Goal: Task Accomplishment & Management: Use online tool/utility

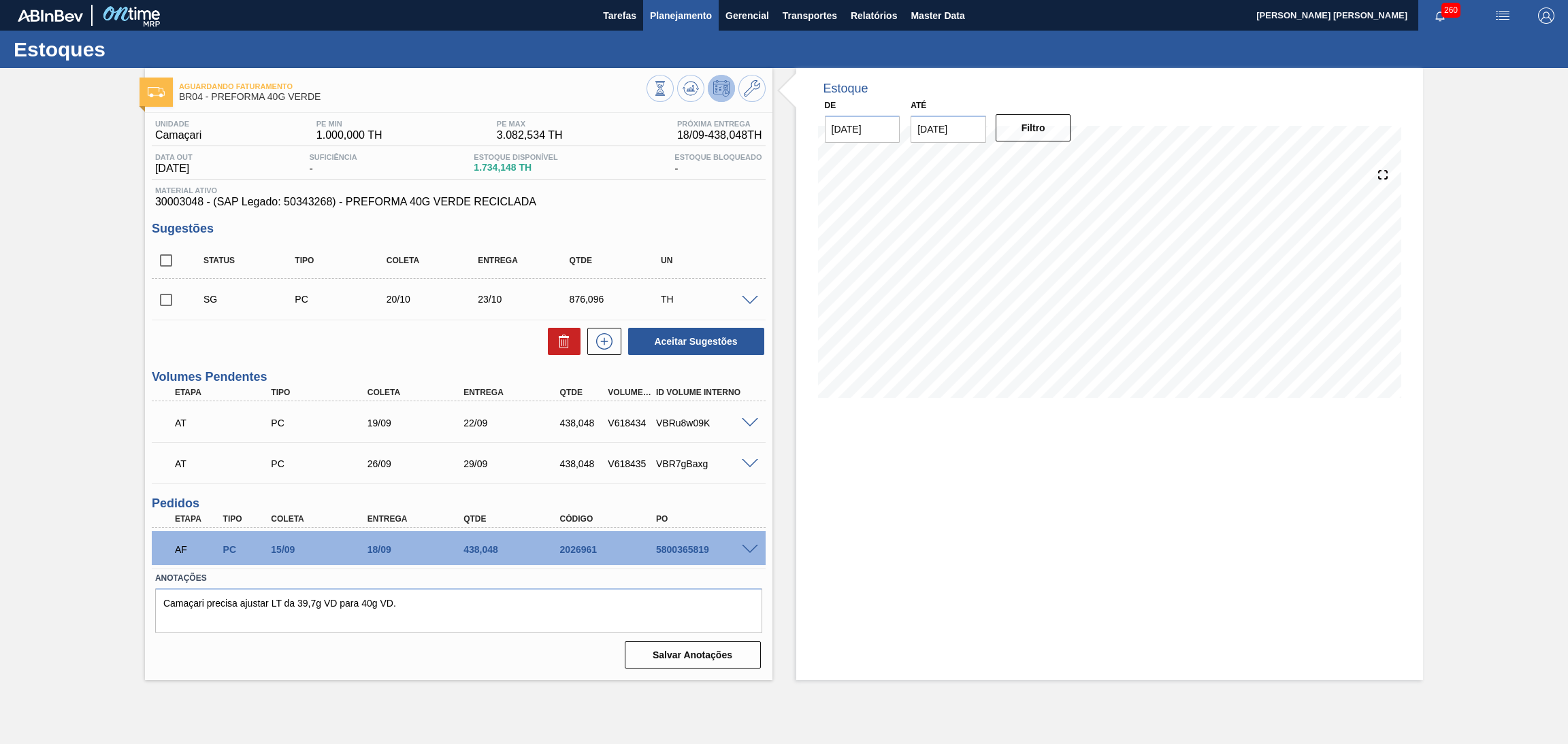
click at [672, 19] on span "Planejamento" at bounding box center [680, 15] width 62 height 16
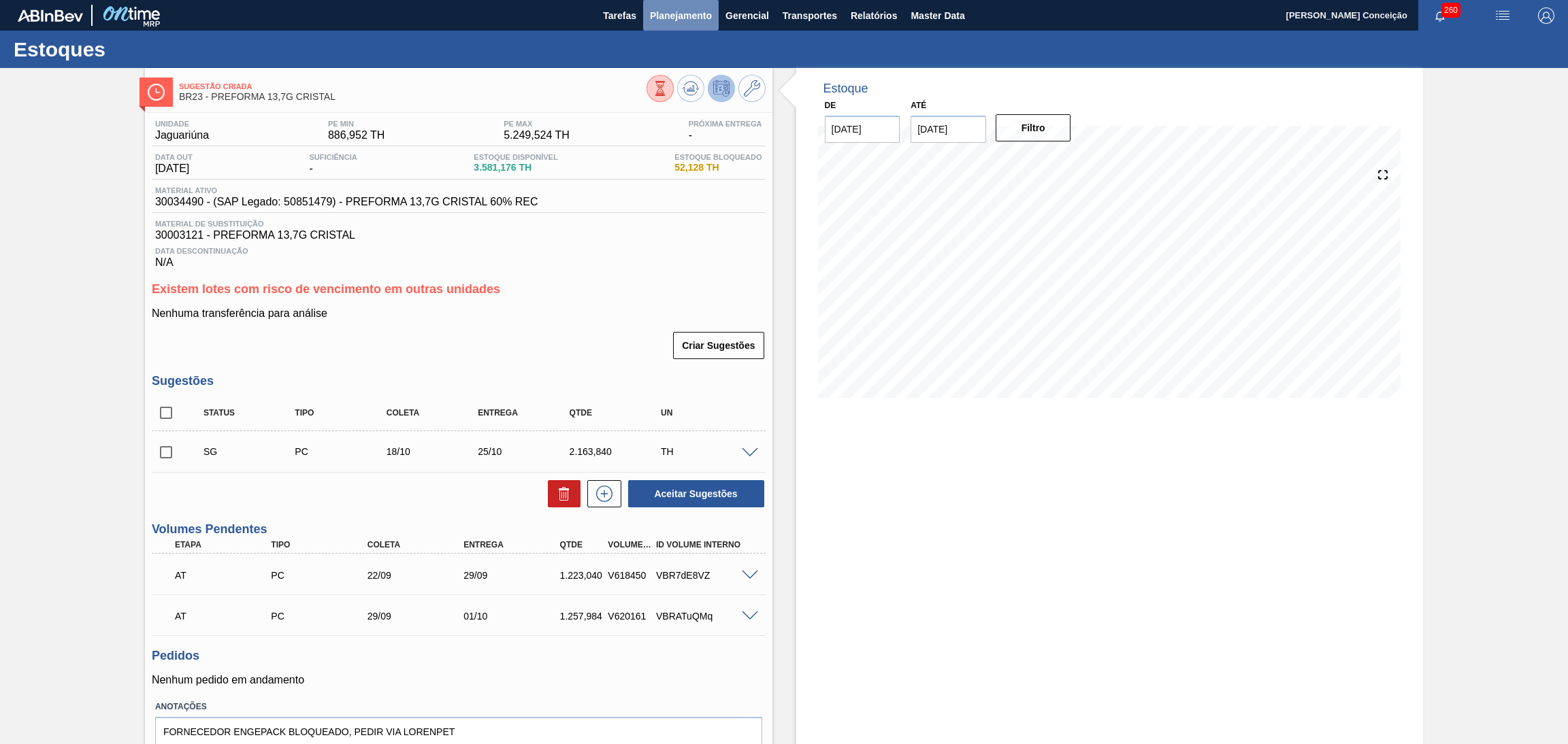
click at [699, 16] on span "Planejamento" at bounding box center [680, 15] width 62 height 16
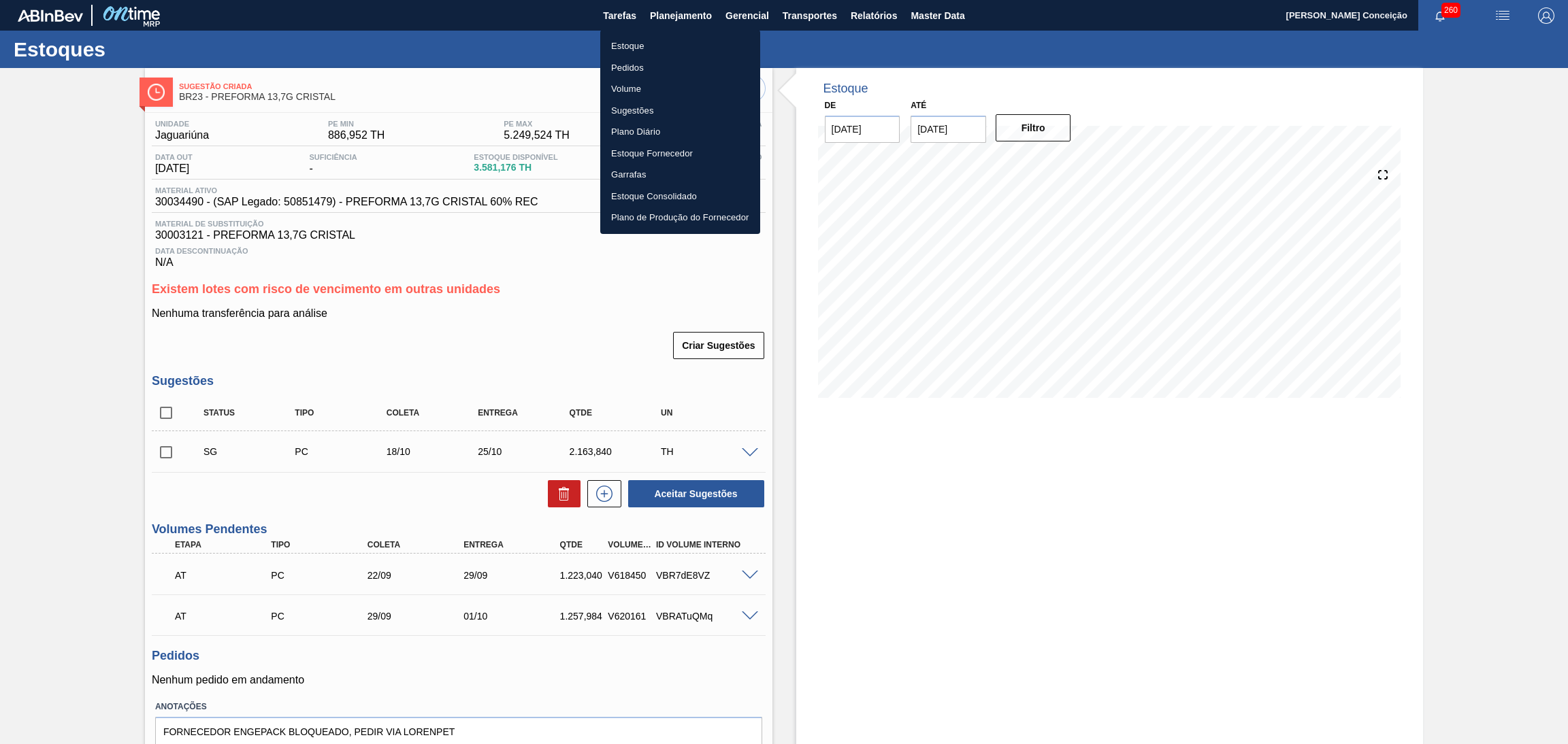
click at [615, 53] on li "Estoque" at bounding box center [679, 46] width 160 height 22
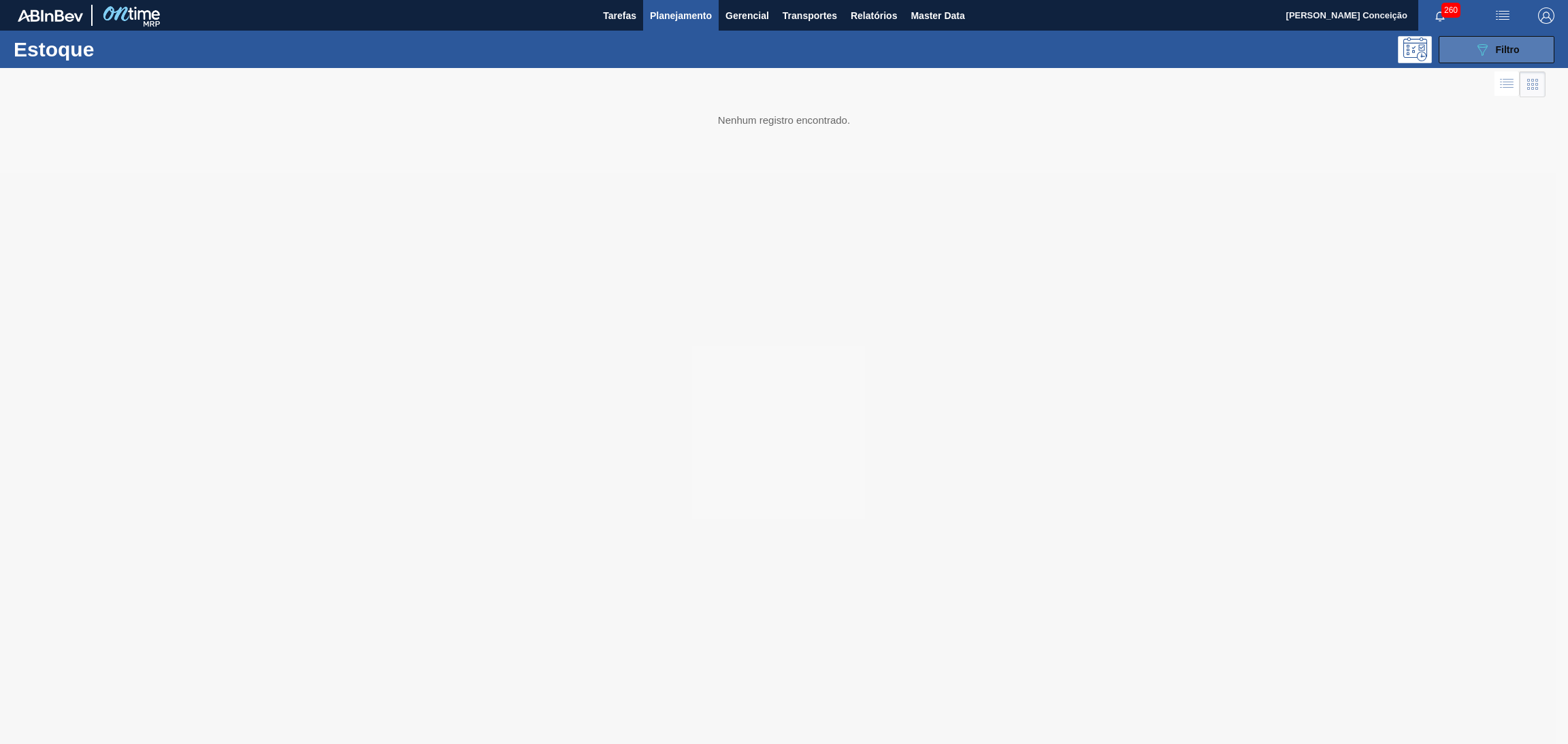
click at [1474, 48] on icon "089F7B8B-B2A5-4AFE-B5C0-19BA573D28AC" at bounding box center [1482, 49] width 16 height 16
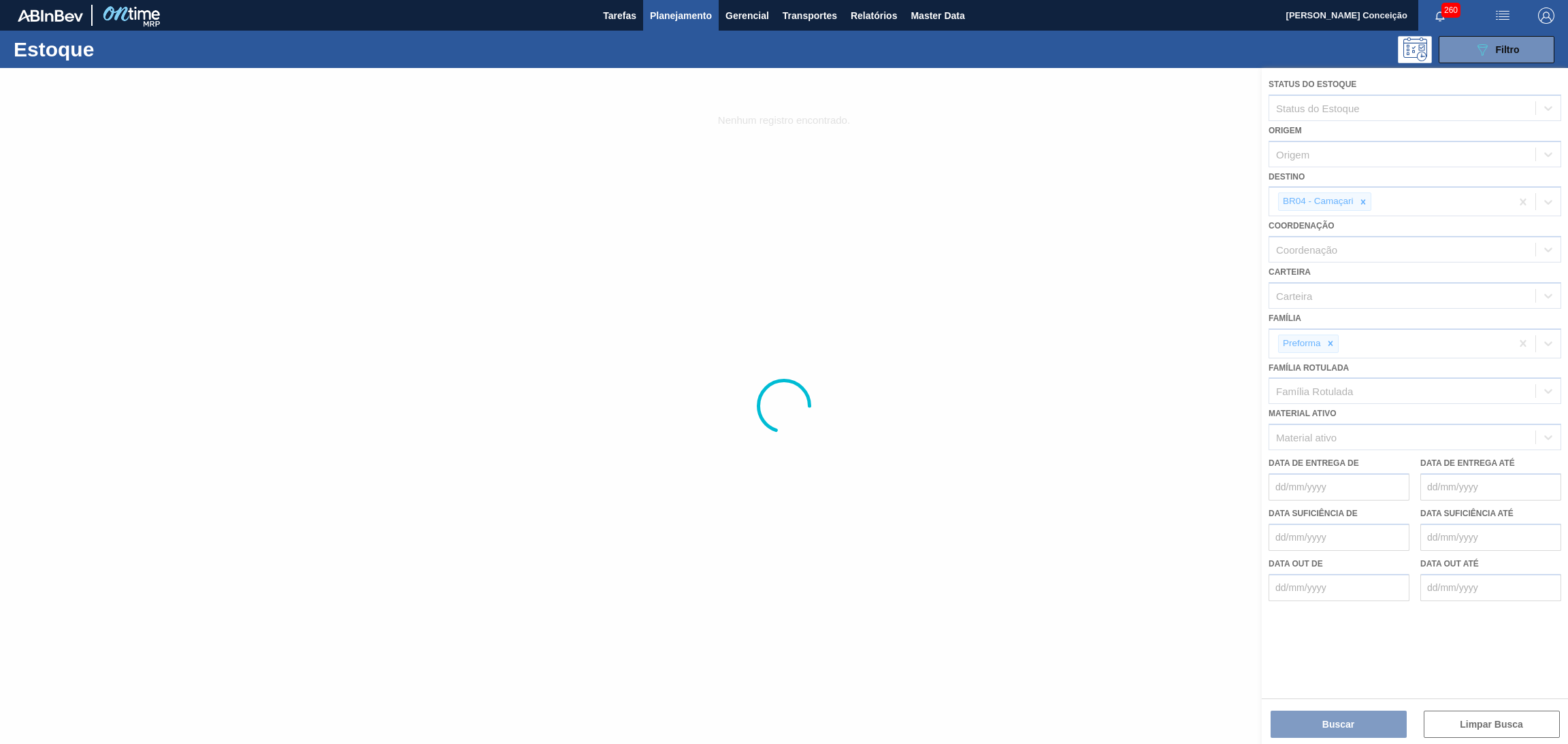
click at [1364, 198] on div at bounding box center [784, 406] width 1568 height 676
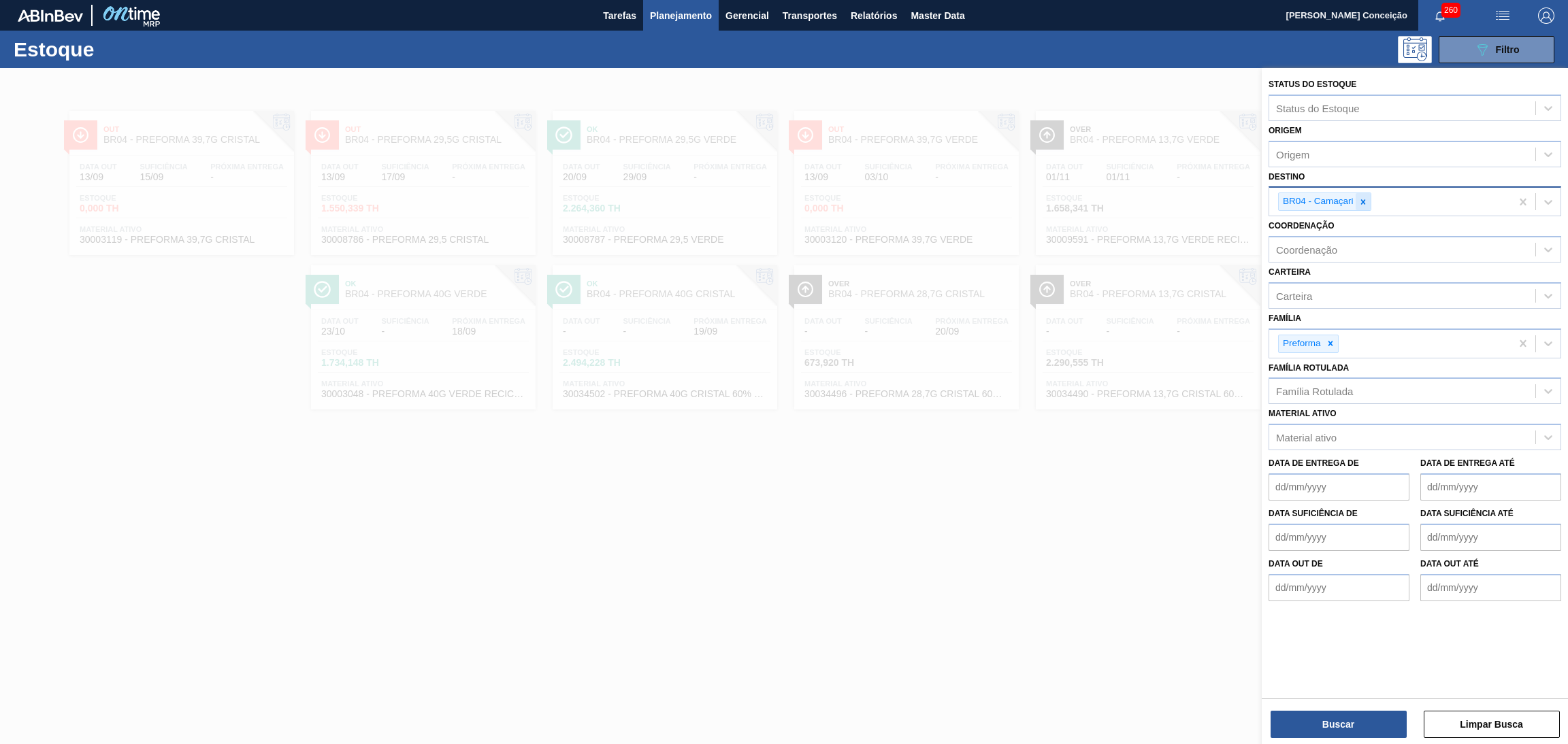
click at [1364, 199] on icon at bounding box center [1363, 202] width 5 height 5
type input "br07"
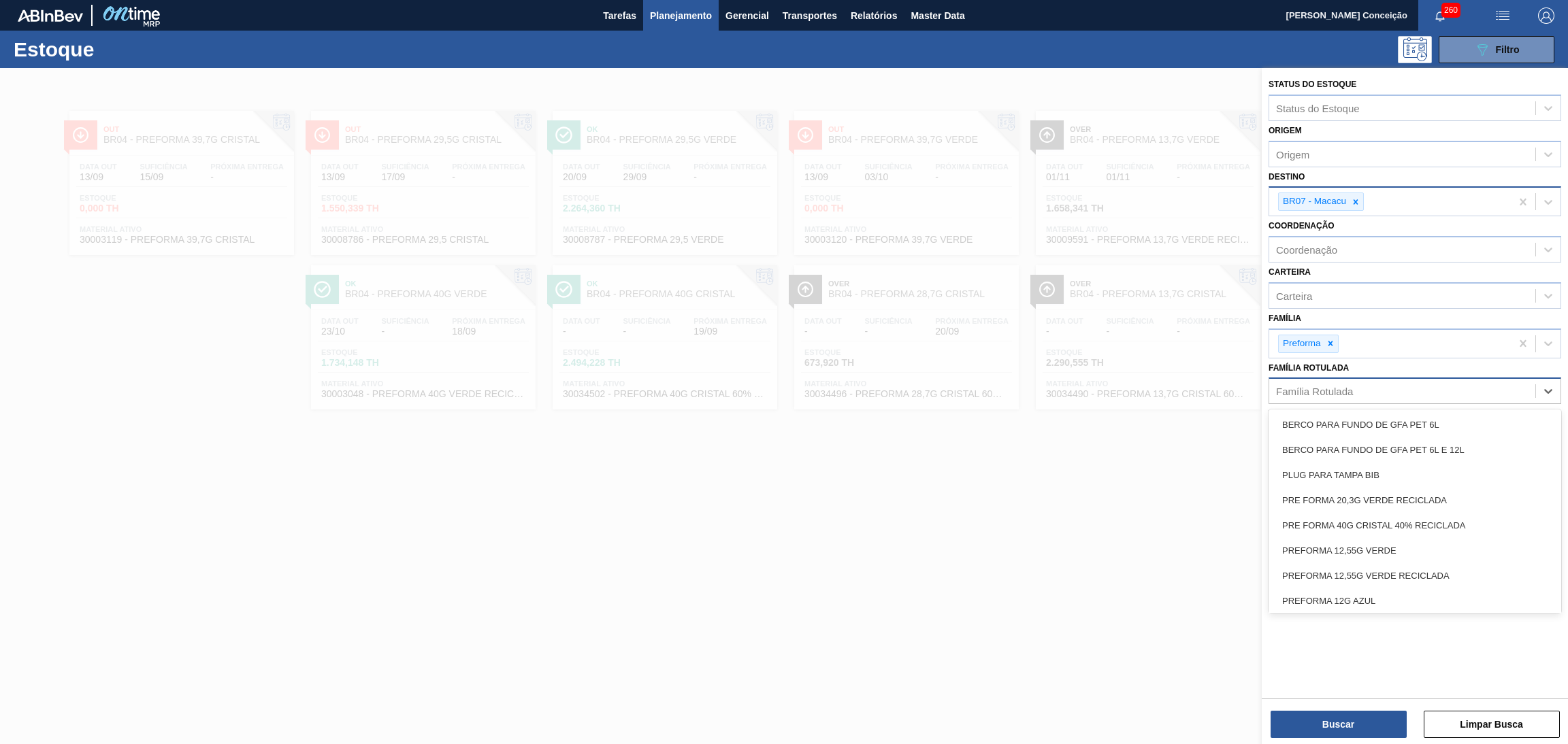
click at [1325, 377] on div "Família Rotulada" at bounding box center [1414, 390] width 292 height 26
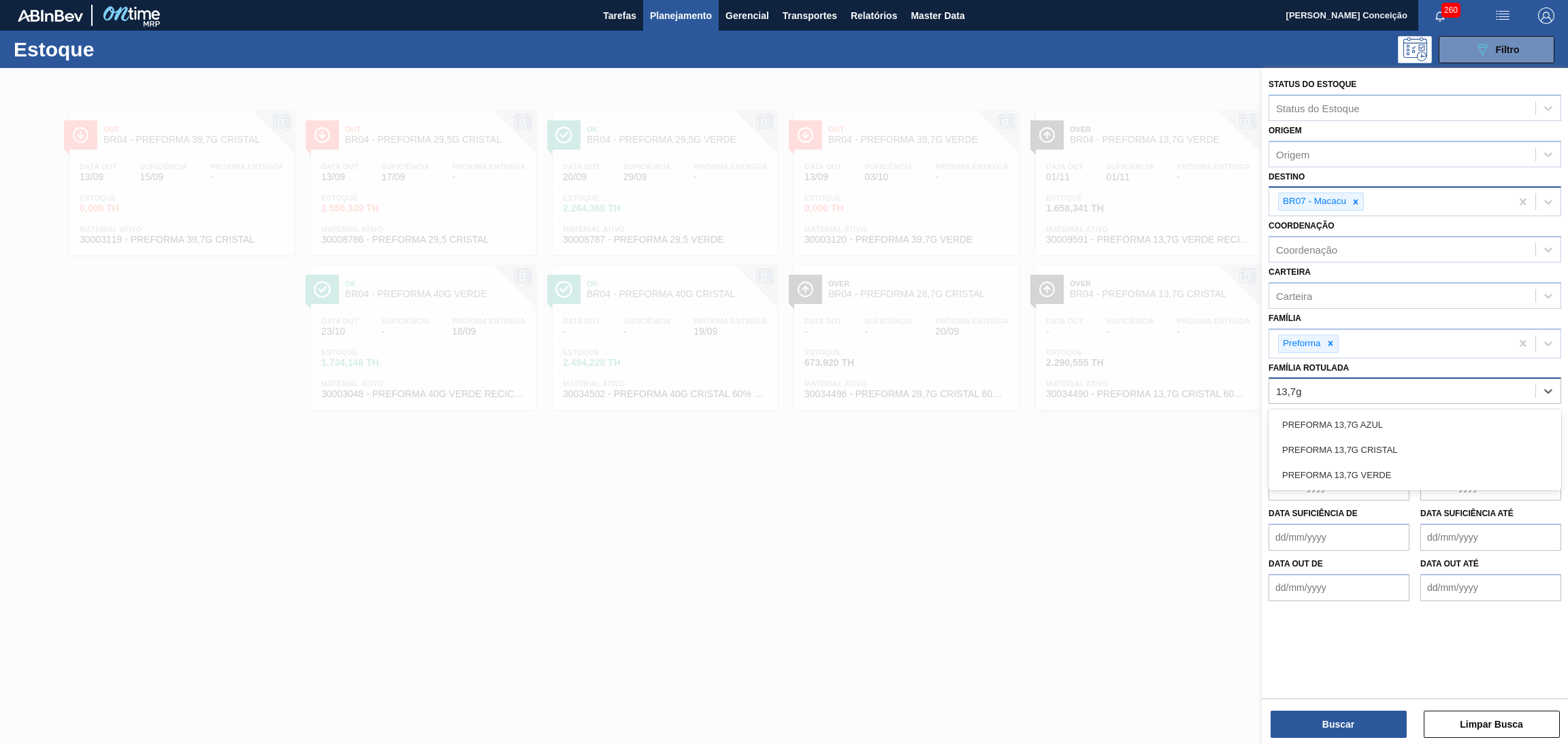
type Rotulada "13,7g c"
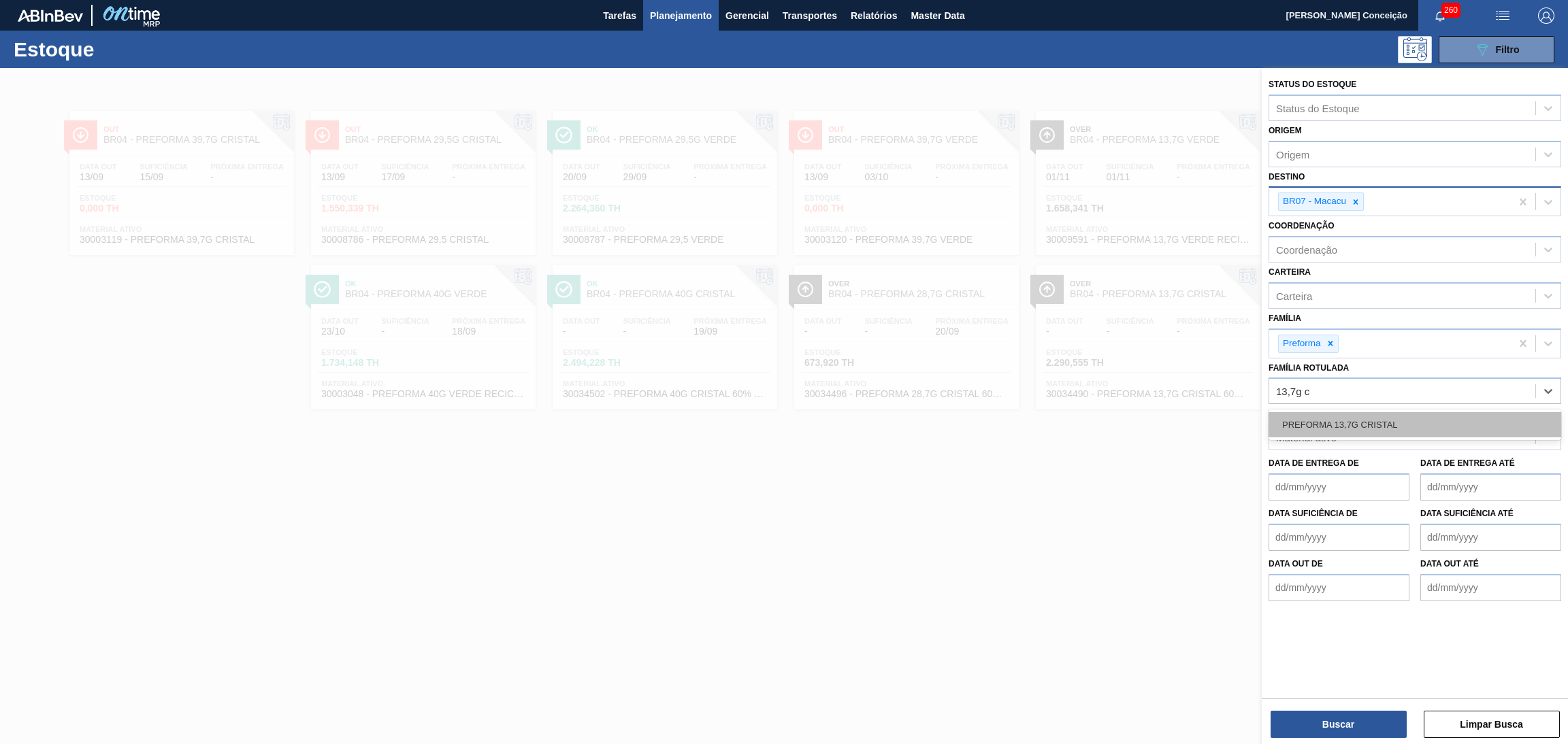
click at [1337, 415] on div "PREFORMA 13,7G CRISTAL" at bounding box center [1414, 425] width 292 height 25
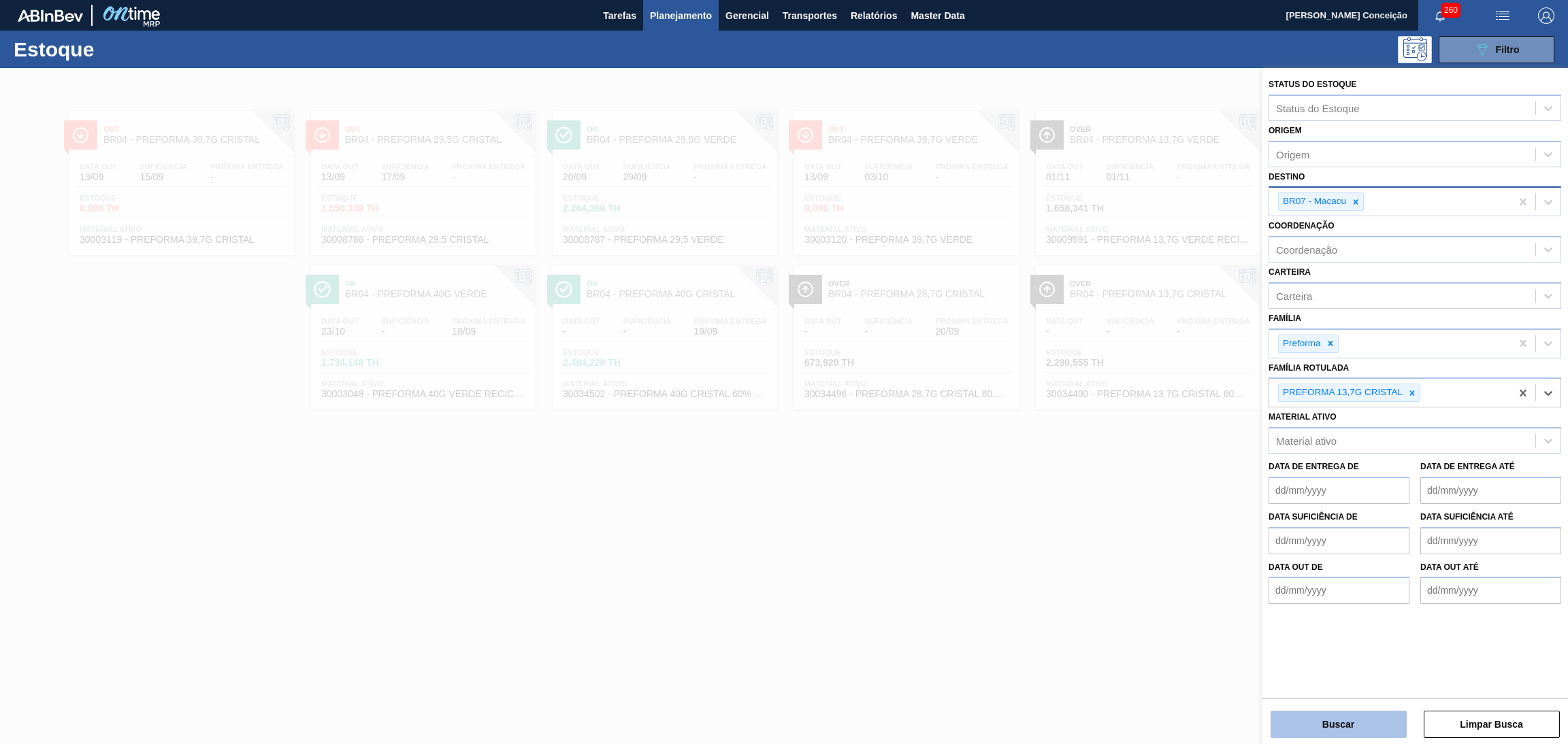
click at [1276, 725] on button "Buscar" at bounding box center [1338, 725] width 136 height 27
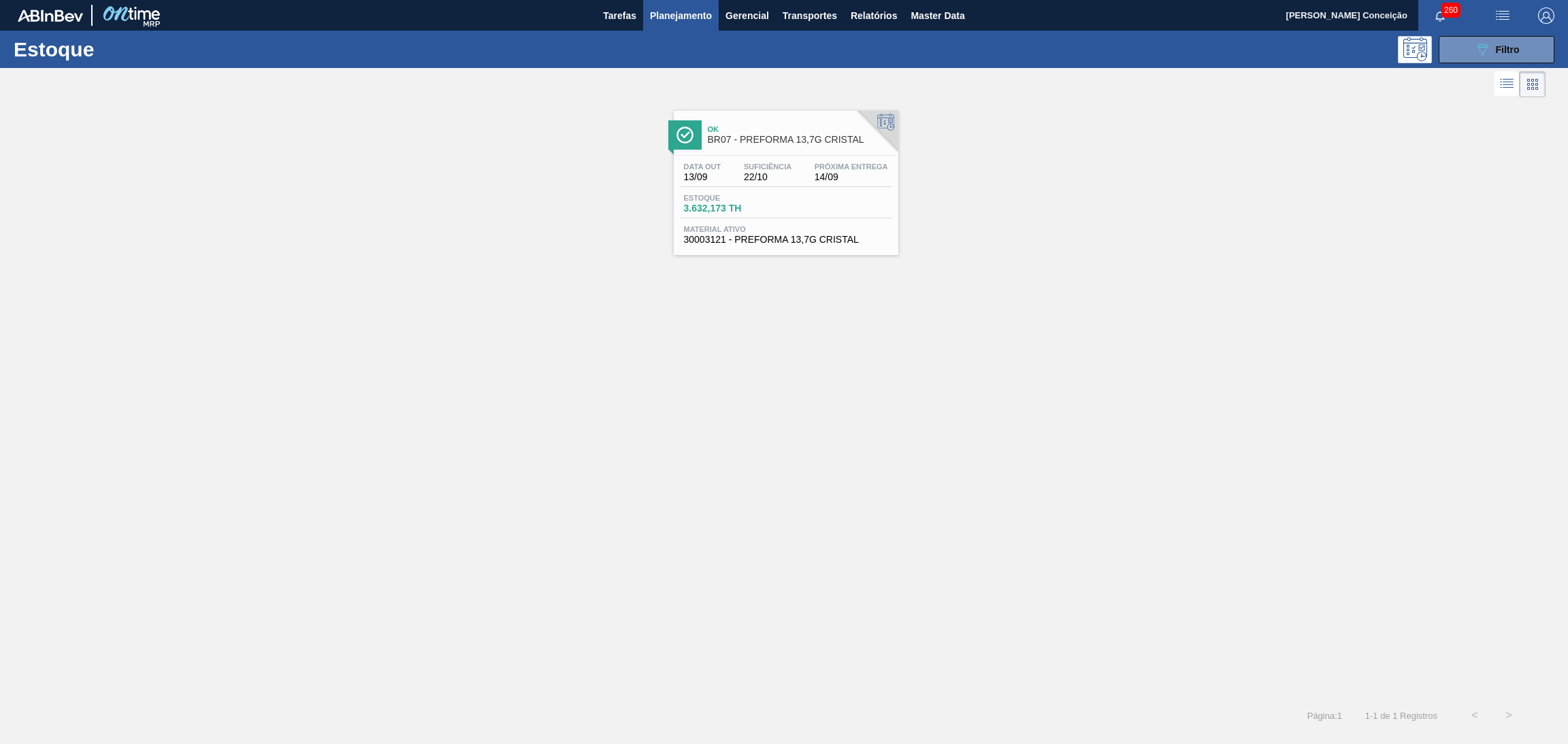
click at [778, 194] on span "Estoque" at bounding box center [731, 198] width 95 height 8
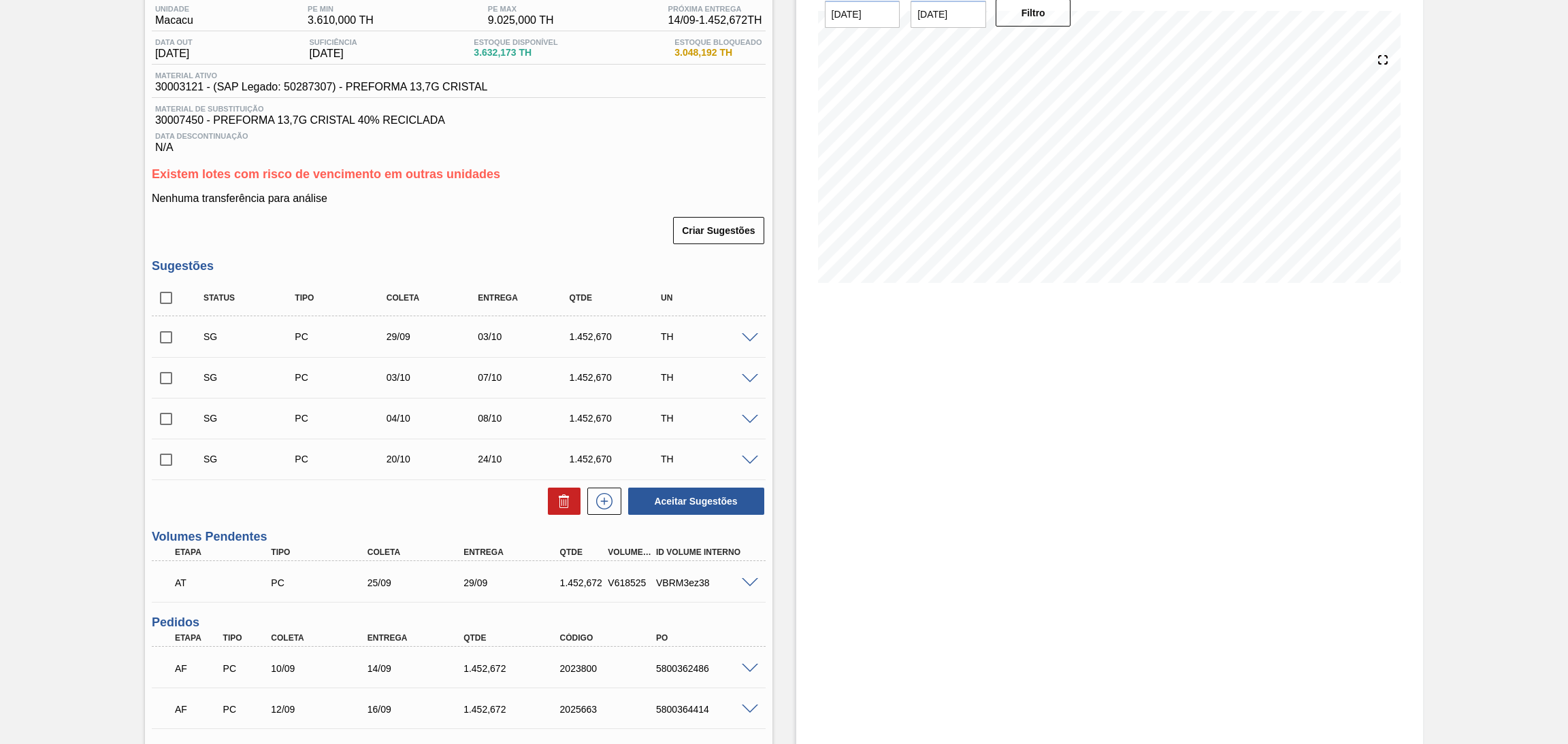
scroll to position [248, 0]
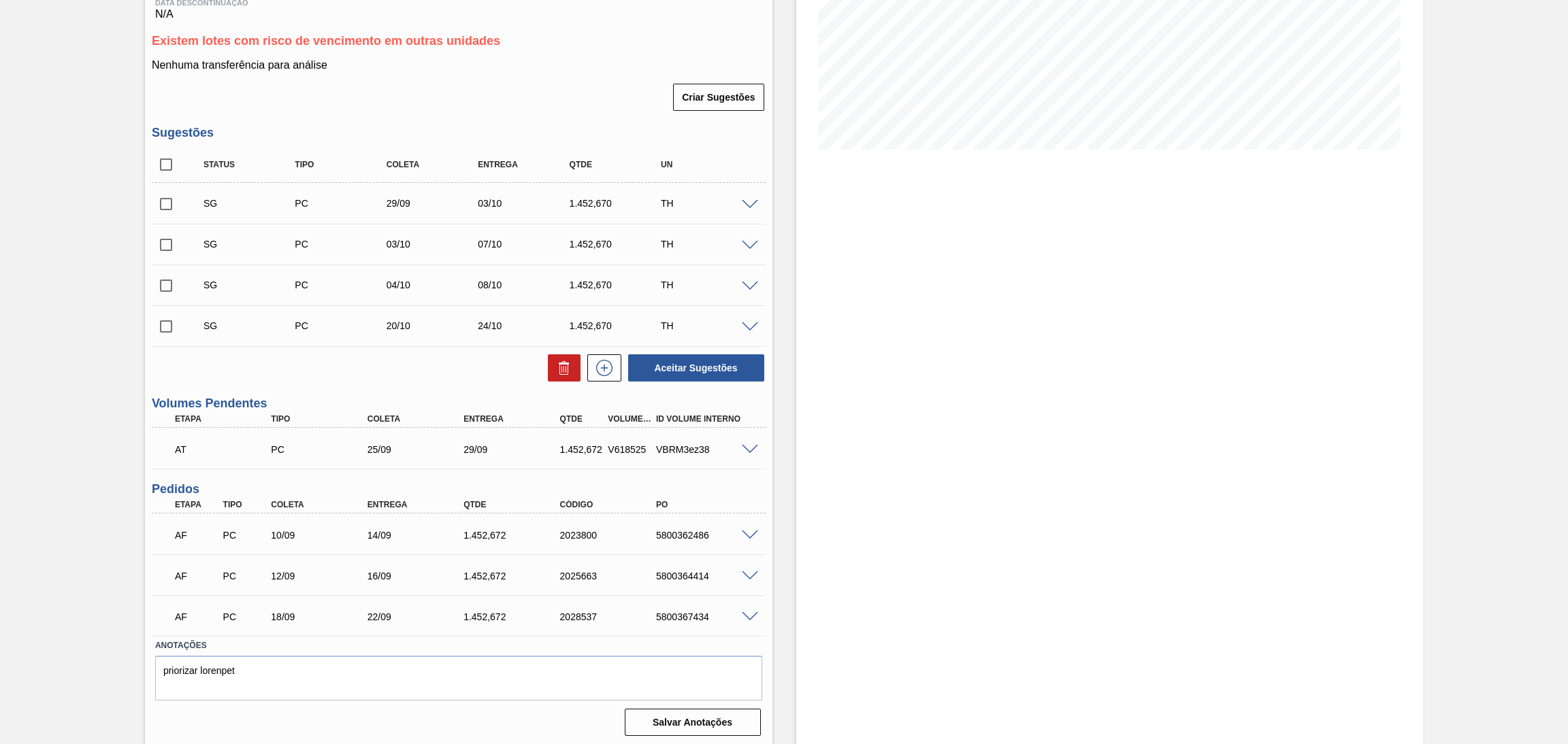
click at [778, 519] on div "Estoque De [DATE] Até [DATE] Filtro" at bounding box center [1097, 284] width 651 height 928
click at [746, 531] on span at bounding box center [749, 535] width 16 height 10
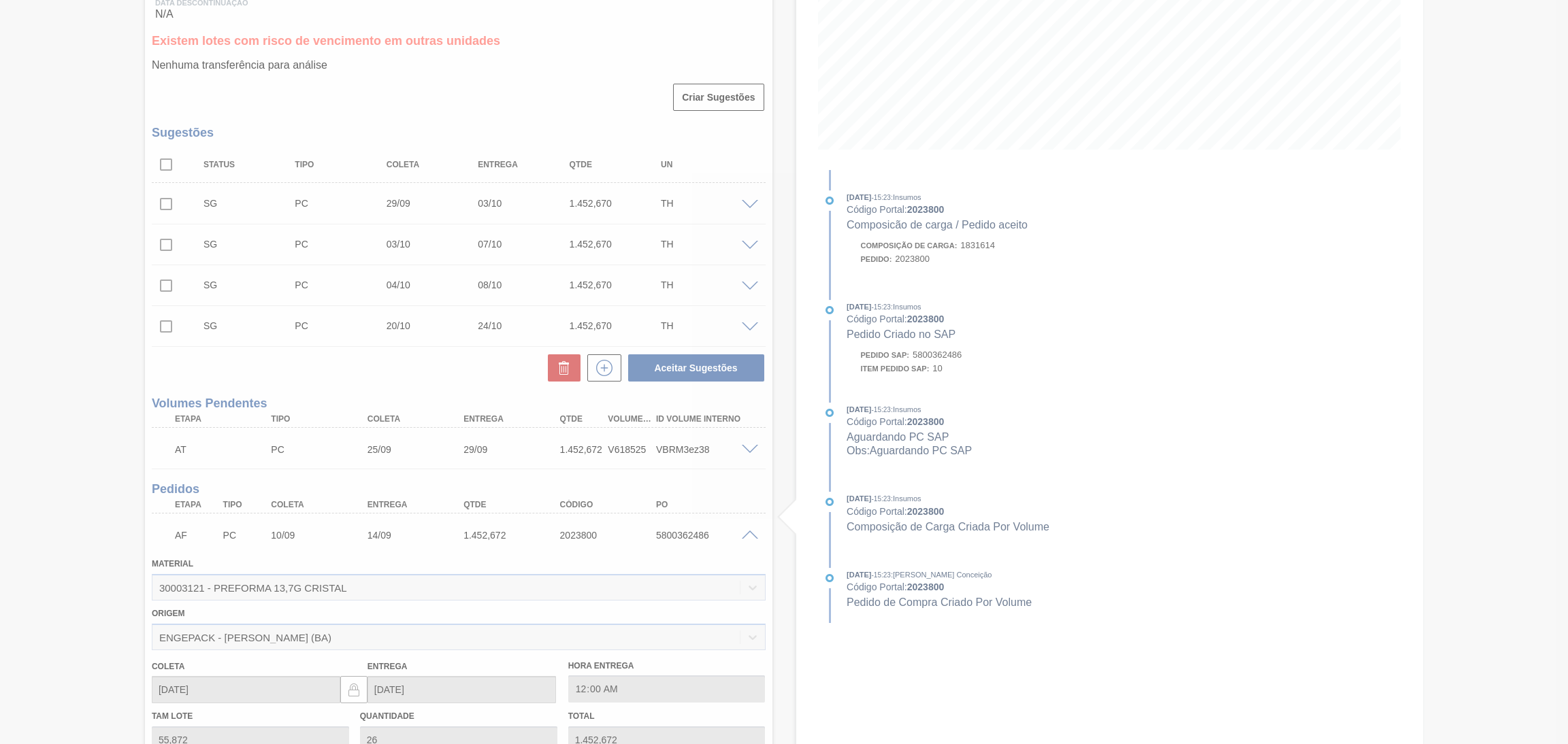
click at [746, 531] on span at bounding box center [749, 535] width 16 height 10
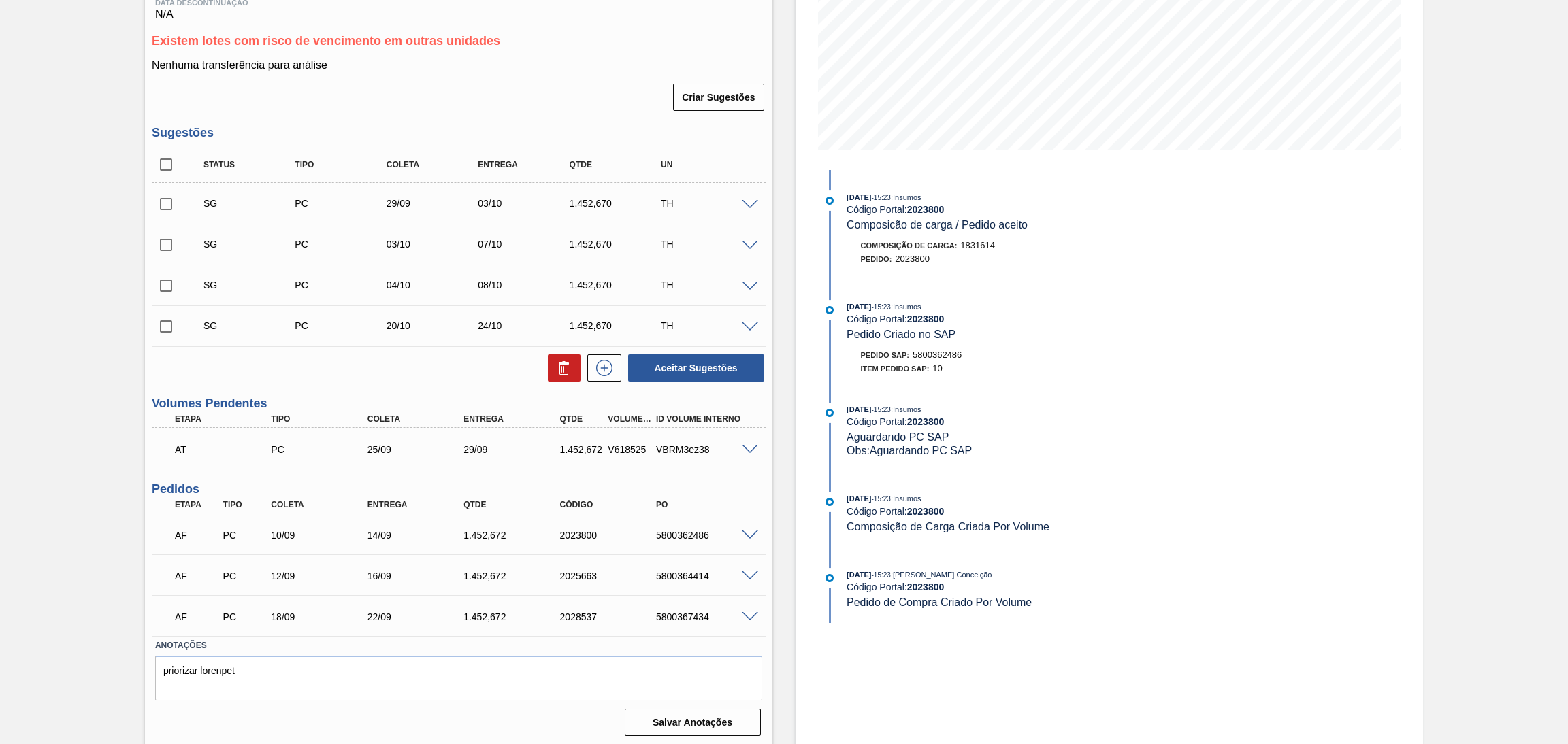
click at [743, 581] on div "AF PC 12/09 16/09 1.452,672 2025663 5800364414" at bounding box center [459, 574] width 613 height 34
click at [742, 572] on span at bounding box center [749, 577] width 16 height 10
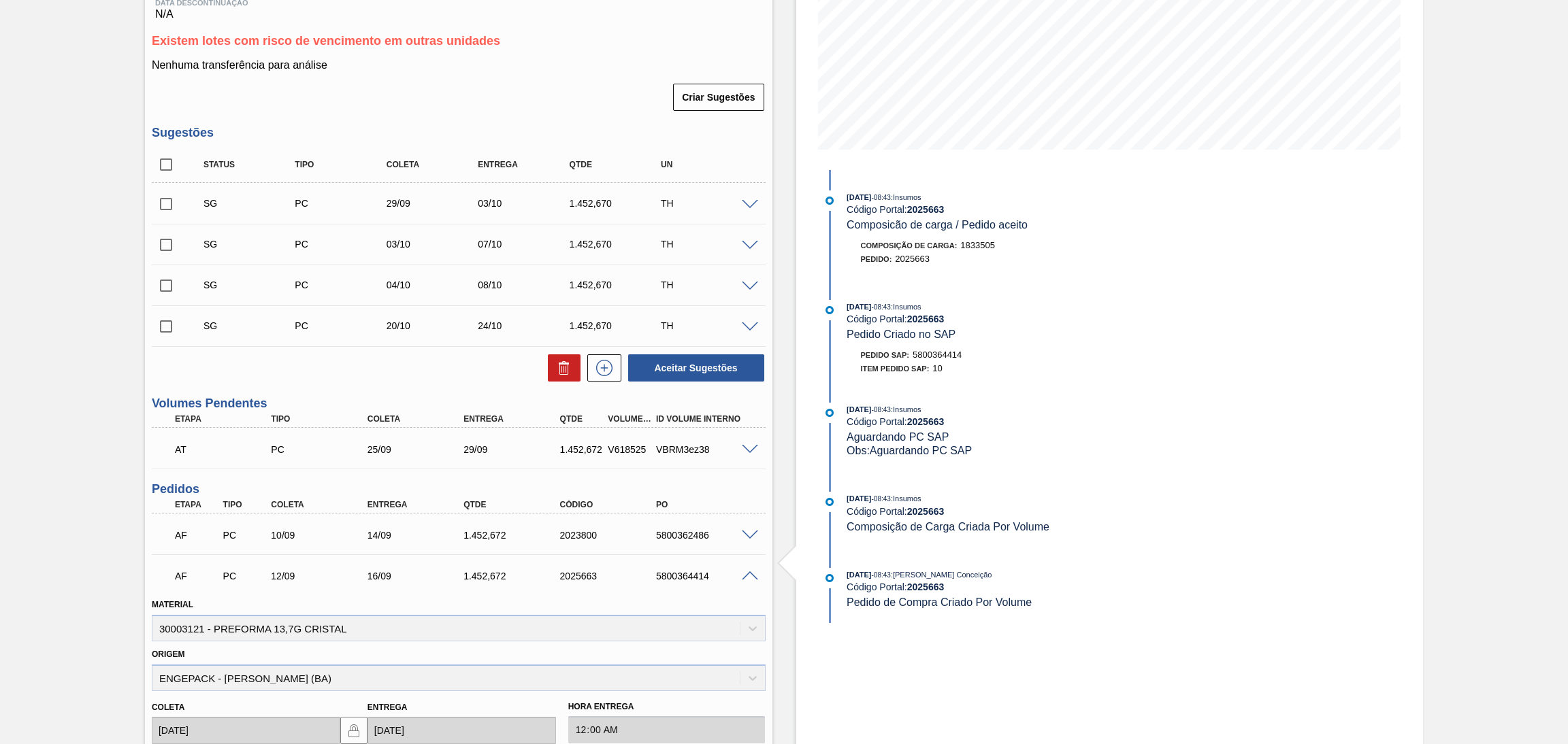
click at [746, 572] on span at bounding box center [749, 577] width 16 height 10
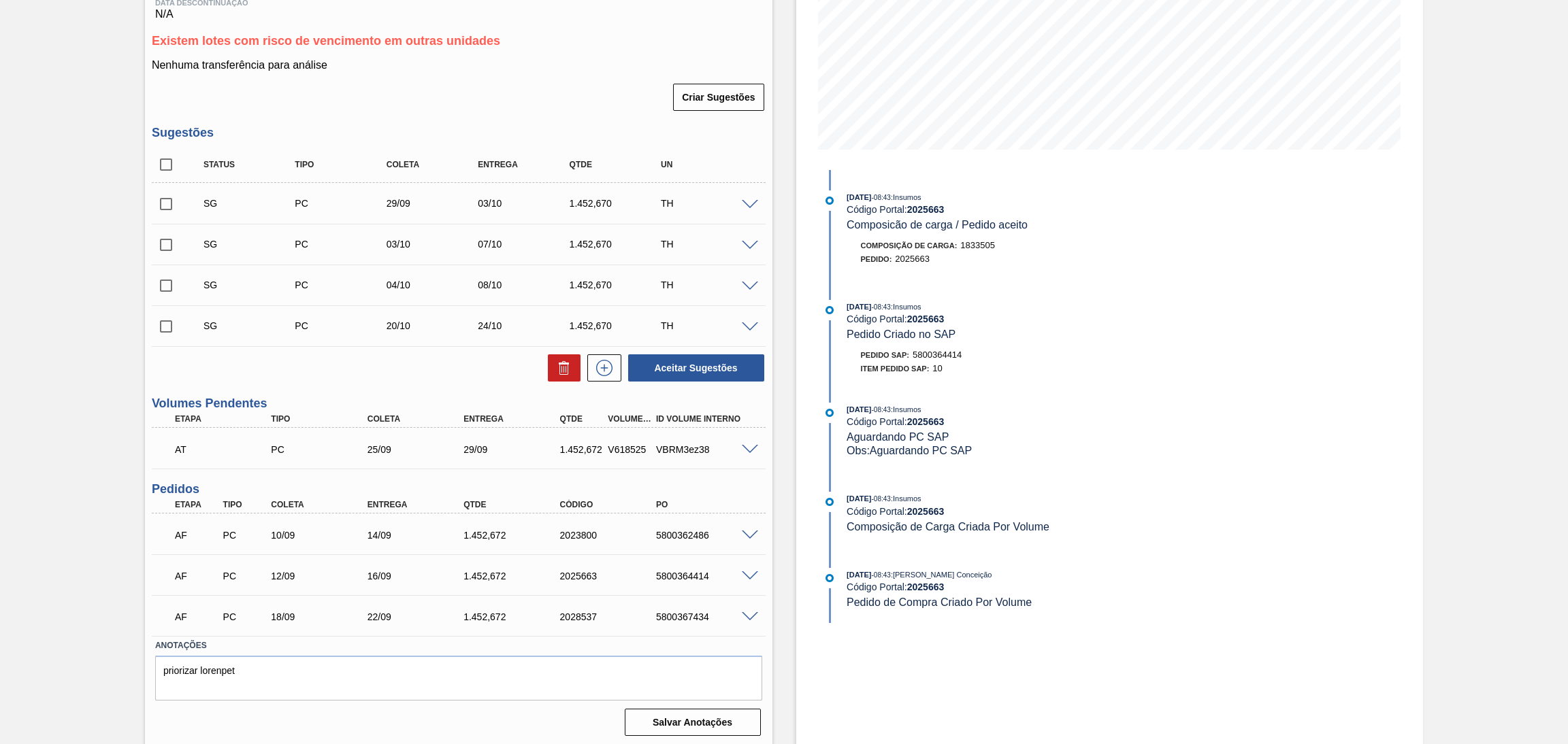
click at [697, 534] on div "5800362486" at bounding box center [707, 535] width 110 height 11
copy div "5800362486"
click at [681, 561] on div "AF PC 12/09 16/09 1.452,672 2025663 5800364414" at bounding box center [455, 574] width 578 height 27
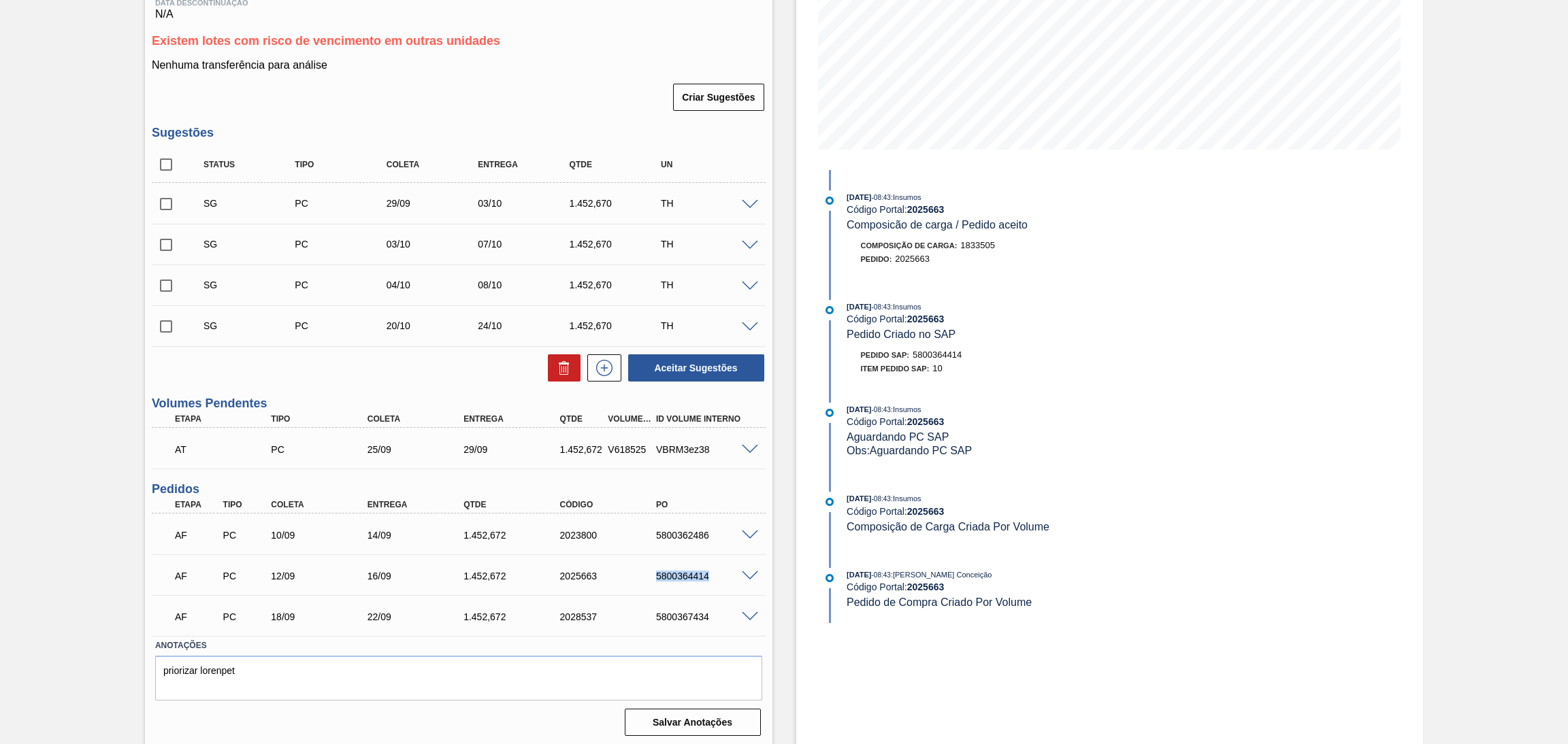
copy div "5800364414"
click at [351, 636] on label "Anotações" at bounding box center [459, 645] width 607 height 19
click at [752, 531] on span at bounding box center [749, 535] width 16 height 10
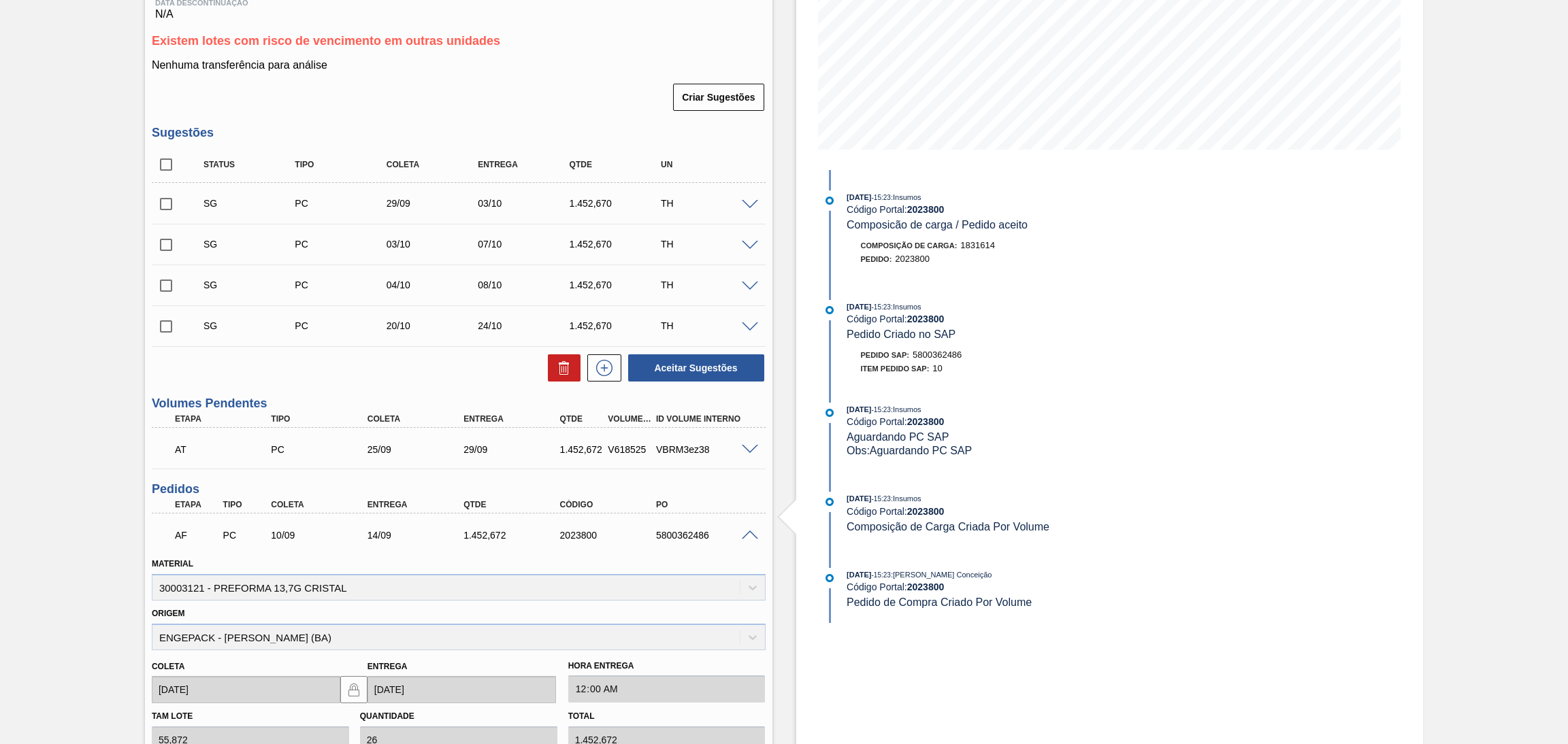
click at [752, 531] on span at bounding box center [749, 535] width 16 height 10
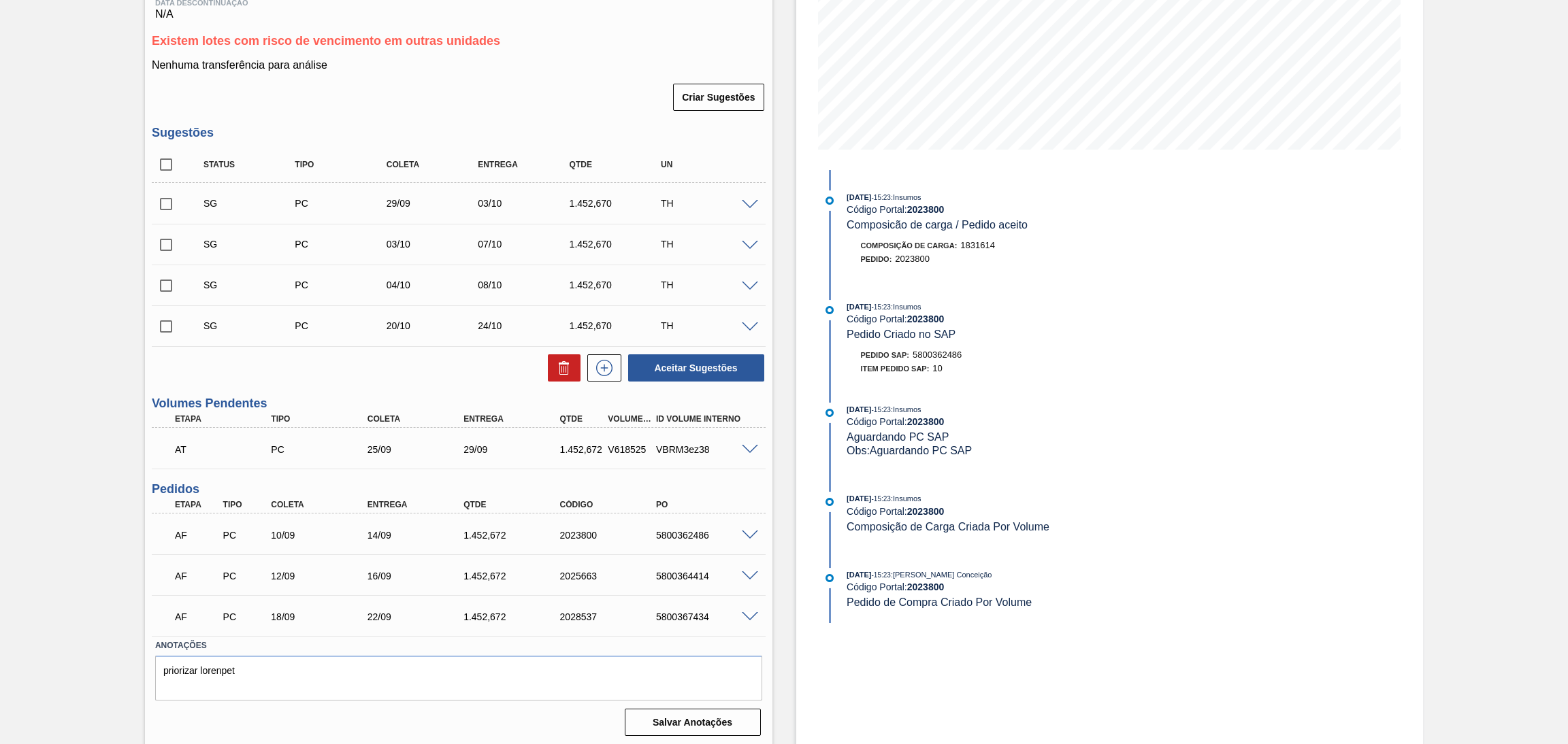
click at [746, 572] on span at bounding box center [749, 577] width 16 height 10
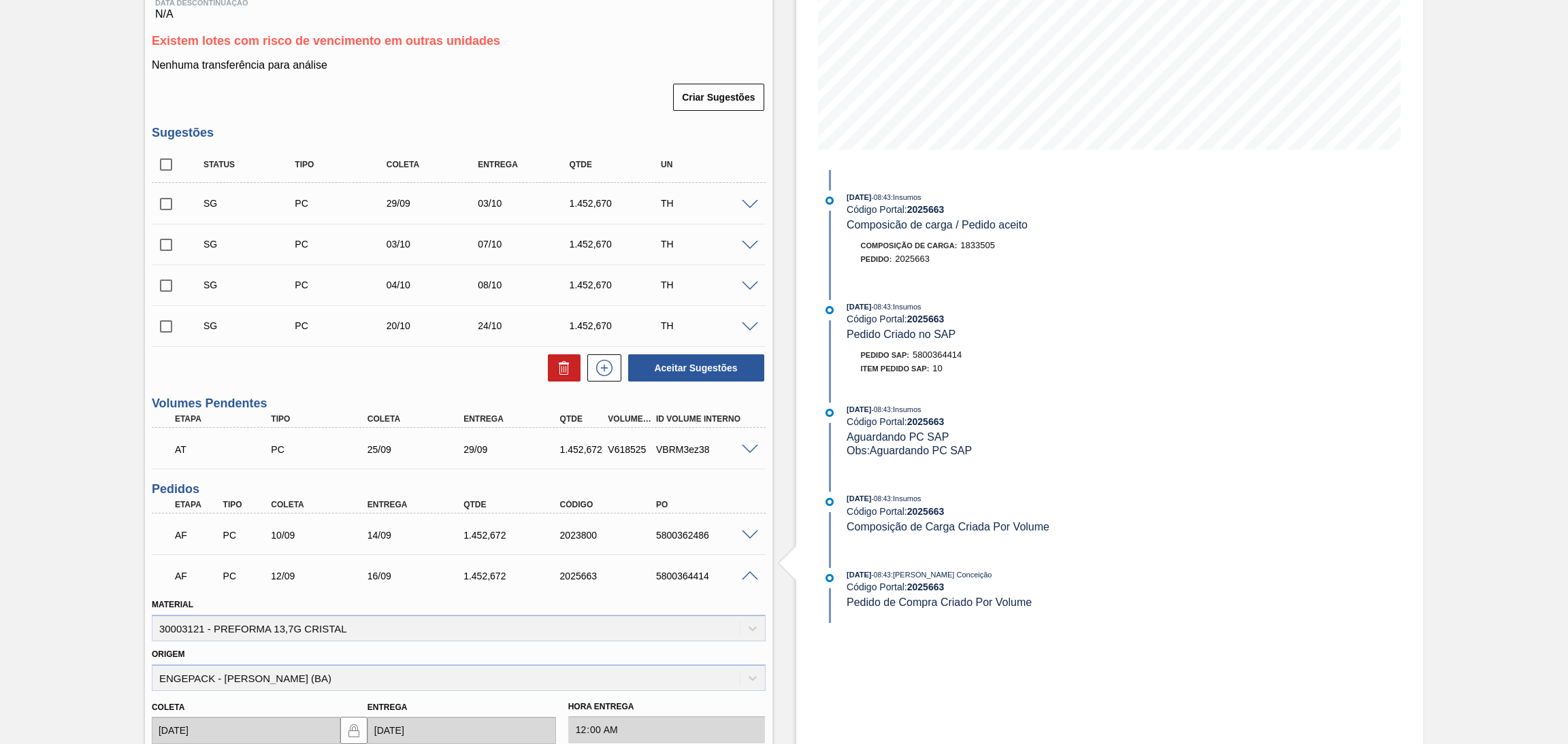
click at [746, 572] on span at bounding box center [749, 577] width 16 height 10
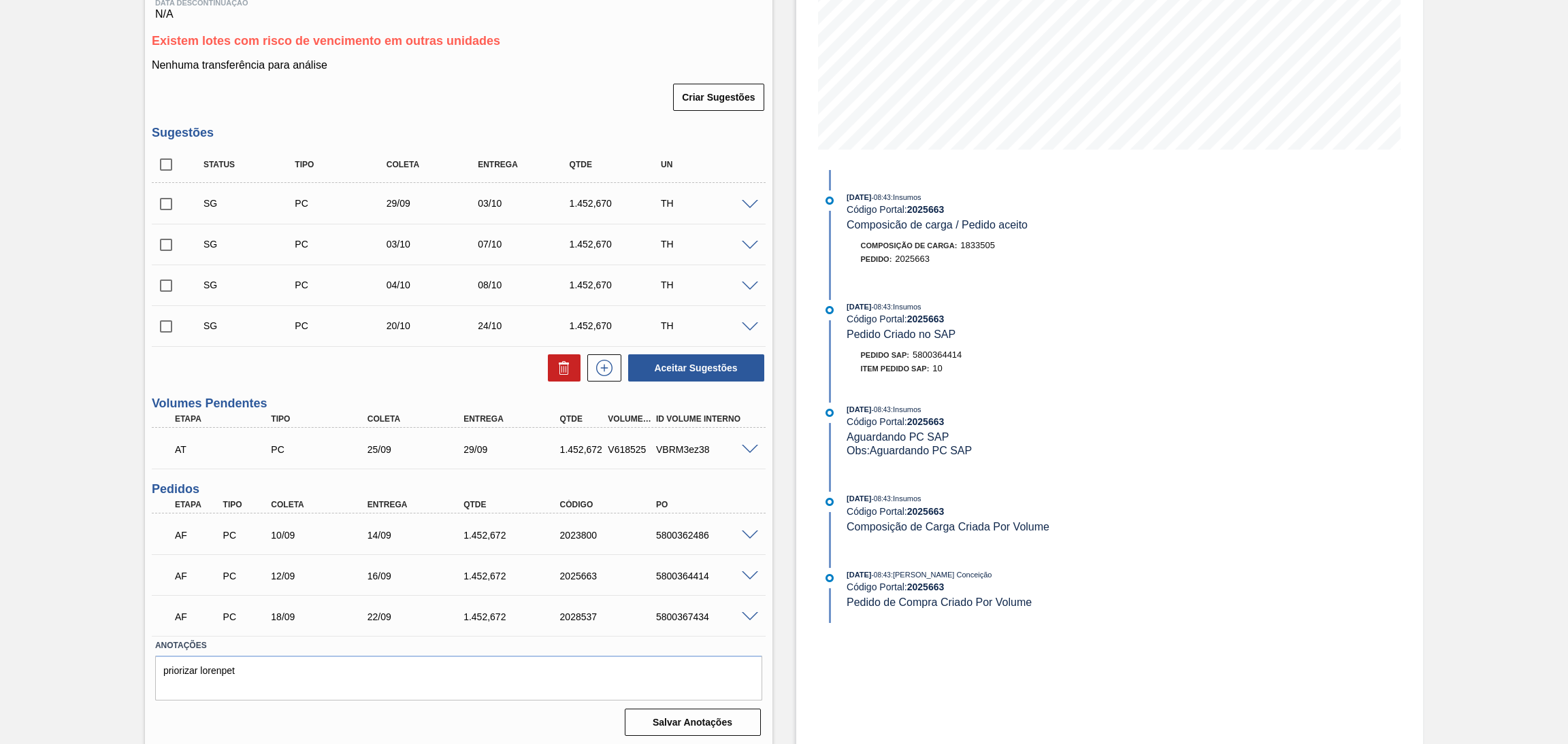
click at [747, 612] on span at bounding box center [749, 617] width 16 height 10
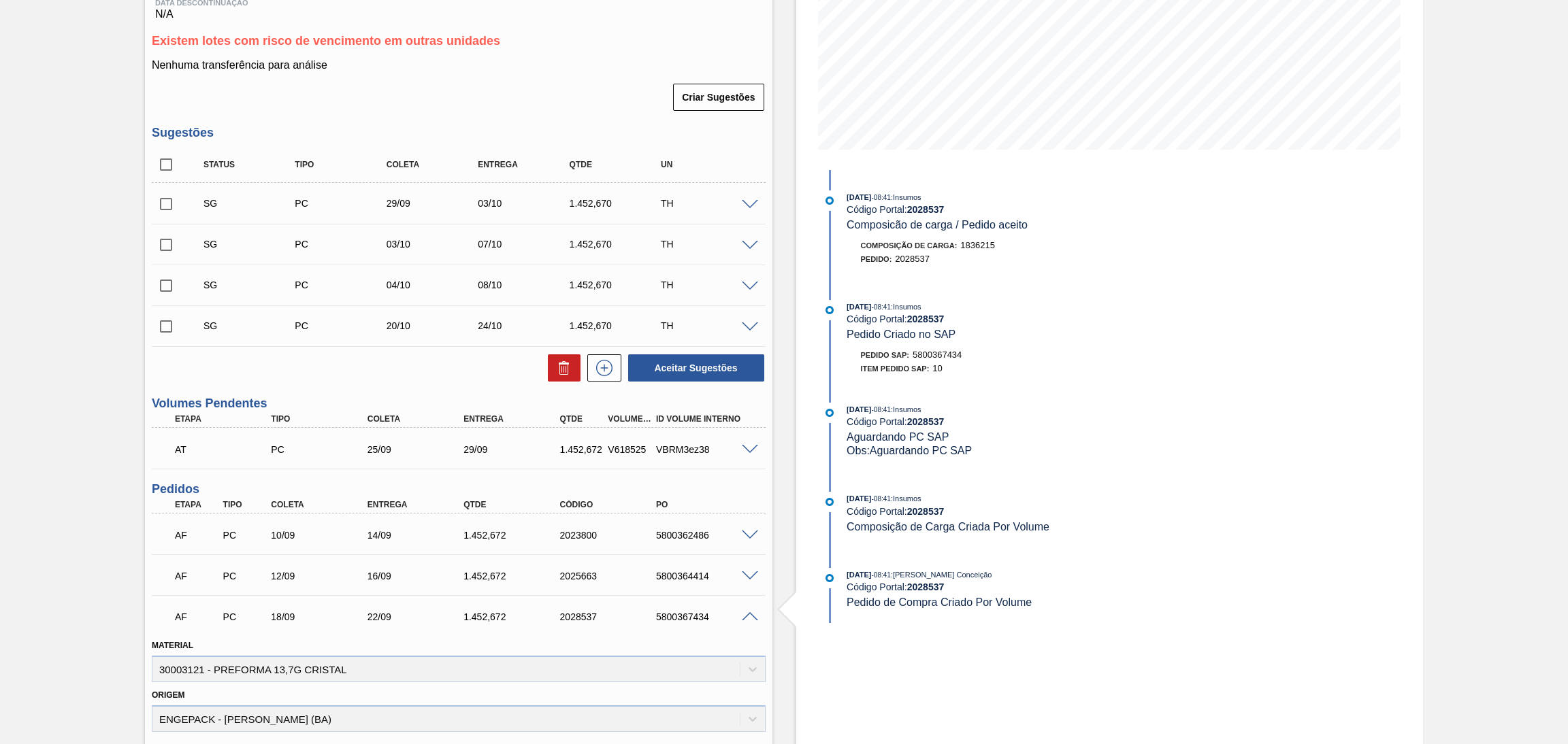
click at [747, 612] on span at bounding box center [749, 617] width 16 height 10
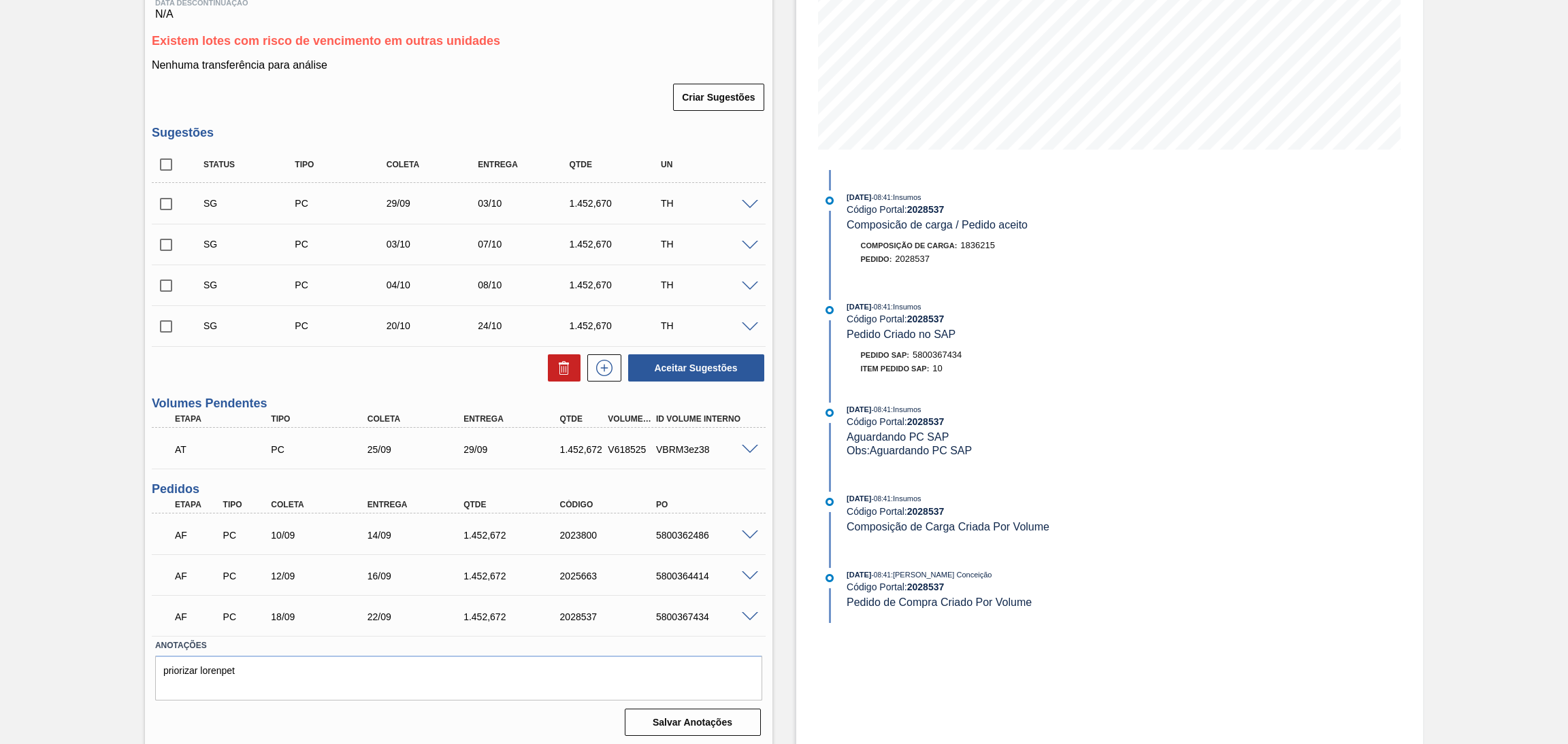
click at [745, 438] on div "AT PC 25/09 29/09 1.452,672 V618525 VBRM3ez38" at bounding box center [459, 448] width 613 height 34
click at [748, 453] on div "AT PC 25/09 29/09 1.452,672 V618525 VBRM3ez38" at bounding box center [459, 448] width 613 height 34
click at [749, 448] on span at bounding box center [749, 450] width 16 height 10
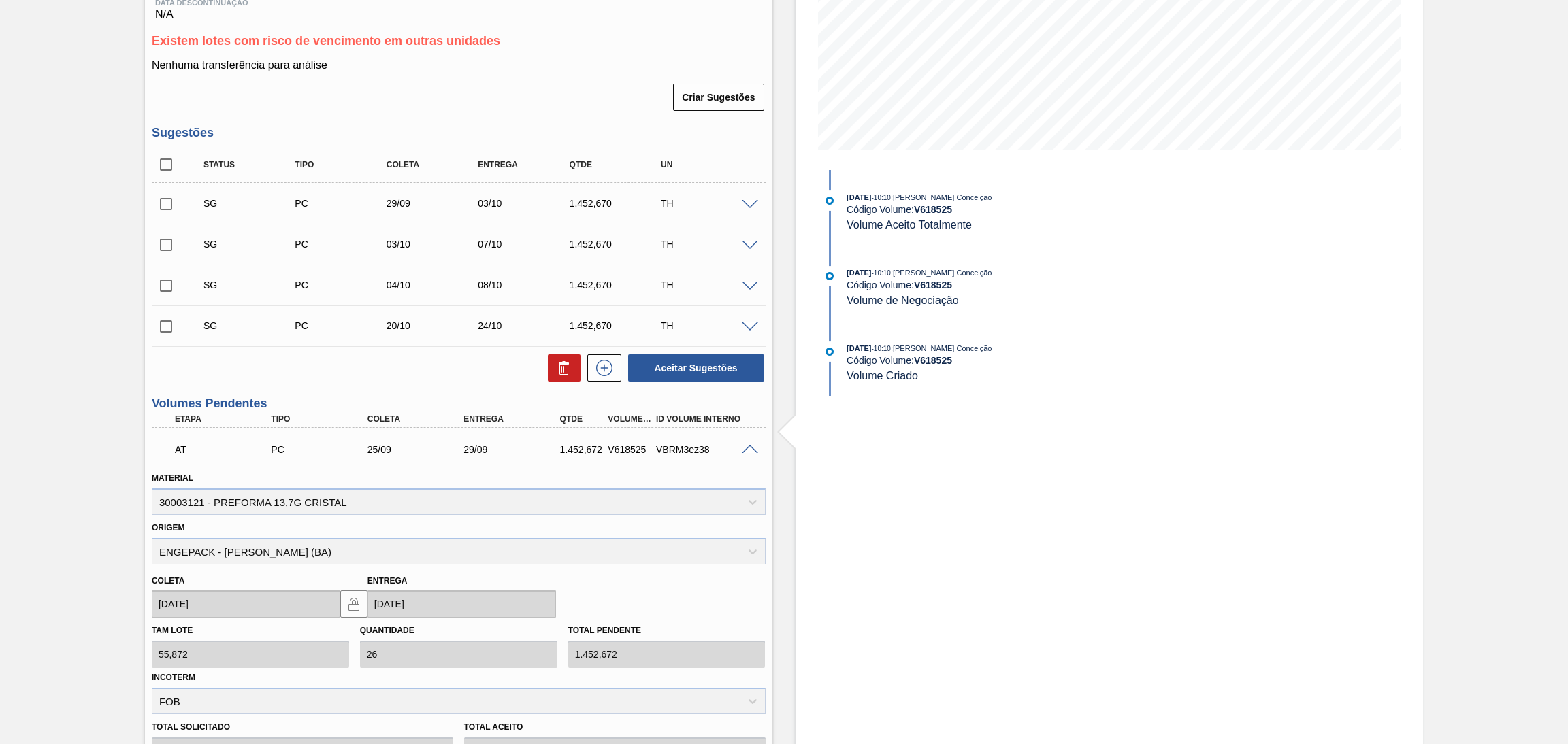
click at [749, 448] on span at bounding box center [749, 450] width 16 height 10
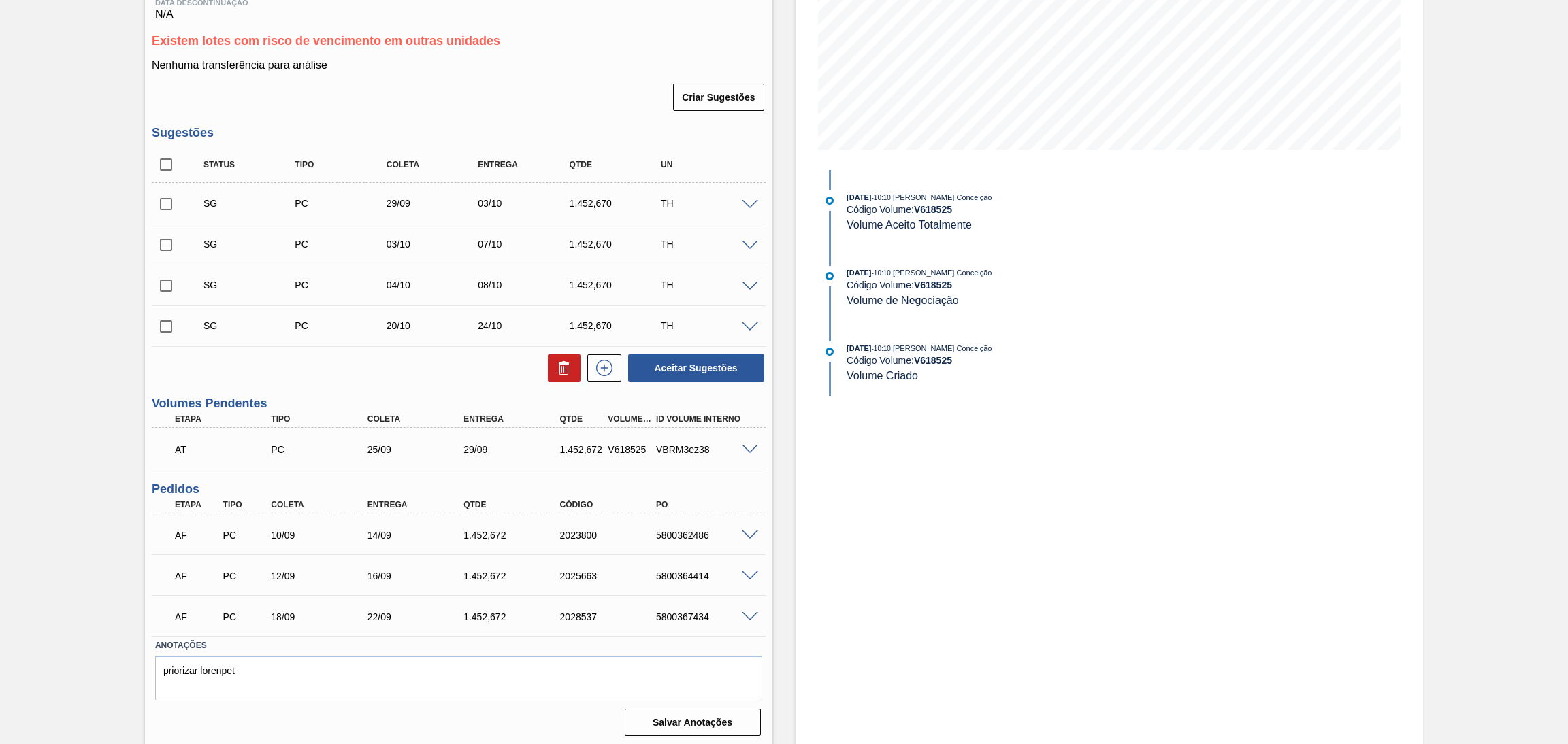
click at [304, 369] on div "Aceitar Sugestões" at bounding box center [459, 367] width 613 height 30
click at [330, 350] on div "Status Tipo Coleta Entrega Qtde UN SG PC 29/09 03/10 1.452,670 TH Material 3000…" at bounding box center [459, 264] width 613 height 236
click at [373, 355] on div "Aceitar Sugestões" at bounding box center [459, 367] width 613 height 30
click at [1059, 617] on div "Estoque De 13/09/2025 Até 30/10/2025 Filtro 22/09 Projeção de Estoque 4,570.189…" at bounding box center [1109, 284] width 628 height 928
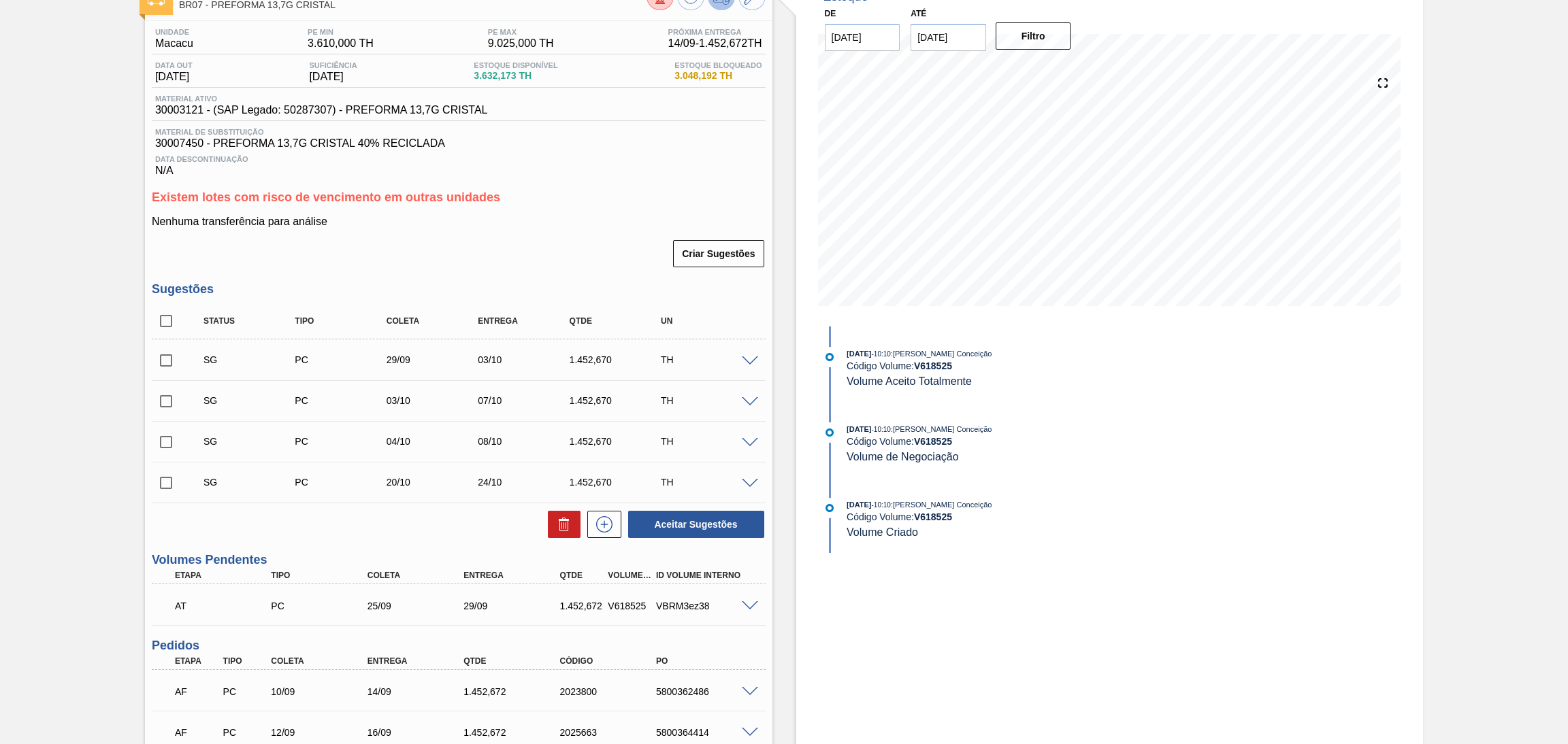
scroll to position [0, 0]
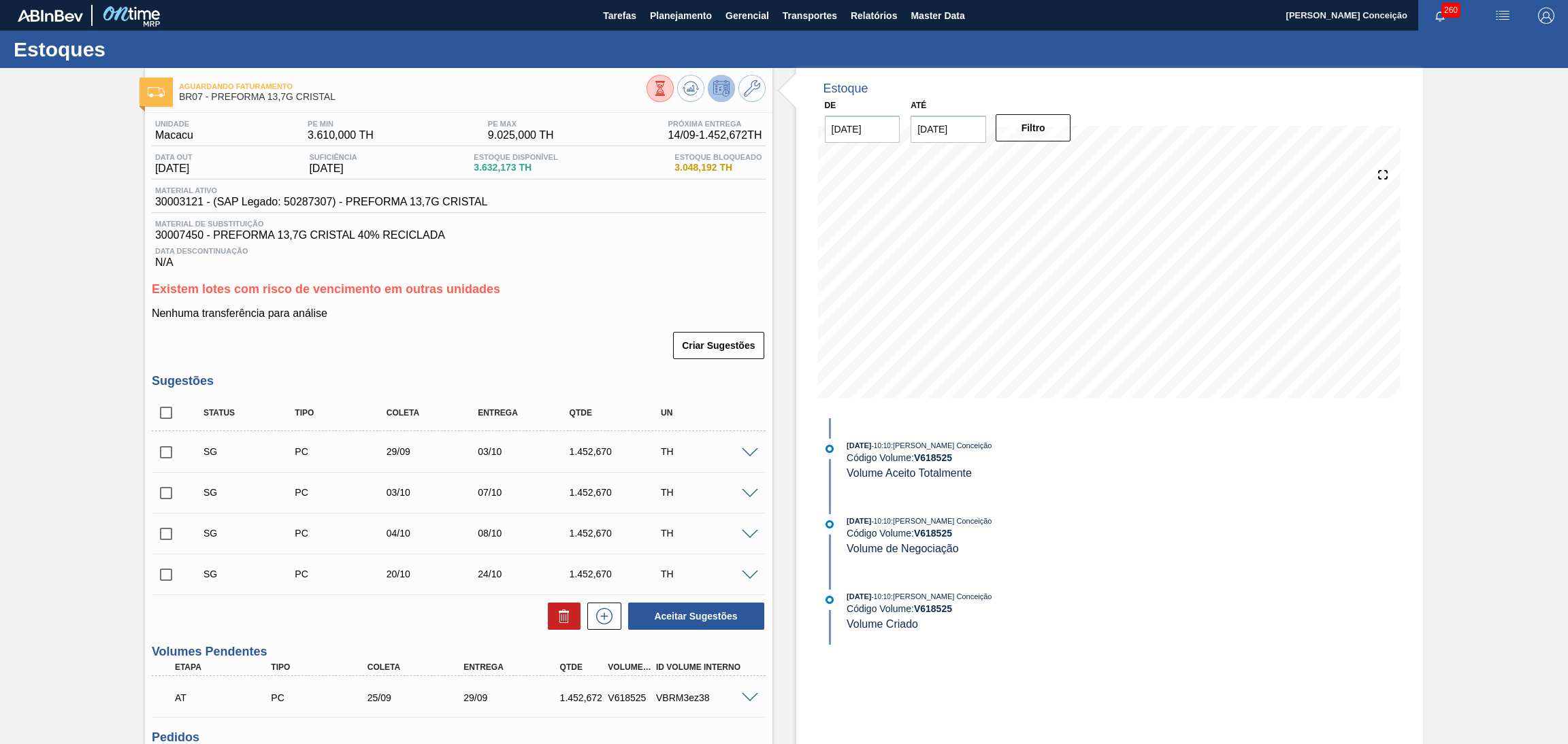
click at [565, 329] on div "Nenhuma transferência para análise Criar Sugestões" at bounding box center [459, 334] width 613 height 53
click at [737, 291] on h3 "Existem lotes com risco de vencimento em outras unidades" at bounding box center [459, 289] width 613 height 14
click at [1186, 592] on div "Estoque De 13/09/2025 Até 30/10/2025 Filtro 24/09 Projeção de Estoque 3,875.185…" at bounding box center [1109, 532] width 628 height 928
click at [579, 334] on div "Criar Sugestões" at bounding box center [459, 345] width 613 height 30
click at [1115, 581] on div "26/08/2025 - 10:10 : Aline Aparecida Conceição Código Volume: V 618525 Volume A…" at bounding box center [995, 531] width 351 height 227
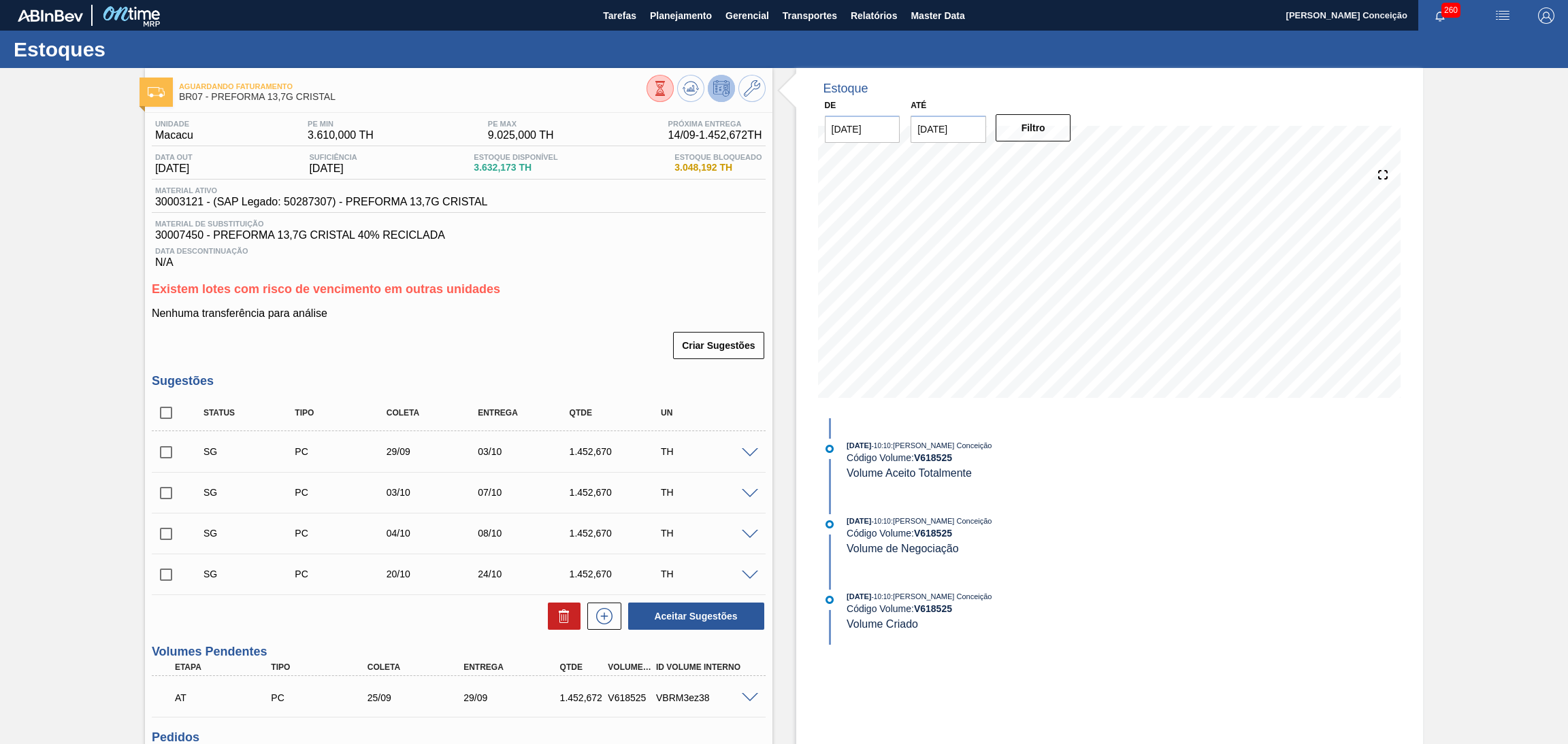
click at [170, 408] on input "checkbox" at bounding box center [166, 413] width 29 height 29
checkbox input "true"
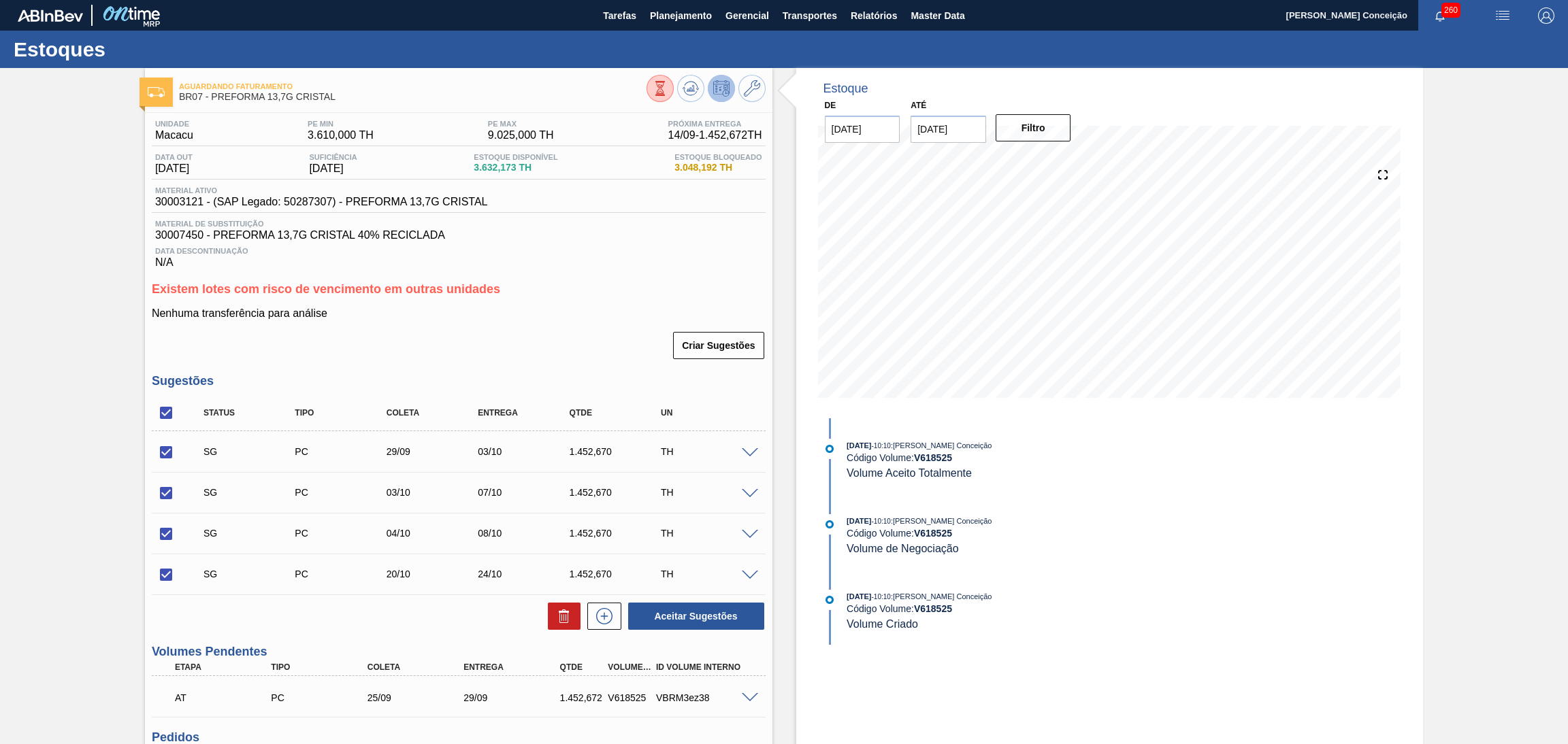
checkbox input "true"
click at [550, 624] on button at bounding box center [564, 616] width 33 height 27
checkbox input "false"
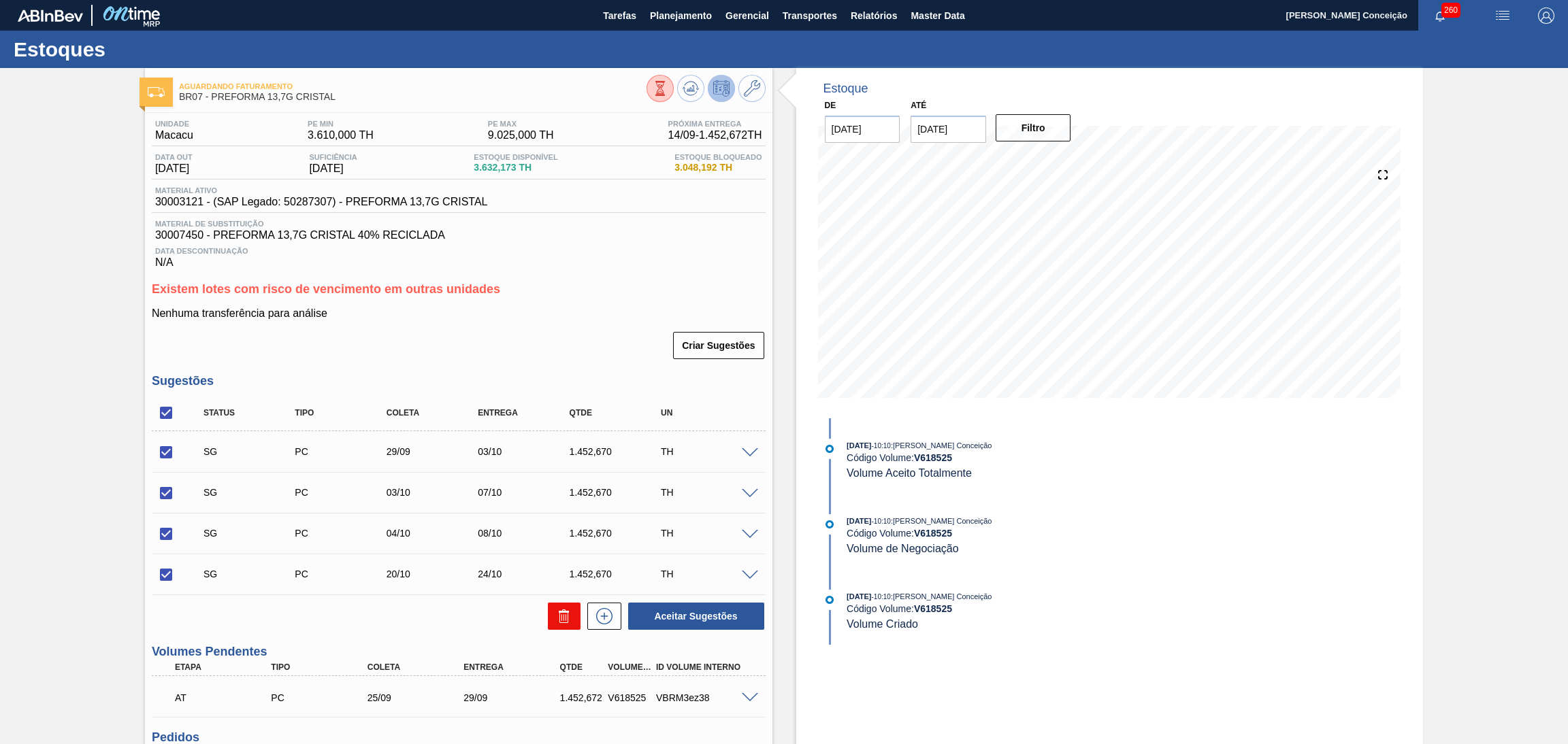
checkbox input "false"
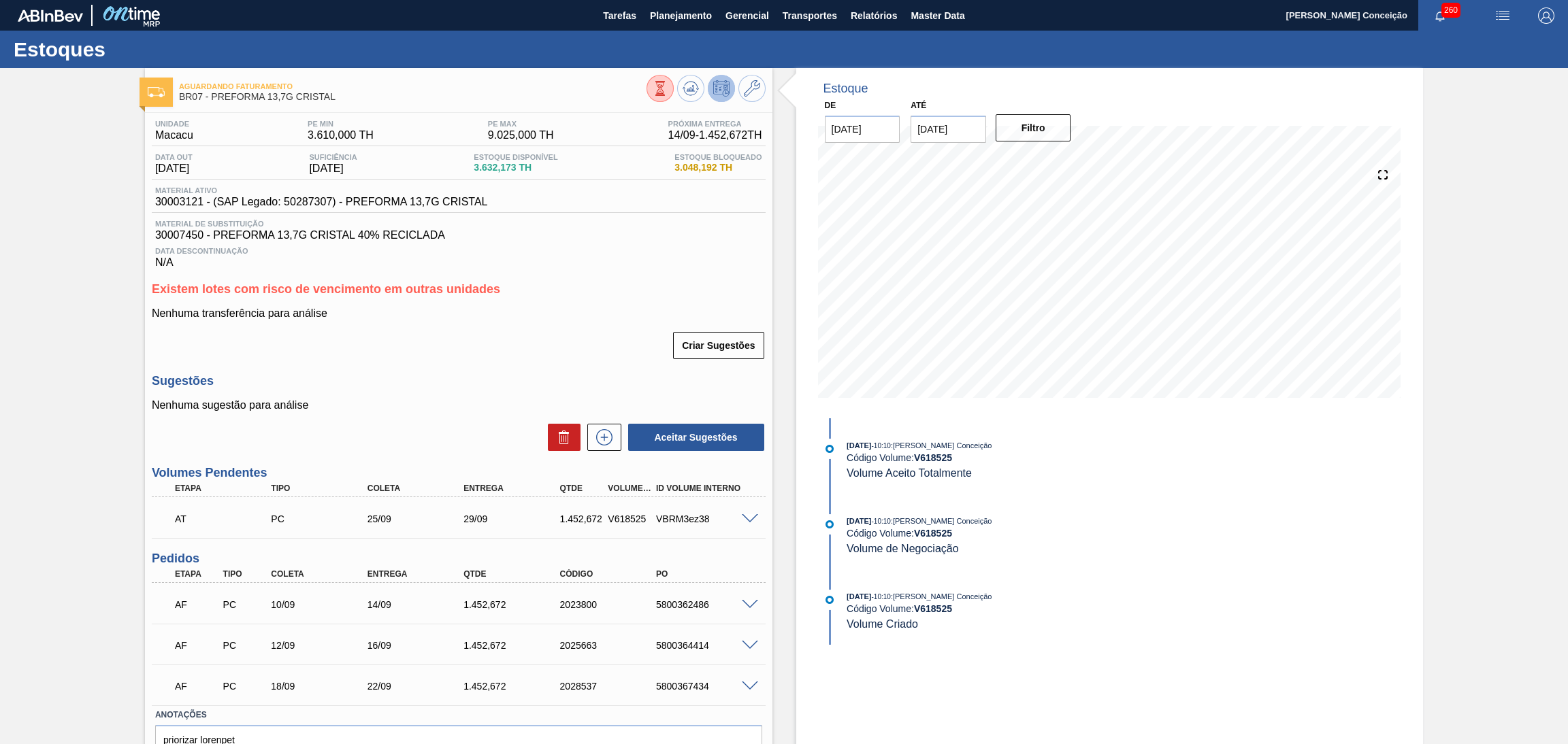
click at [456, 372] on div "Unidade Macacu PE MIN 3.610,000 TH PE MAX 9.025,000 TH Próxima Entrega 14/09 - …" at bounding box center [459, 462] width 628 height 698
click at [569, 299] on div "Existem lotes com risco de vencimento em outras unidades Nenhuma transferência …" at bounding box center [459, 321] width 613 height 79
click at [533, 258] on div "Data Descontinuação N/A" at bounding box center [459, 255] width 613 height 27
click at [533, 374] on h3 "Sugestões" at bounding box center [459, 381] width 613 height 14
click at [536, 346] on div "Criar Sugestões" at bounding box center [459, 345] width 613 height 30
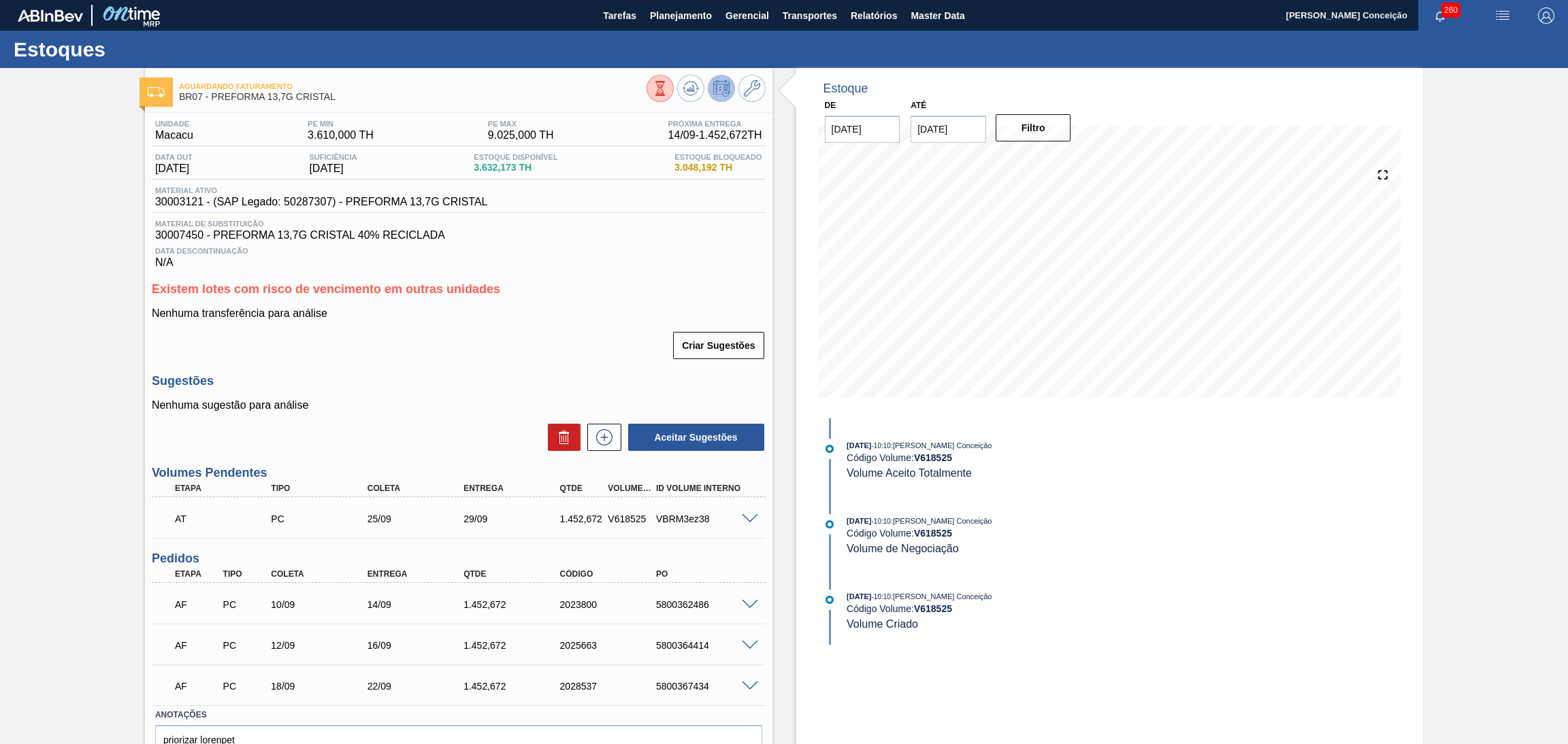
click at [514, 385] on h3 "Sugestões" at bounding box center [459, 381] width 613 height 14
click at [454, 388] on div "Sugestões Nenhuma sugestão para análise Aceitar Sugestões" at bounding box center [459, 413] width 613 height 79
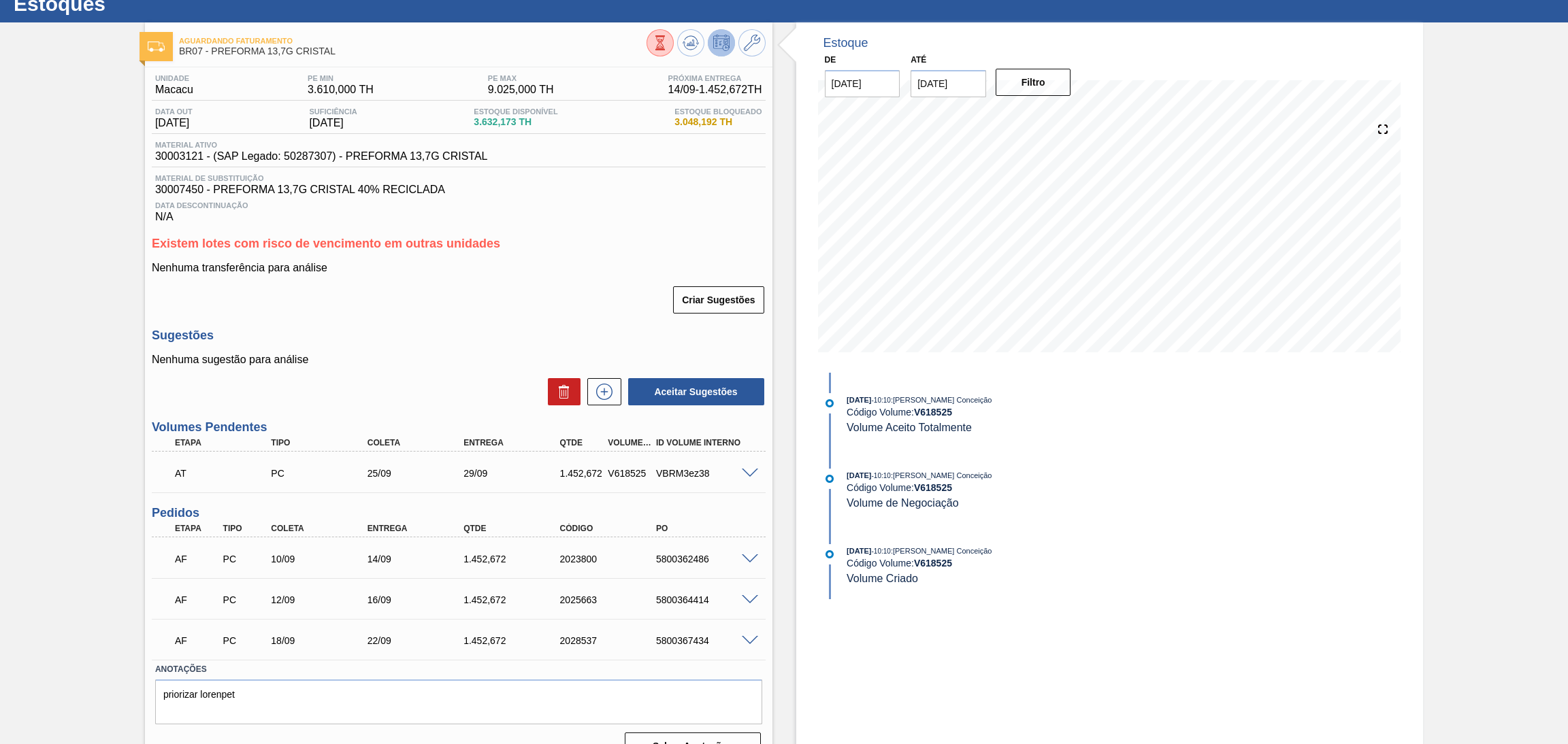
scroll to position [70, 0]
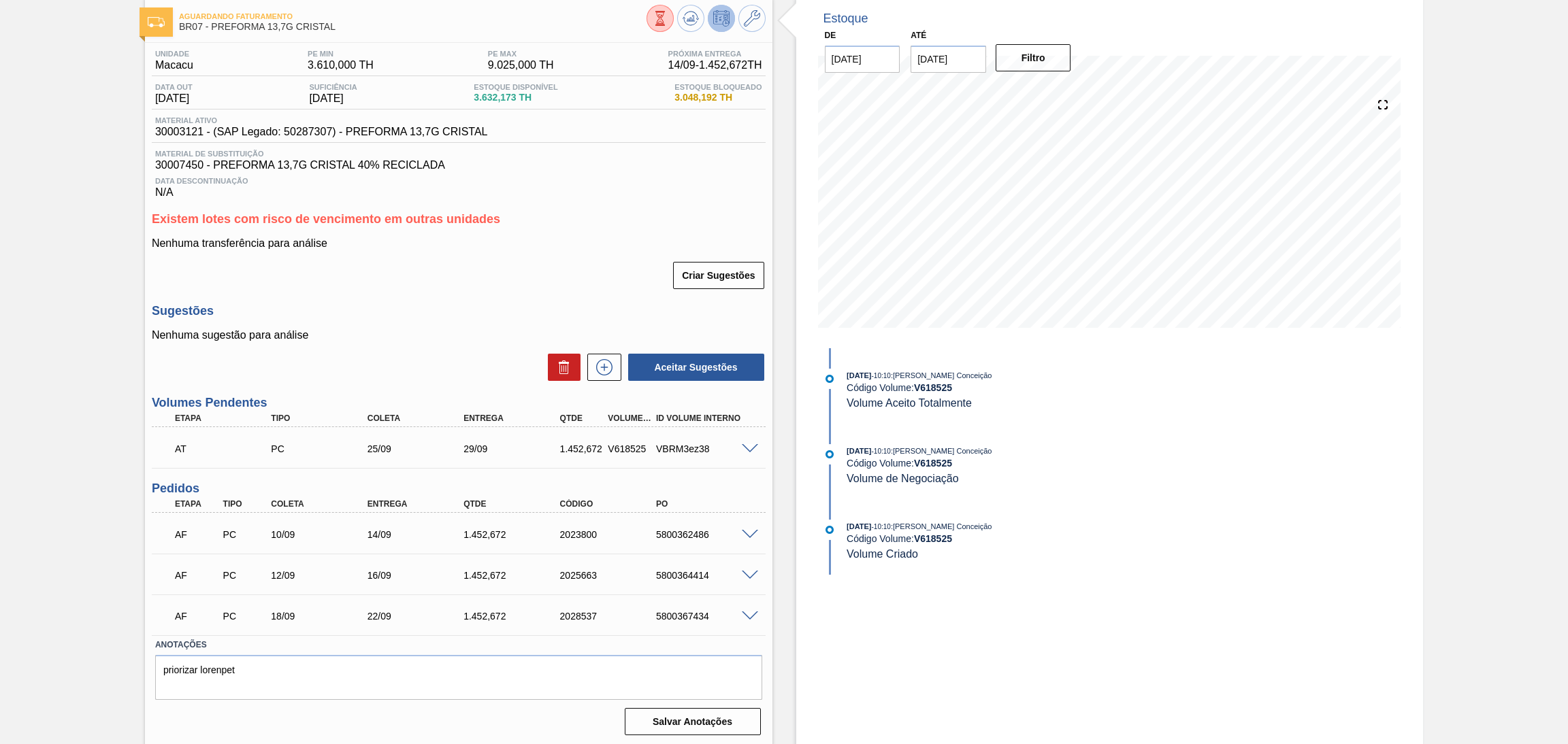
click at [450, 356] on div "Aceitar Sugestões" at bounding box center [459, 367] width 613 height 30
click at [683, 607] on div "AF PC 18/09 22/09 1.452,672 2028537 5800367434" at bounding box center [455, 615] width 578 height 27
copy div "5800367434"
click at [675, 212] on h3 "Existem lotes com risco de vencimento em outras unidades" at bounding box center [459, 219] width 613 height 14
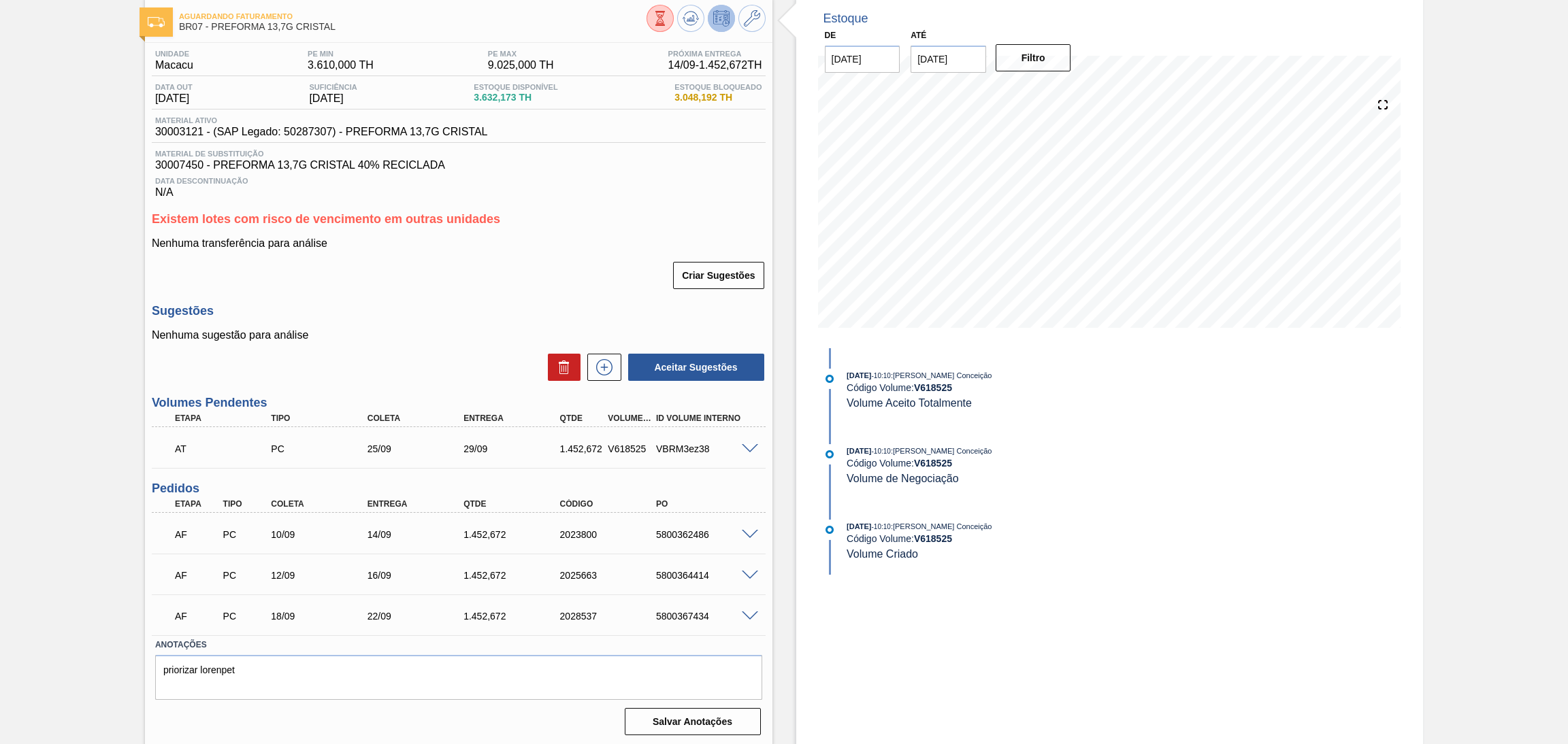
click at [552, 268] on div "Criar Sugestões" at bounding box center [459, 274] width 613 height 30
click at [334, 635] on label "Anotações" at bounding box center [459, 644] width 607 height 19
click at [603, 362] on icon at bounding box center [604, 367] width 22 height 16
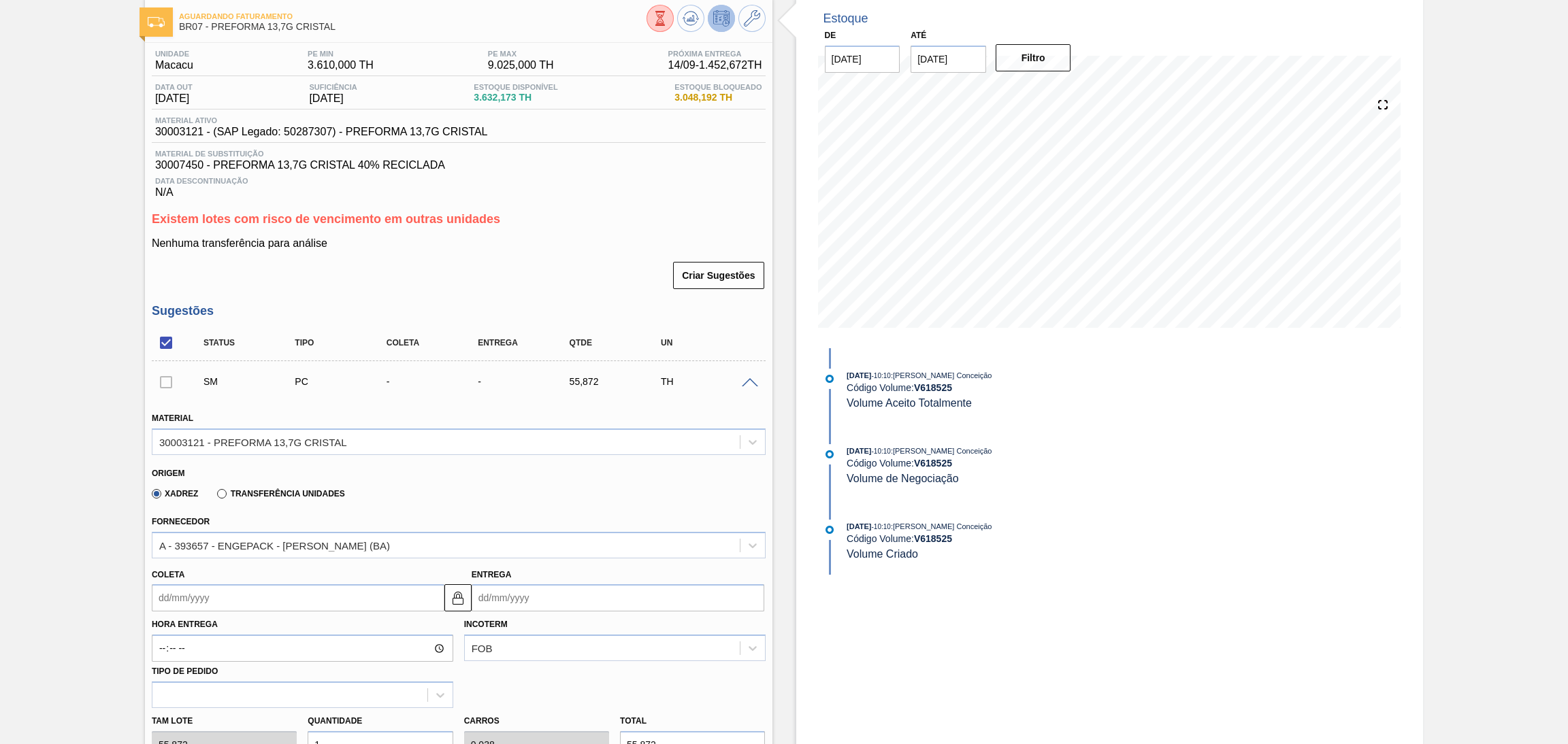
click at [215, 600] on input "Coleta" at bounding box center [298, 598] width 292 height 27
click at [207, 513] on div "16" at bounding box center [212, 514] width 19 height 19
type input "[DATE]"
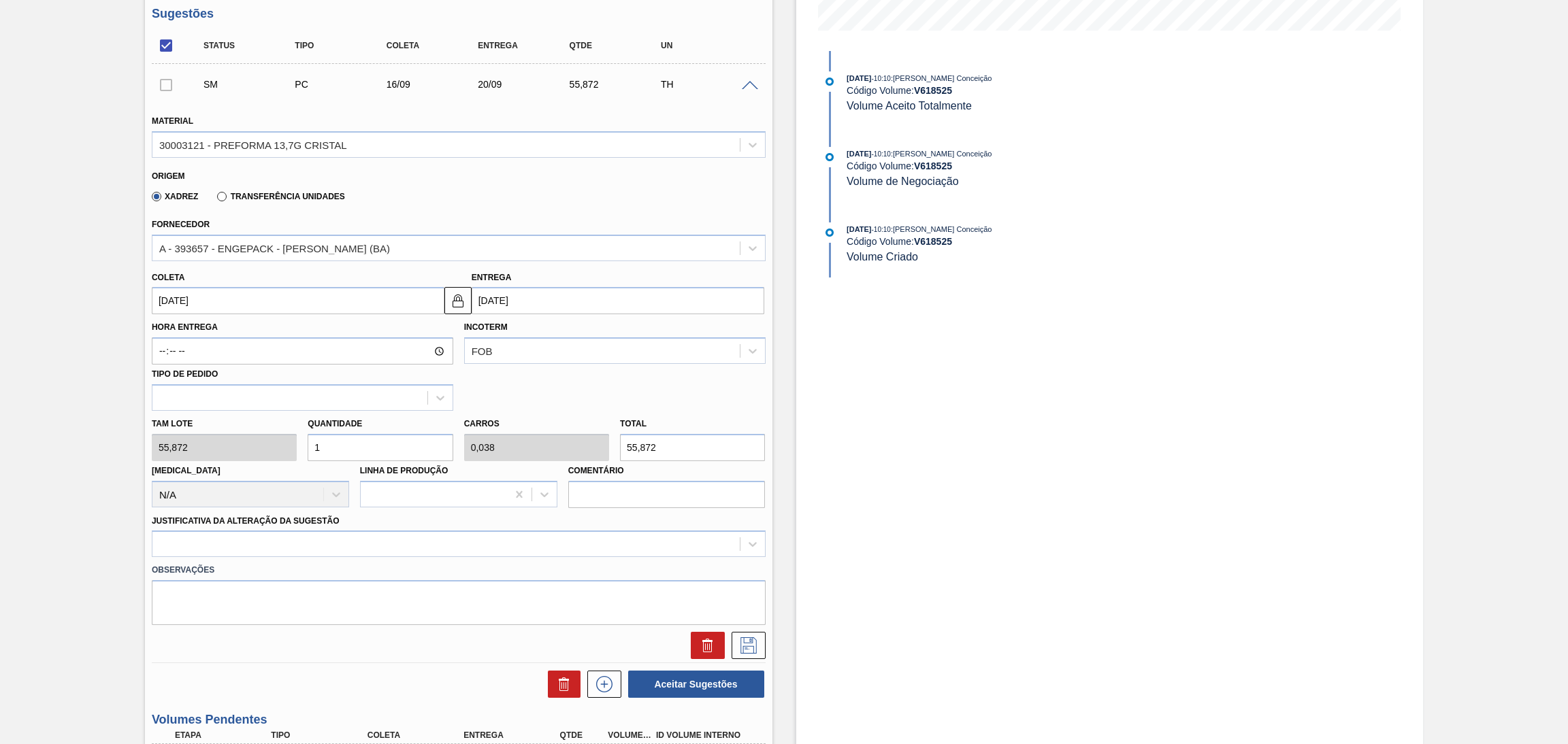
scroll to position [376, 0]
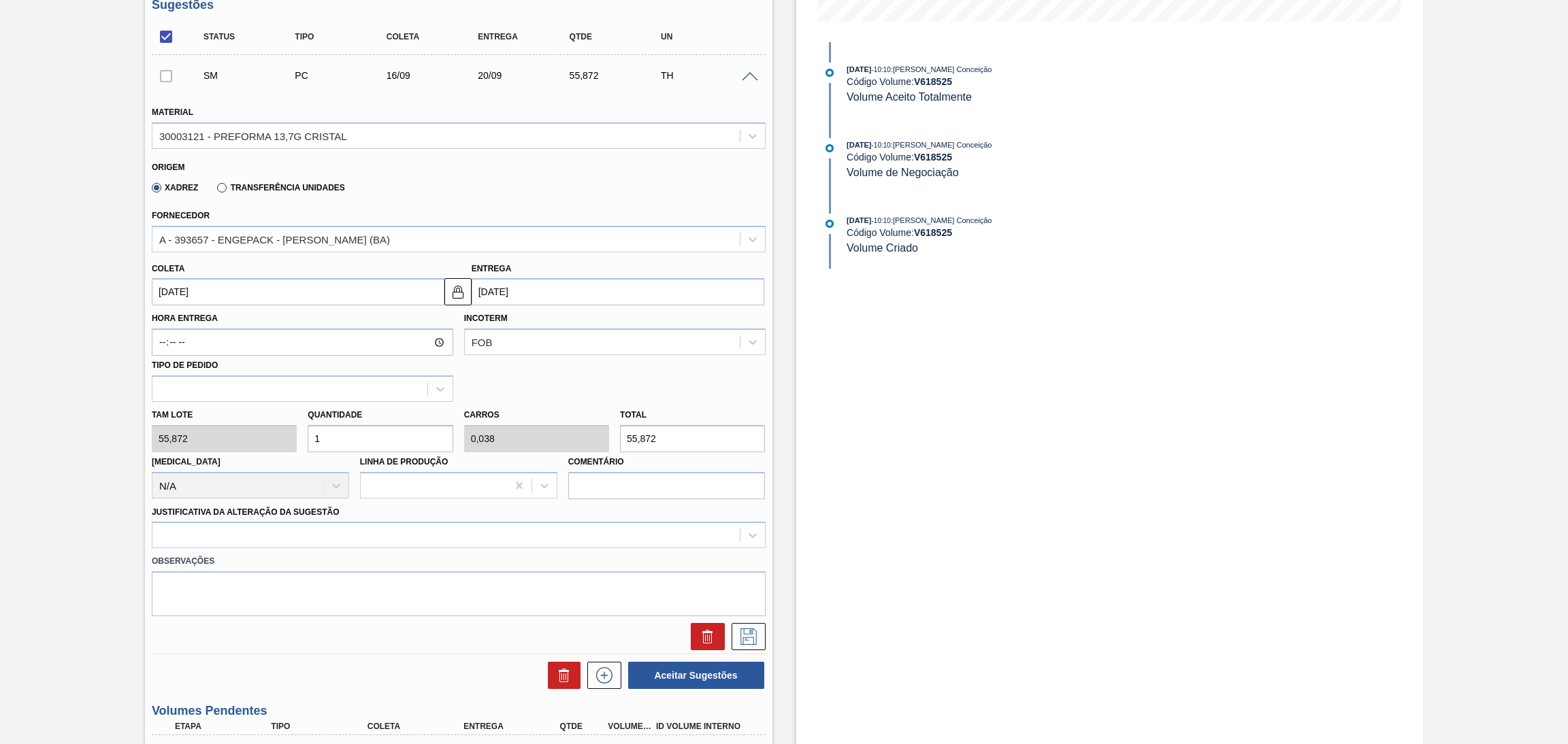
drag, startPoint x: 260, startPoint y: 413, endPoint x: 236, endPoint y: 404, distance: 25.6
click at [236, 404] on div "Tam lote 55,872 Quantidade 1 Carros 0,038 Total 55,872 [MEDICAL_DATA] N/A Linha…" at bounding box center [458, 450] width 624 height 97
type input "2"
type input "0,077"
type input "111,744"
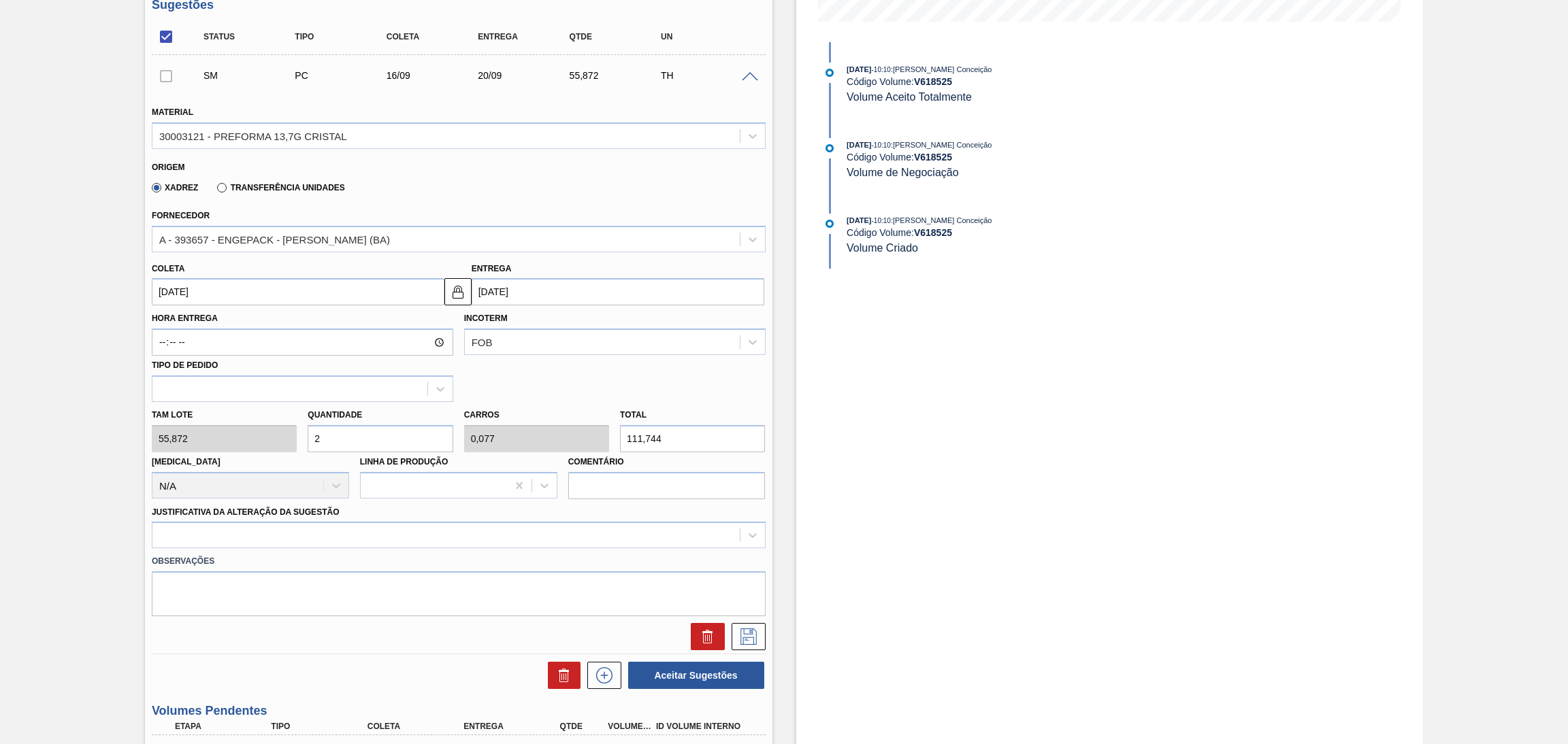
type input "26"
type input "1"
type input "1.452,672"
type input "26"
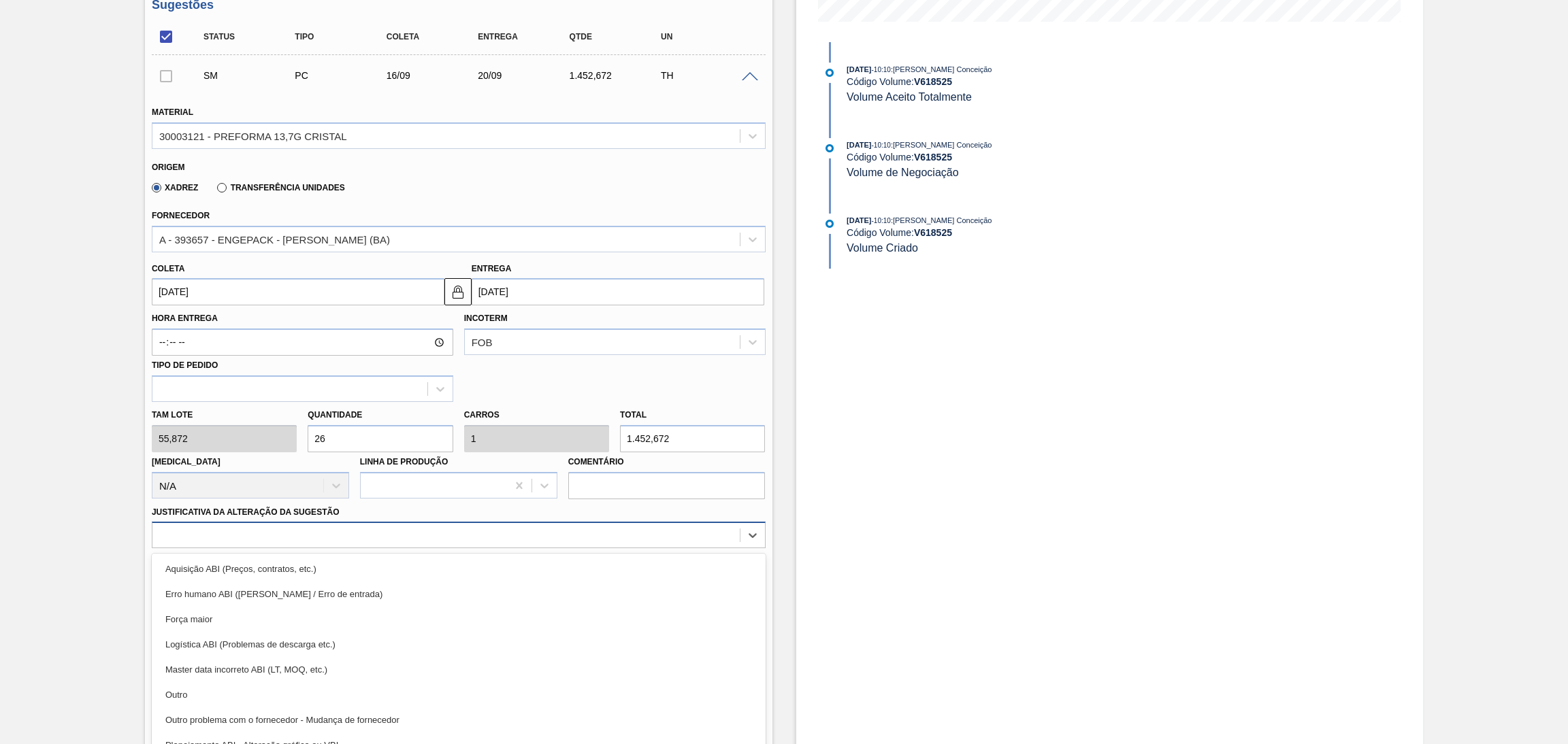
click at [281, 540] on div "option Aquisição ABI (Preços, contratos, etc.) focused, 1 of 18. 18 results ava…" at bounding box center [459, 535] width 613 height 26
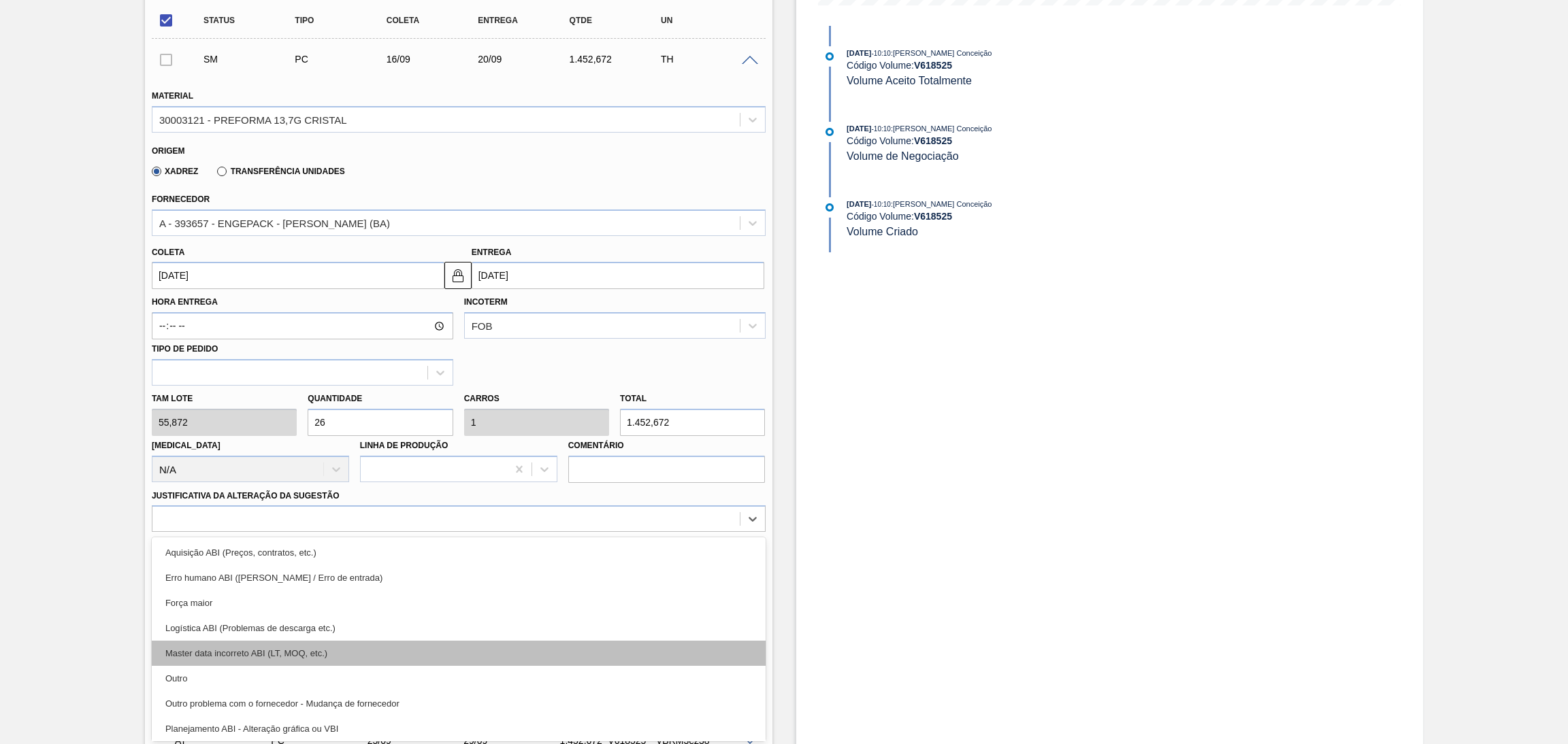
scroll to position [102, 0]
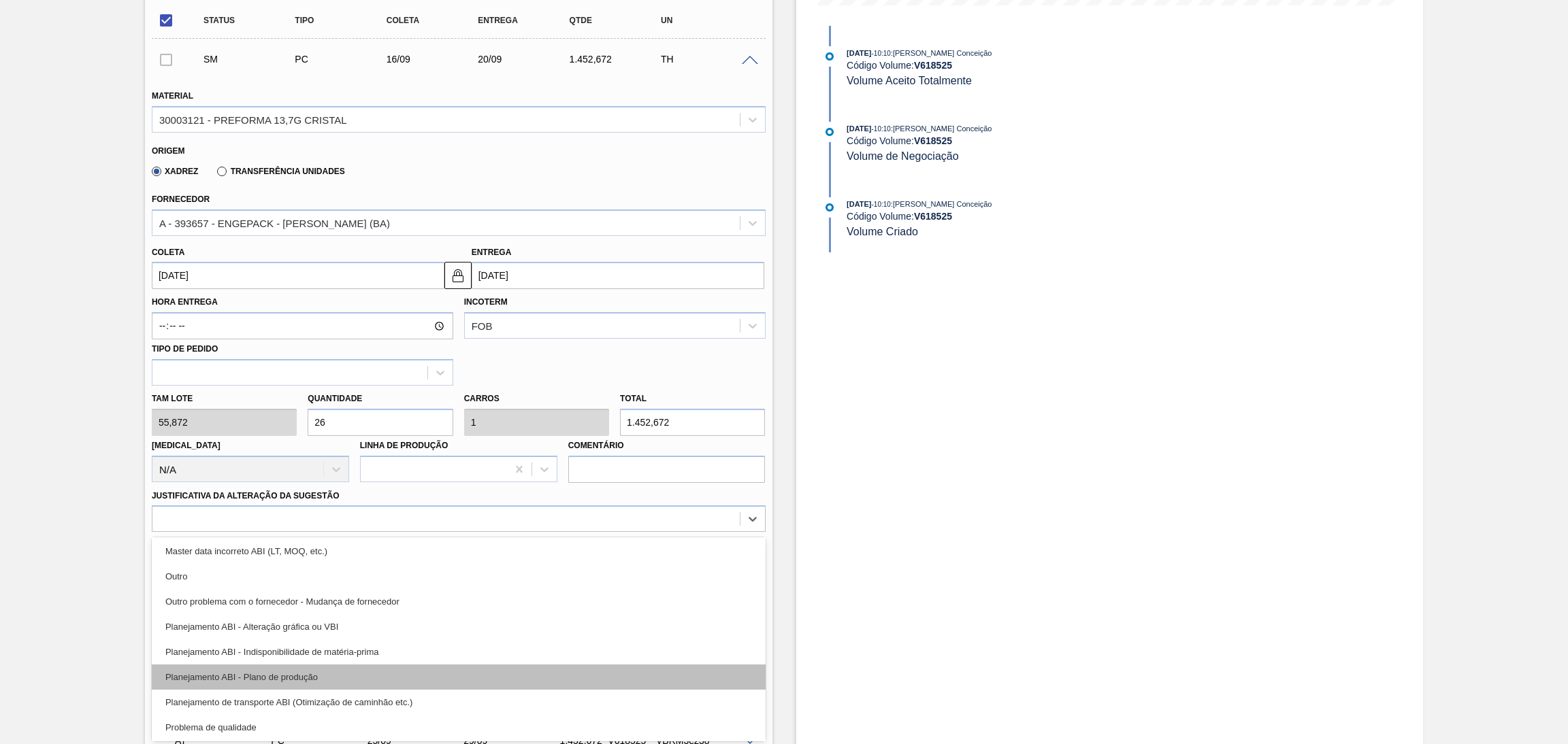
click at [330, 677] on div "Planejamento ABI - Plano de produção" at bounding box center [459, 677] width 613 height 25
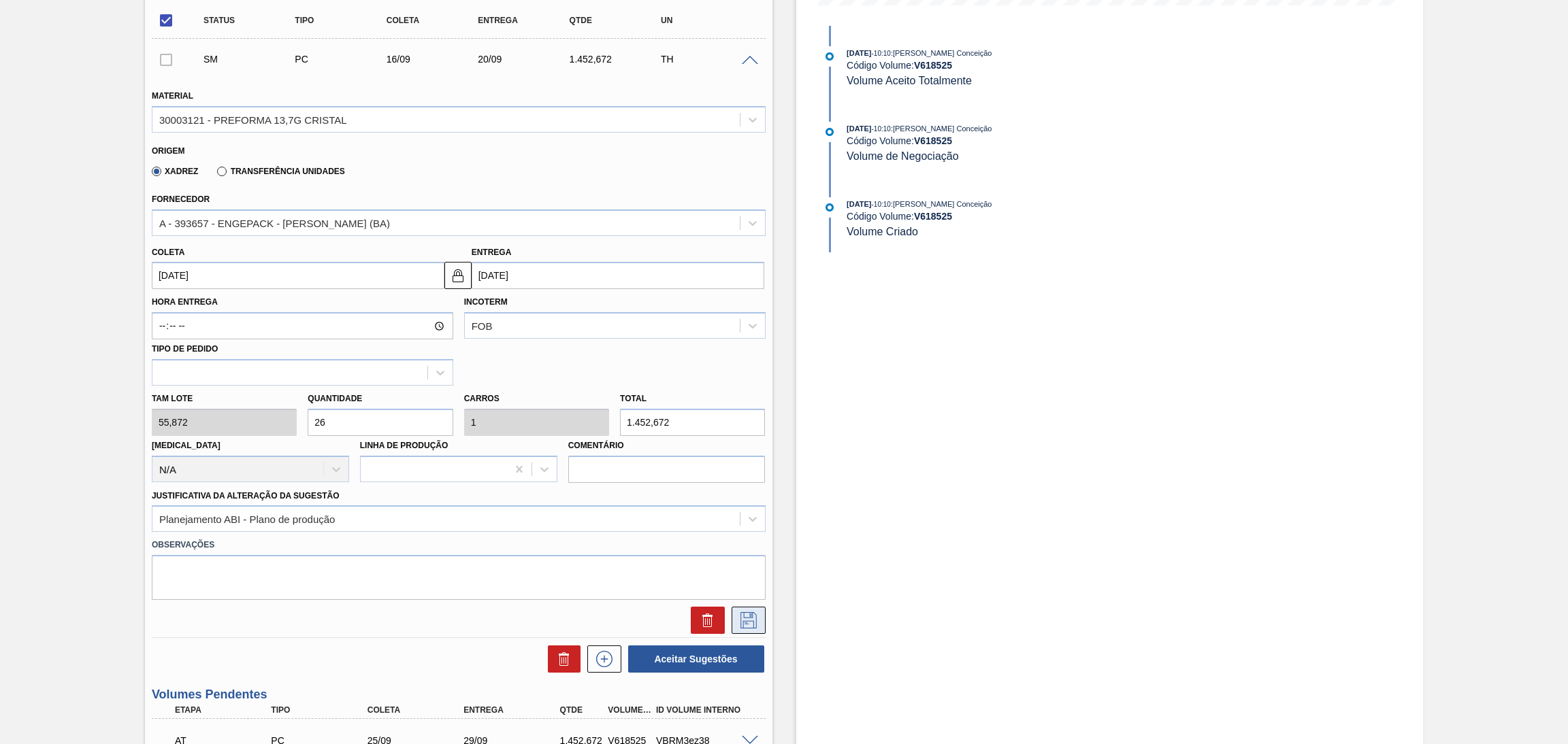
click at [749, 626] on button at bounding box center [749, 620] width 34 height 27
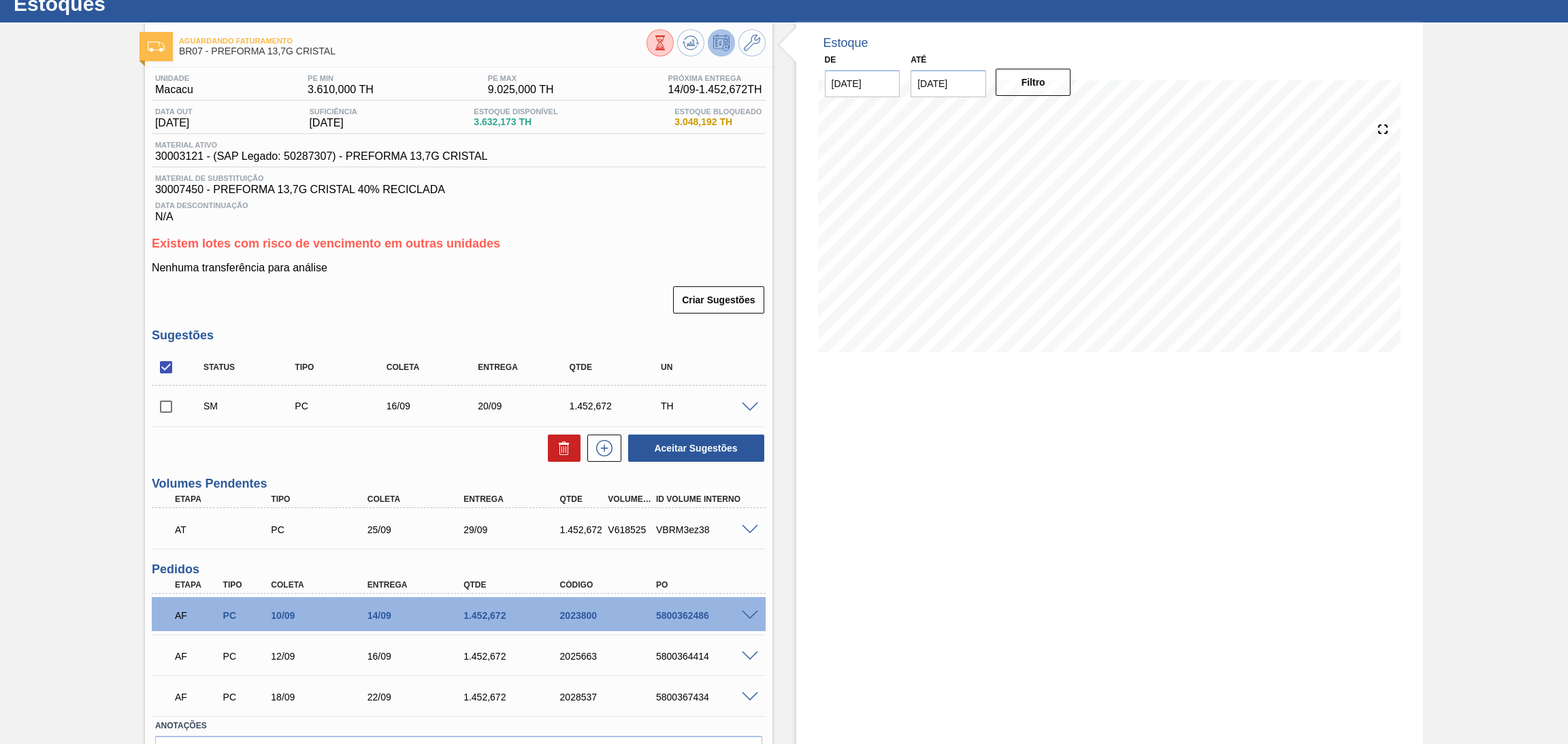
scroll to position [0, 0]
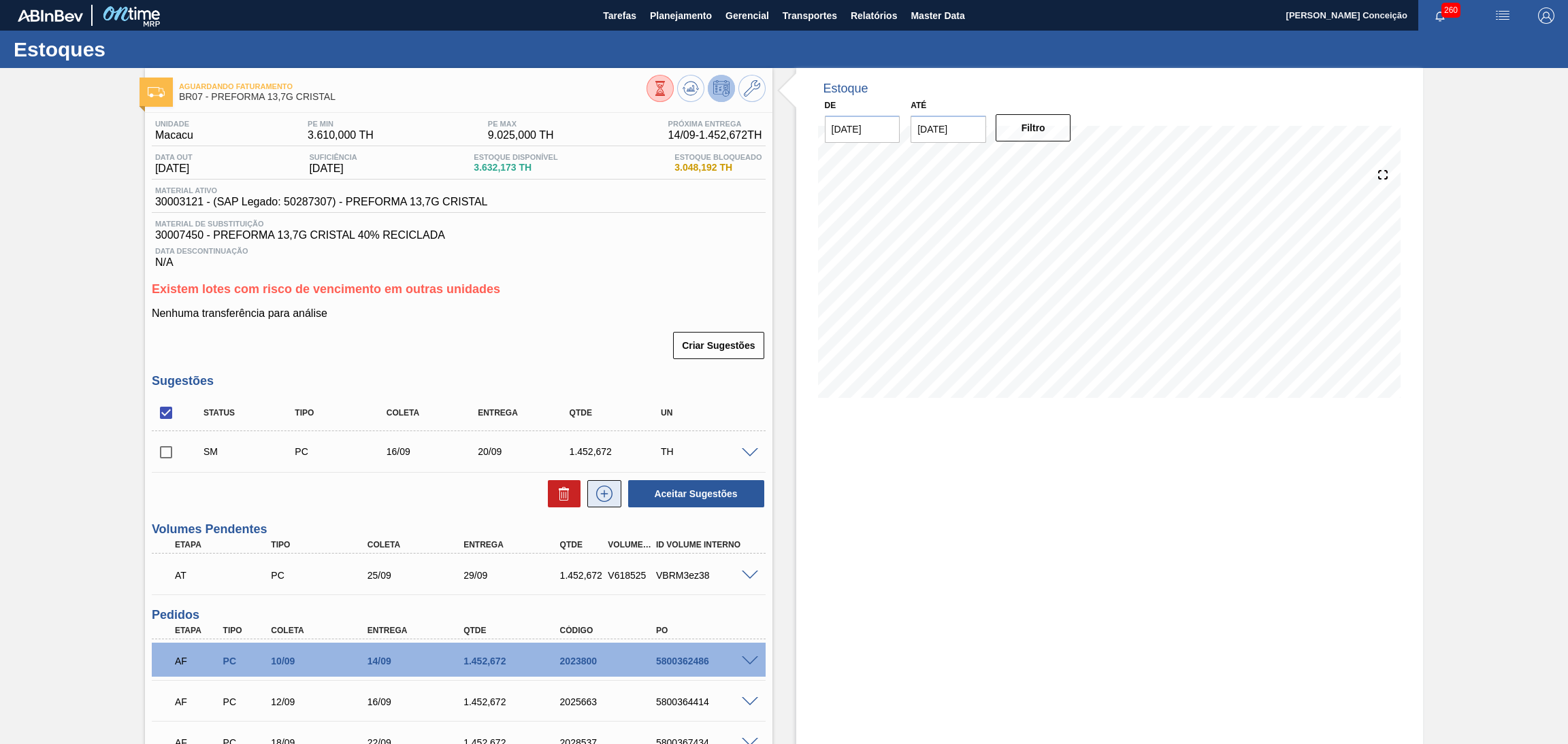
click at [607, 498] on icon at bounding box center [604, 493] width 22 height 16
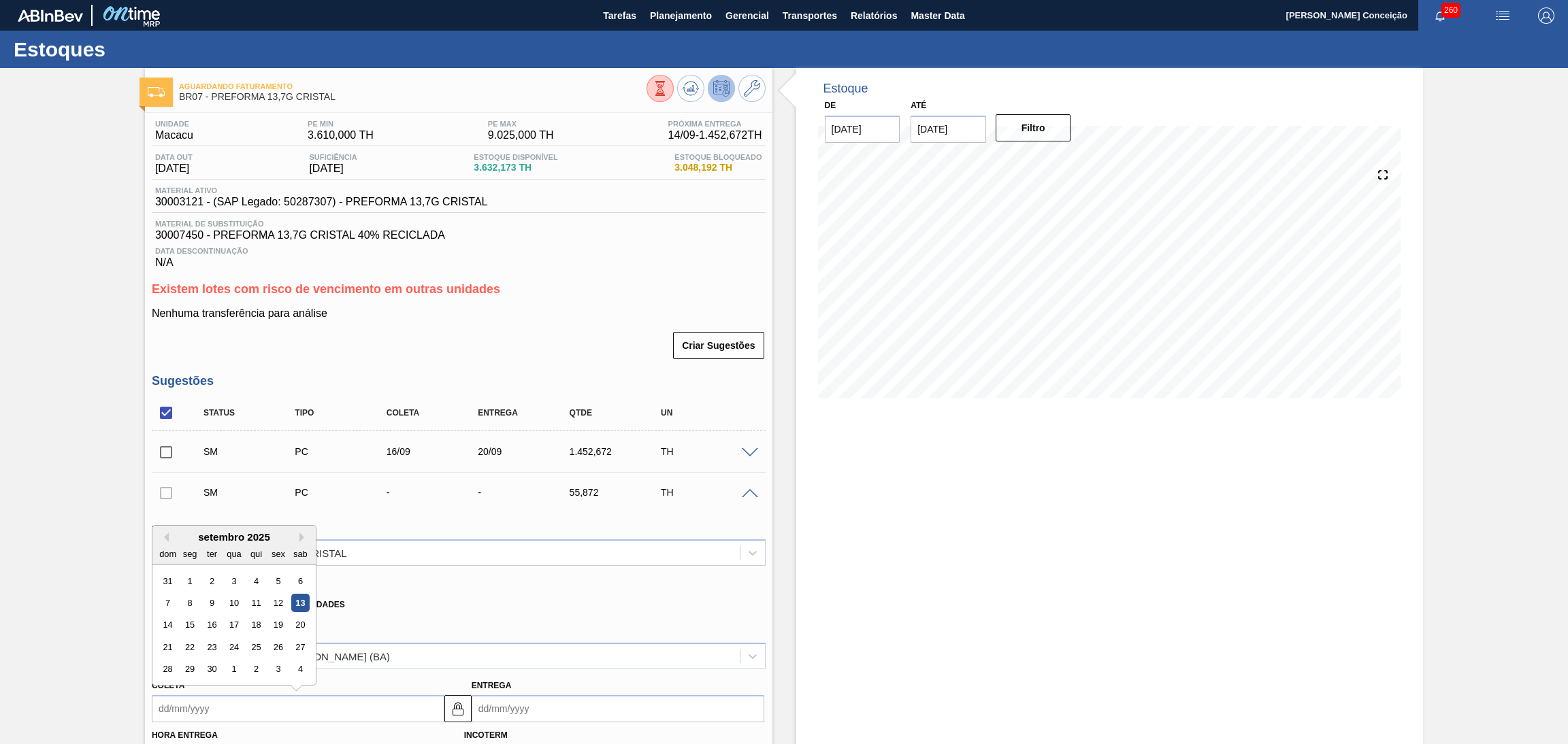
click at [235, 706] on input "Coleta" at bounding box center [298, 709] width 292 height 27
click at [235, 622] on div "17" at bounding box center [234, 626] width 19 height 19
type input "[DATE]"
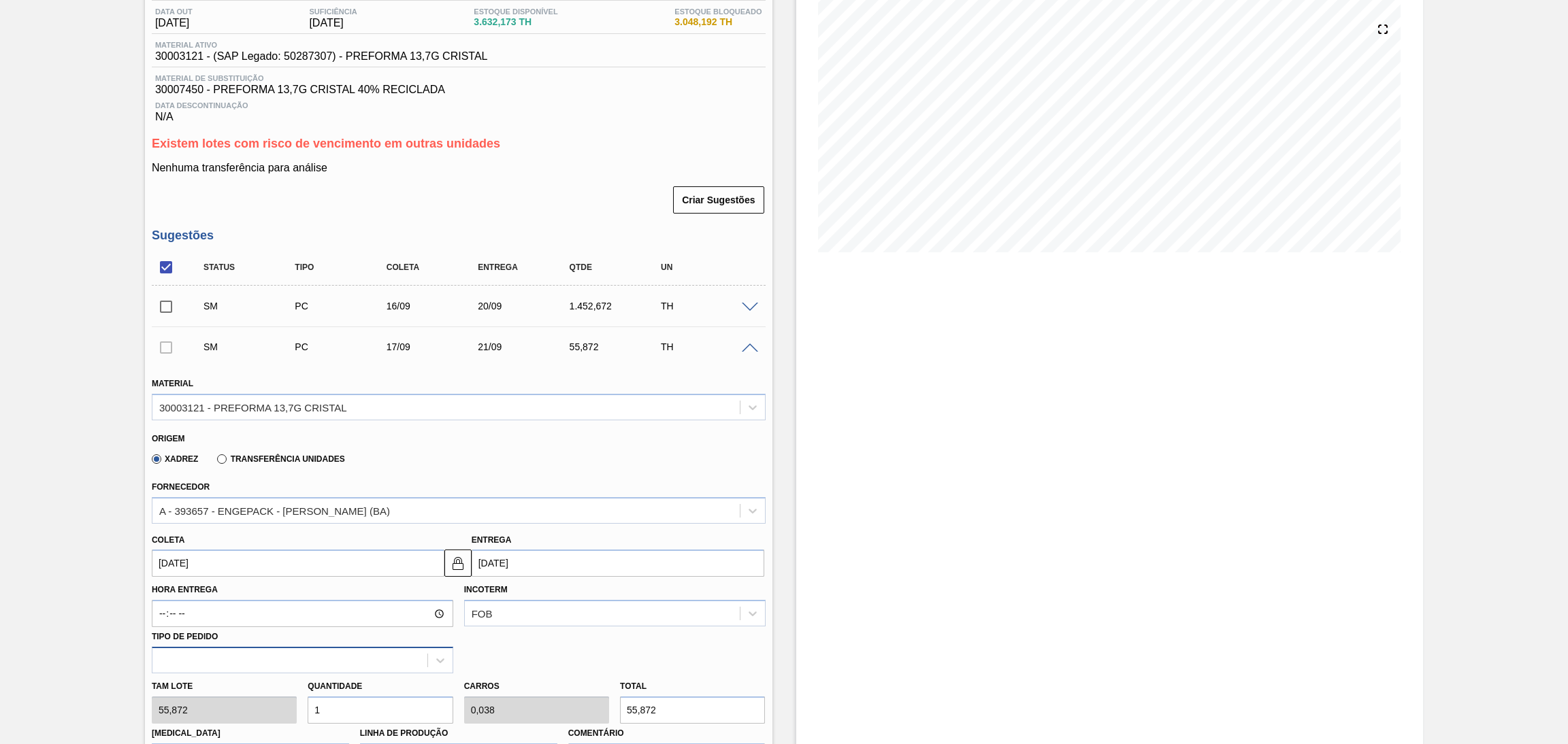
scroll to position [204, 0]
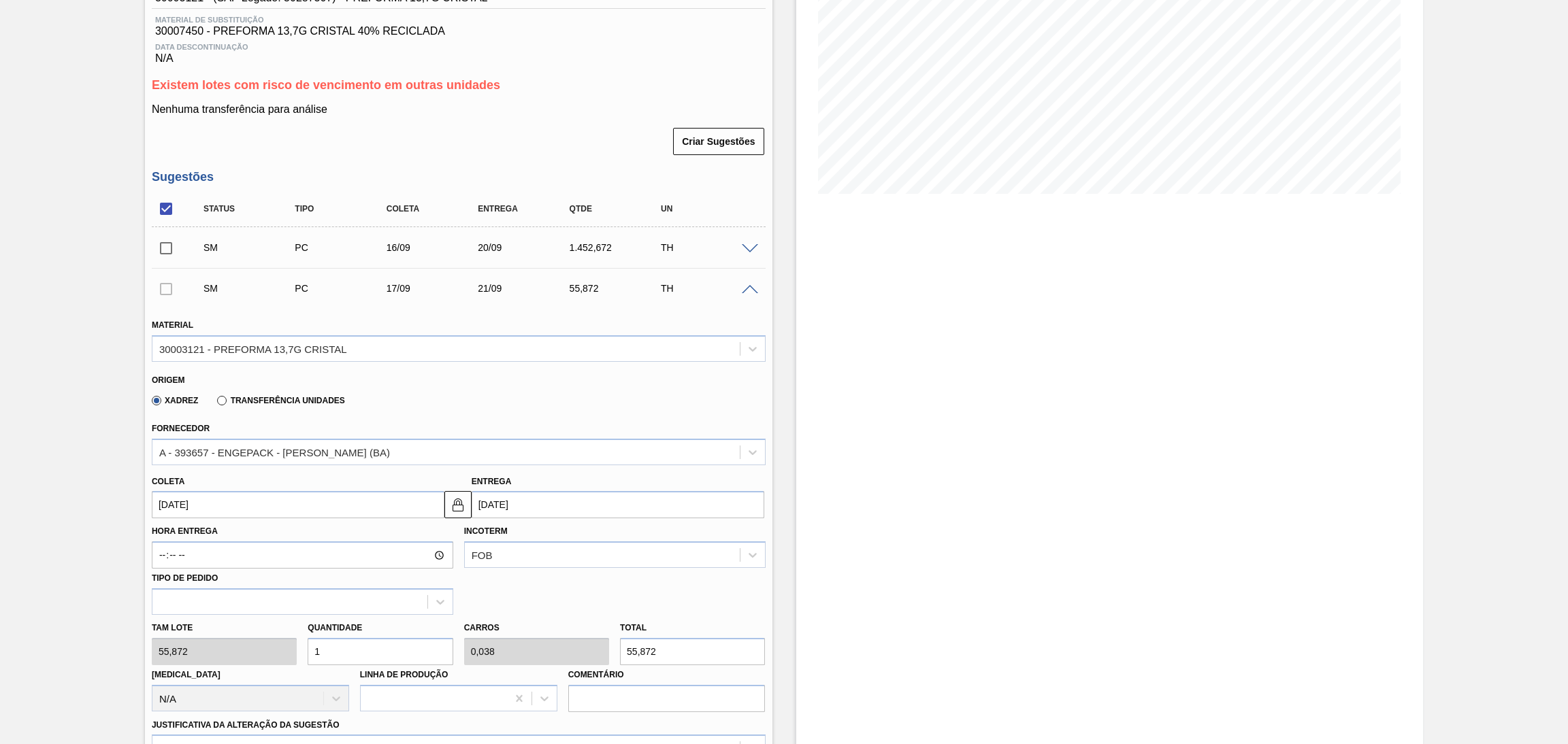
click at [204, 647] on div "Tam lote 55,872 Quantidade 1 Carros 0,038 Total 55,872 [MEDICAL_DATA] N/A Linha…" at bounding box center [458, 663] width 624 height 97
type input "2"
type input "0,077"
type input "111,744"
type input "26"
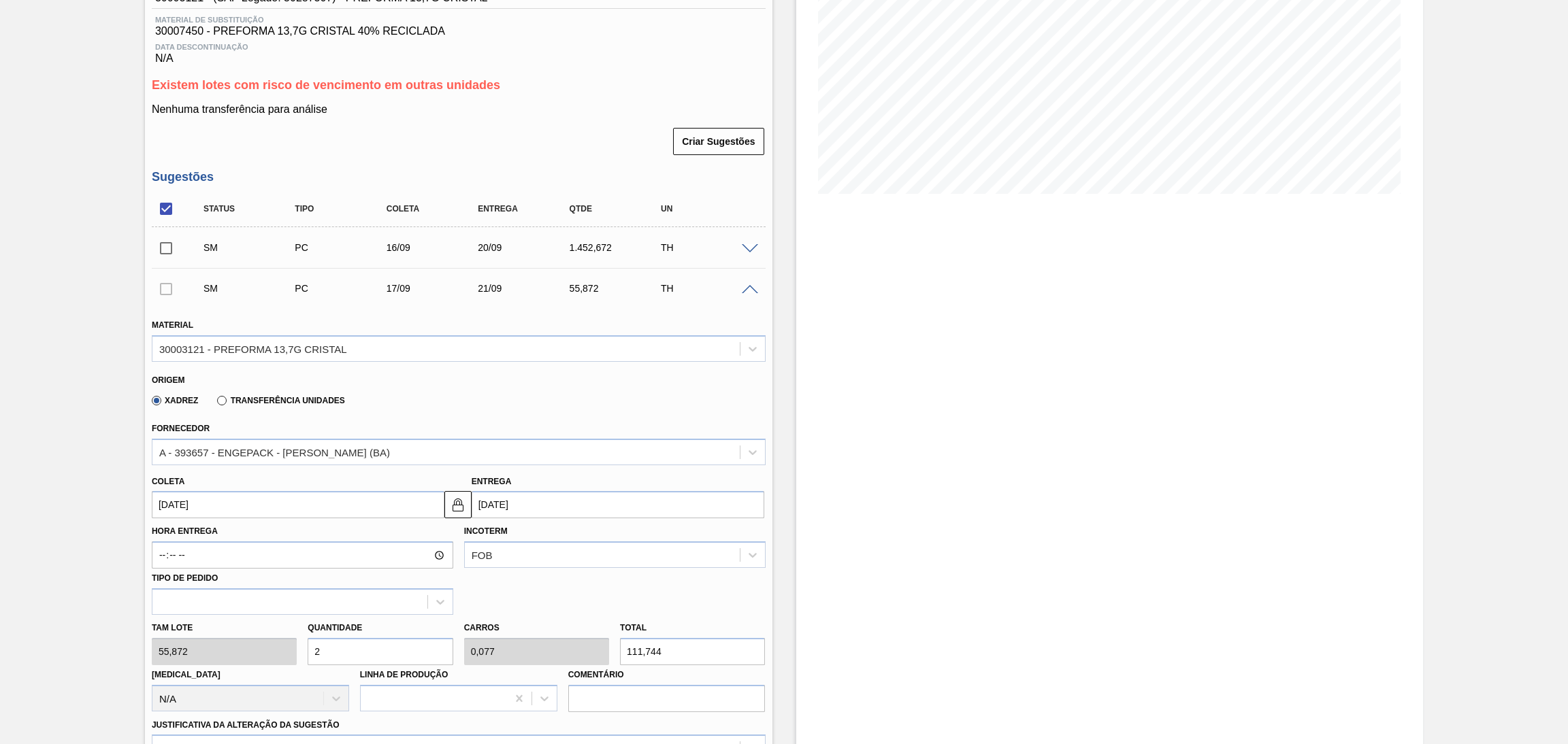
type input "1"
type input "1.452,672"
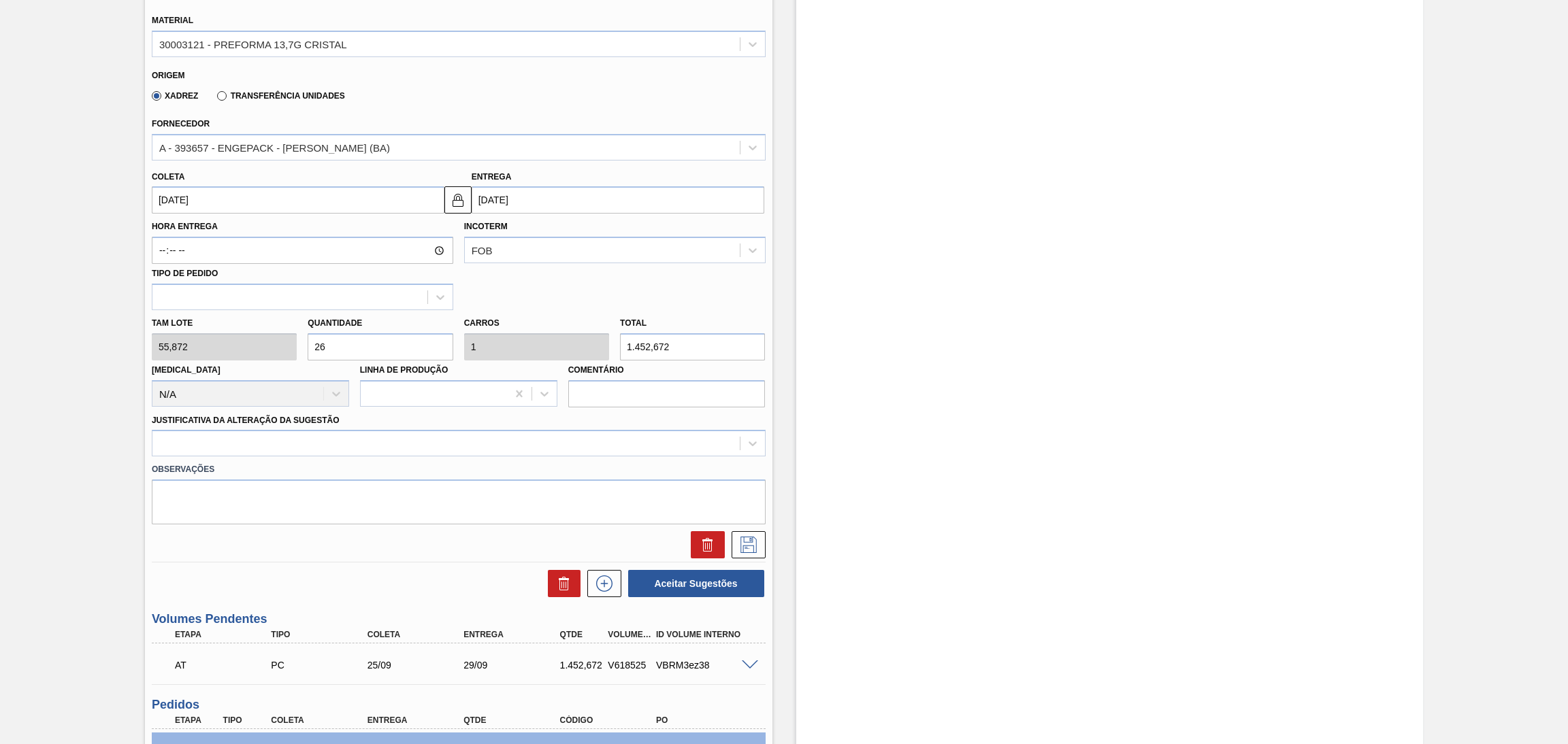
scroll to position [509, 0]
type input "26"
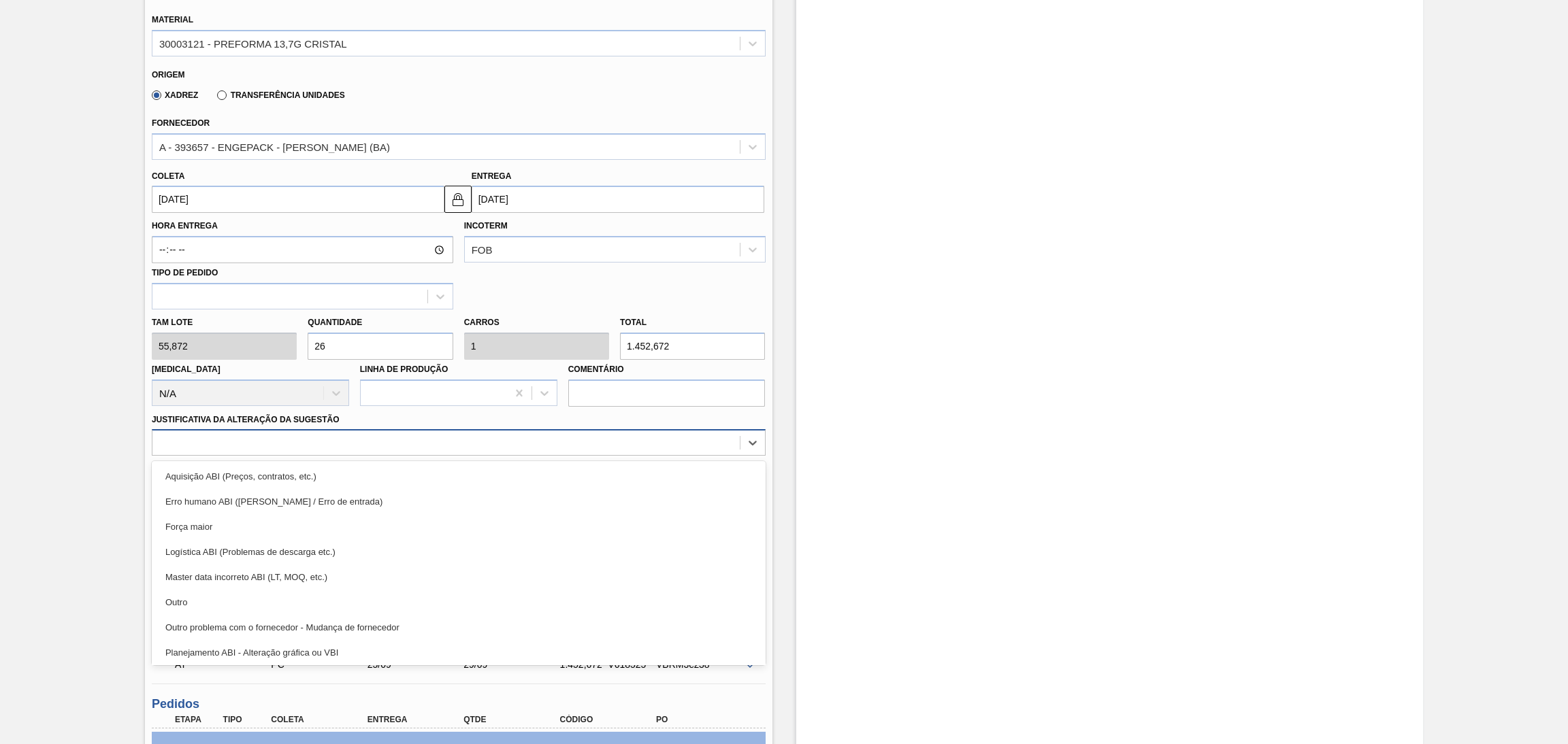
click at [362, 446] on div at bounding box center [445, 443] width 587 height 19
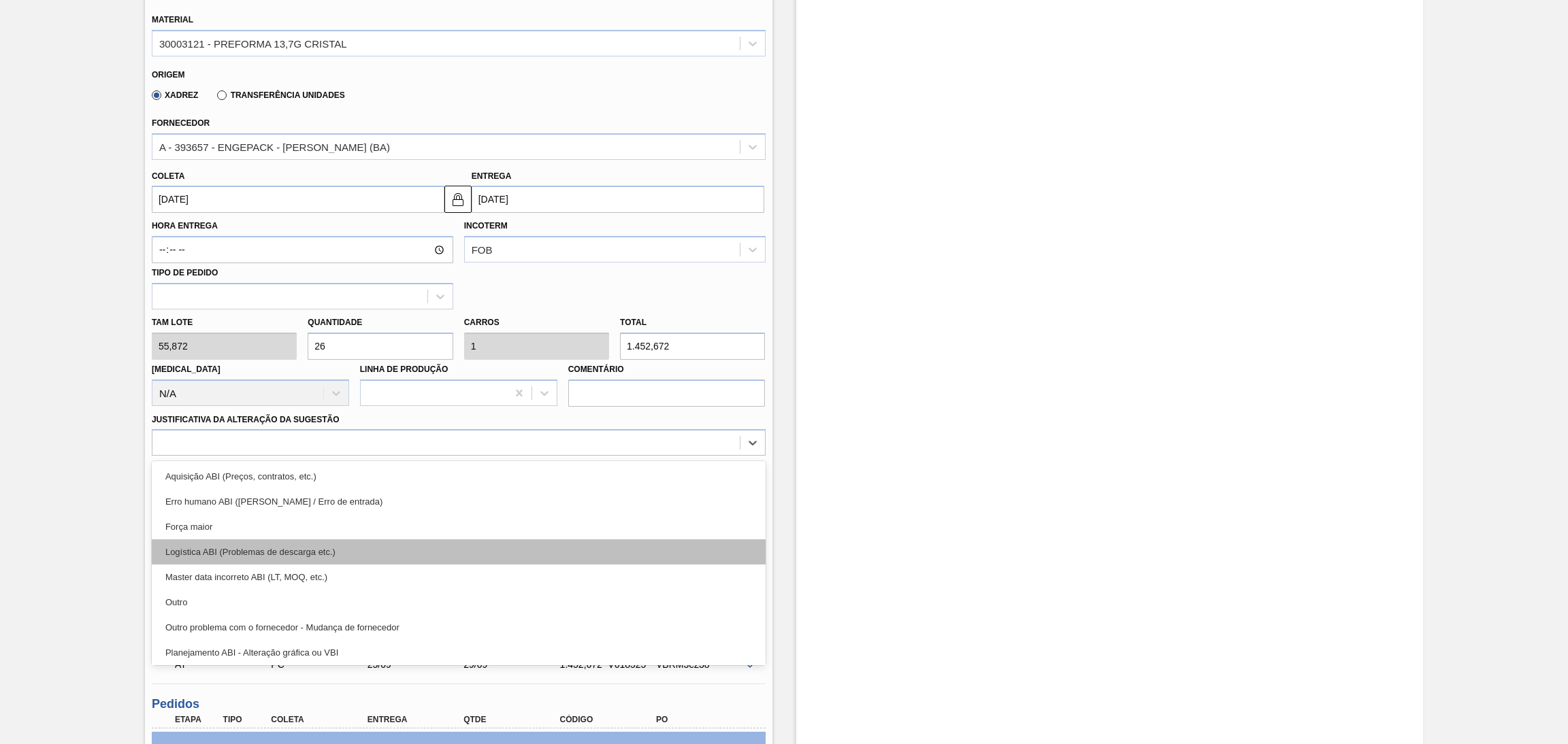
scroll to position [102, 0]
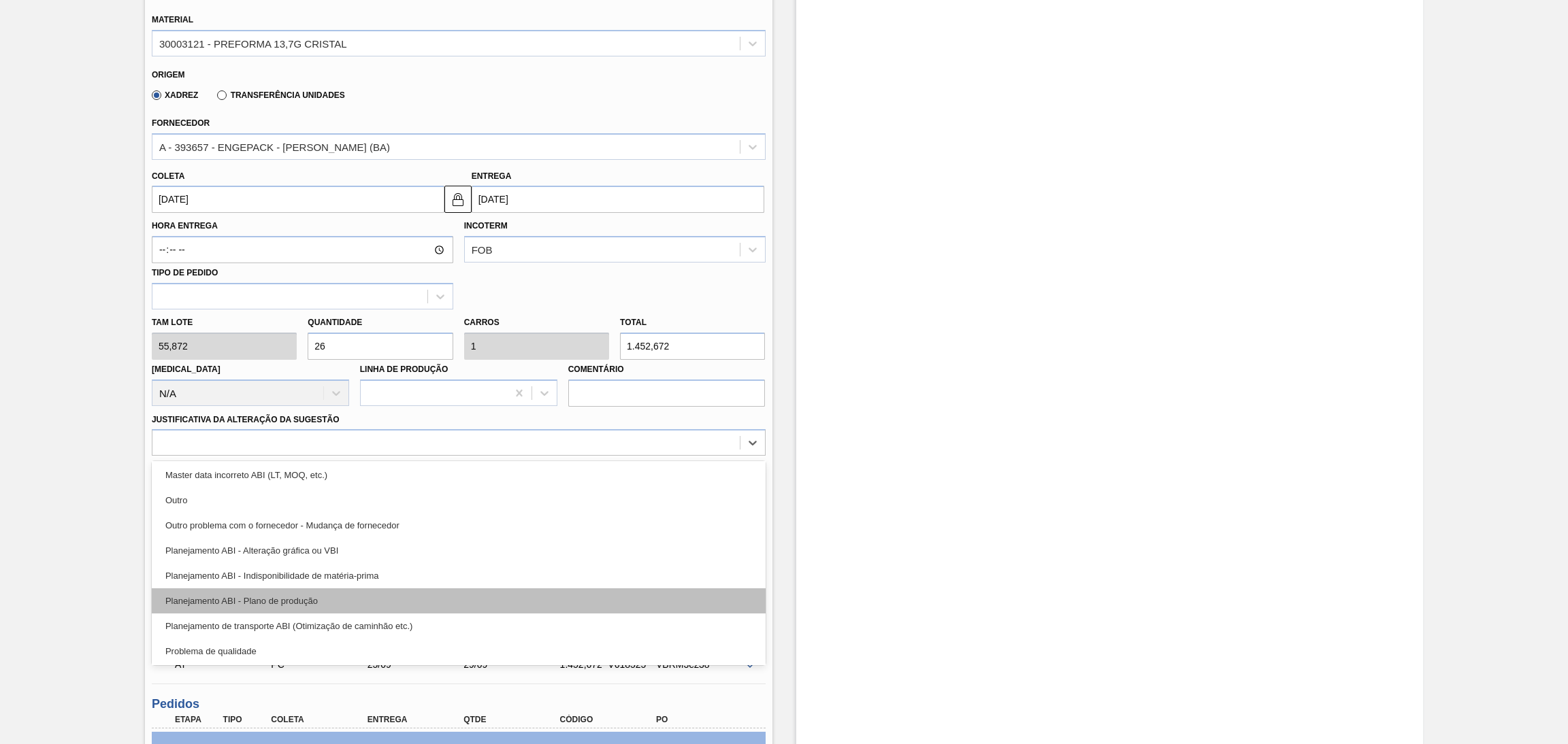
click at [324, 589] on div "Planejamento ABI - Plano de produção" at bounding box center [459, 601] width 613 height 25
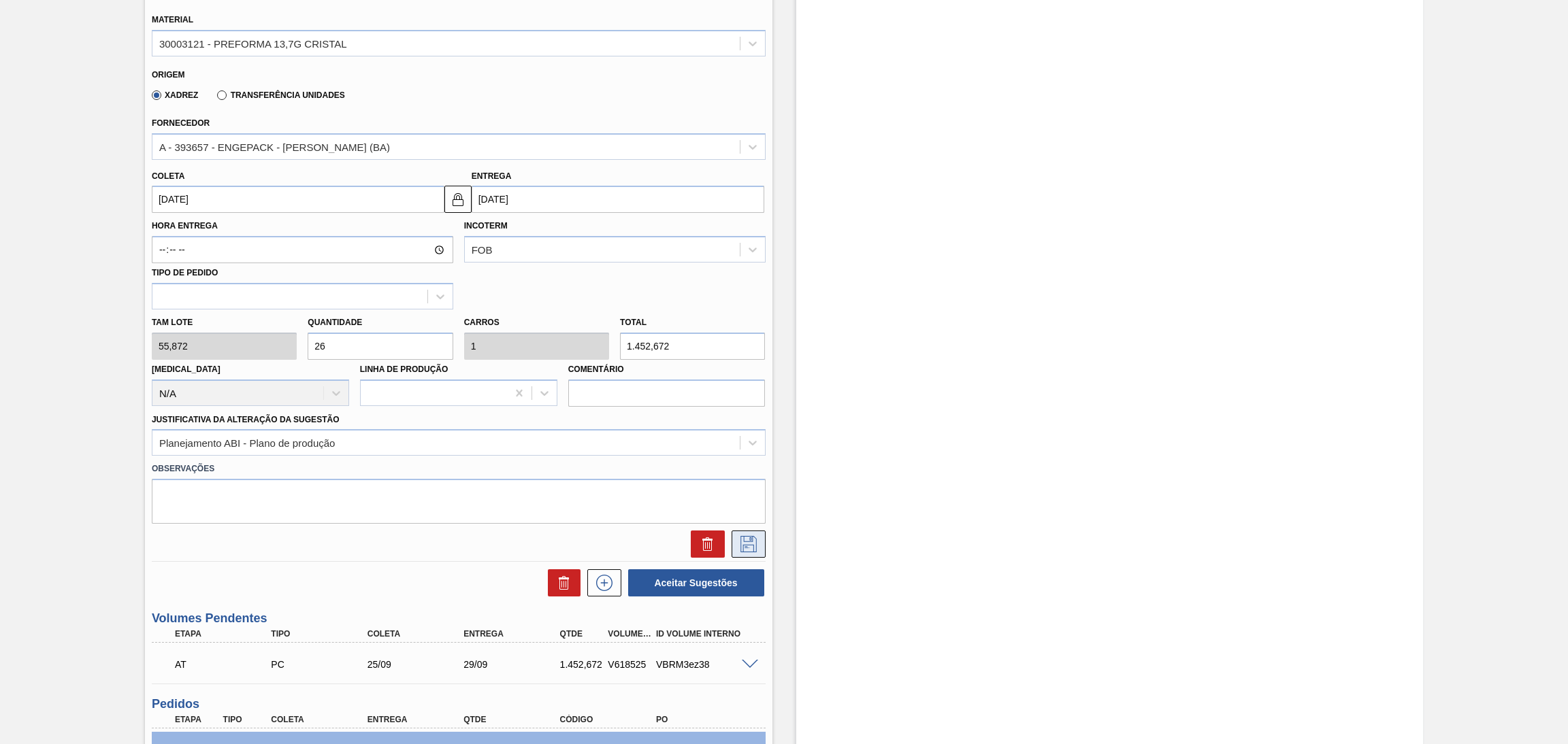
click at [741, 538] on icon at bounding box center [749, 544] width 22 height 16
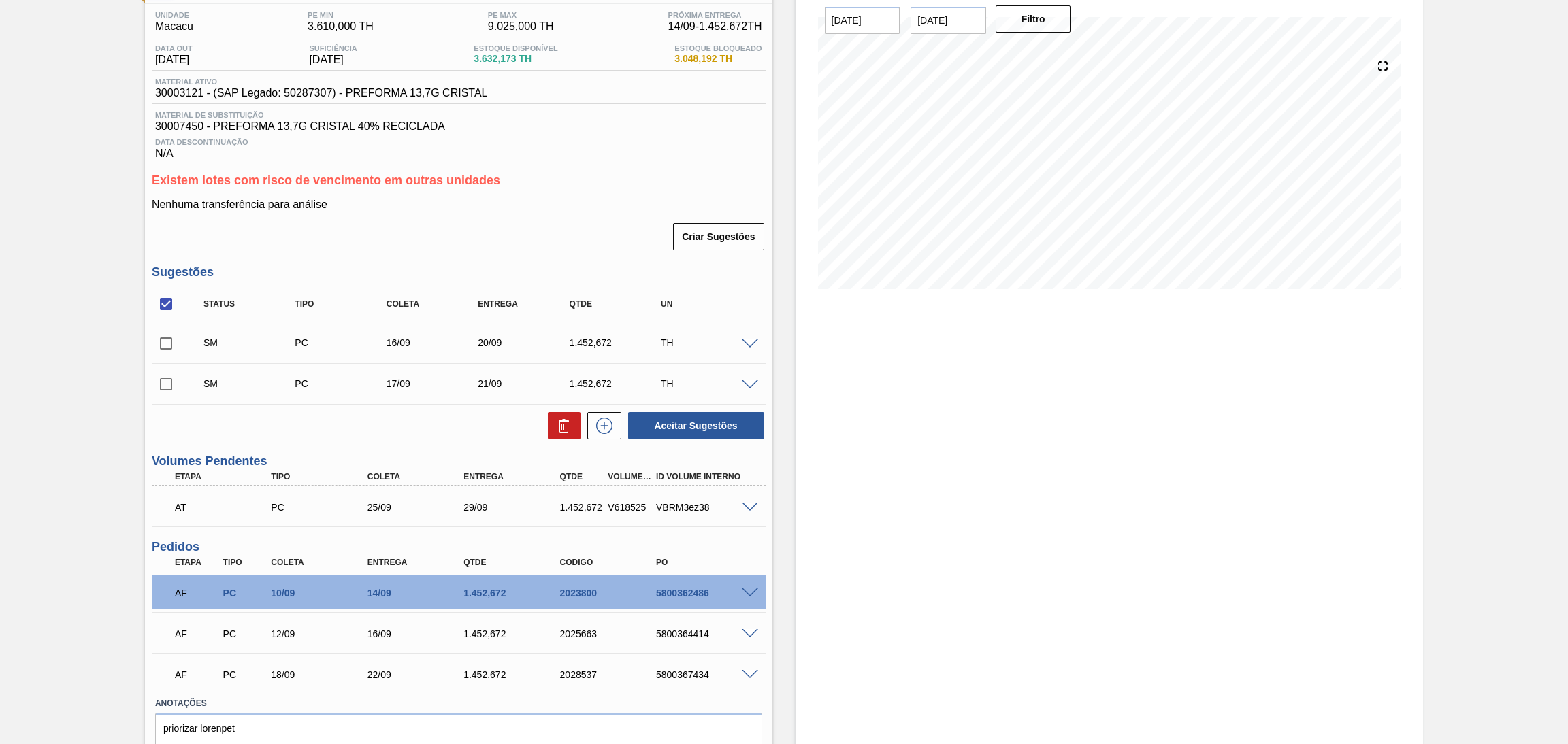
scroll to position [0, 0]
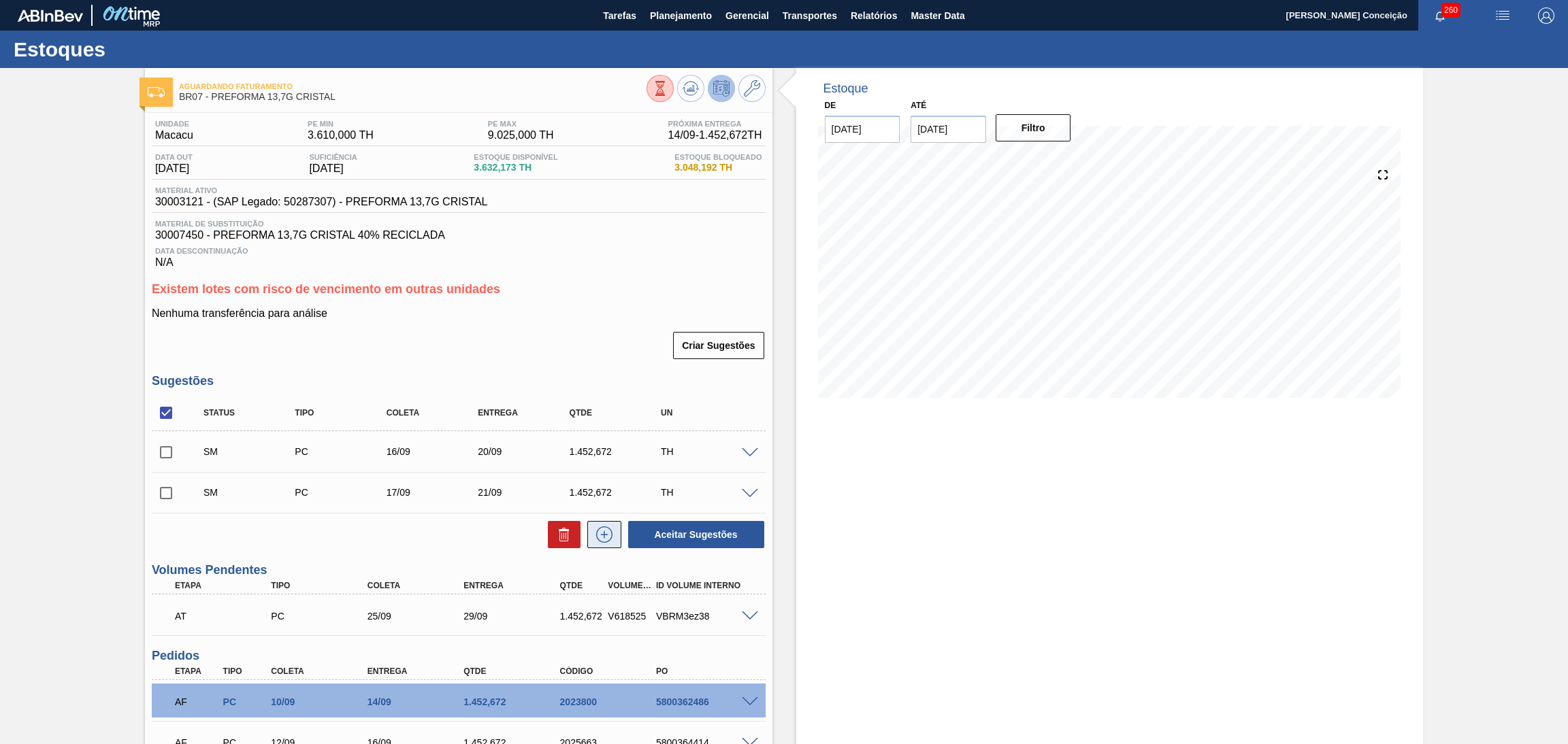
click at [613, 538] on button at bounding box center [604, 535] width 34 height 27
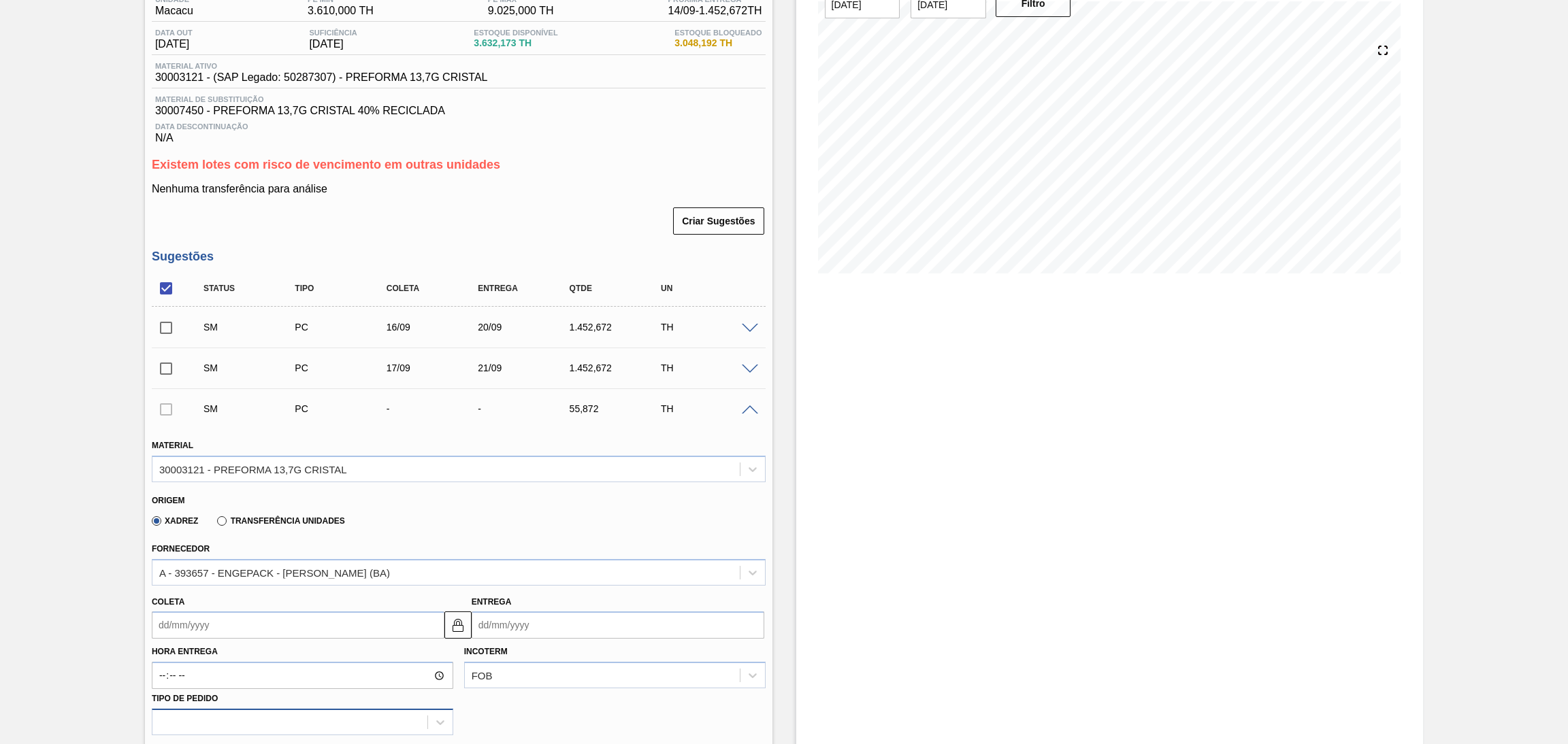
scroll to position [204, 0]
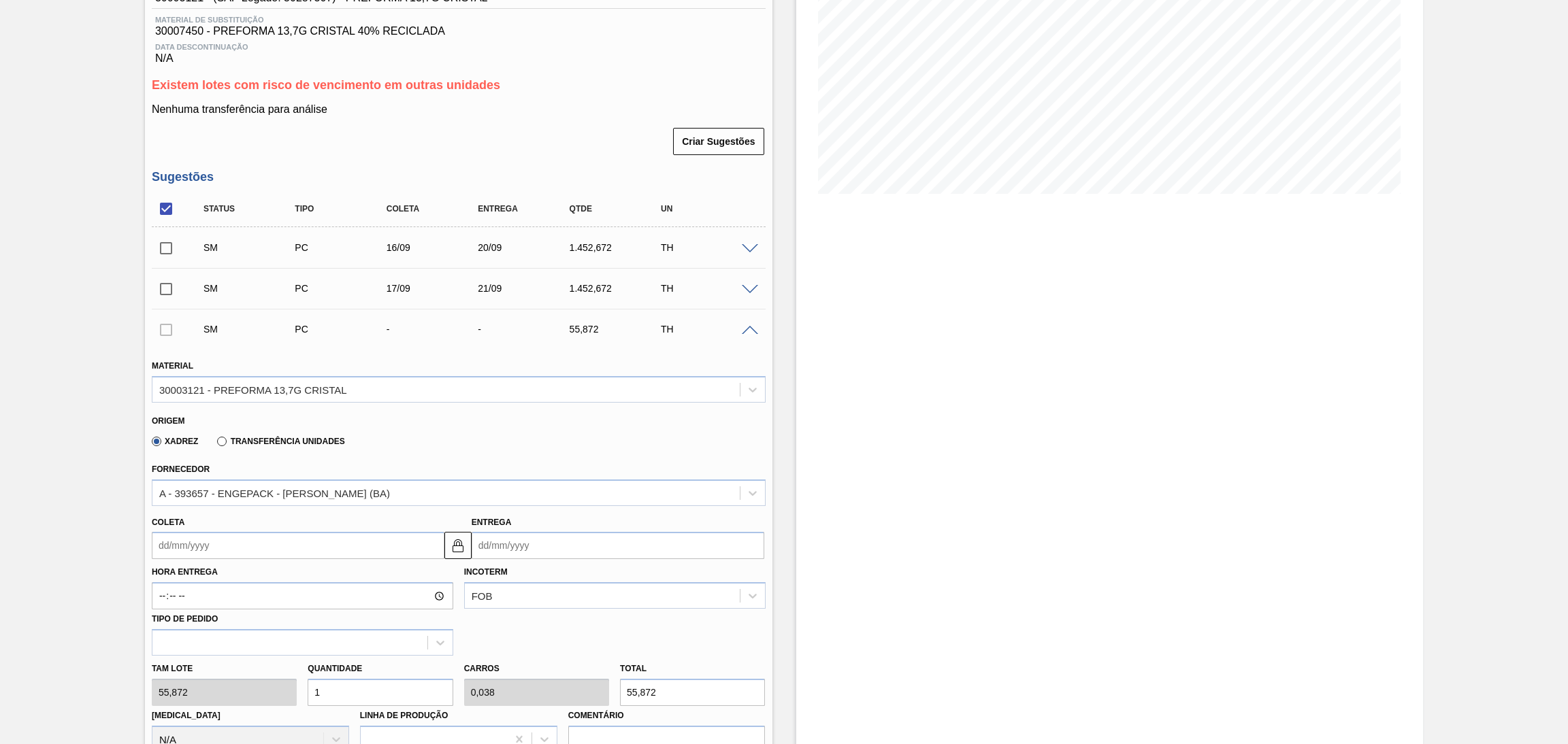
click at [255, 551] on input "Coleta" at bounding box center [298, 546] width 292 height 27
click at [259, 663] on div "18" at bounding box center [256, 666] width 19 height 19
type input "[DATE]"
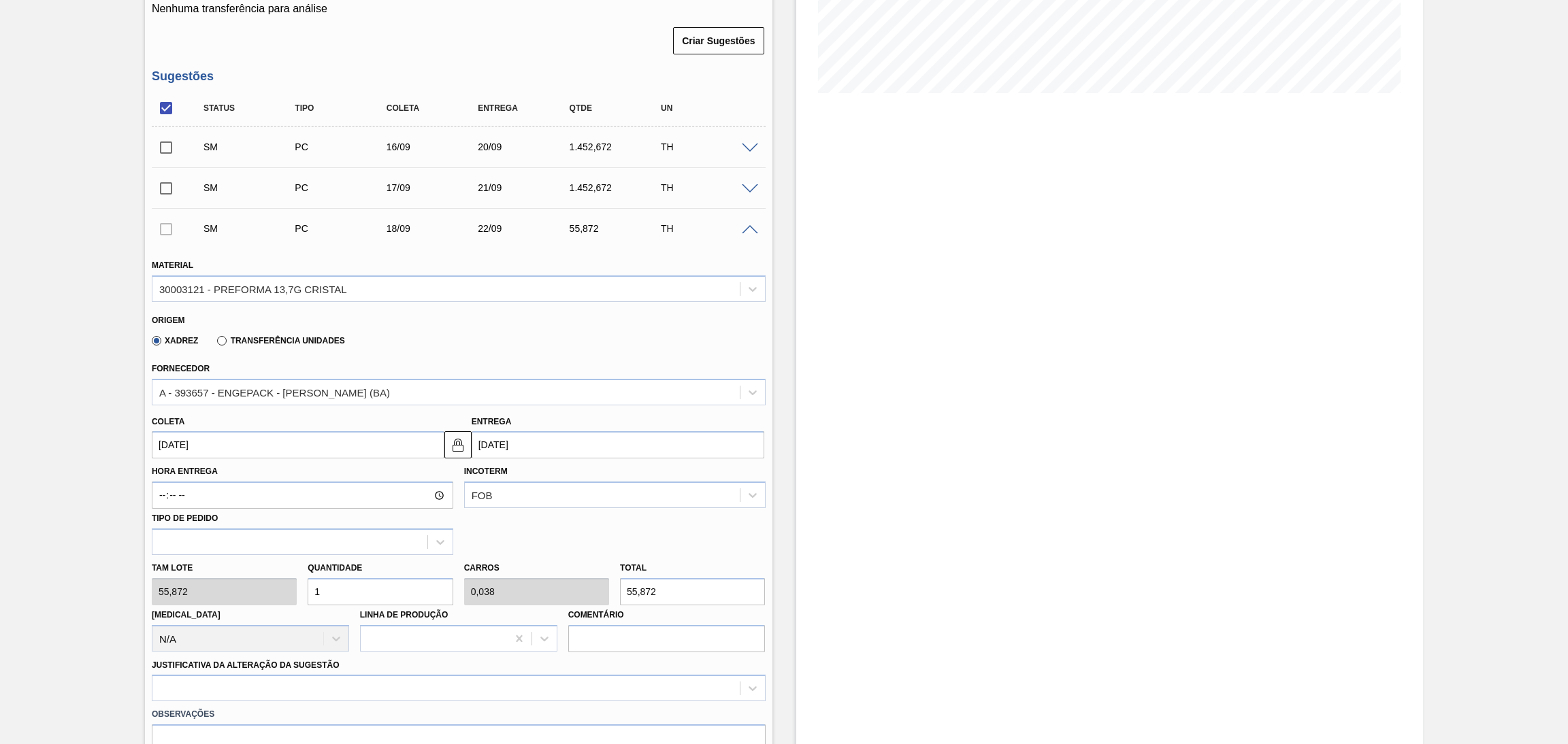
scroll to position [306, 0]
click at [283, 579] on div "Tam lote 55,872 Quantidade 1 Carros 0,038 Total 55,872 [MEDICAL_DATA] N/A Linha…" at bounding box center [458, 602] width 624 height 97
type input "2"
type input "0,077"
type input "111,744"
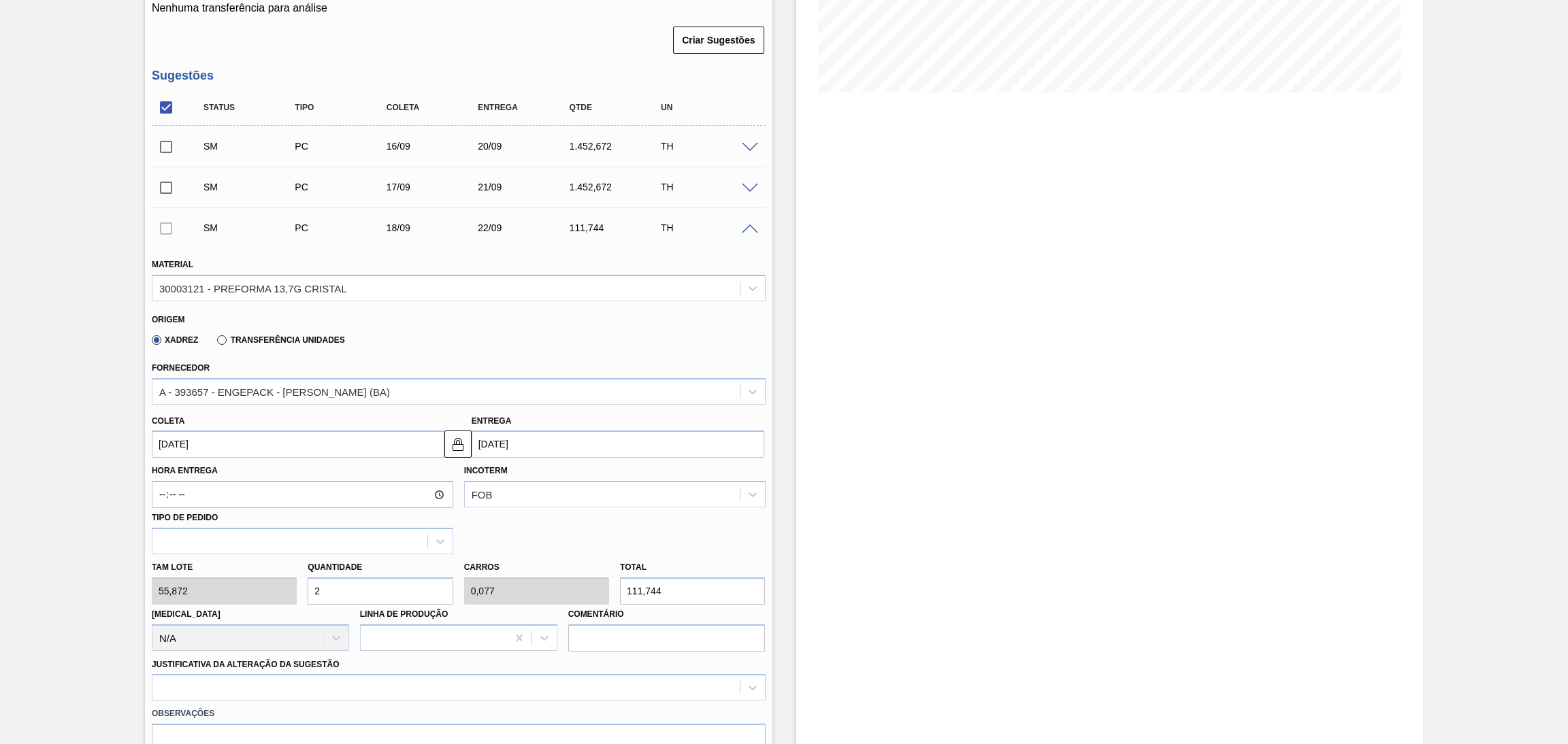
type input "26"
type input "1"
type input "1.452,672"
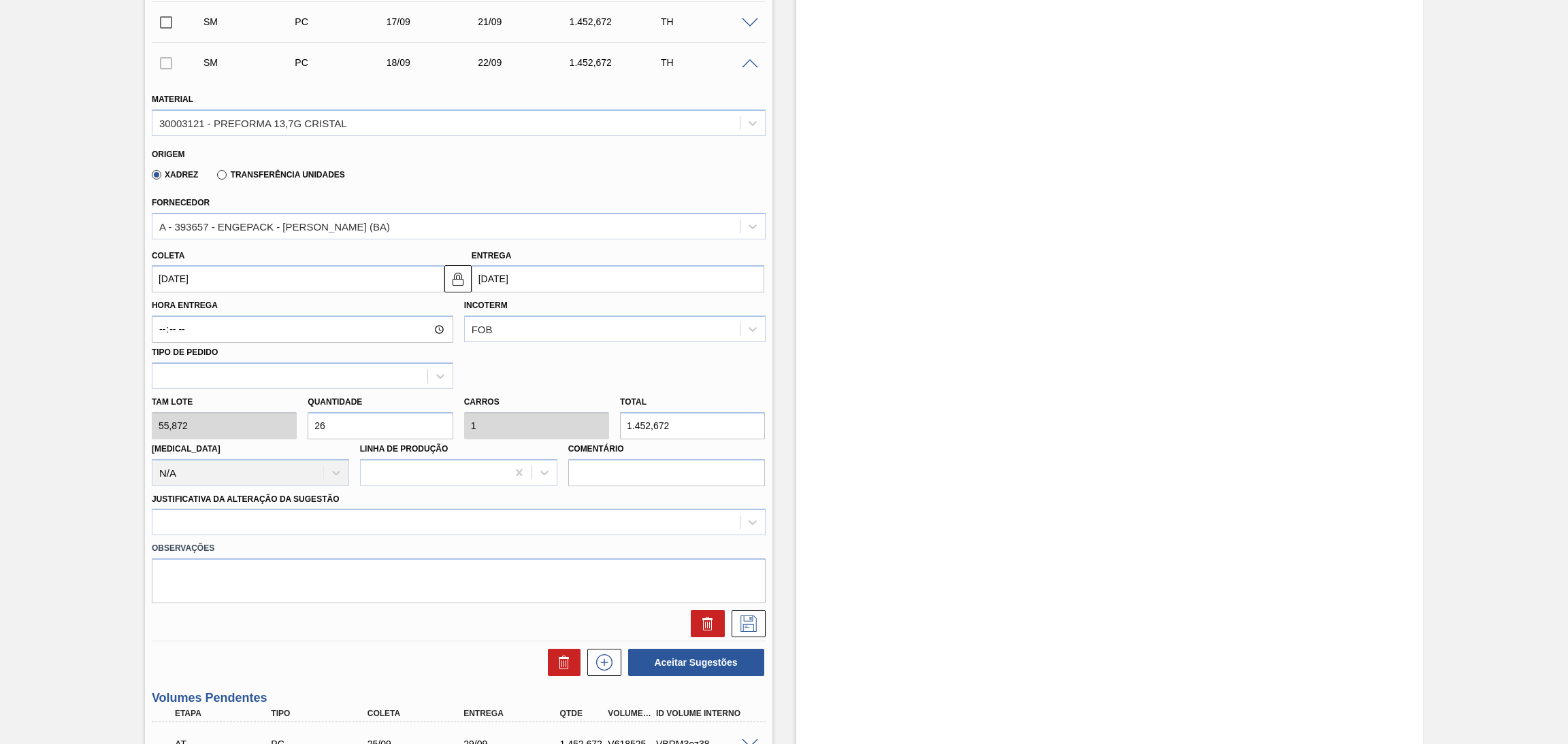
scroll to position [509, 0]
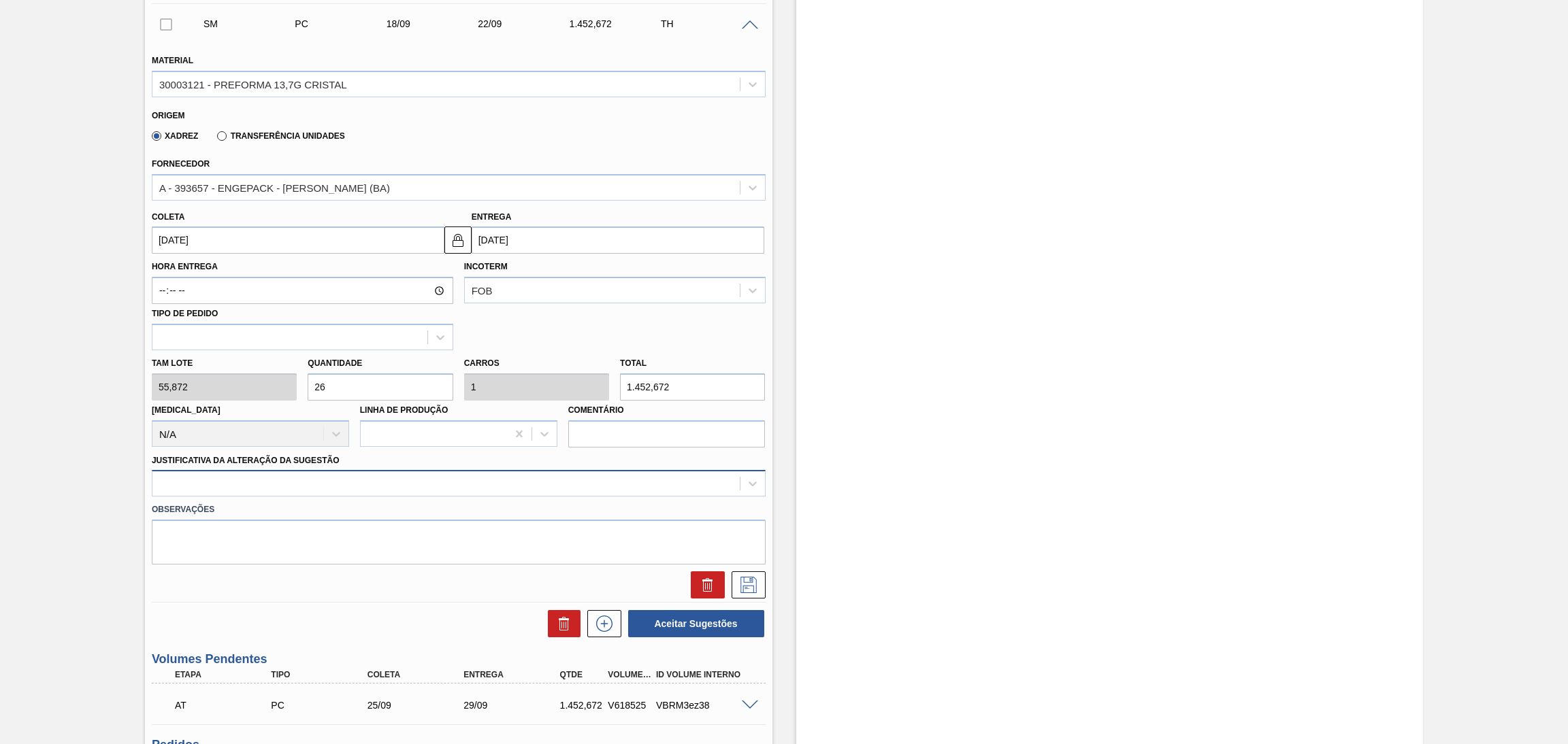
type input "26"
click at [331, 481] on div at bounding box center [445, 483] width 587 height 19
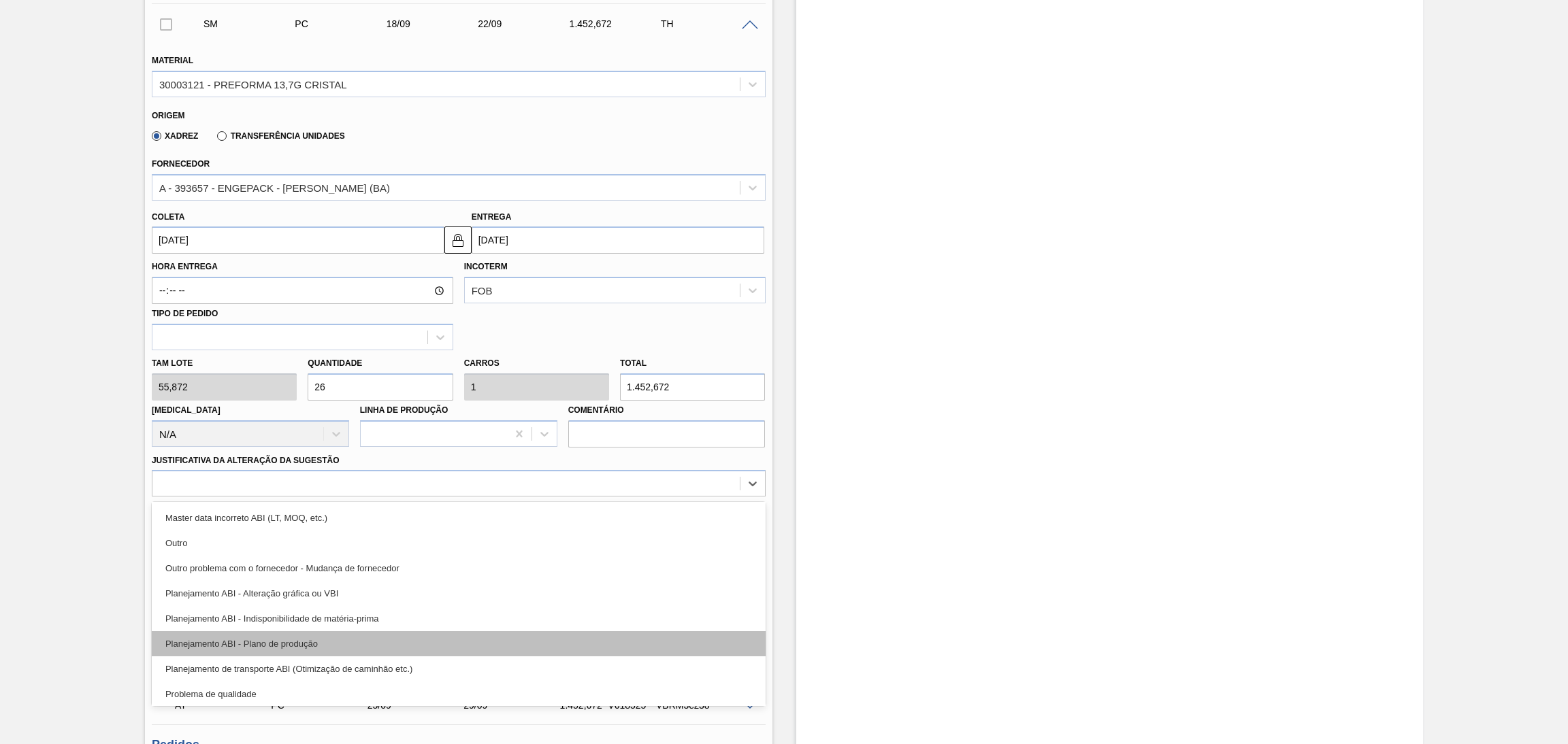
scroll to position [102, 0]
click at [329, 638] on div "Planejamento ABI - Plano de produção" at bounding box center [459, 642] width 613 height 25
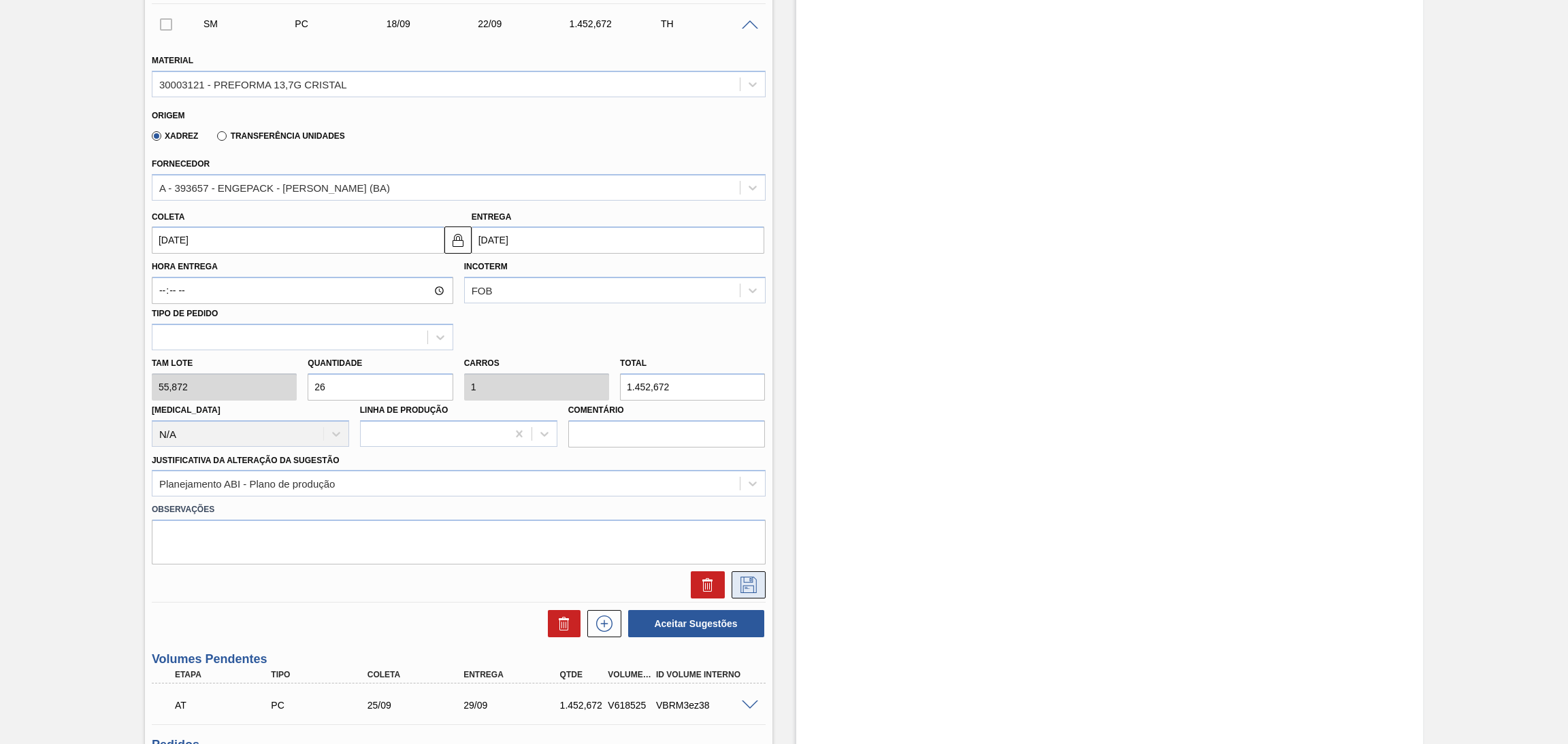
click at [741, 578] on icon at bounding box center [749, 584] width 22 height 16
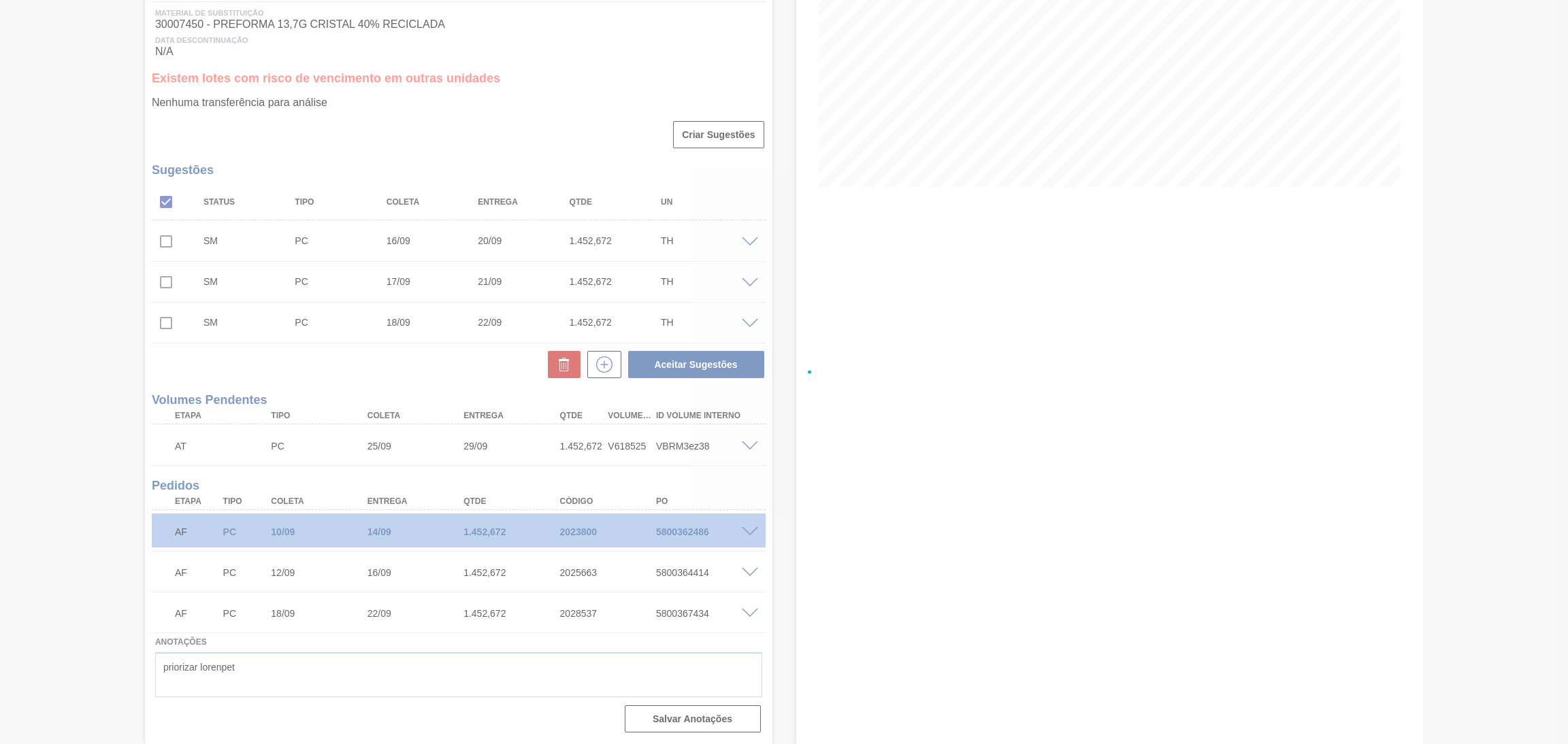
scroll to position [208, 0]
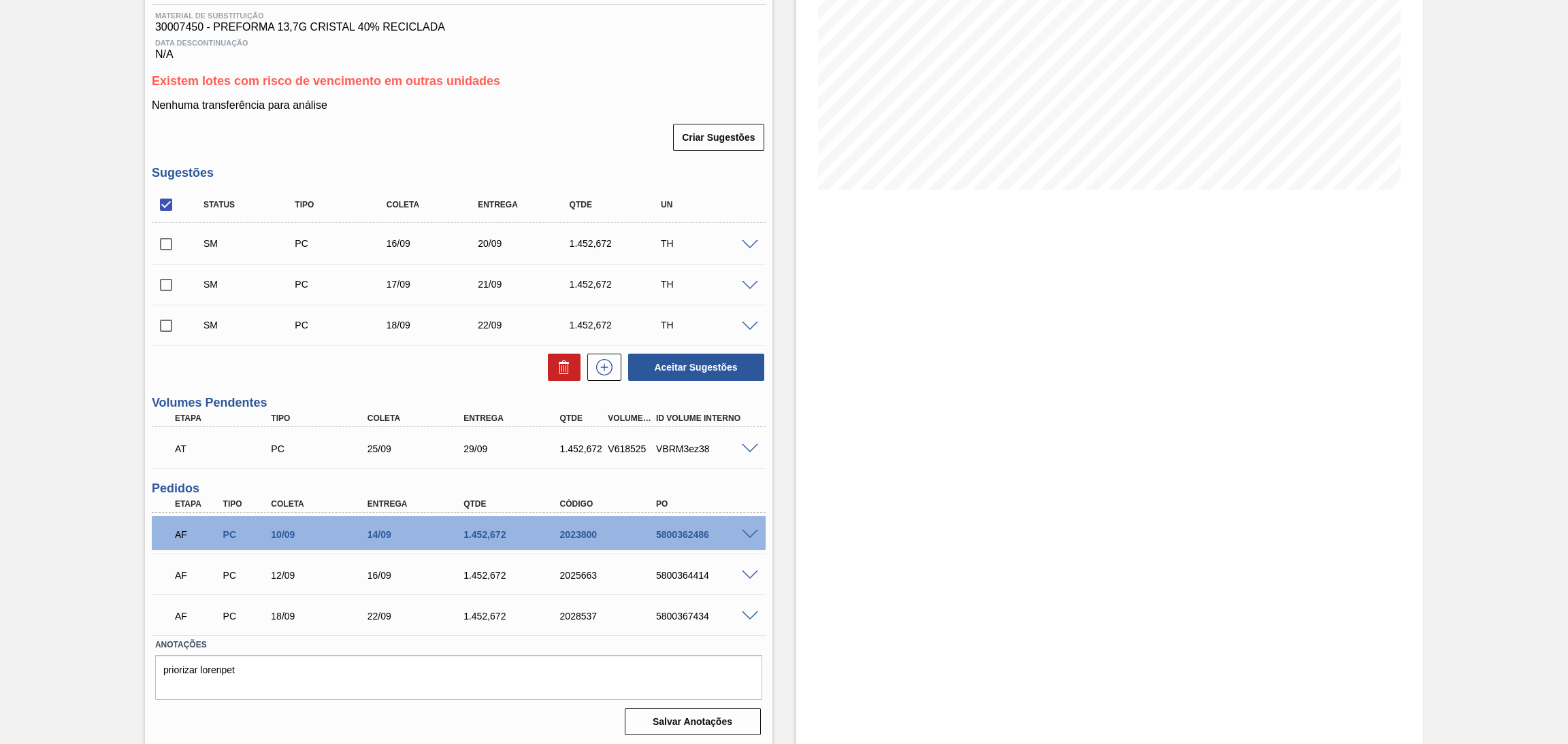
click at [613, 110] on p "Nenhuma transferência para análise" at bounding box center [459, 106] width 613 height 12
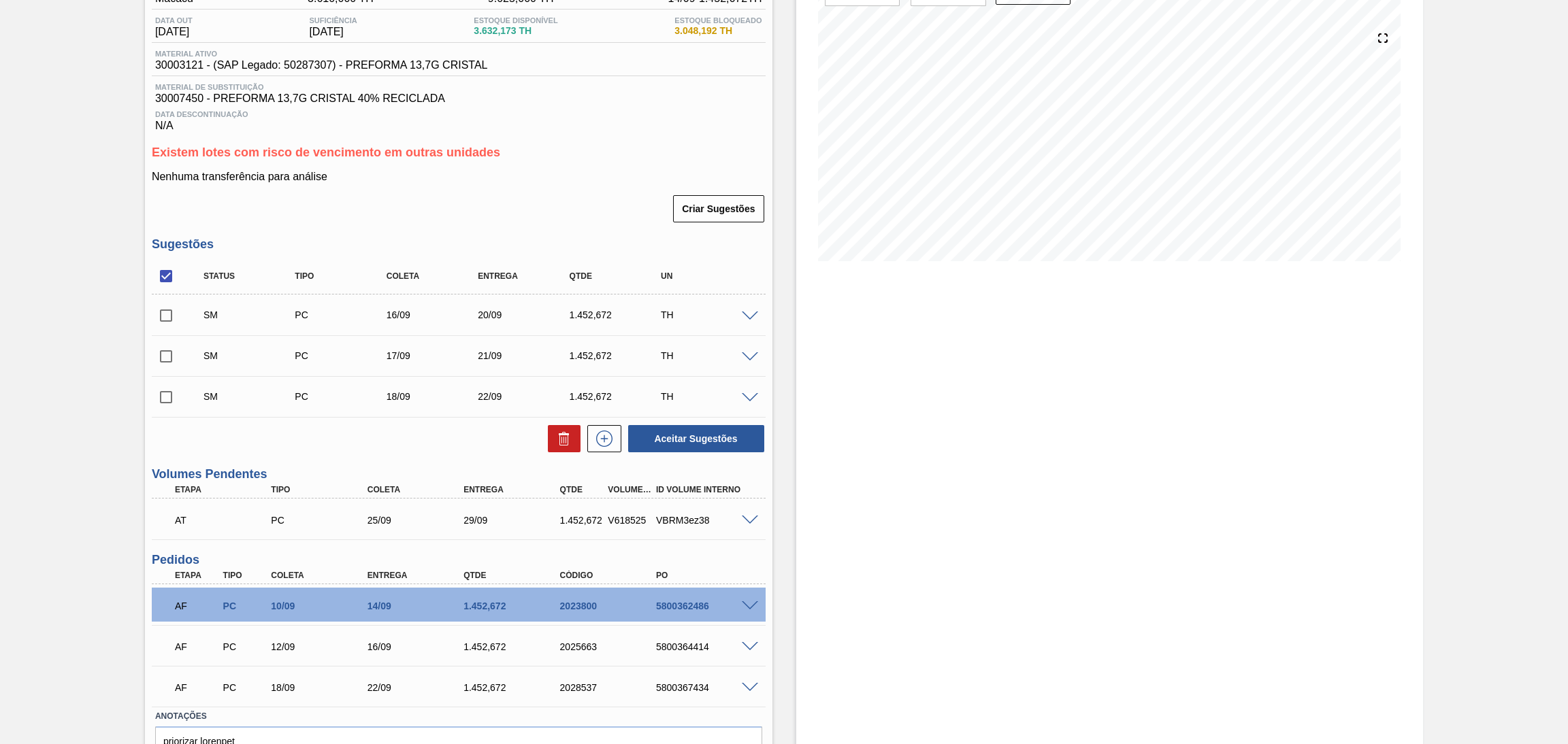
scroll to position [0, 0]
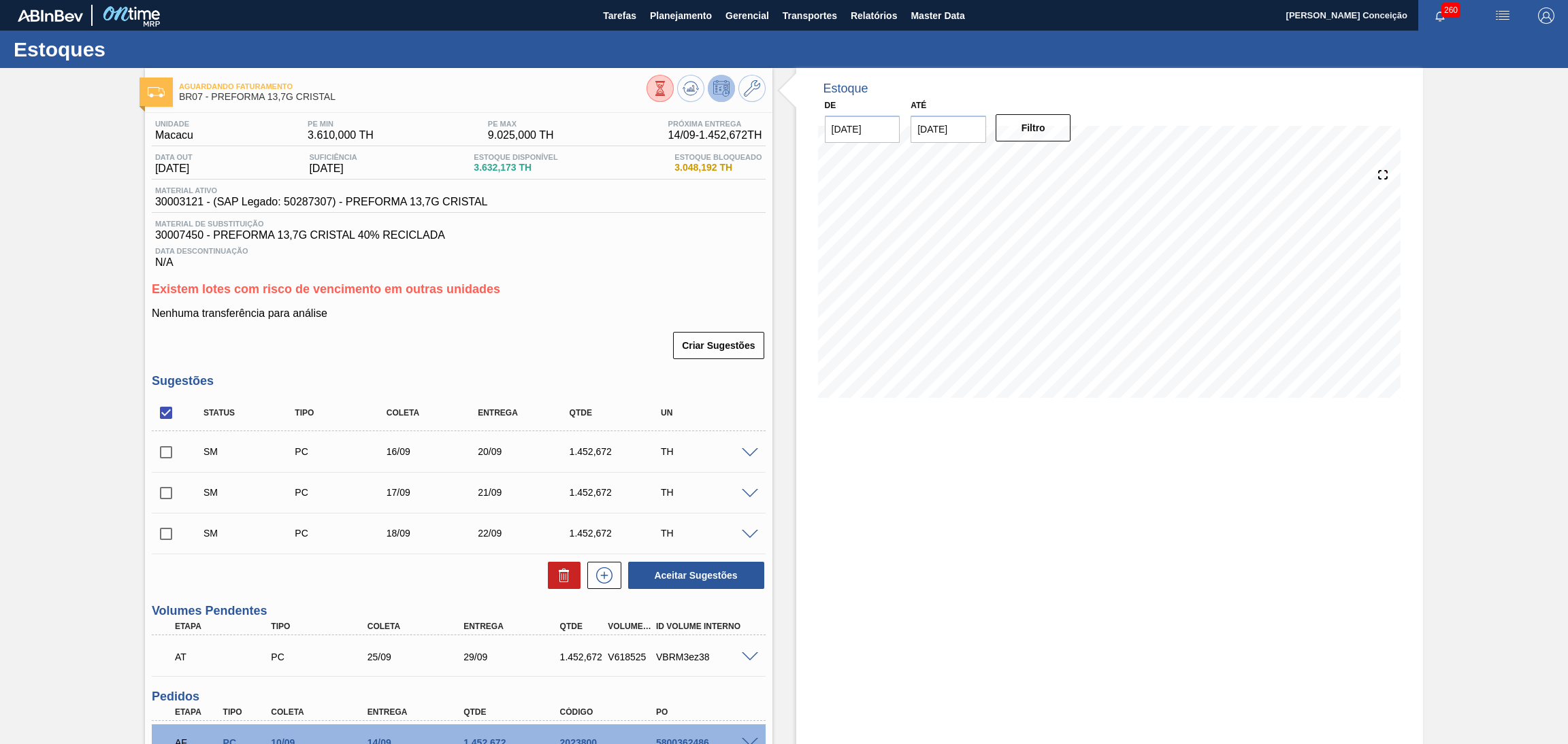
click at [509, 339] on div "Criar Sugestões" at bounding box center [459, 345] width 613 height 30
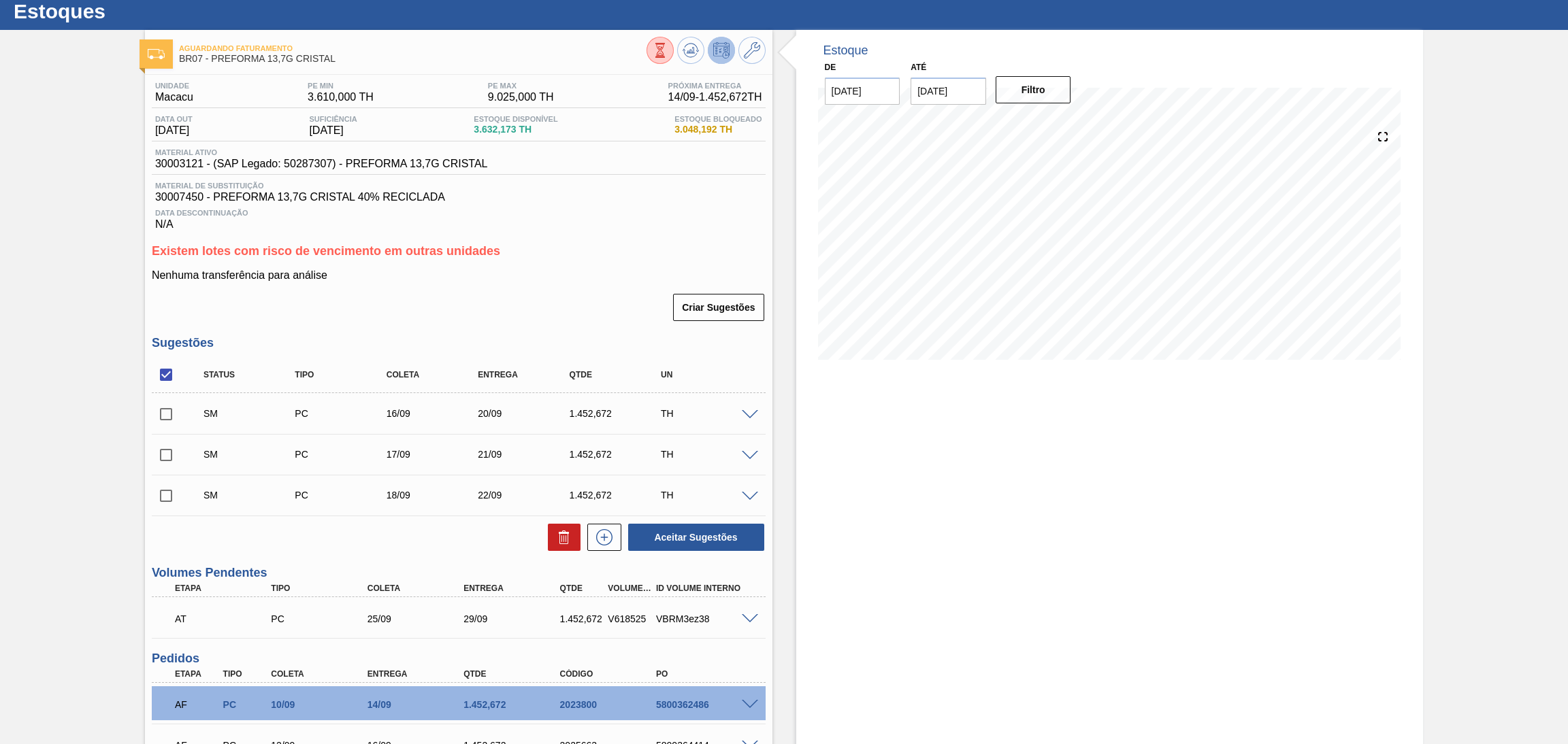
scroll to position [3, 0]
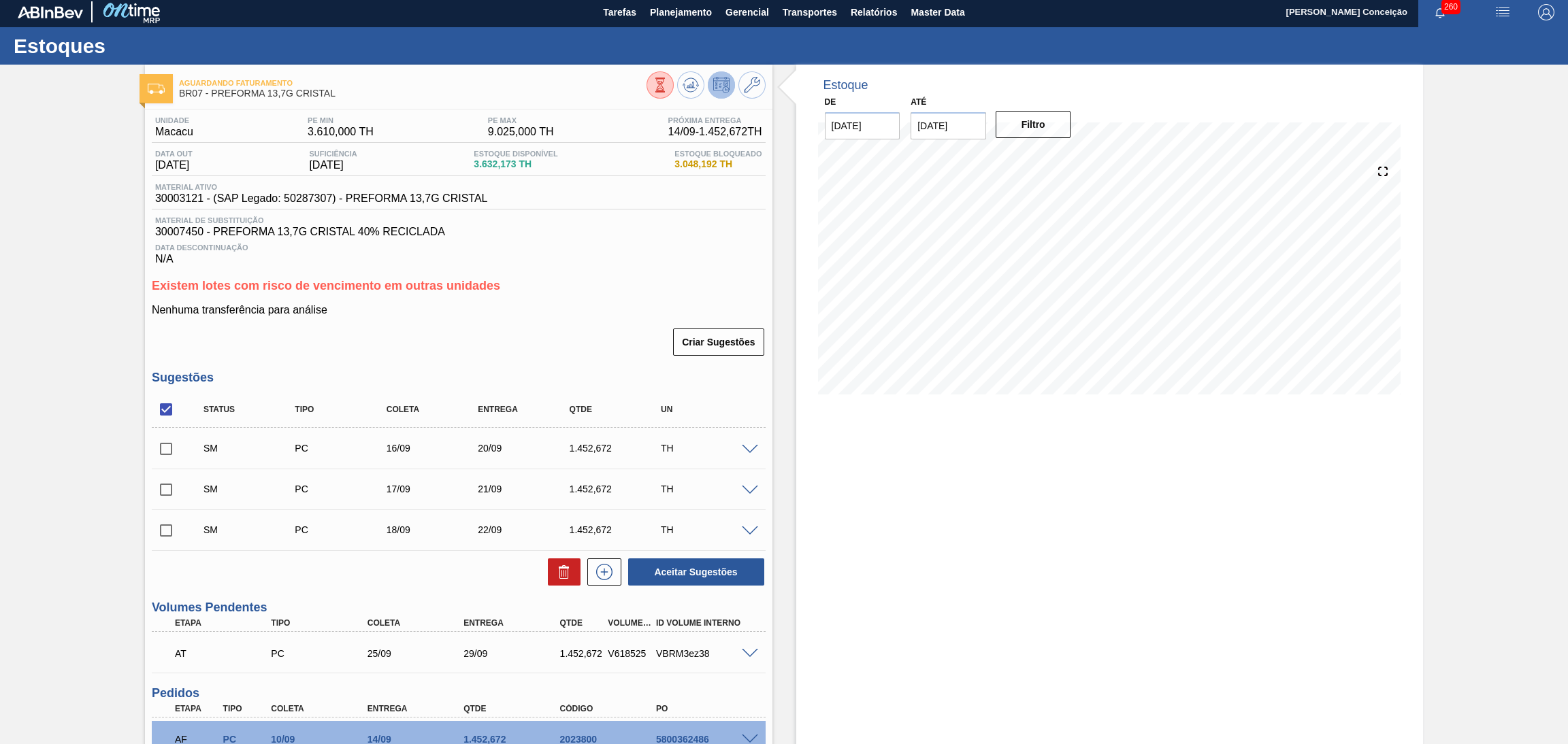
click at [824, 499] on div "Estoque De 13/09/2025 Até 30/10/2025 Filtro 08/10 Projeção de Estoque 6,085.885…" at bounding box center [1109, 508] width 628 height 887
click at [596, 320] on div "Nenhuma transferência para análise Criar Sugestões" at bounding box center [459, 330] width 613 height 53
click at [561, 348] on div "Criar Sugestões" at bounding box center [459, 341] width 613 height 30
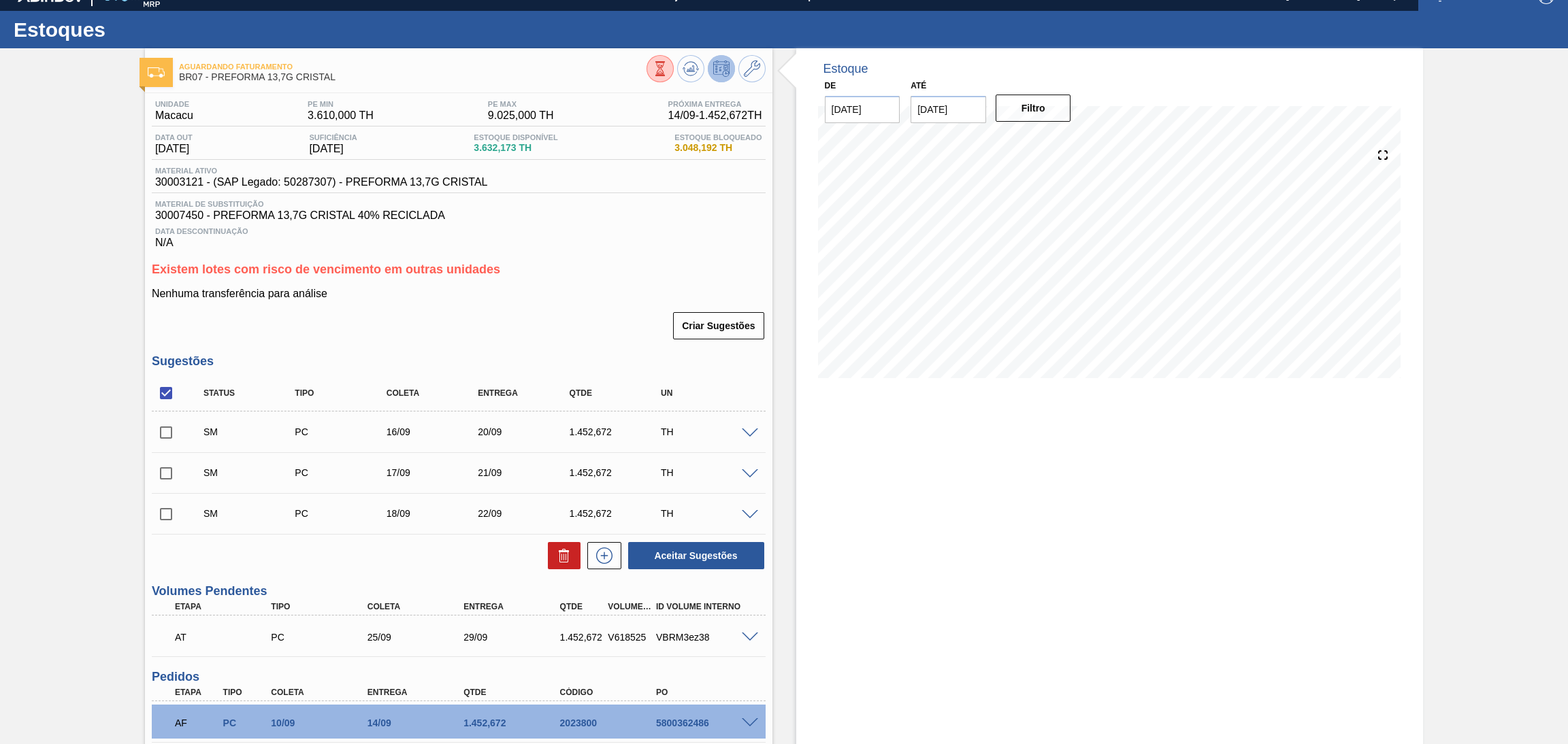
scroll to position [0, 0]
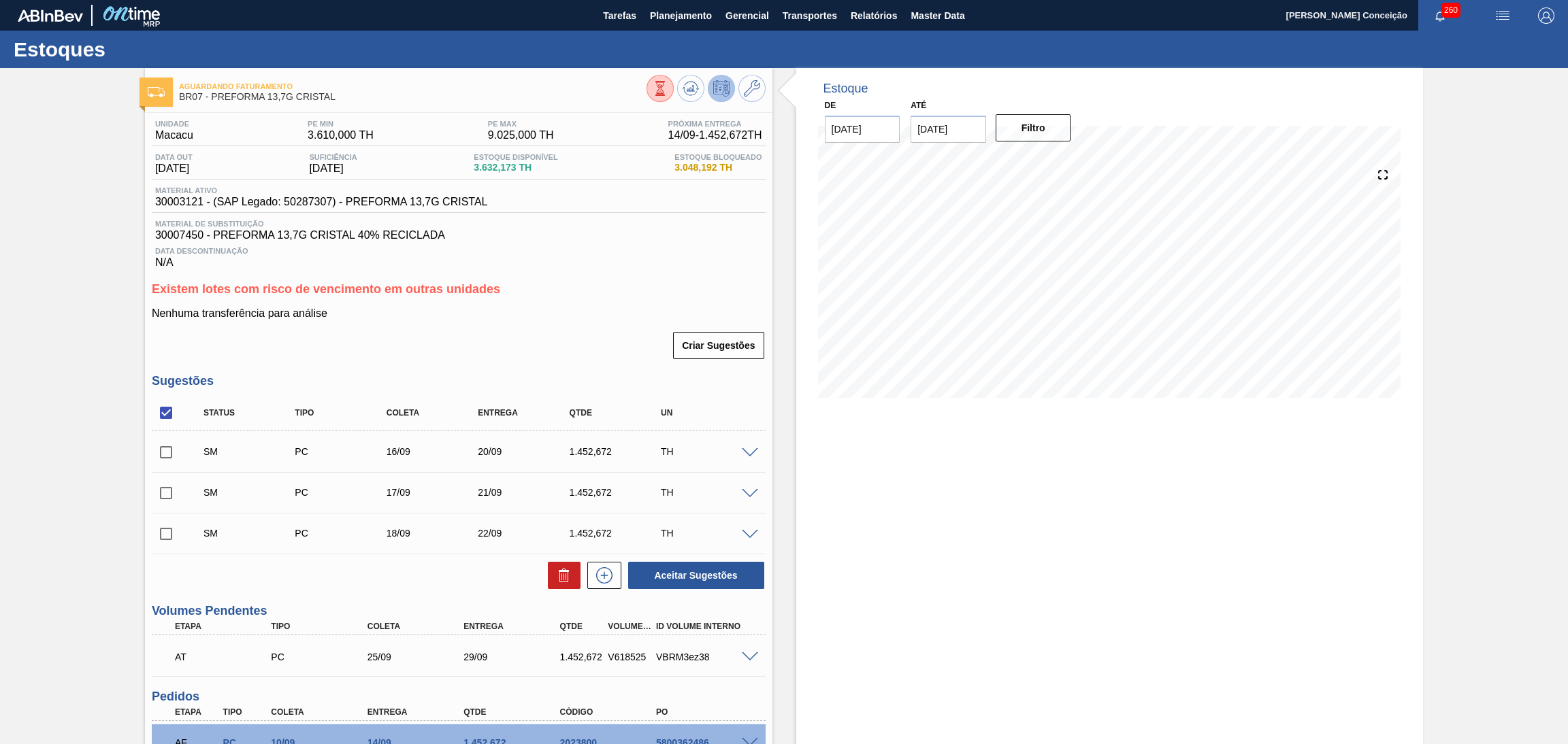
click at [557, 299] on div "Existem lotes com risco de vencimento em outras unidades Nenhuma transferência …" at bounding box center [459, 321] width 613 height 79
click at [481, 331] on div "Criar Sugestões" at bounding box center [459, 345] width 613 height 30
click at [515, 327] on div "Nenhuma transferência para análise Criar Sugestões" at bounding box center [459, 334] width 613 height 53
click at [790, 478] on div "Estoque De 13/09/2025 Até 30/10/2025 Filtro 17/09 Projeção de Estoque 5,337.517…" at bounding box center [1097, 512] width 651 height 887
click at [564, 319] on p "Nenhuma transferência para análise" at bounding box center [459, 313] width 613 height 12
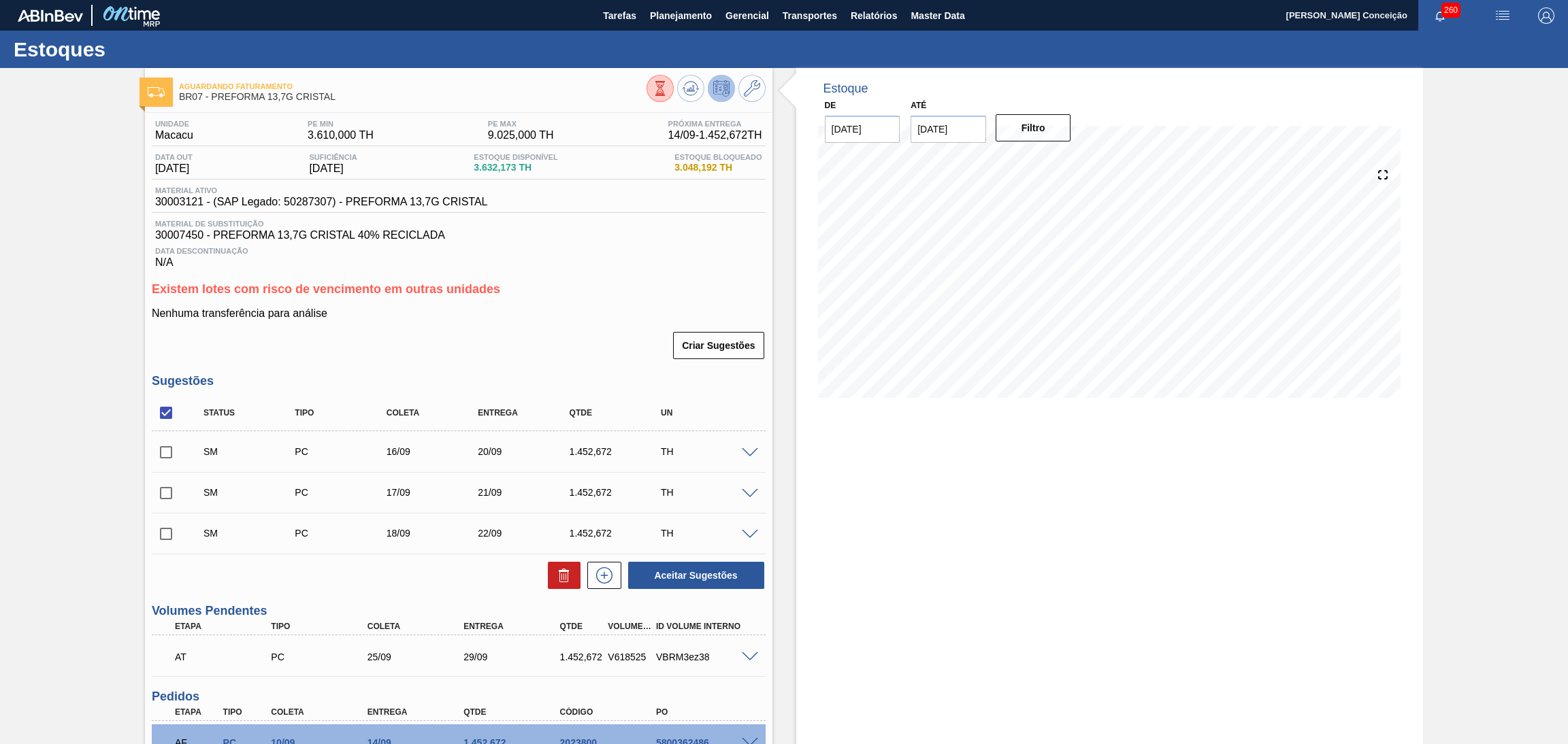
click at [547, 332] on div "Criar Sugestões" at bounding box center [459, 345] width 613 height 30
click at [565, 292] on h3 "Existem lotes com risco de vencimento em outras unidades" at bounding box center [459, 289] width 613 height 14
click at [554, 296] on h3 "Existem lotes com risco de vencimento em outras unidades" at bounding box center [459, 289] width 613 height 14
click at [669, 310] on p "Nenhuma transferência para análise" at bounding box center [459, 313] width 613 height 12
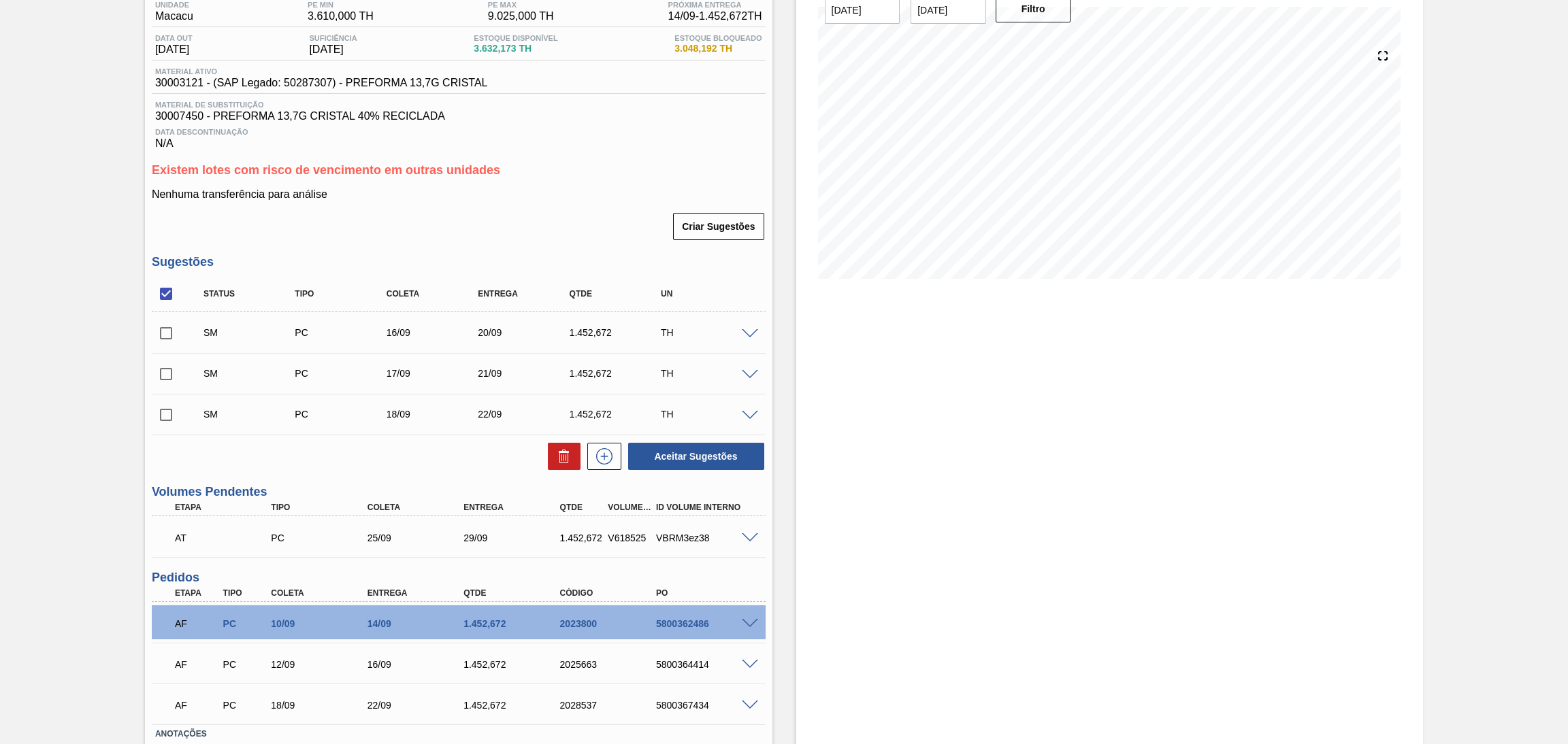
scroll to position [204, 0]
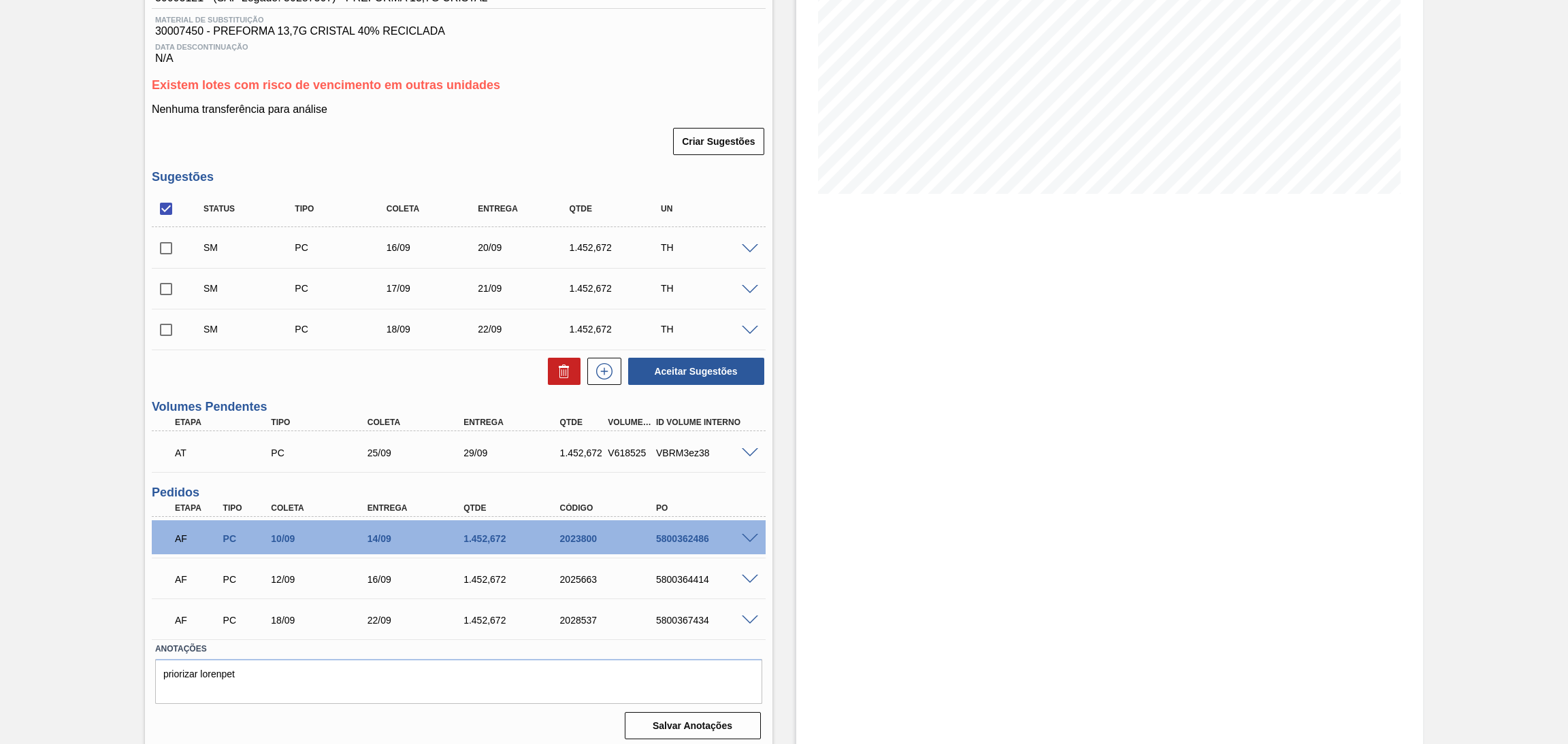
click at [854, 493] on div "Estoque De 13/09/2025 Até 30/10/2025 Filtro 17/09 Projeção de Estoque 5,337.517…" at bounding box center [1109, 307] width 628 height 887
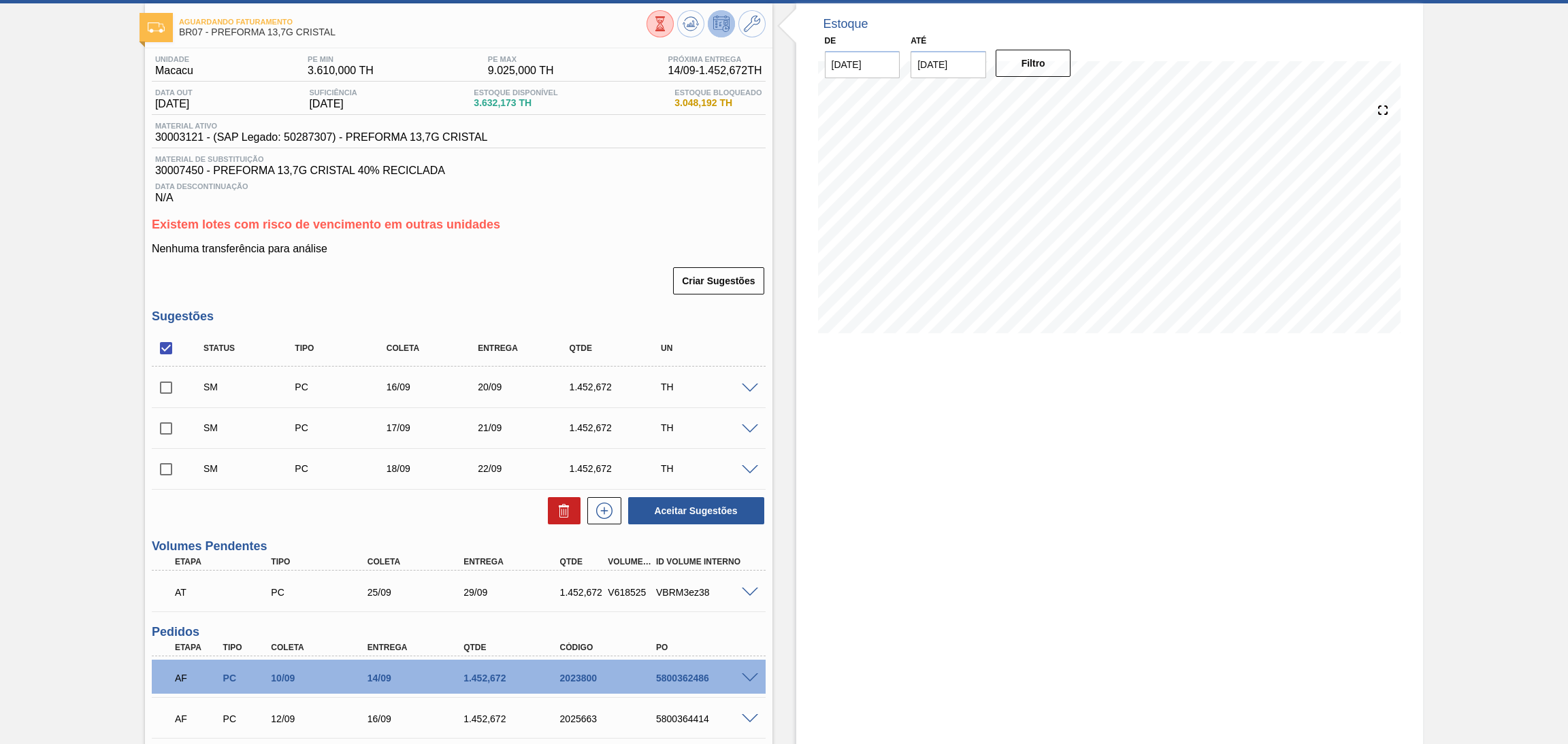
scroll to position [0, 0]
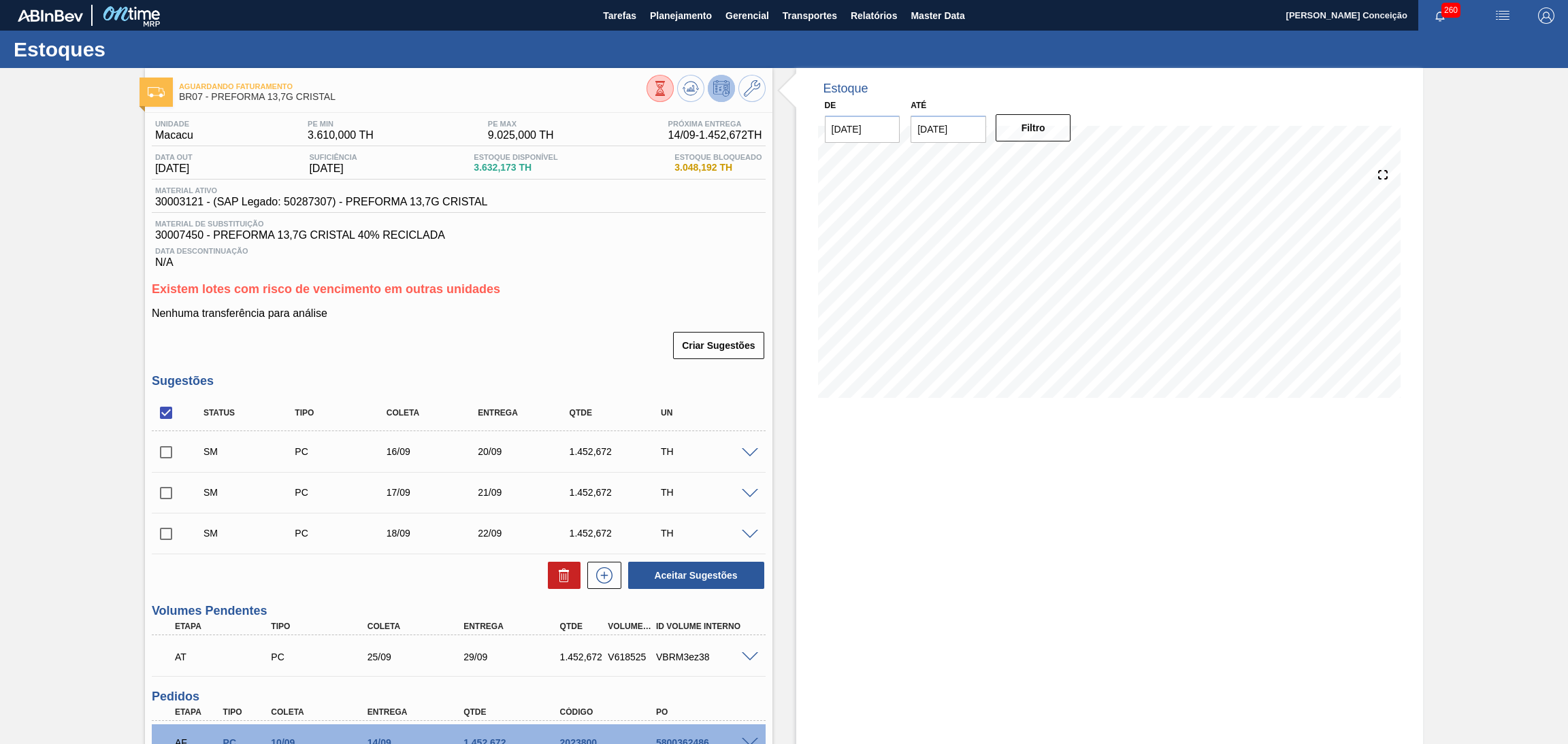
click at [841, 435] on div "Estoque De 13/09/2025 Até 30/10/2025 Filtro 22/09 Projeção de Estoque 8,928.205…" at bounding box center [1109, 512] width 628 height 887
click at [580, 297] on div "Existem lotes com risco de vencimento em outras unidades Nenhuma transferência …" at bounding box center [459, 321] width 613 height 79
click at [750, 453] on span at bounding box center [749, 453] width 16 height 10
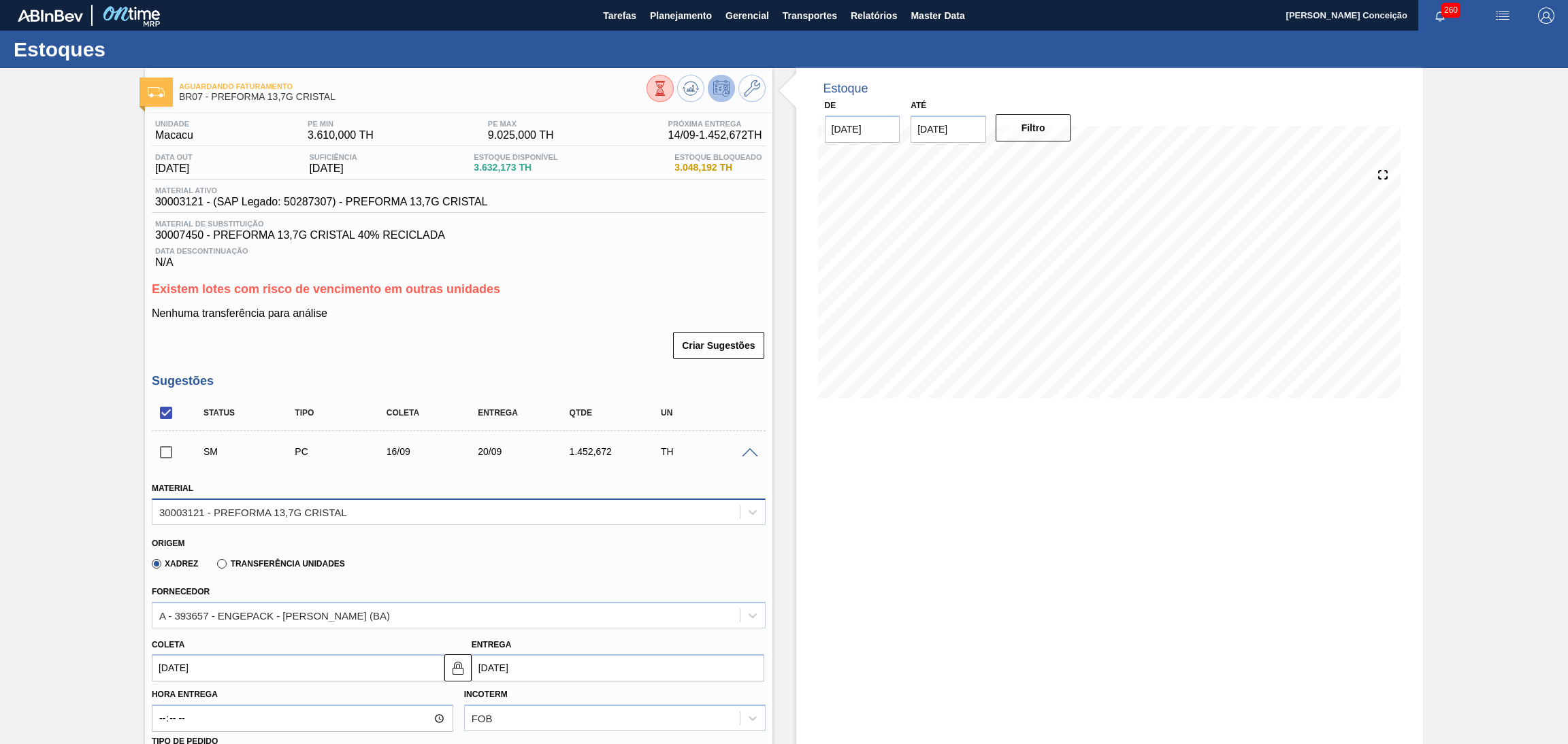
click at [638, 519] on div "30003121 - PREFORMA 13,7G CRISTAL" at bounding box center [445, 511] width 587 height 19
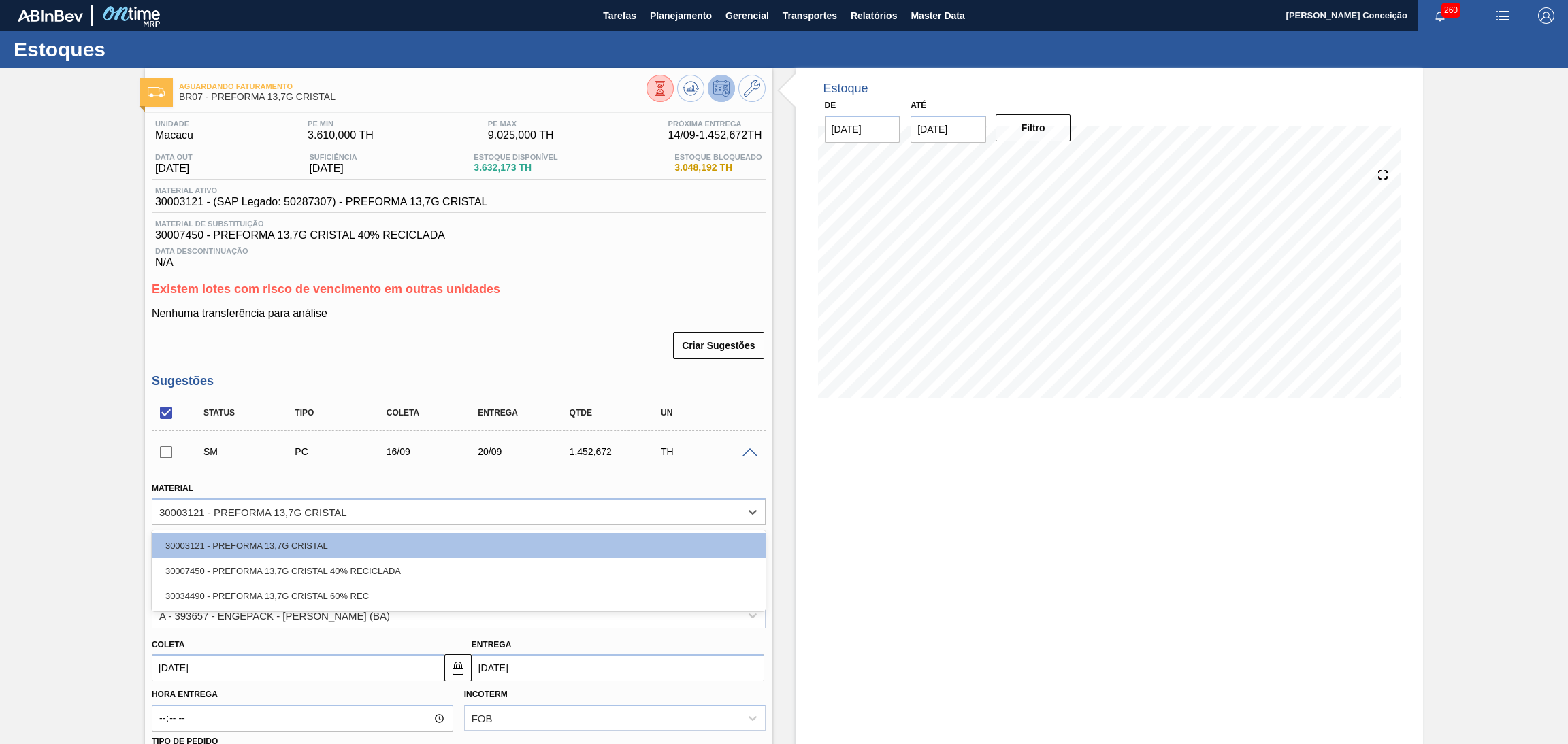
click at [345, 595] on div "30034490 - PREFORMA 13,7G CRISTAL 60% REC" at bounding box center [459, 596] width 613 height 25
type input "[DATE]"
type input "48,384"
type input "30,024"
type input "1,155"
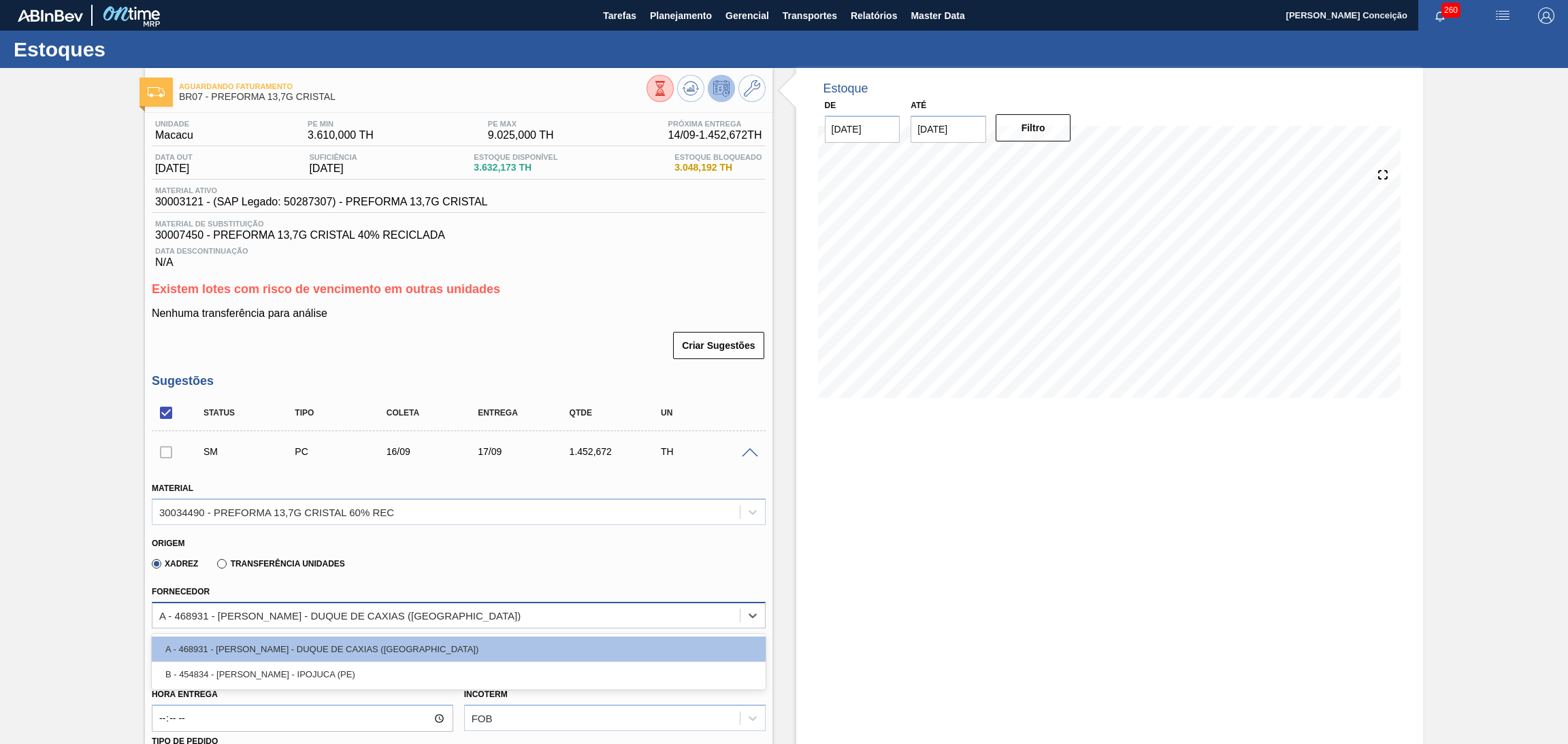
click at [378, 620] on div "A - 468931 - LORENPET - DUQUE DE CAXIAS (RJ)" at bounding box center [445, 615] width 587 height 19
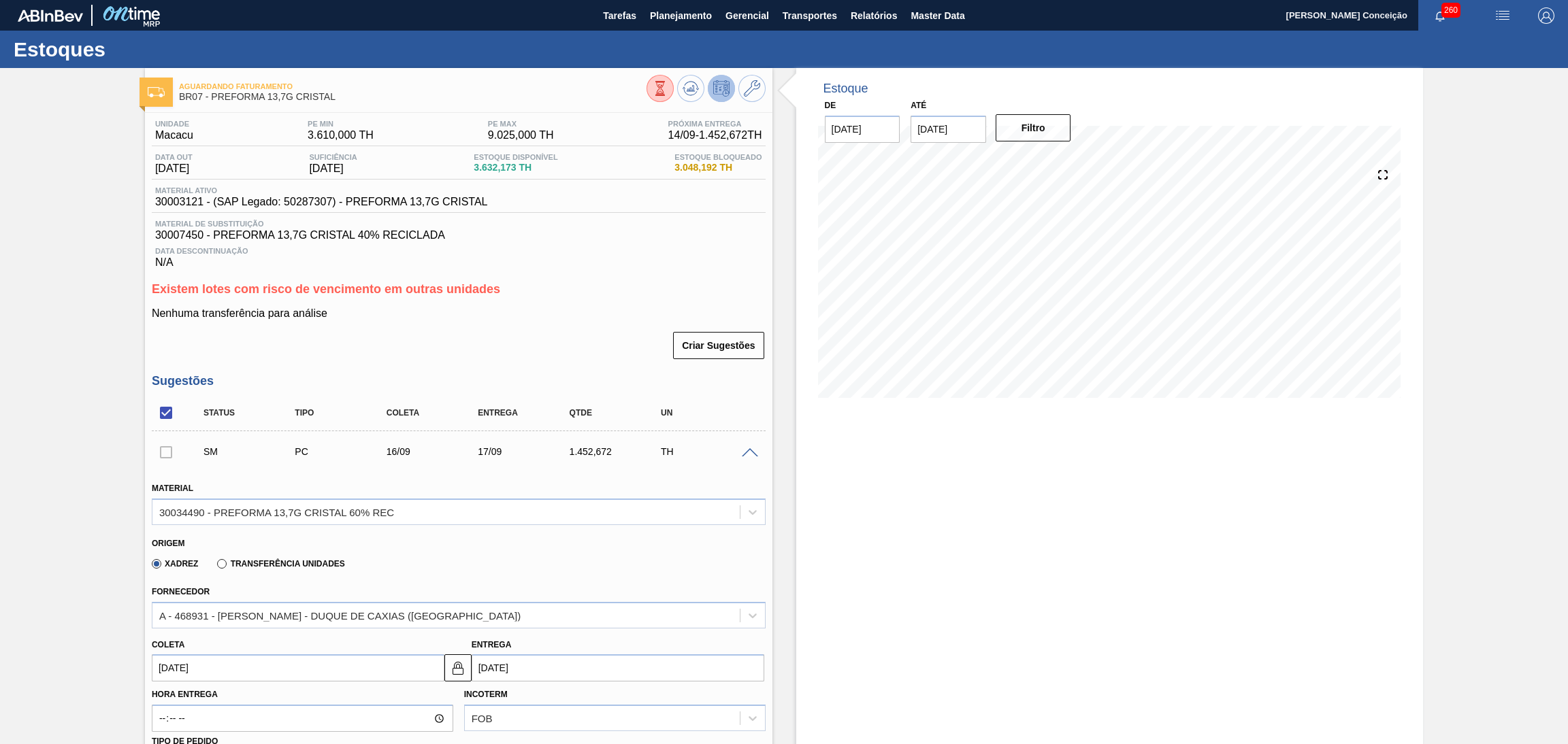
click at [442, 562] on div "Xadrez Transferência Unidades" at bounding box center [453, 561] width 602 height 26
click at [602, 518] on div "30034490 - PREFORMA 13,7G CRISTAL 60% REC" at bounding box center [445, 511] width 587 height 19
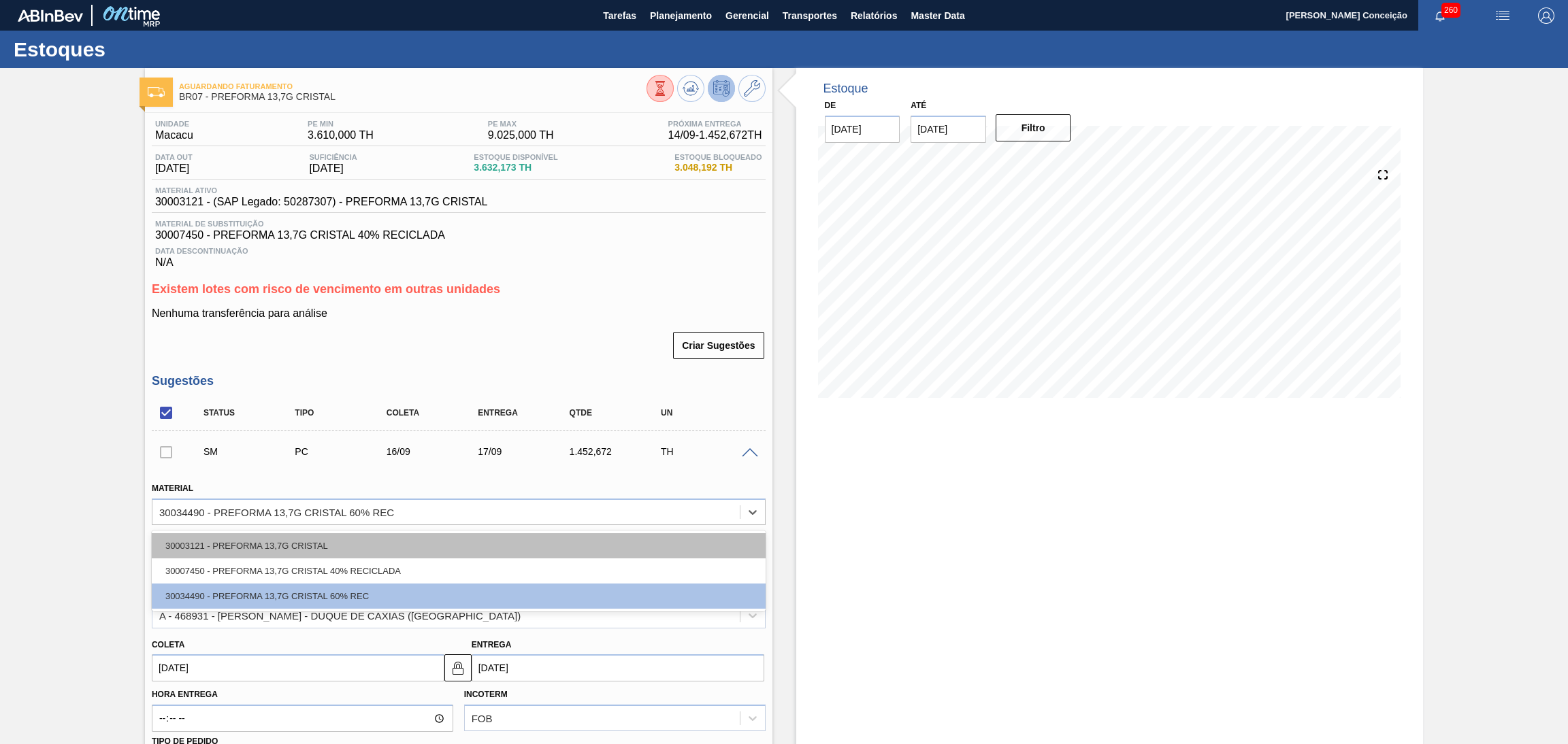
click at [422, 547] on div "30003121 - PREFORMA 13,7G CRISTAL" at bounding box center [459, 546] width 613 height 25
type input "[DATE]"
type input "55,872"
type input "26"
type input "1"
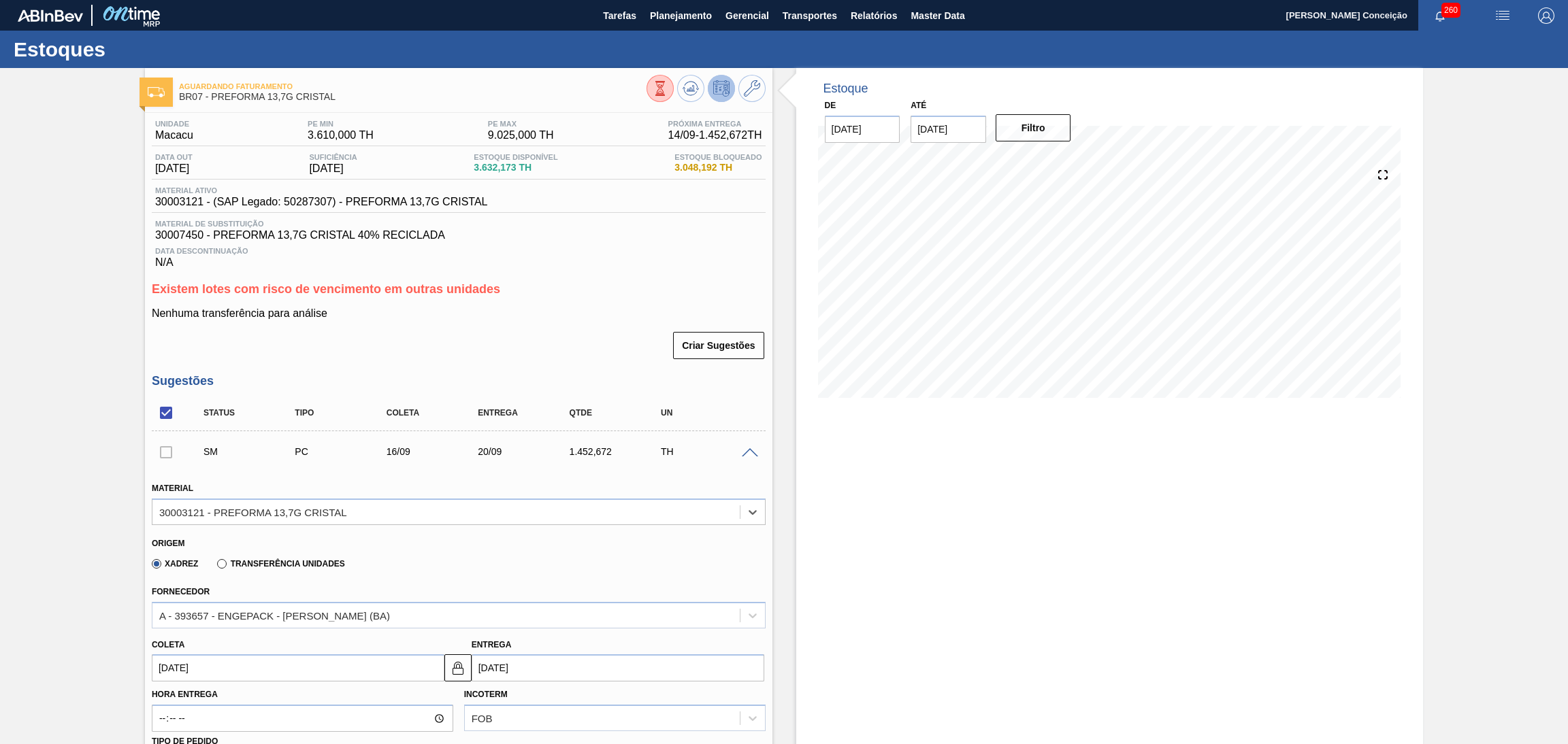
click at [572, 360] on div "Criar Sugestões" at bounding box center [459, 345] width 613 height 30
click at [748, 459] on div "SM PC 16/09 20/09 1.452,672 TH" at bounding box center [459, 452] width 613 height 34
click at [747, 451] on span at bounding box center [749, 453] width 16 height 10
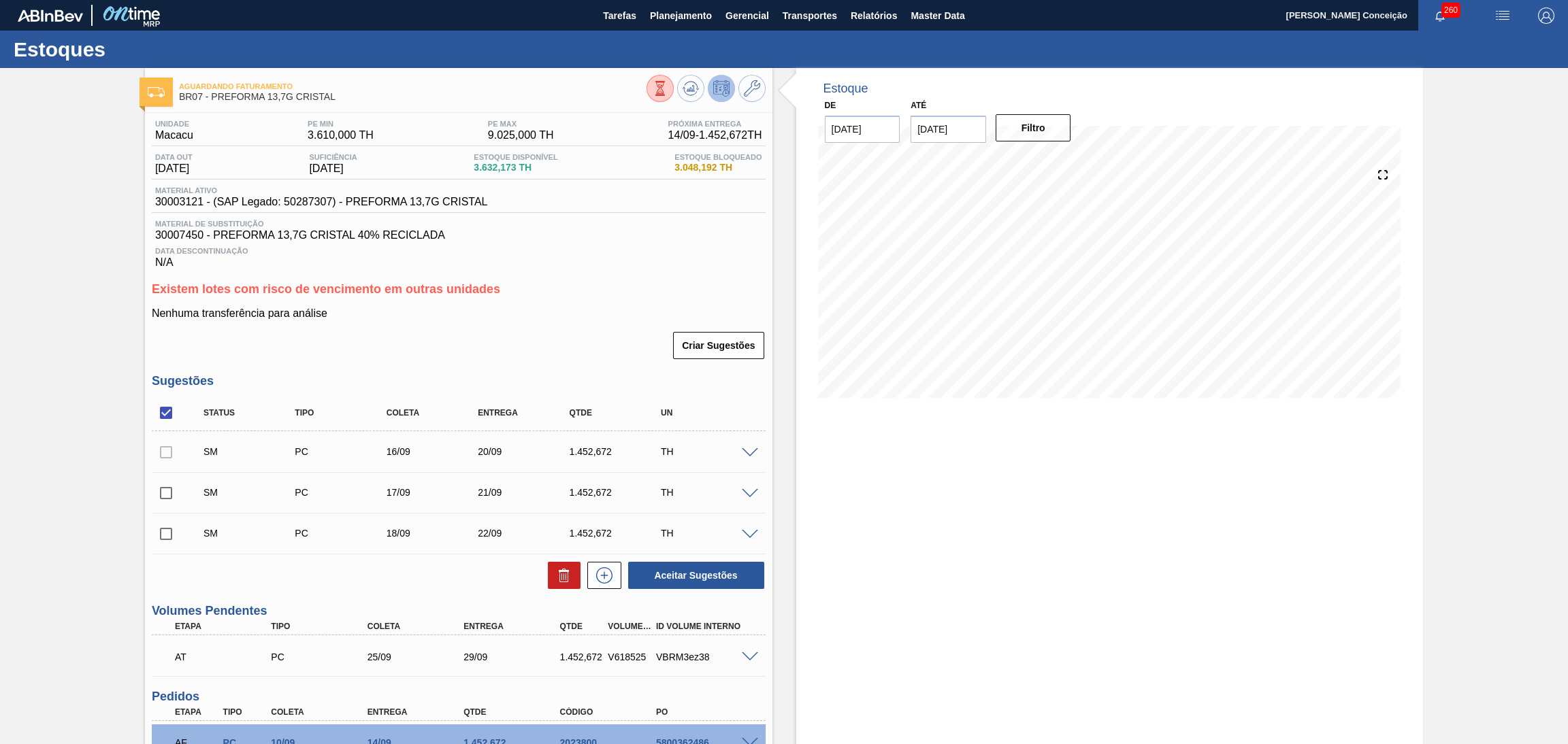
click at [585, 368] on div "Unidade Macacu PE MIN 3.610,000 TH PE MAX 9.025,000 TH Próxima Entrega 14/09 - …" at bounding box center [459, 530] width 628 height 835
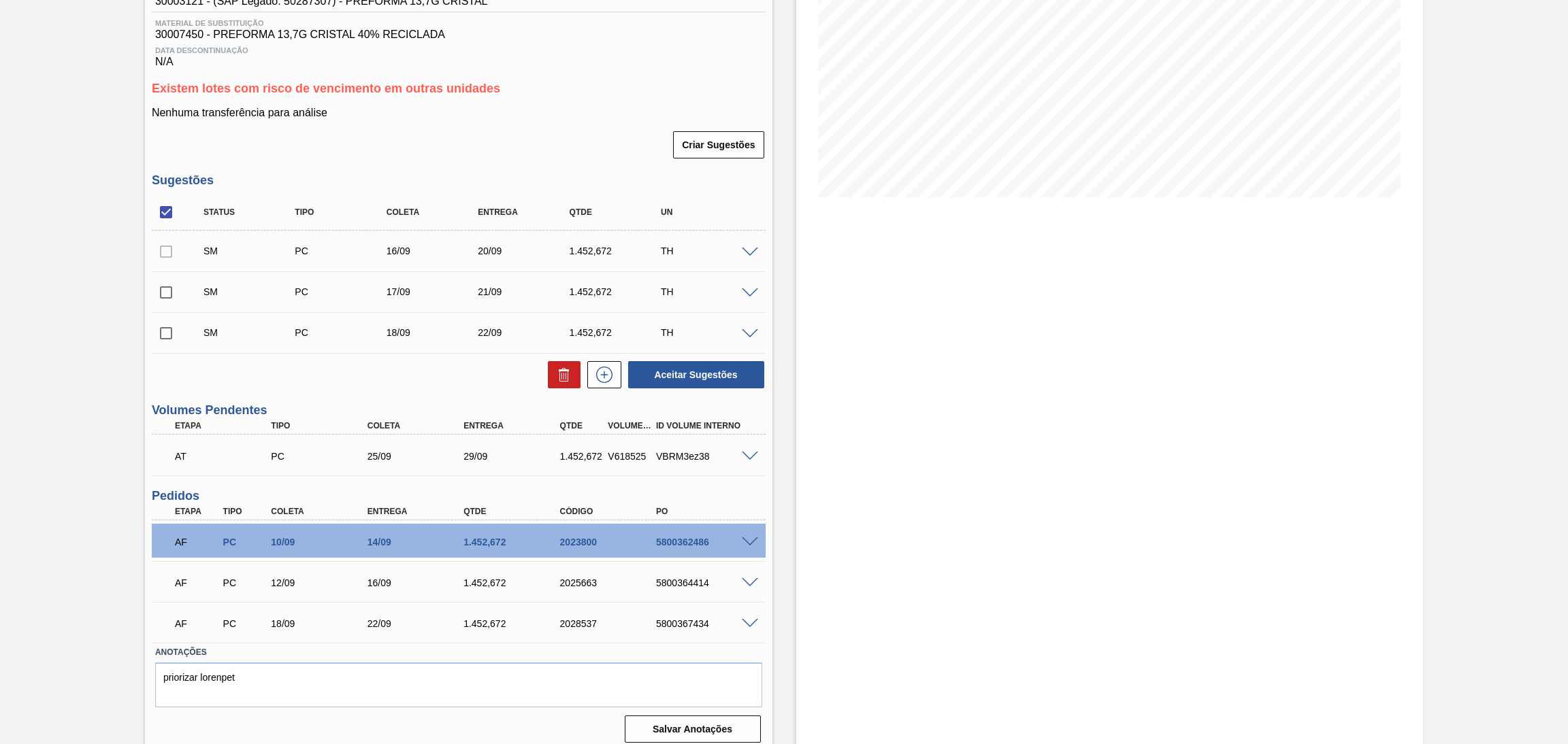
scroll to position [208, 0]
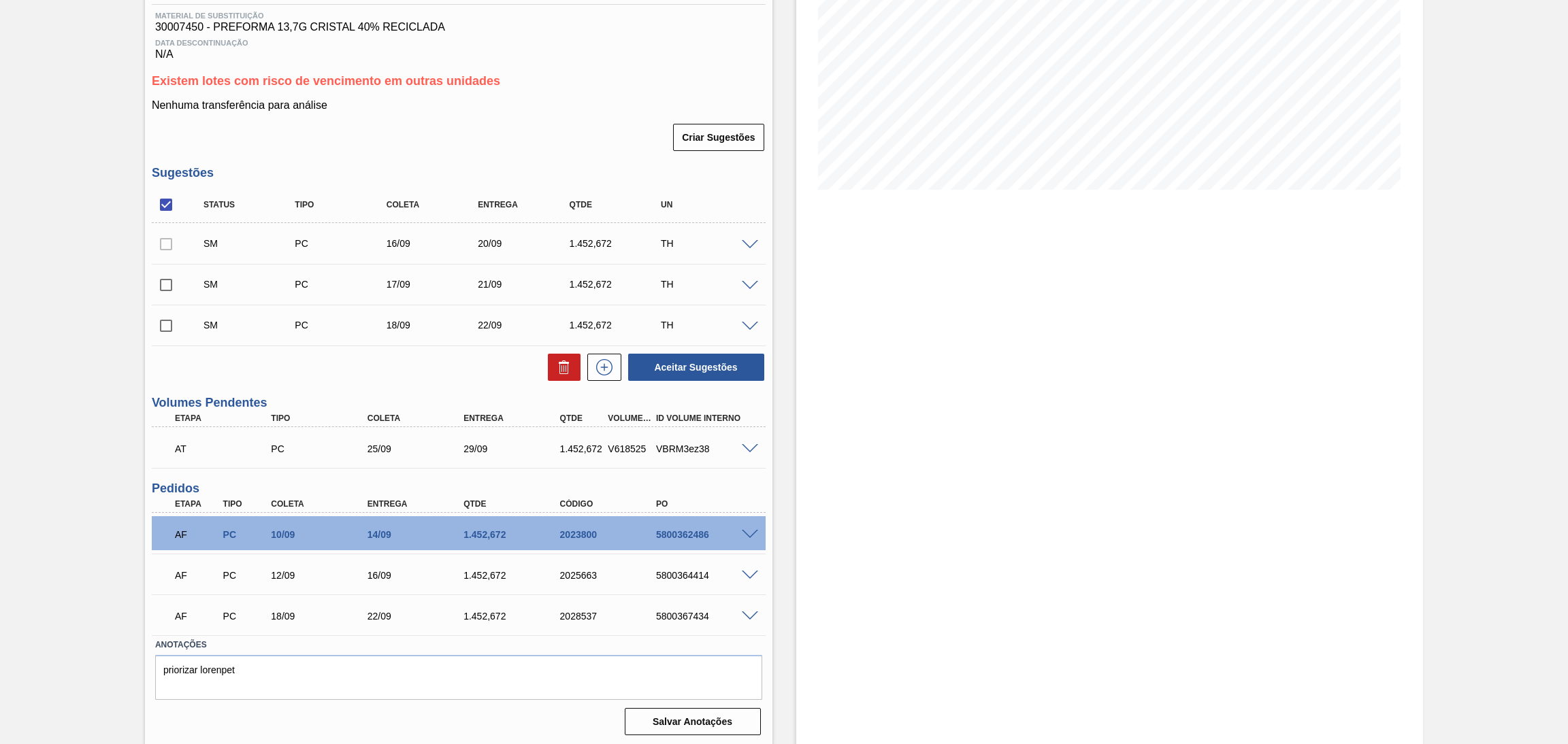
click at [316, 635] on label "Anotações" at bounding box center [459, 644] width 607 height 19
click at [72, 453] on div "Aguardando Faturamento BR07 - PREFORMA 13,7G CRISTAL Unidade Macacu PE MIN 3.61…" at bounding box center [784, 303] width 1568 height 887
click at [774, 494] on div "Estoque De [DATE] Até [DATE] Filtro 20/09 Projeção de Estoque 5,890.189 [DOMAIN…" at bounding box center [1097, 303] width 651 height 887
click at [700, 573] on div "5800364414" at bounding box center [707, 575] width 110 height 11
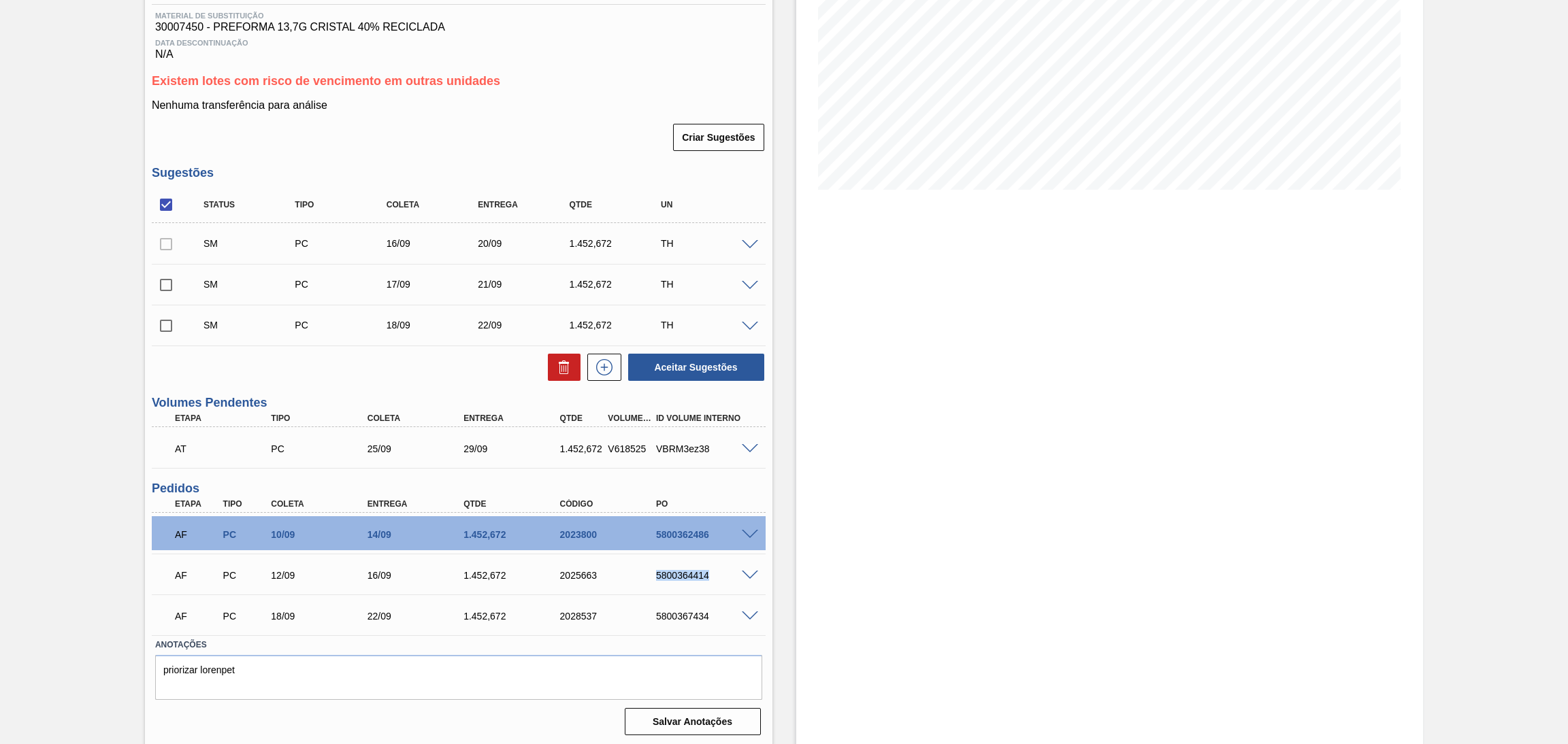
copy div "5800364414"
click at [892, 509] on div "Estoque De [DATE] Até [DATE] Filtro 20/09 Projeção de Estoque 5,890.189 [DOMAIN…" at bounding box center [1109, 303] width 628 height 887
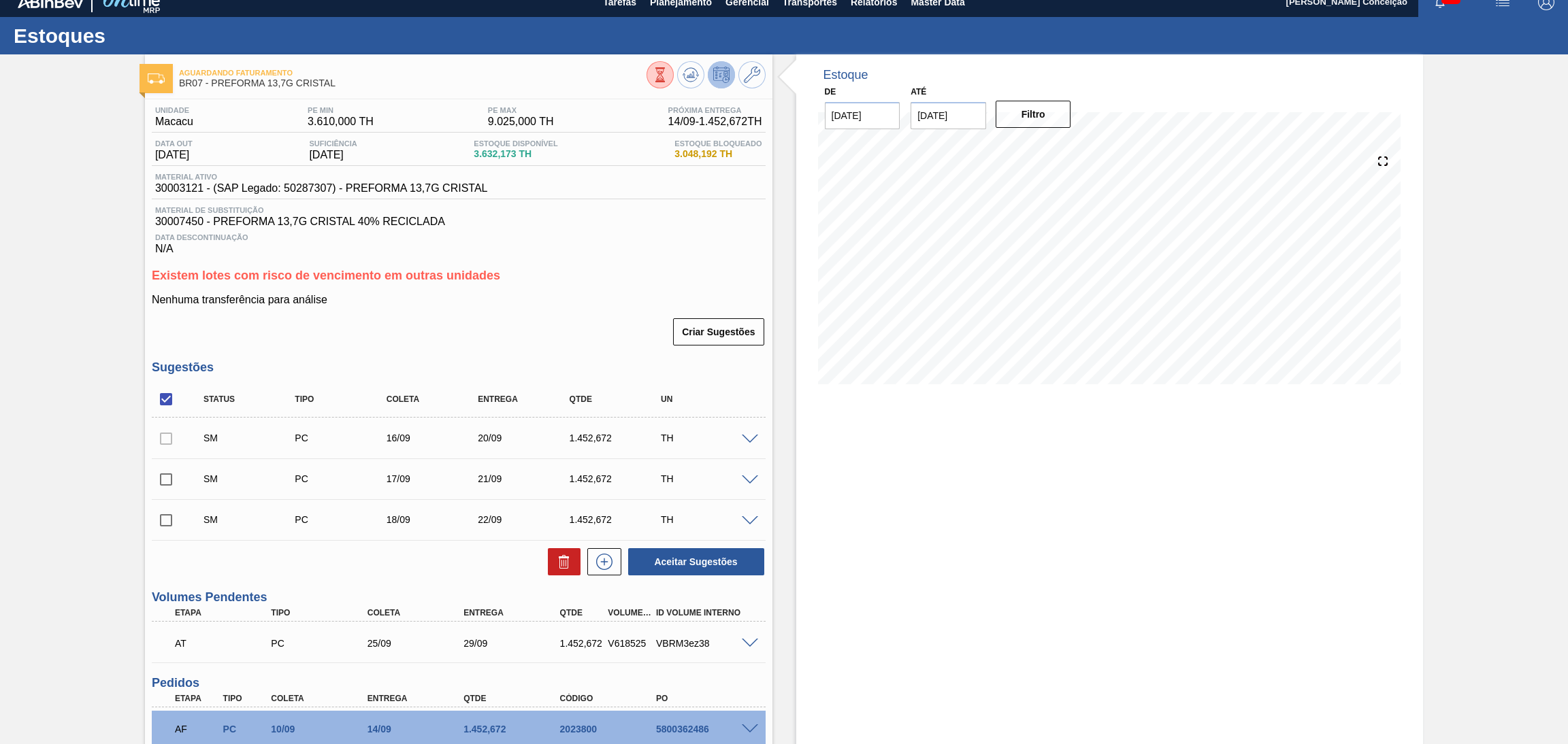
scroll to position [0, 0]
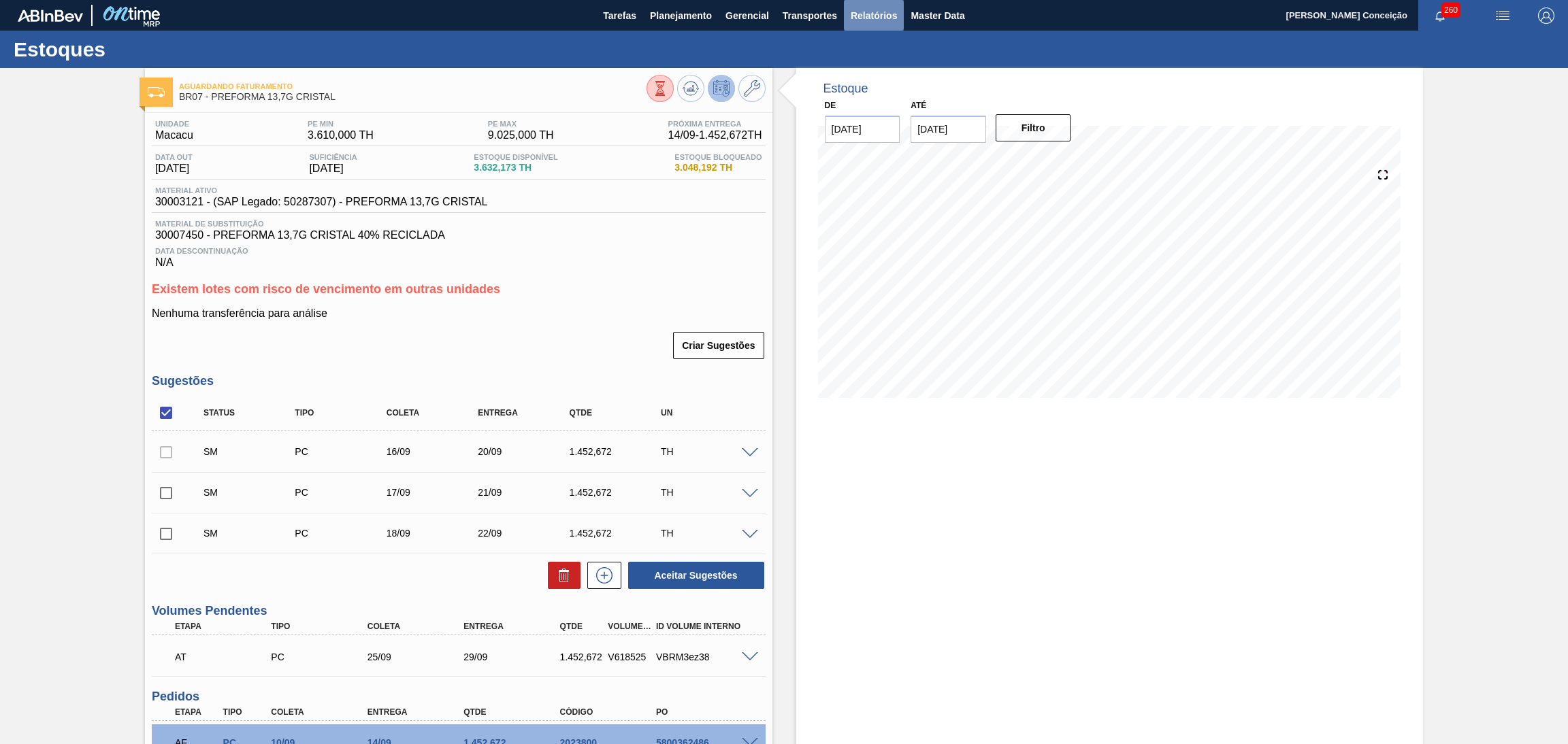
click at [852, 10] on span "Relatórios" at bounding box center [874, 15] width 46 height 16
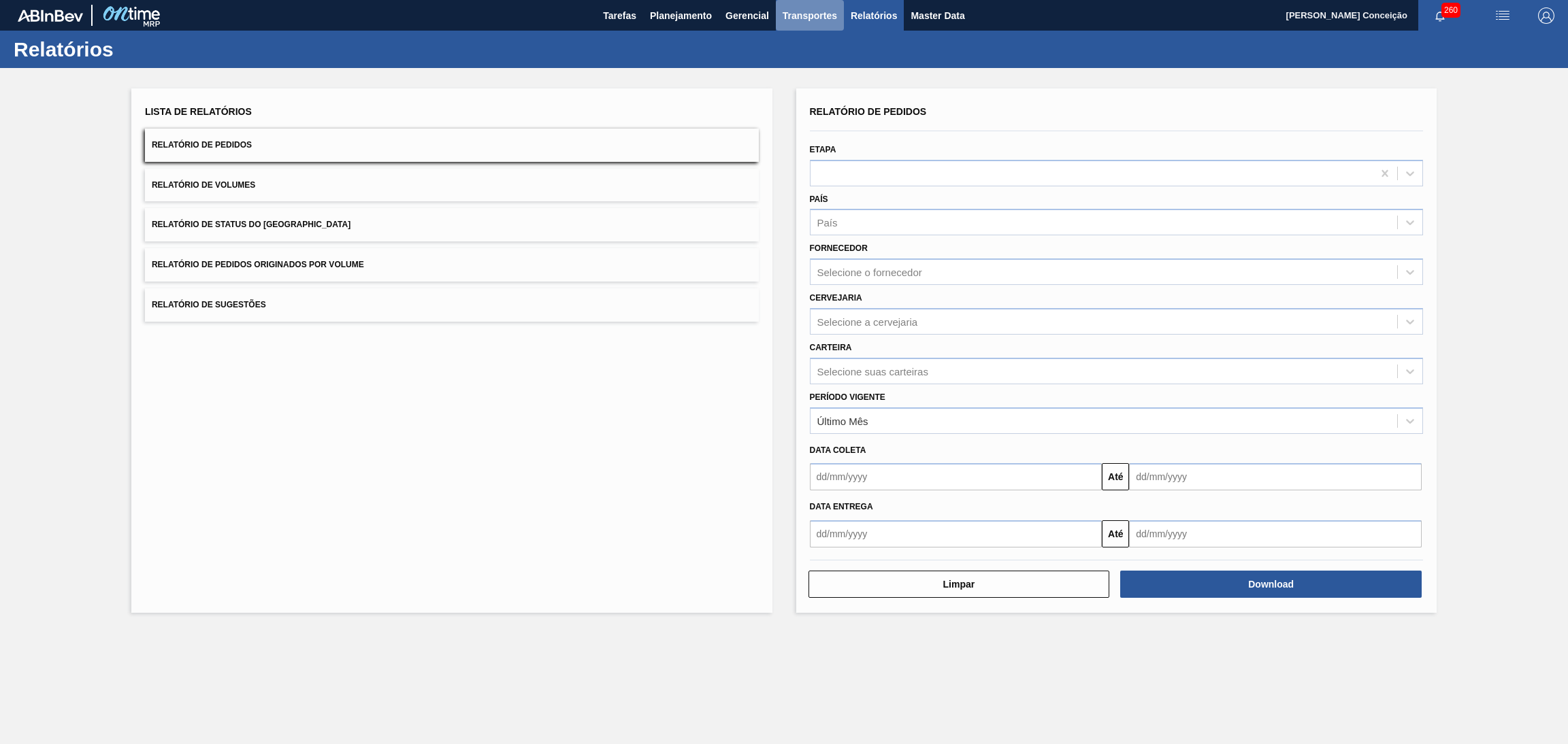
click at [776, 12] on button "Transportes" at bounding box center [809, 15] width 68 height 30
click at [796, 62] on li "Otimização de Carga" at bounding box center [809, 68] width 112 height 22
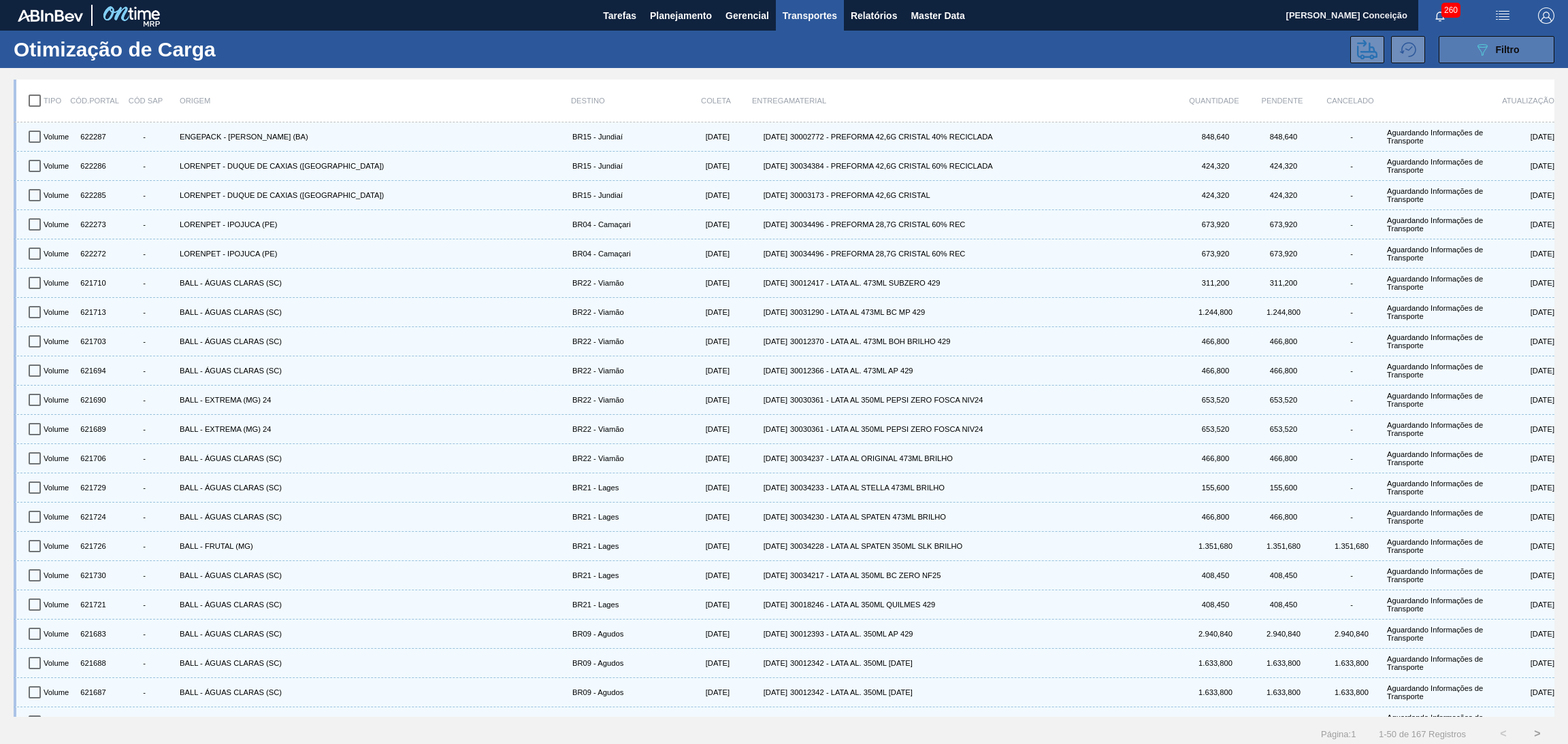
click at [1471, 44] on button "089F7B8B-B2A5-4AFE-B5C0-19BA573D28AC Filtro" at bounding box center [1496, 50] width 116 height 27
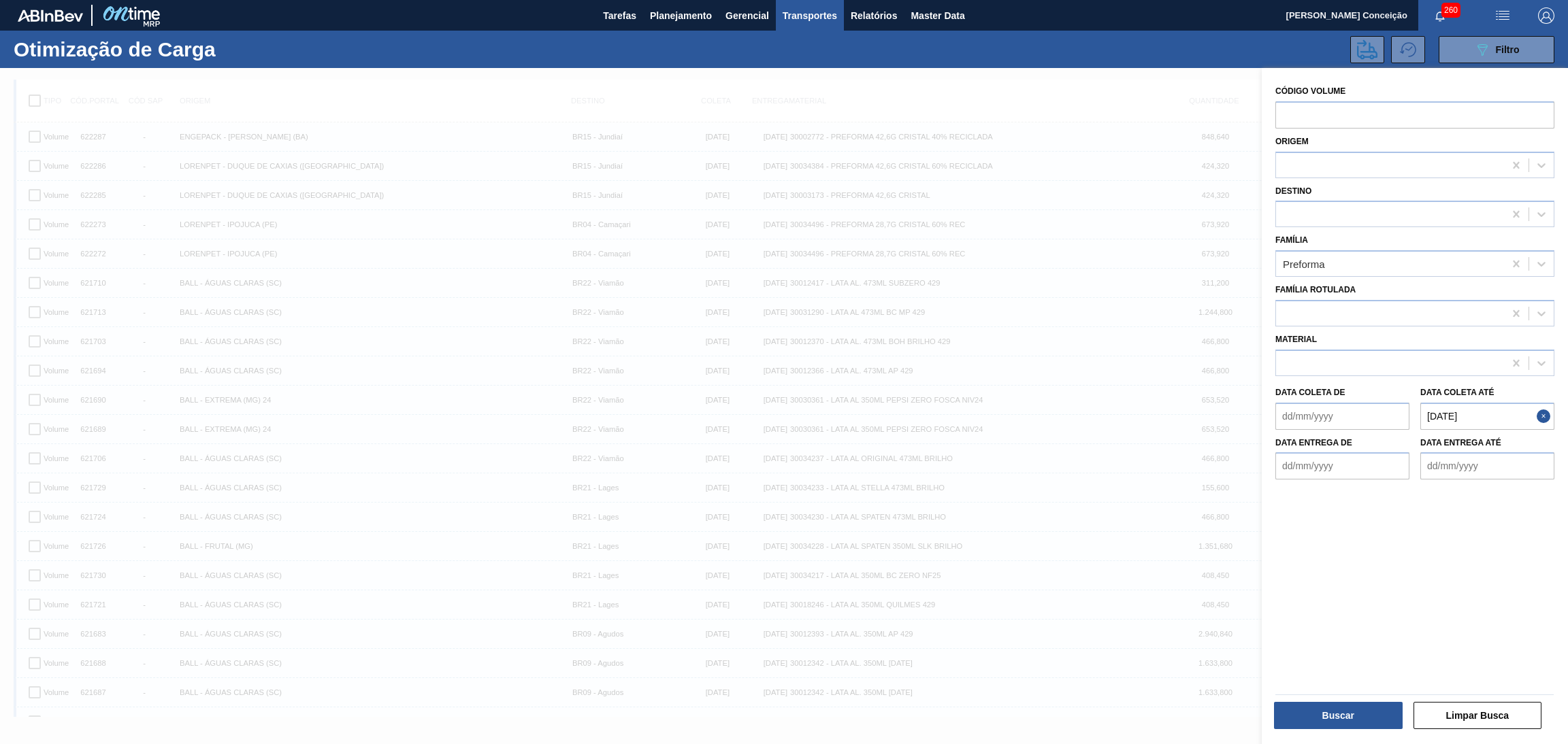
drag, startPoint x: 1478, startPoint y: 411, endPoint x: 1246, endPoint y: 409, distance: 232.0
click at [1325, 410] on div "Data coleta de Data coleta até 18/09/2025" at bounding box center [1414, 405] width 290 height 51
type até "[DATE]"
click at [1282, 736] on div "Buscar Limpar Busca" at bounding box center [1414, 711] width 289 height 52
click at [1288, 729] on button "Buscar" at bounding box center [1338, 715] width 128 height 27
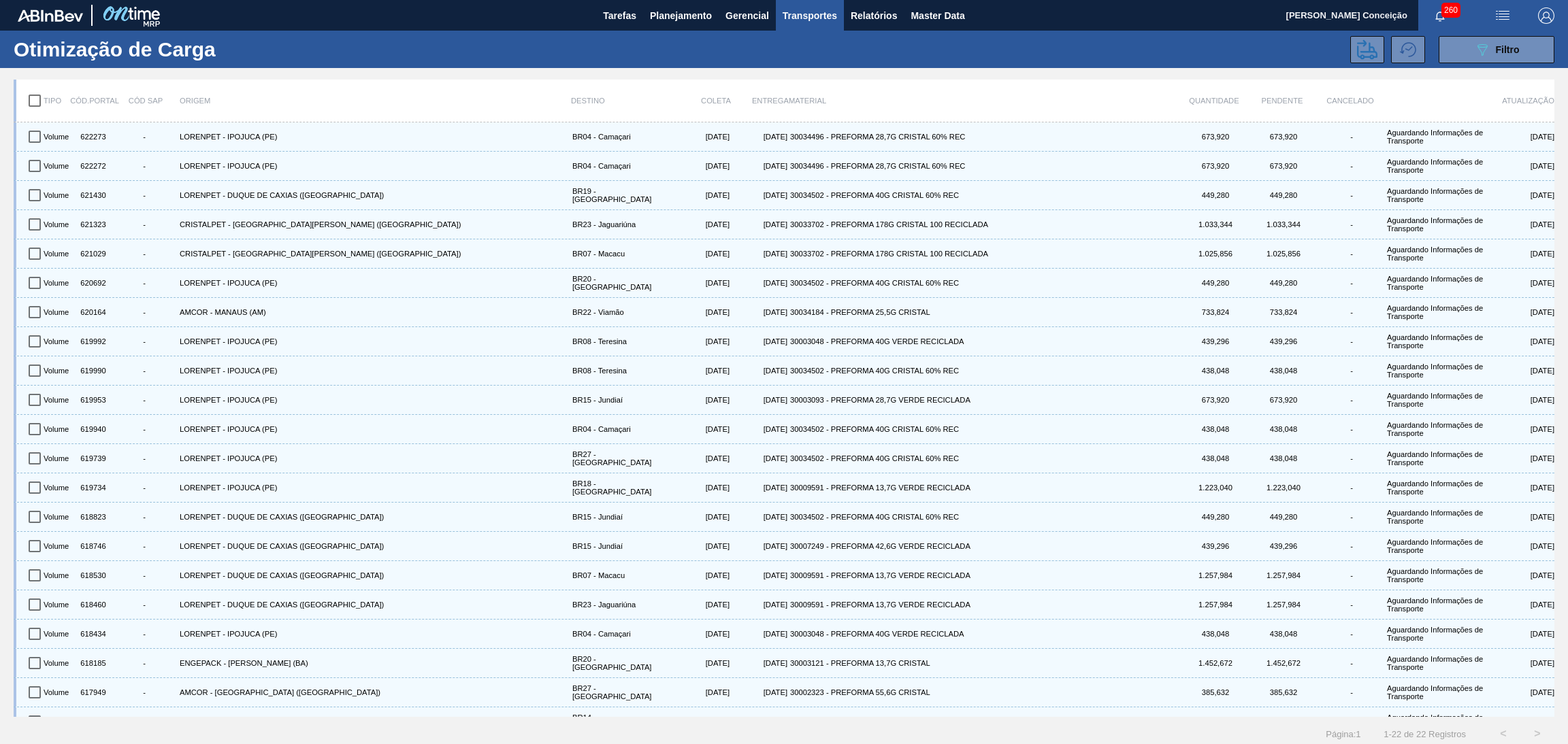
click at [30, 96] on input "checkbox" at bounding box center [35, 100] width 29 height 29
checkbox input "true"
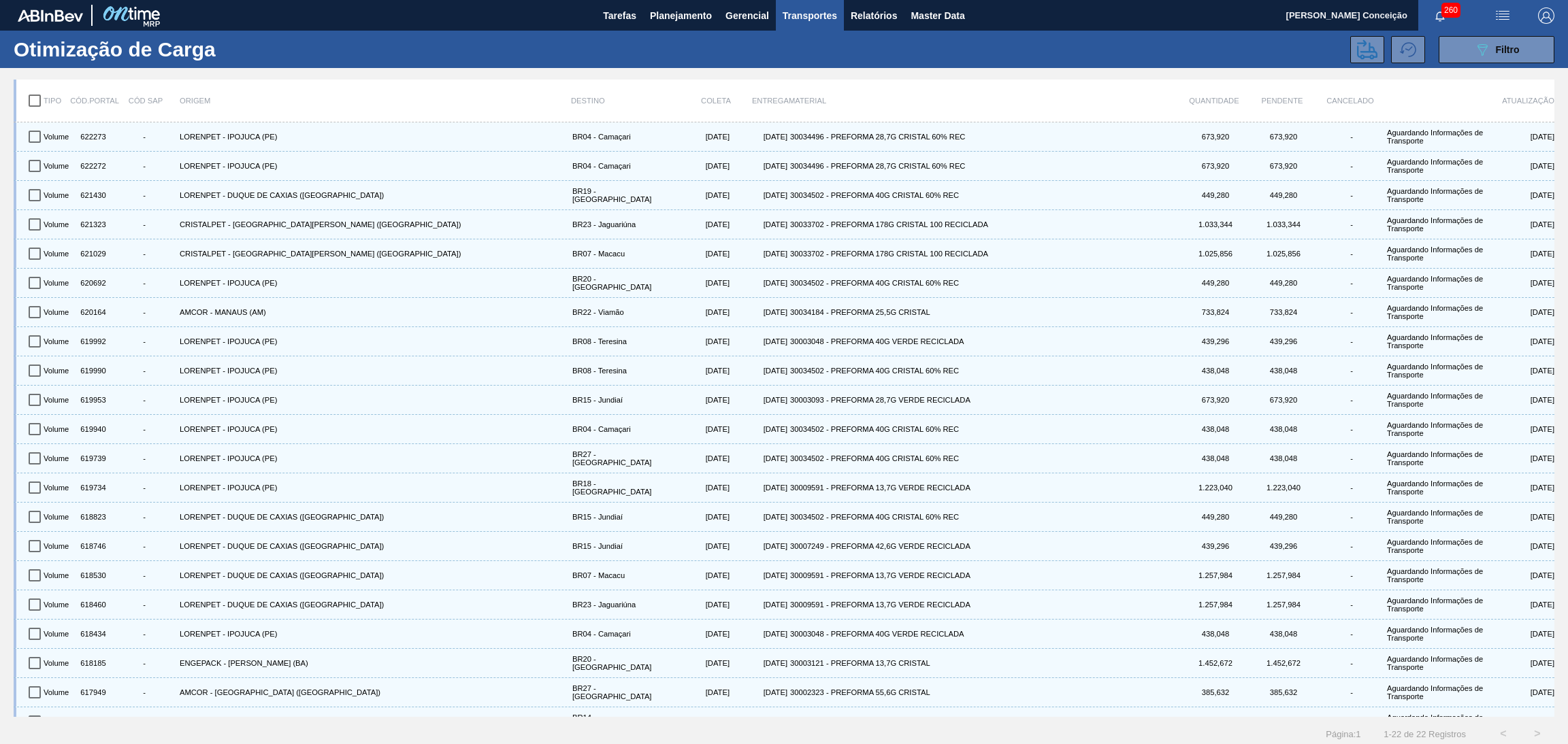
checkbox input "true"
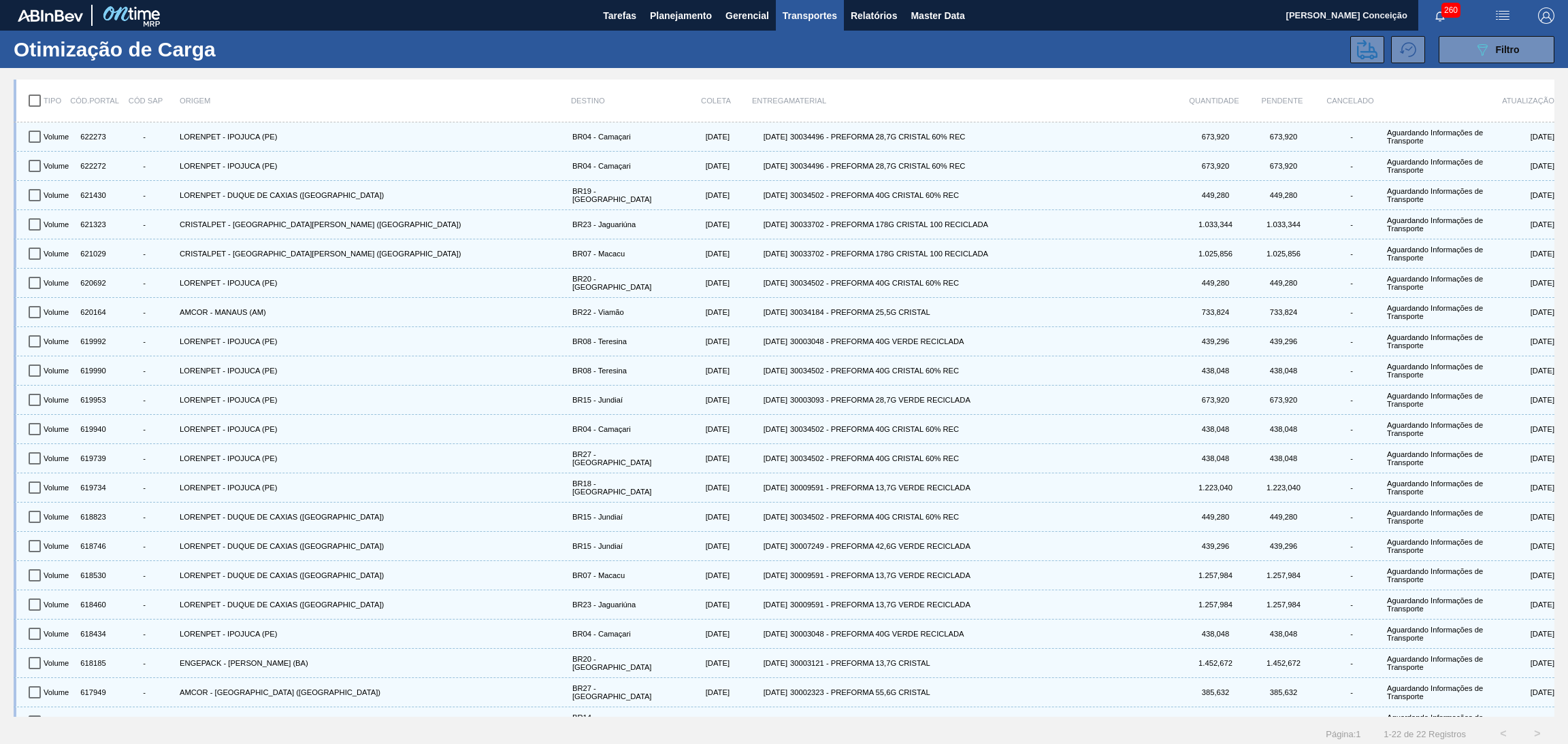
checkbox input "true"
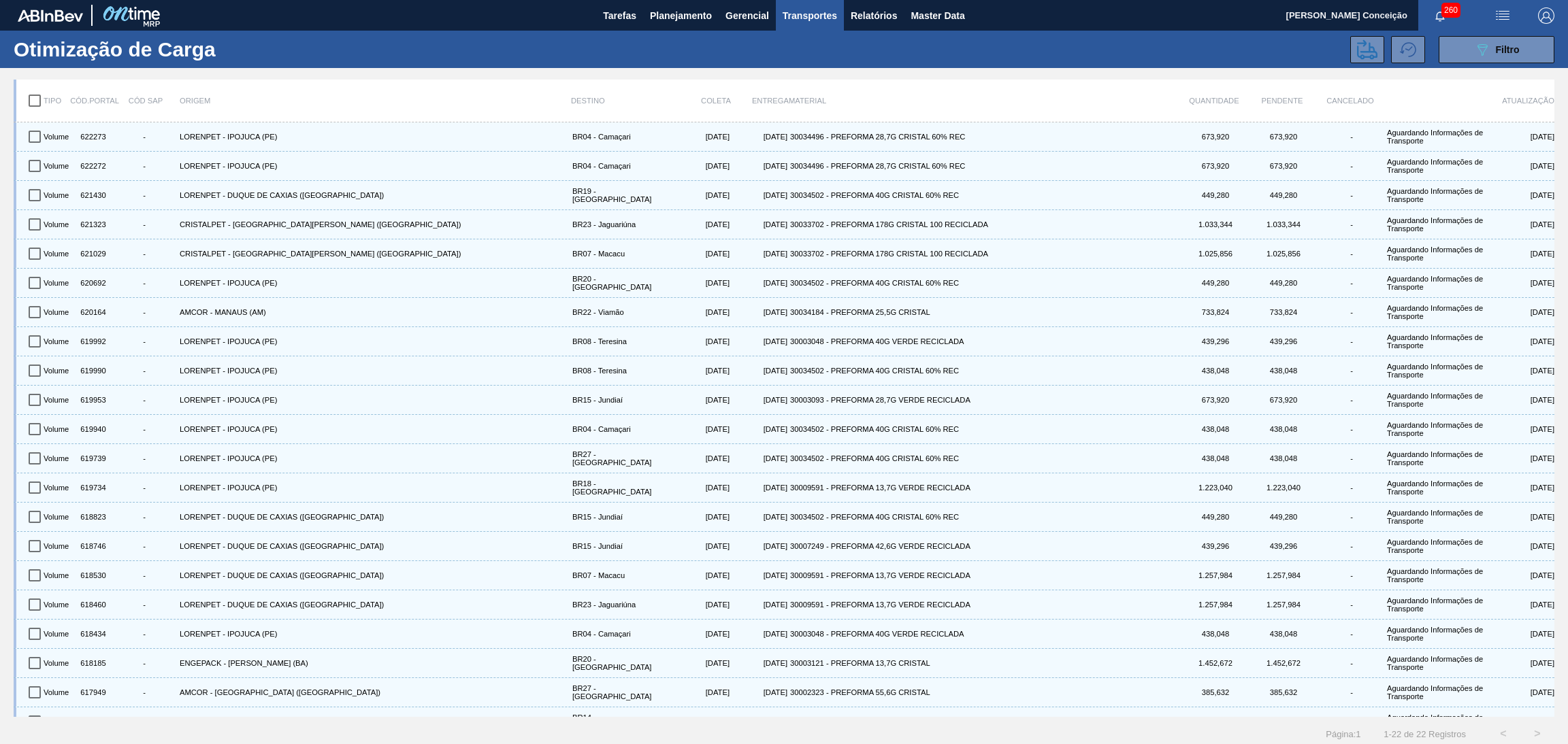
checkbox input "true"
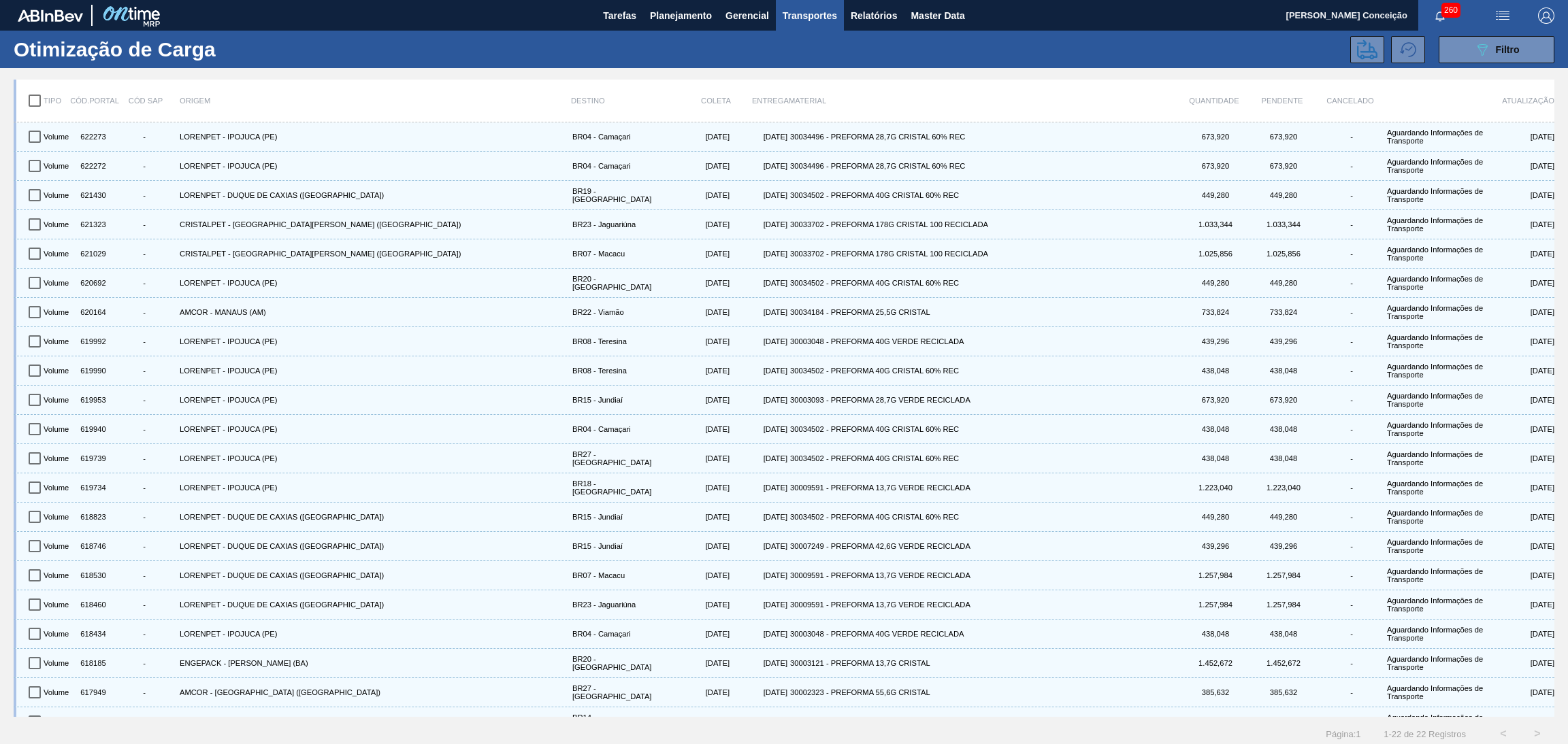
checkbox input "true"
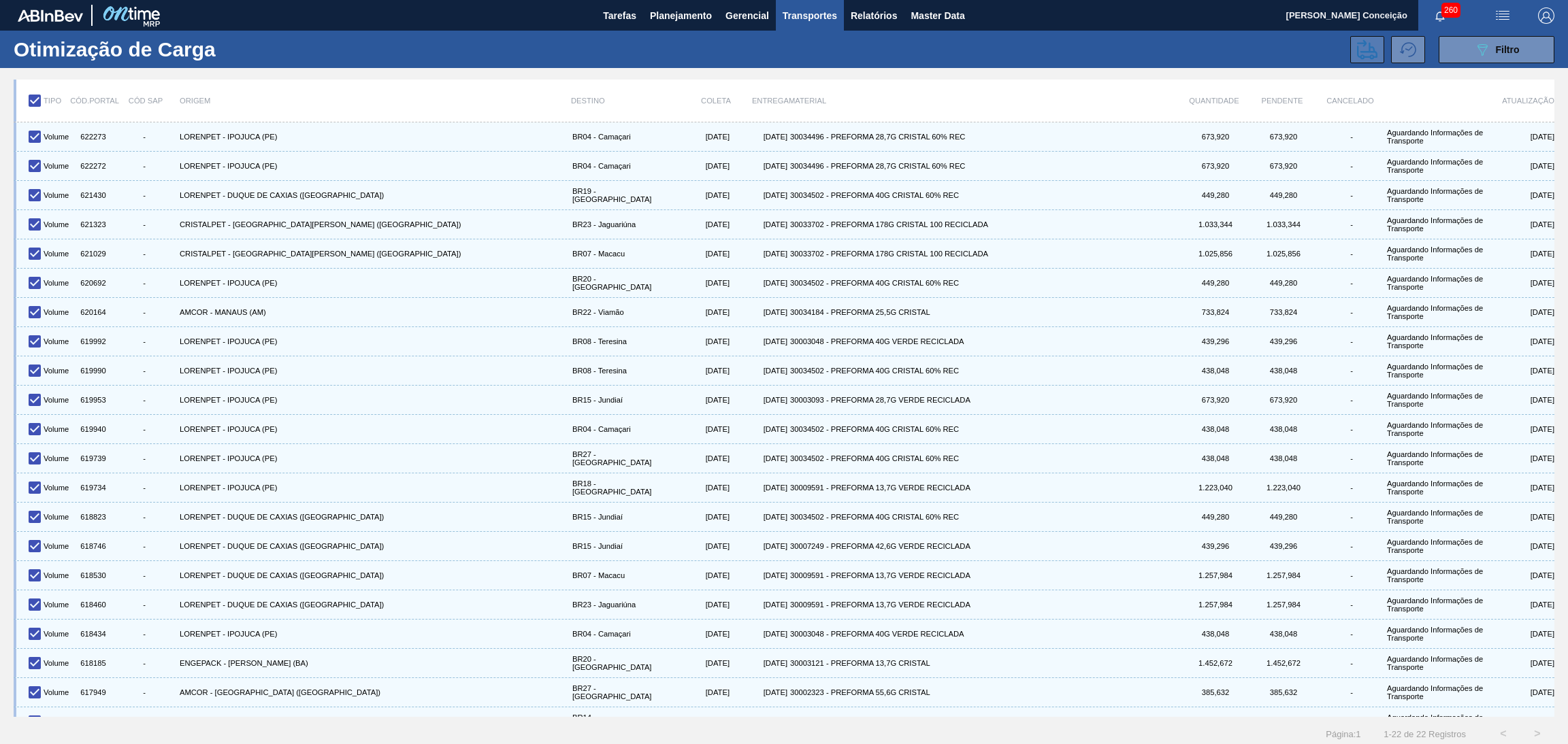
click at [1358, 48] on icon at bounding box center [1367, 50] width 20 height 20
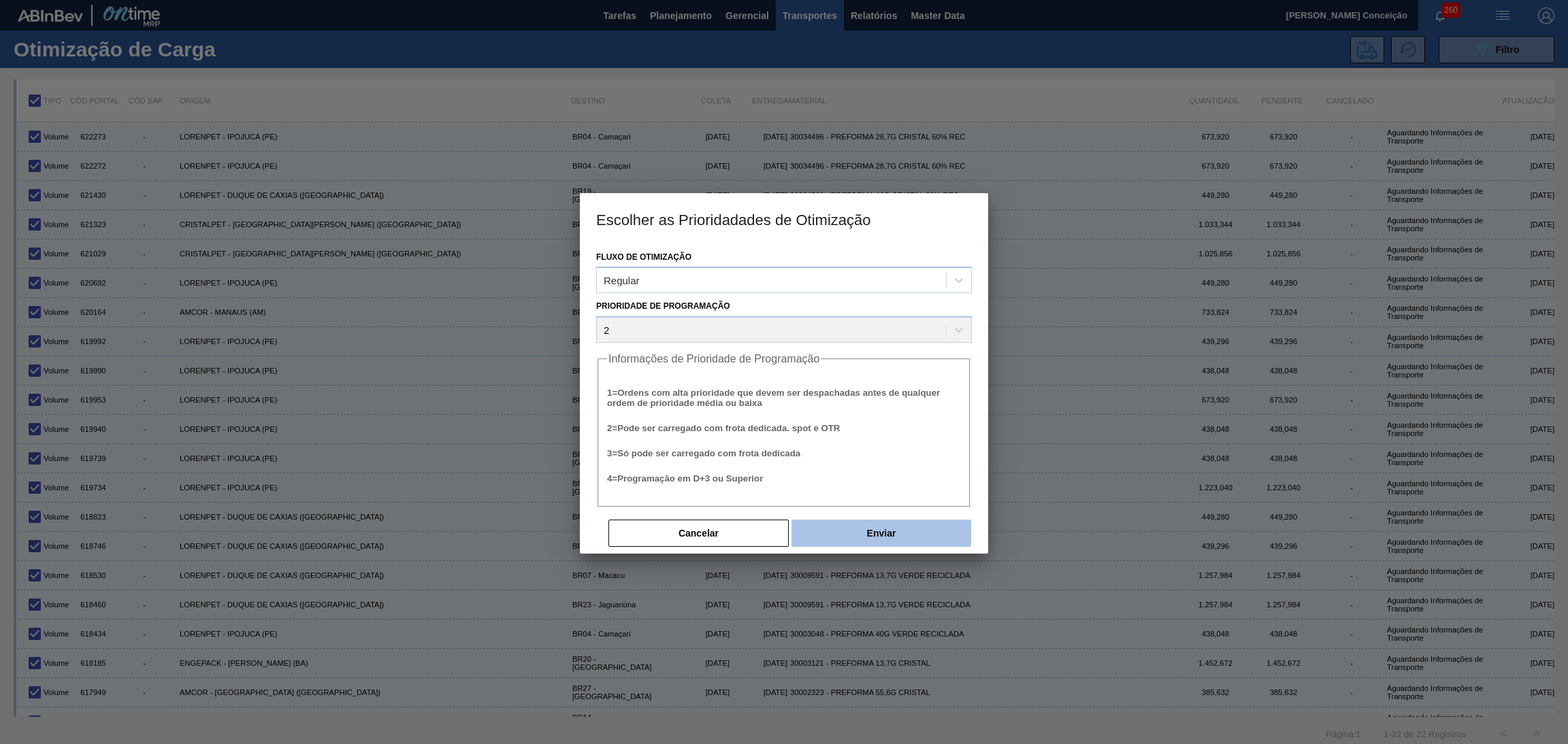
click at [875, 519] on button "Enviar" at bounding box center [881, 533] width 180 height 27
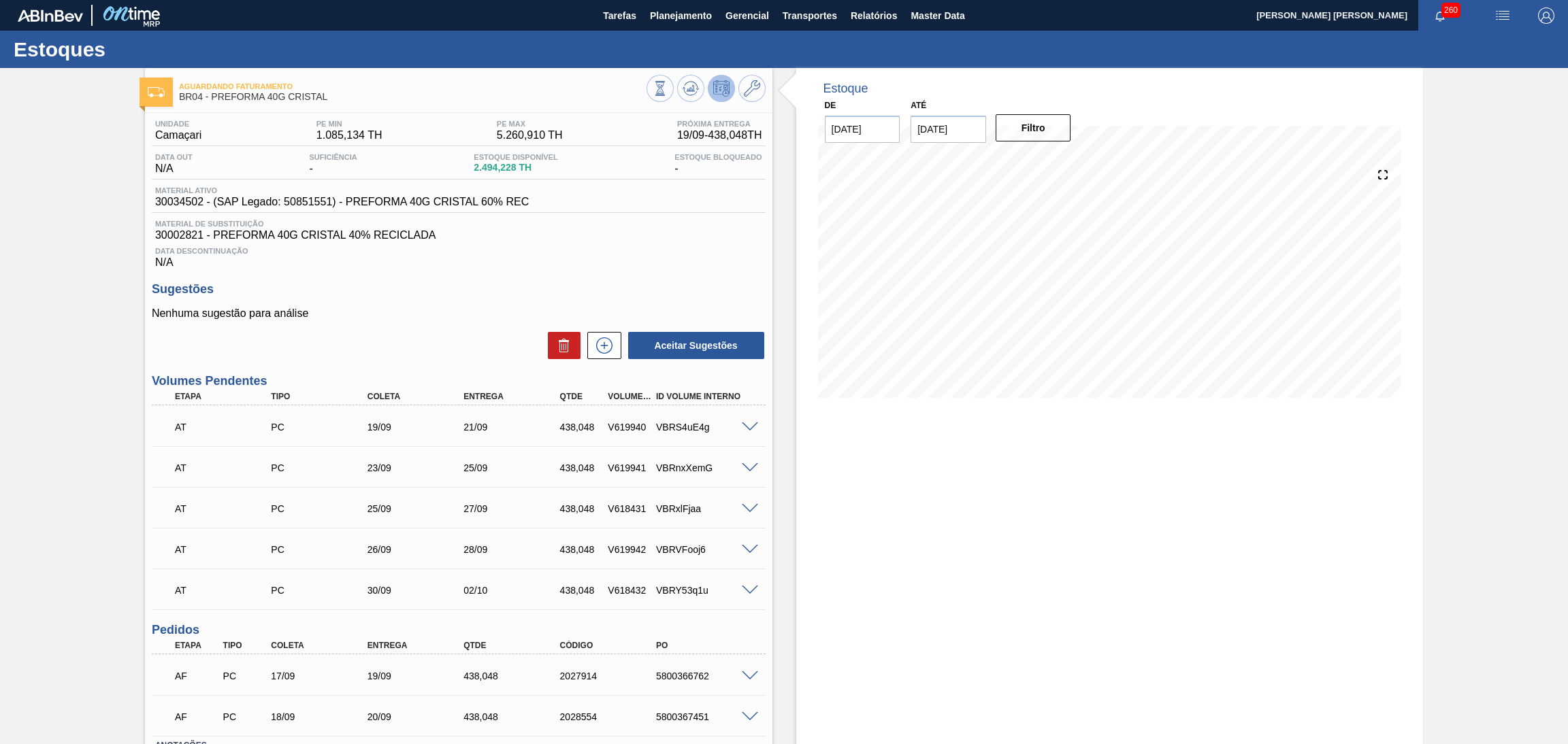
click at [547, 261] on div "Data Descontinuação N/A" at bounding box center [459, 255] width 613 height 27
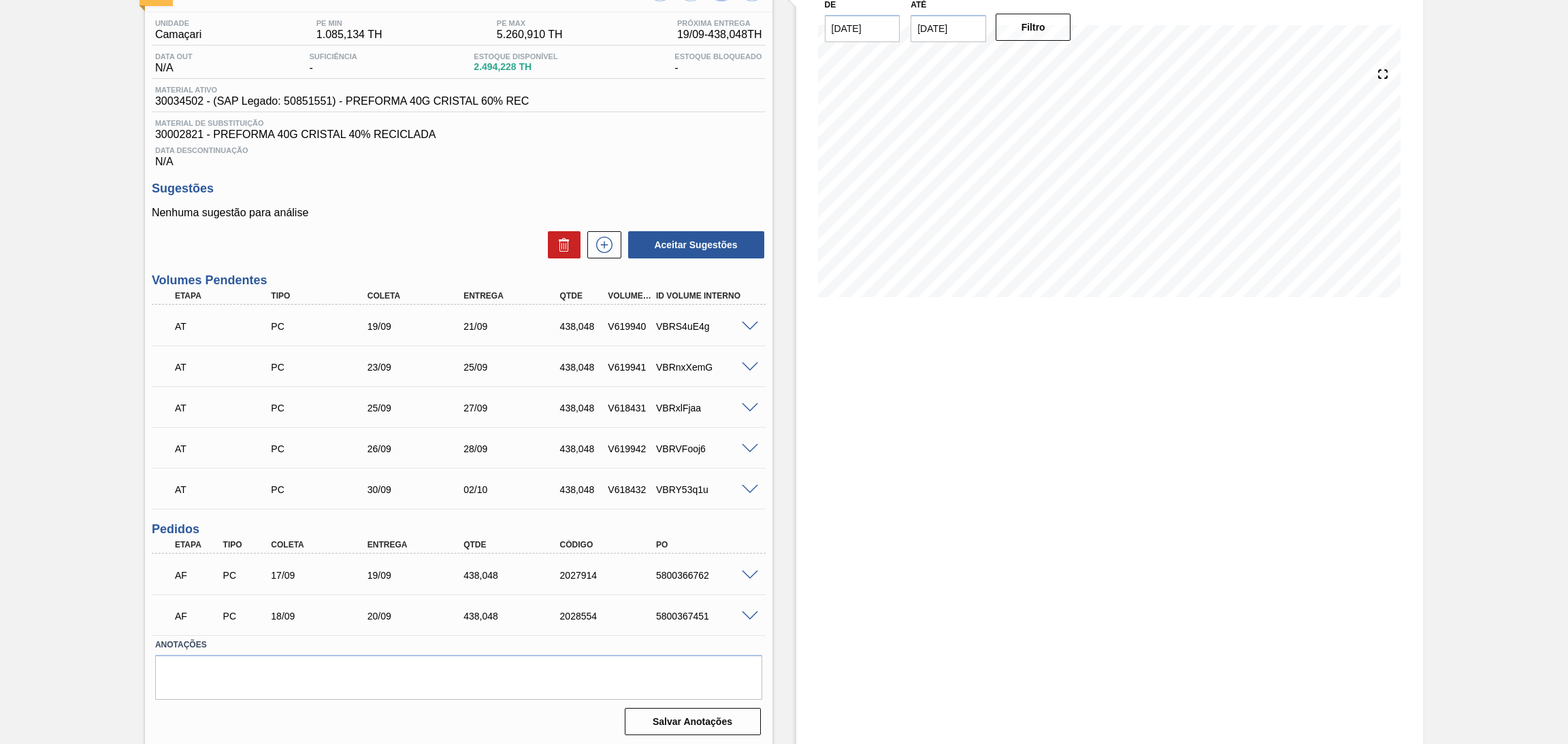
click at [864, 536] on div "Estoque De 13/09/2025 Até 30/10/2025 Filtro" at bounding box center [1109, 356] width 628 height 779
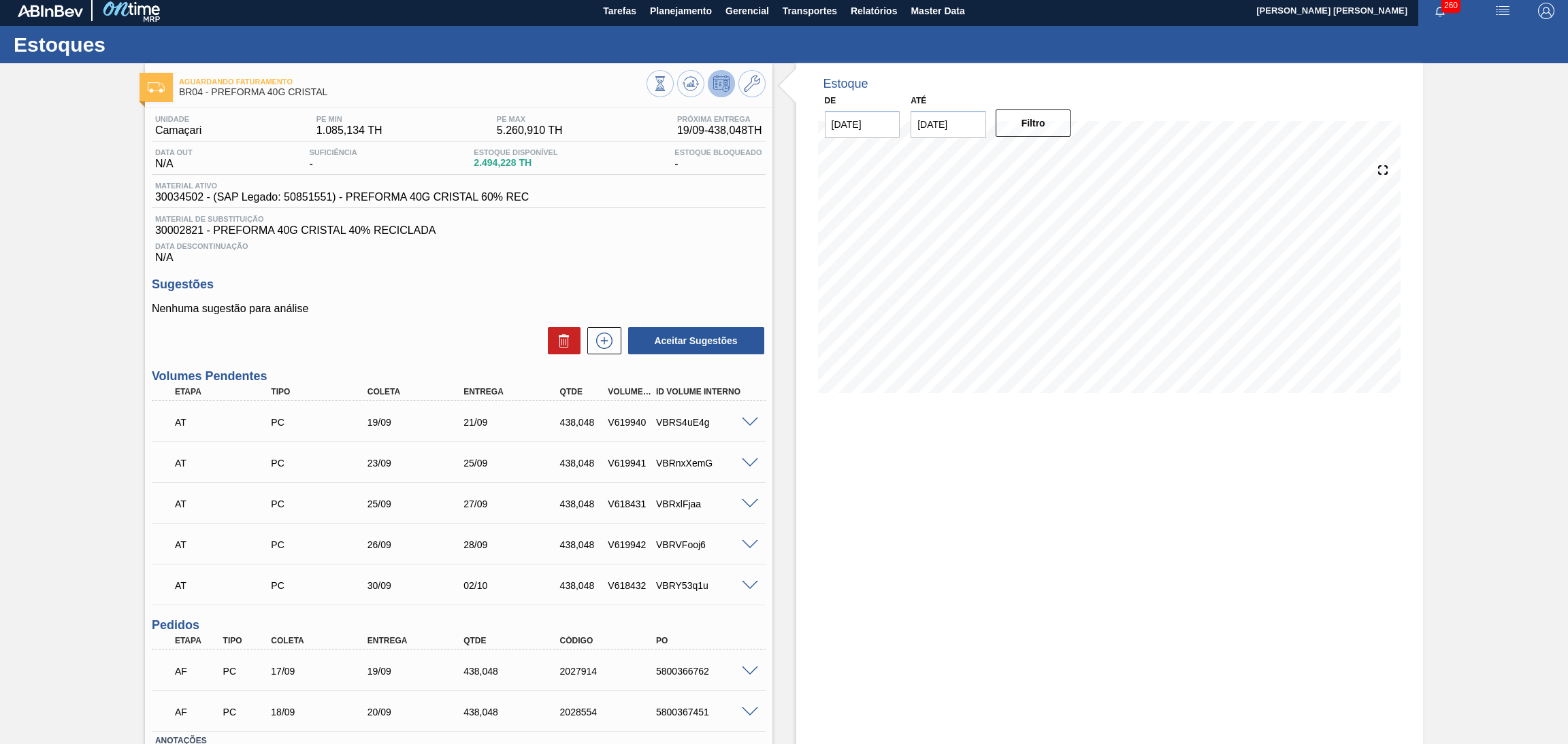
scroll to position [0, 0]
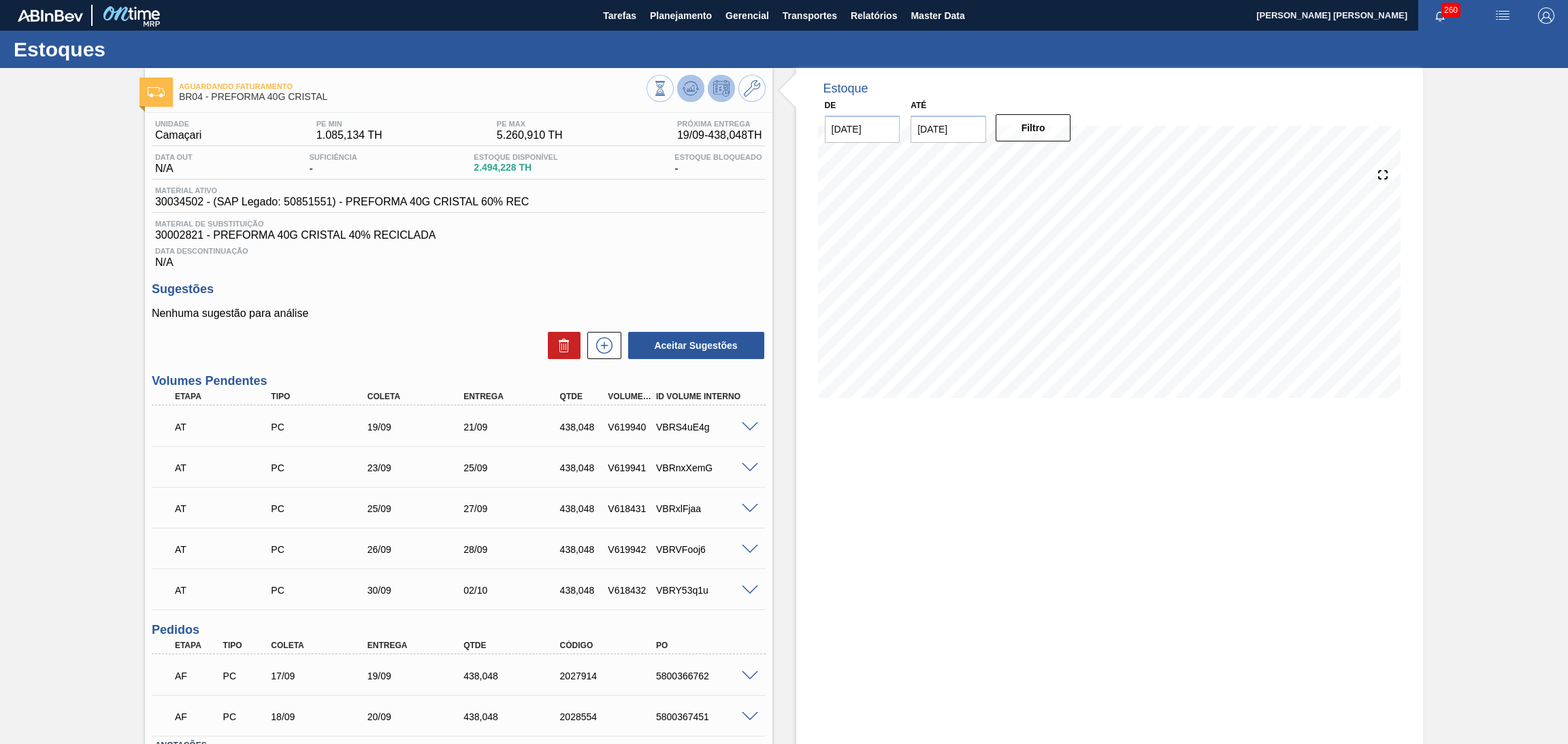
click at [691, 91] on icon at bounding box center [690, 88] width 16 height 16
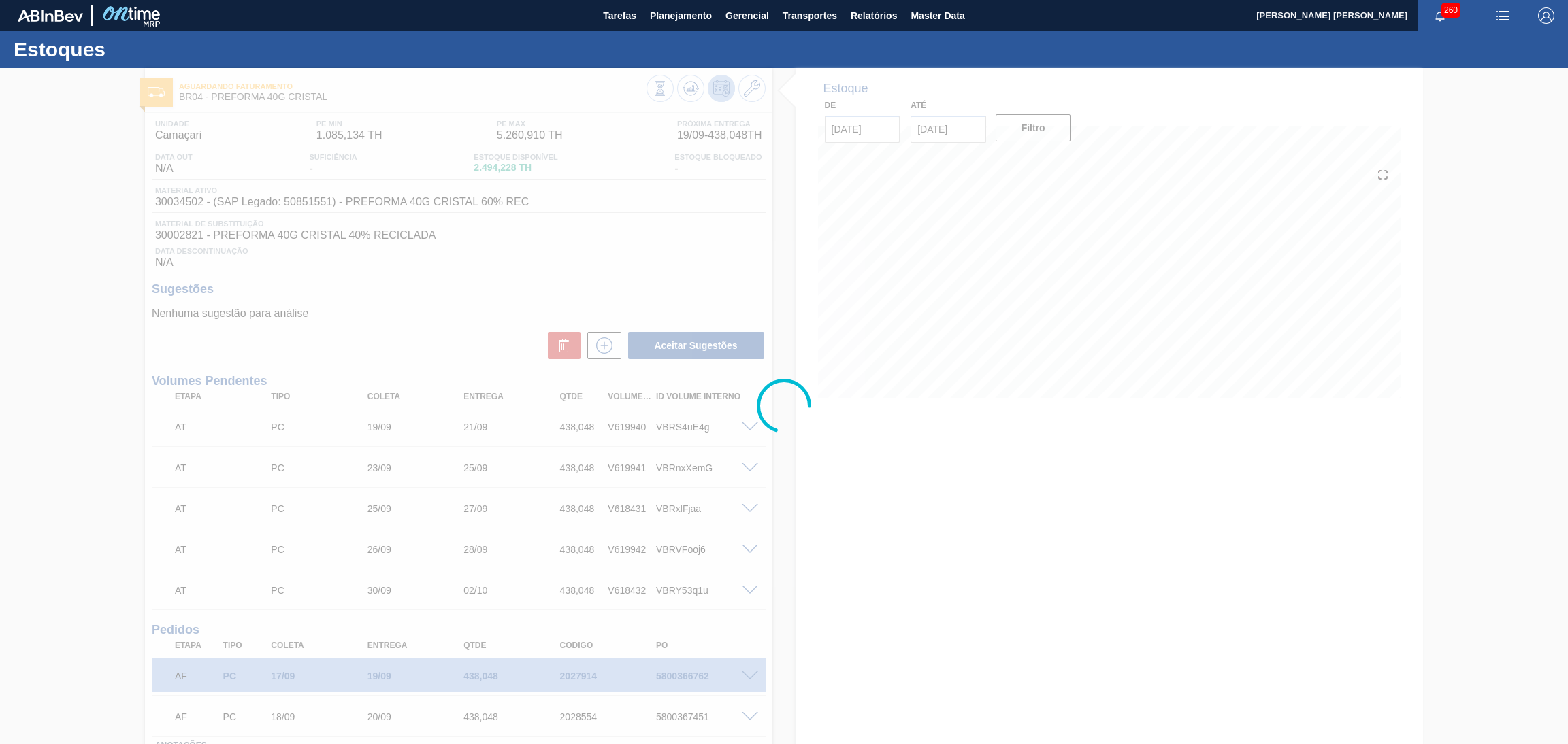
click at [837, 604] on div at bounding box center [784, 406] width 1568 height 676
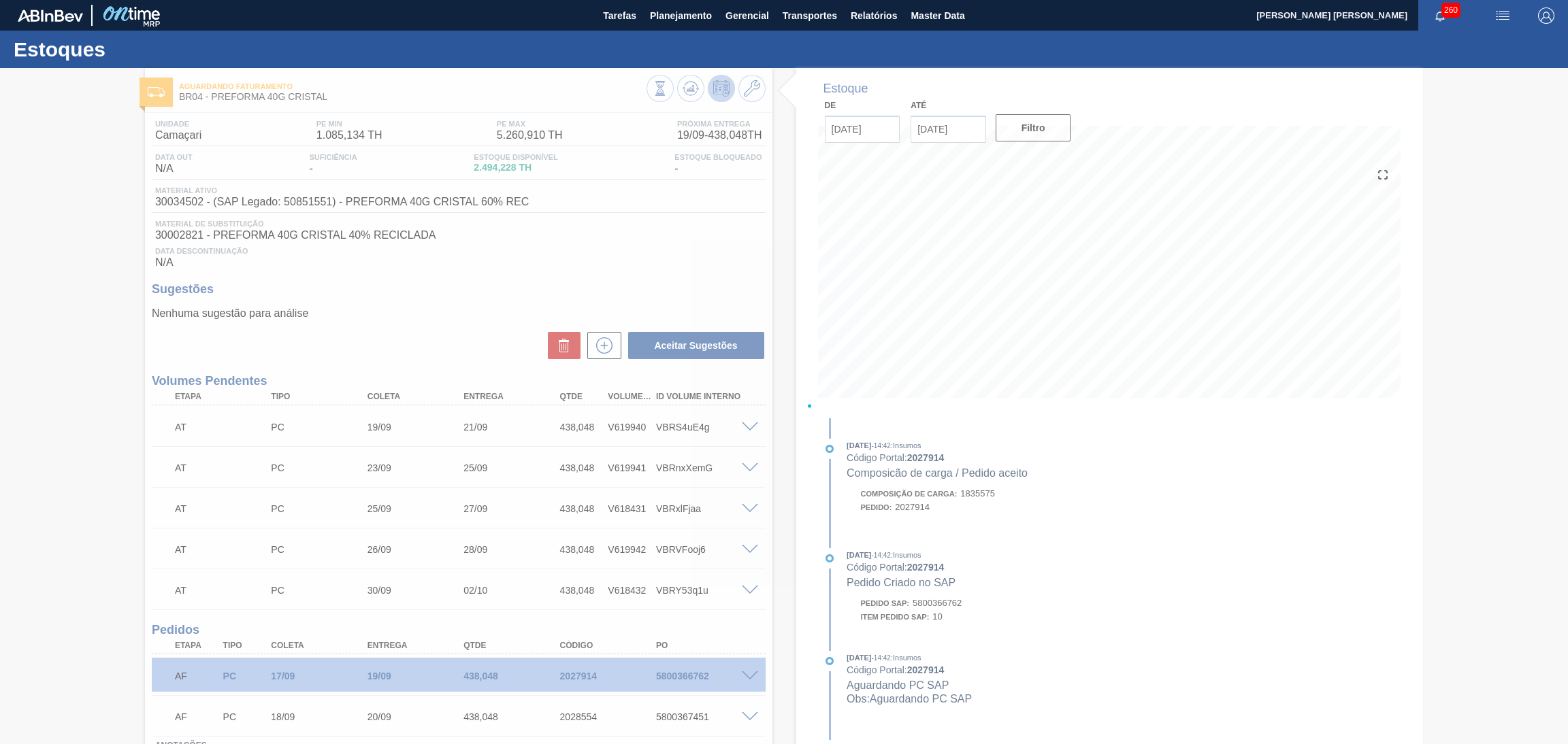
click at [795, 307] on div at bounding box center [784, 406] width 1568 height 676
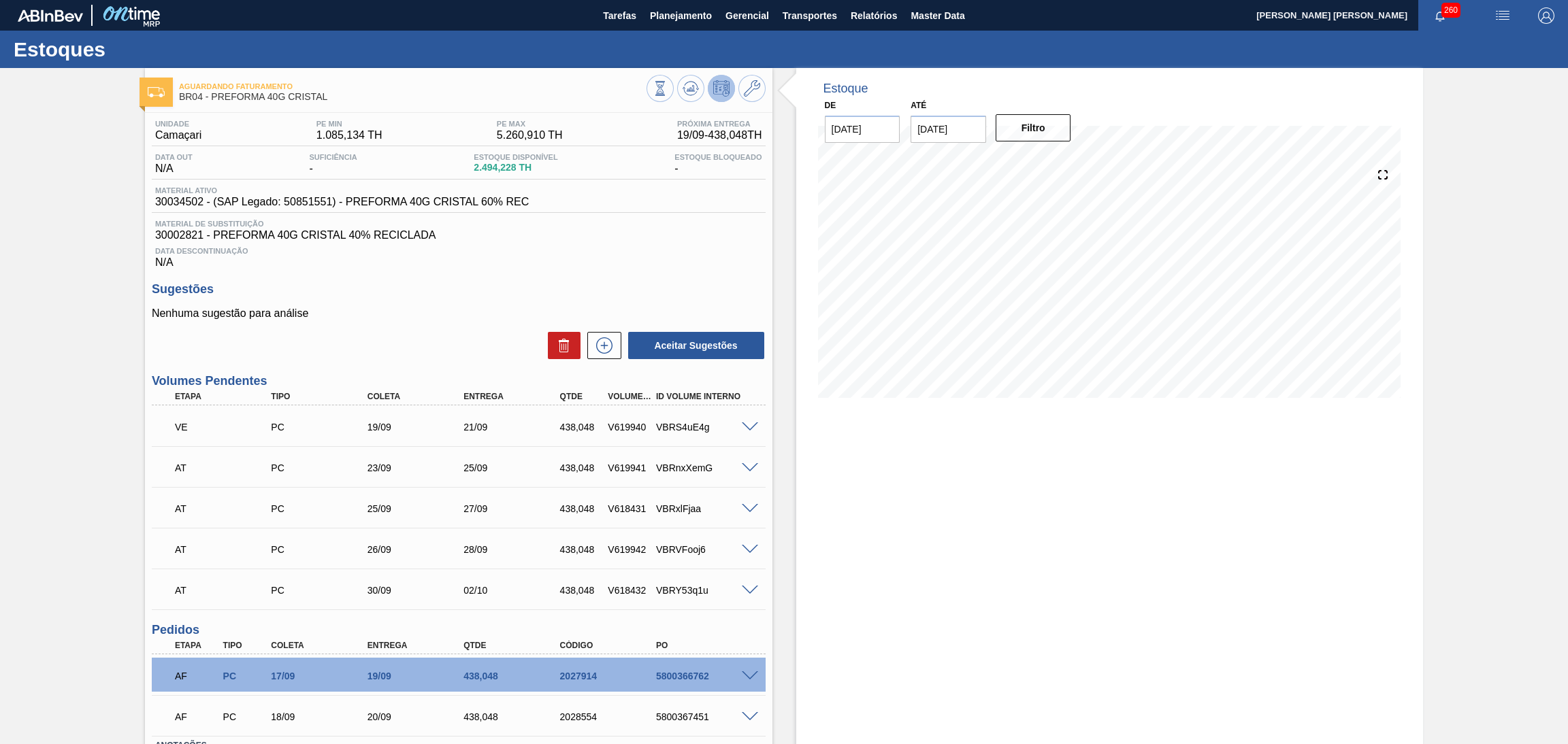
click at [443, 323] on div "Nenhuma sugestão para análise Aceitar Sugestões" at bounding box center [459, 334] width 613 height 53
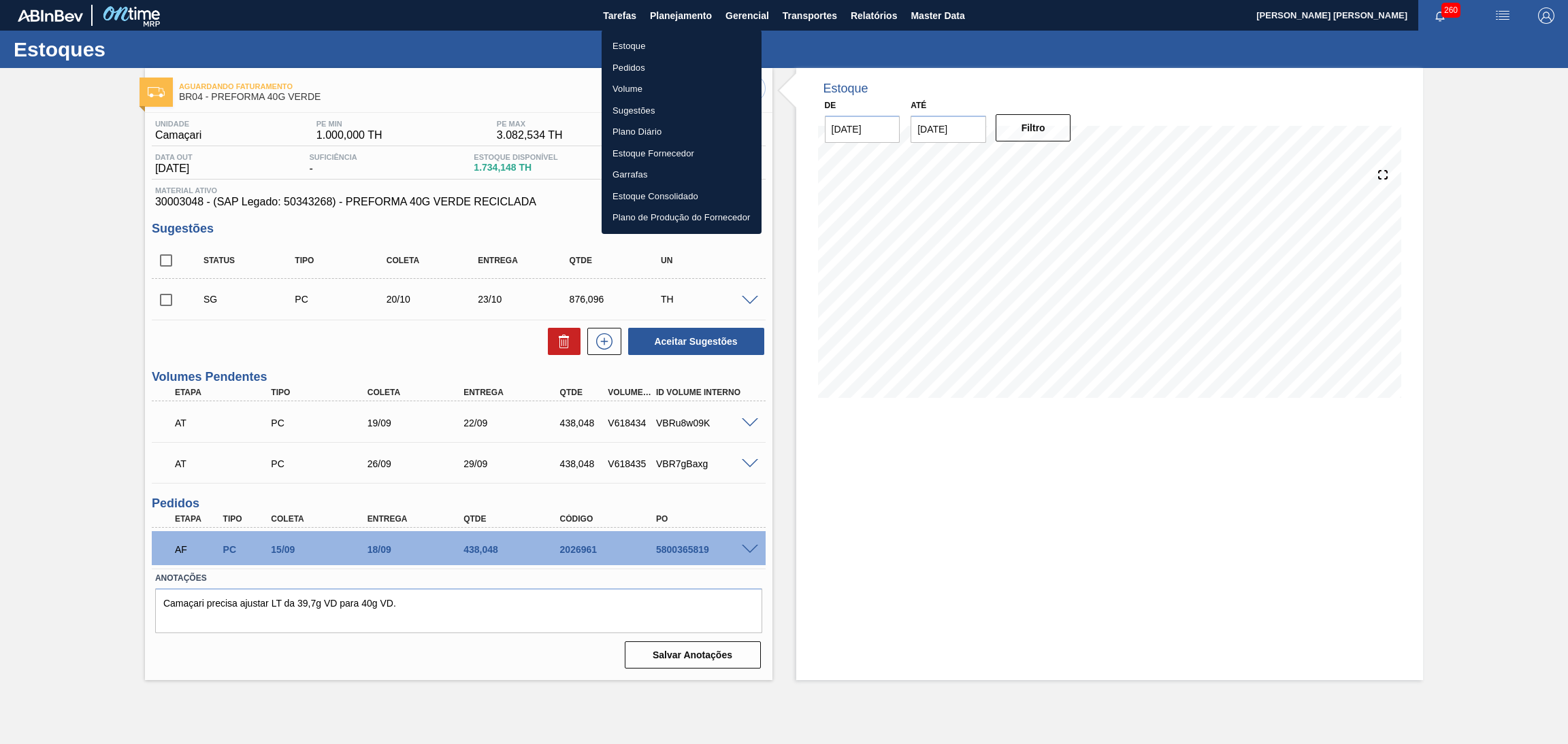
click at [450, 327] on div at bounding box center [784, 372] width 1568 height 744
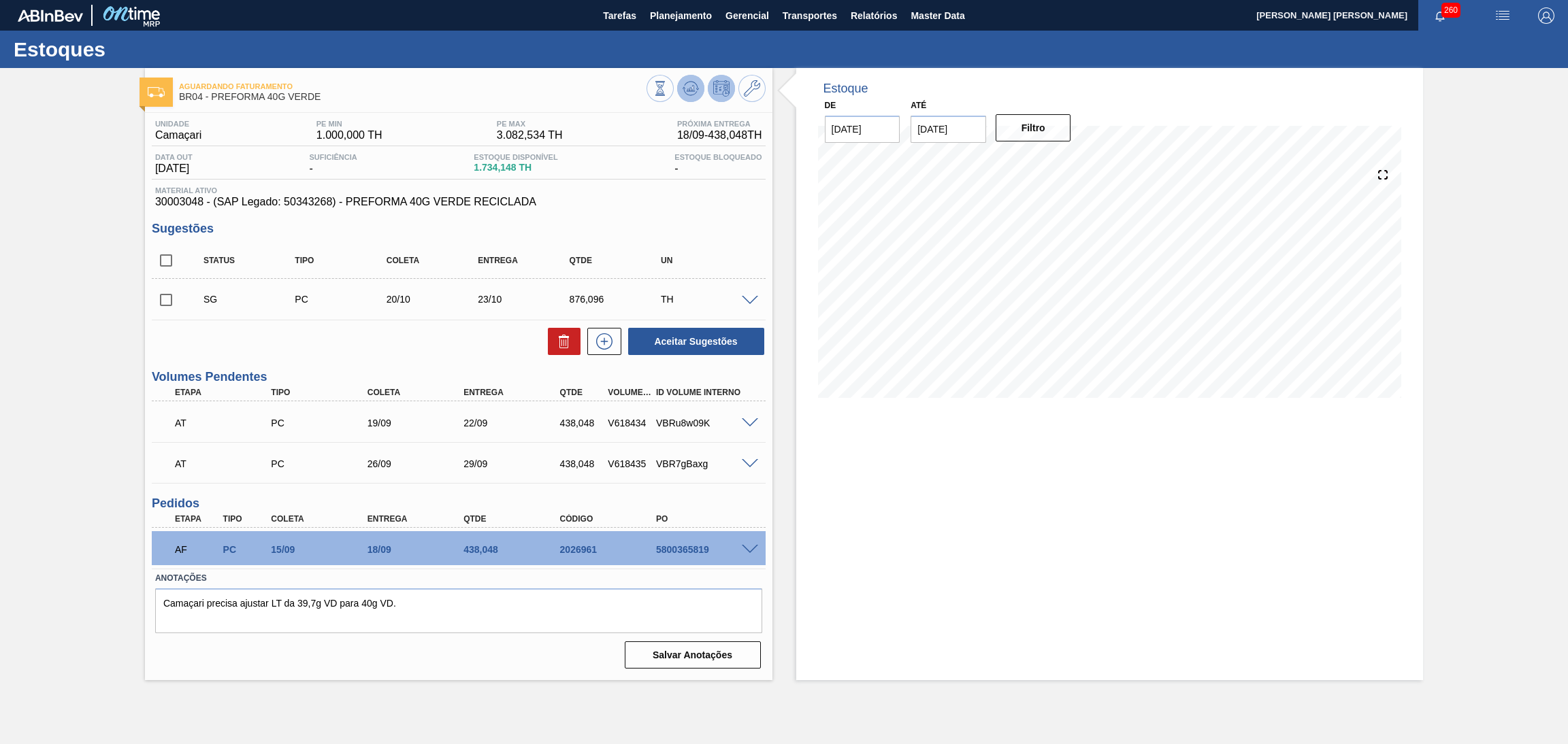
click at [692, 87] on icon at bounding box center [693, 88] width 2 height 5
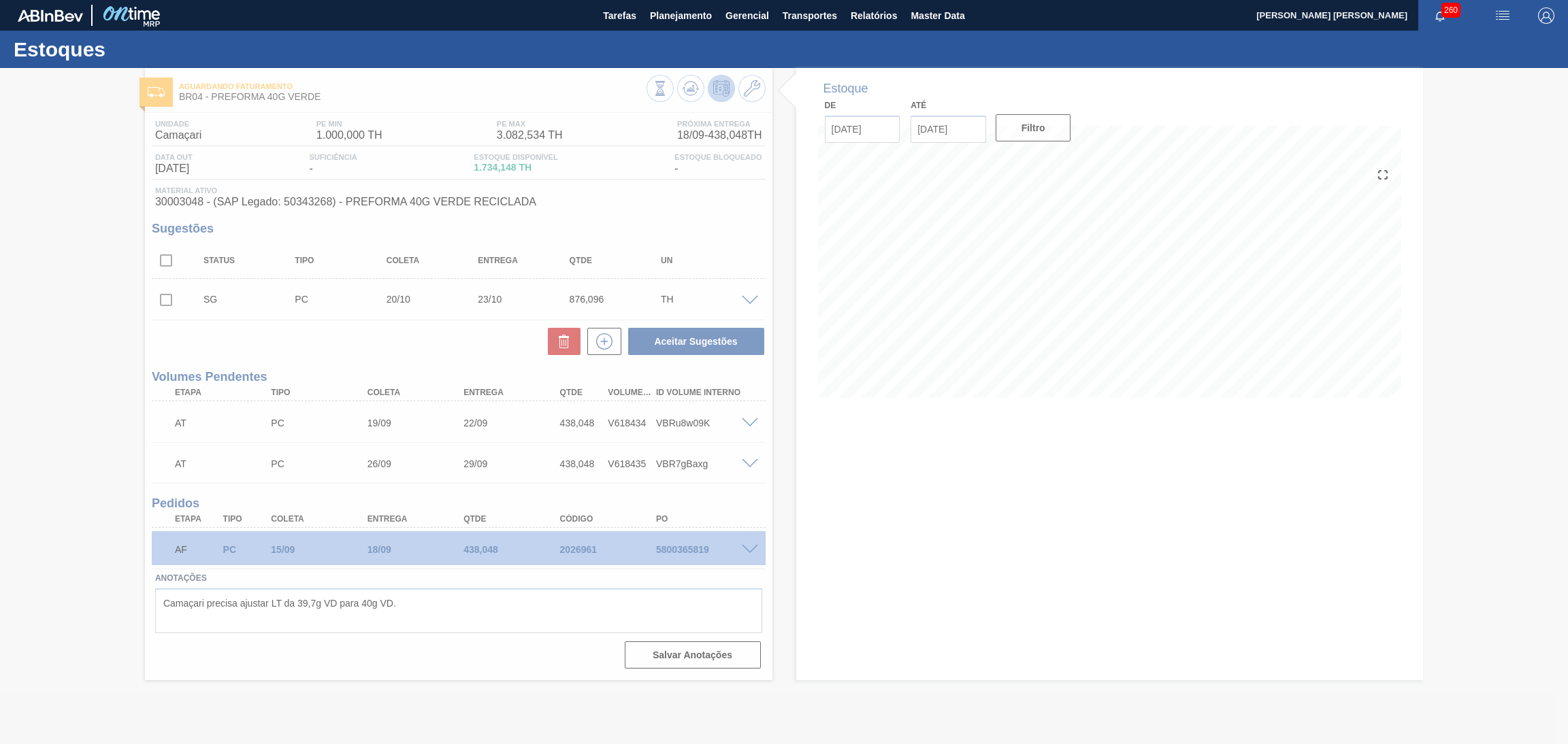
click at [426, 323] on div at bounding box center [784, 406] width 1568 height 676
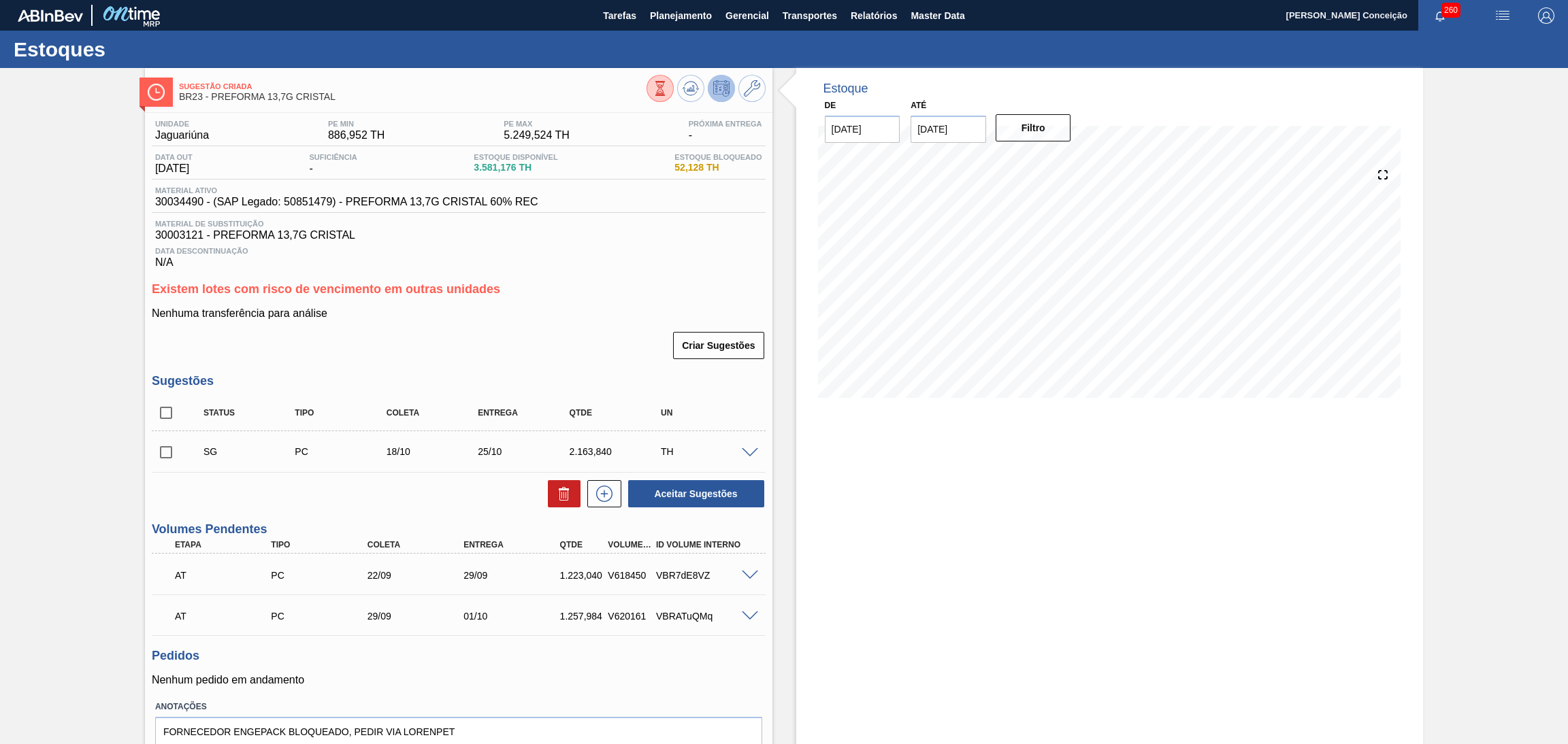
click at [621, 285] on h3 "Existem lotes com risco de vencimento em outras unidades" at bounding box center [459, 289] width 613 height 14
click at [659, 14] on span "Planejamento" at bounding box center [680, 15] width 62 height 16
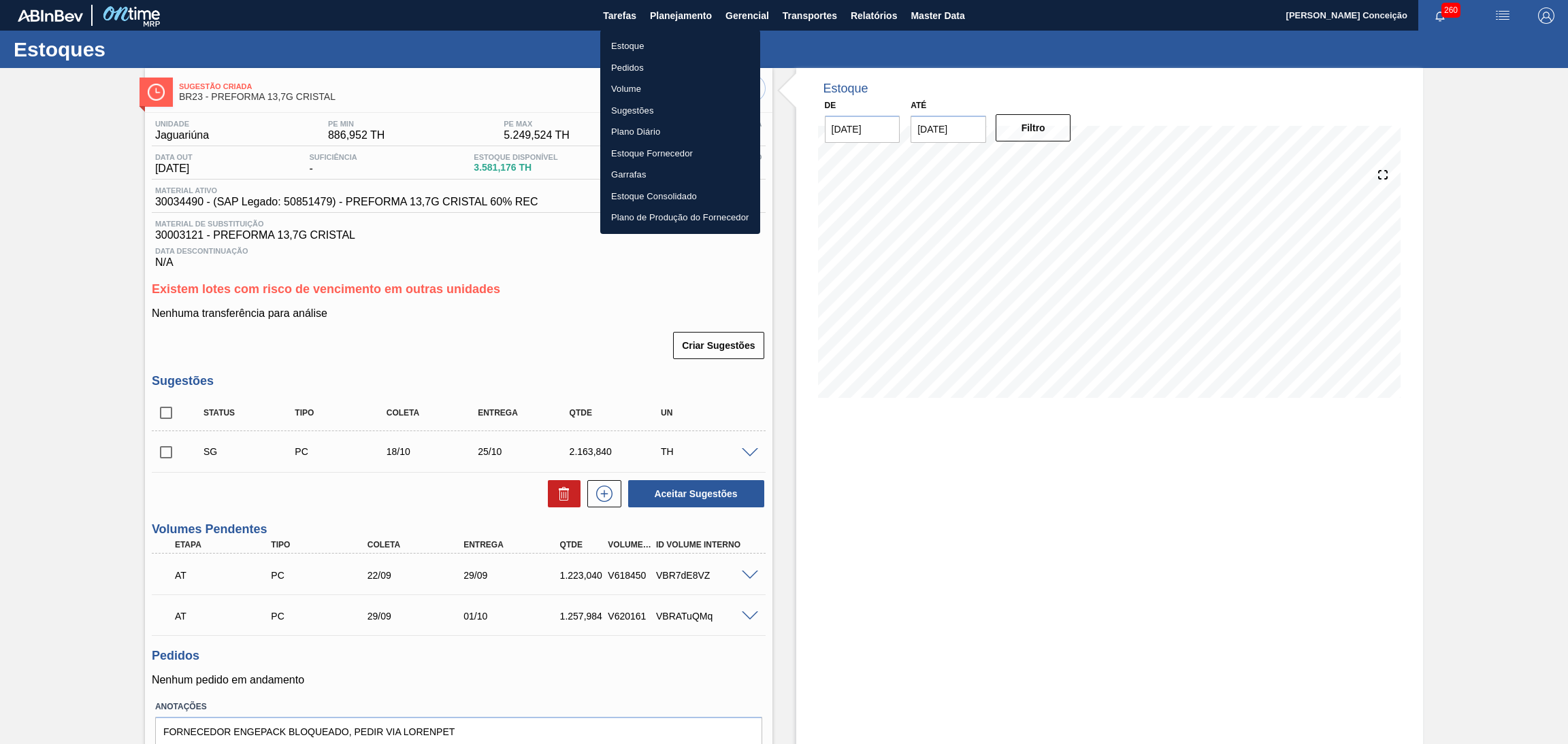
click at [877, 459] on div at bounding box center [784, 372] width 1568 height 744
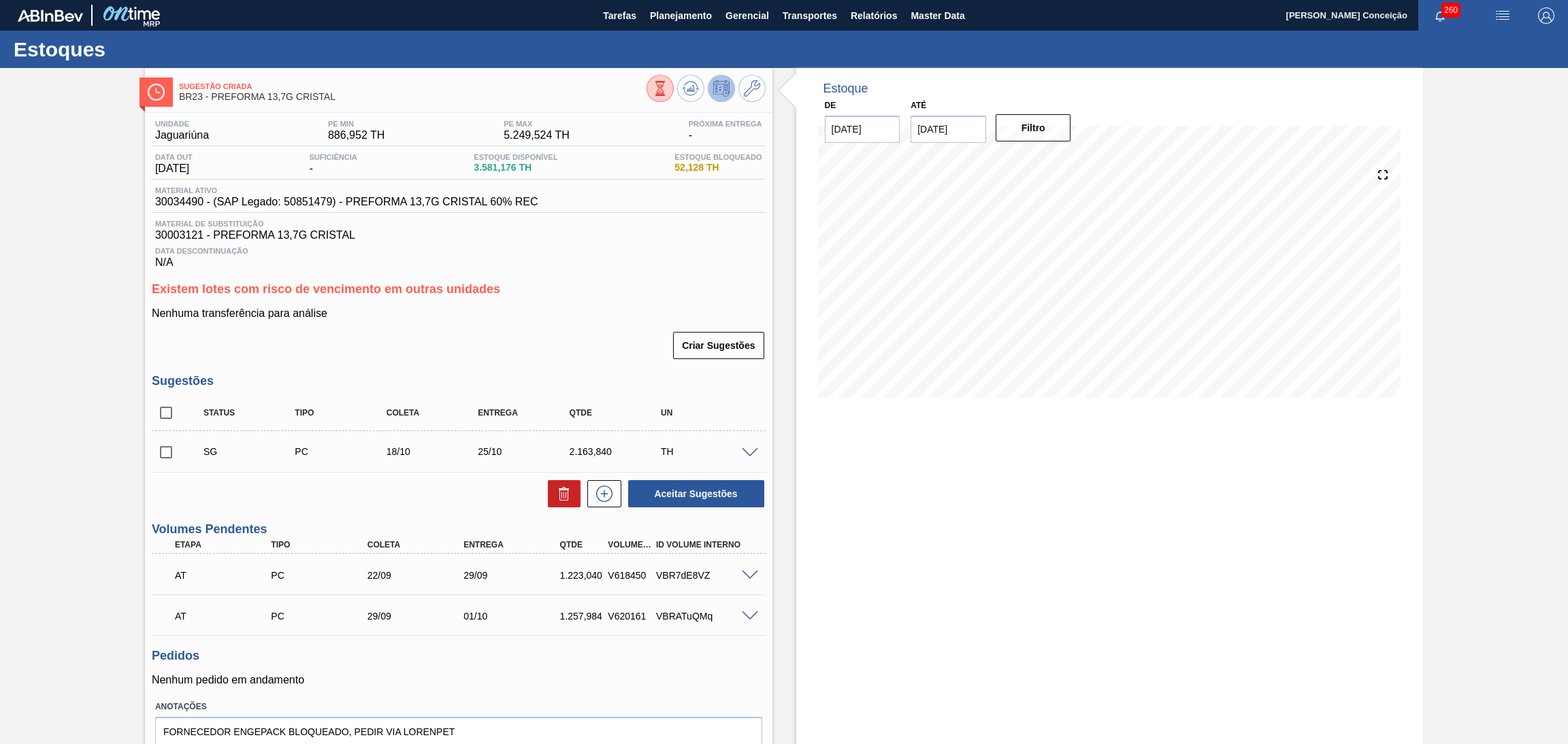
drag, startPoint x: 734, startPoint y: 358, endPoint x: 501, endPoint y: 669, distance: 388.6
click at [501, 669] on div "Pedidos Nenhum pedido em andamento" at bounding box center [459, 667] width 613 height 37
click at [672, 33] on div "Estoques" at bounding box center [784, 49] width 1568 height 37
click at [697, 48] on div "Estoques" at bounding box center [784, 49] width 1568 height 37
click at [695, 22] on span "Planejamento" at bounding box center [680, 15] width 62 height 16
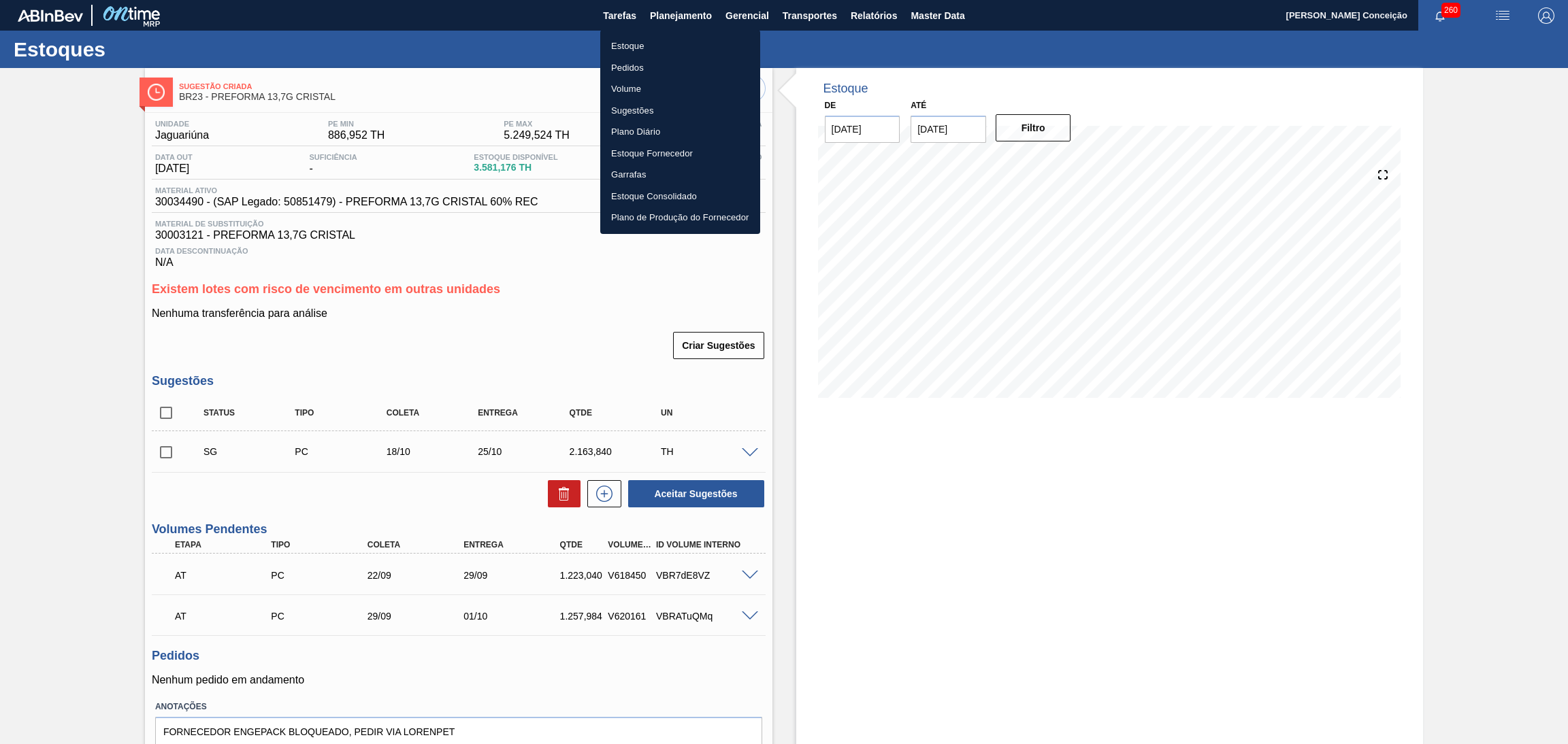
click at [634, 46] on li "Estoque" at bounding box center [679, 46] width 160 height 22
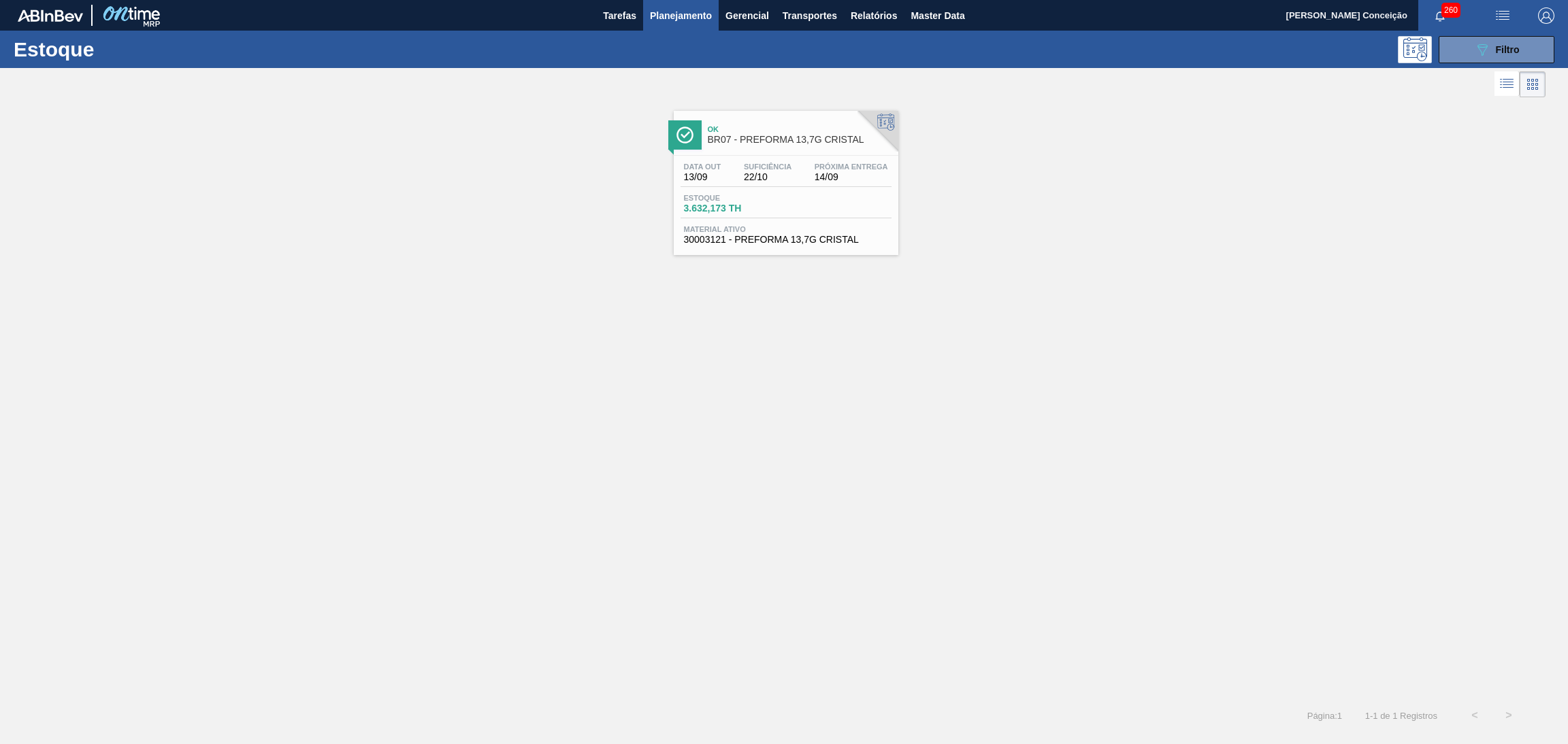
click at [778, 165] on span "Suficiência" at bounding box center [767, 166] width 47 height 8
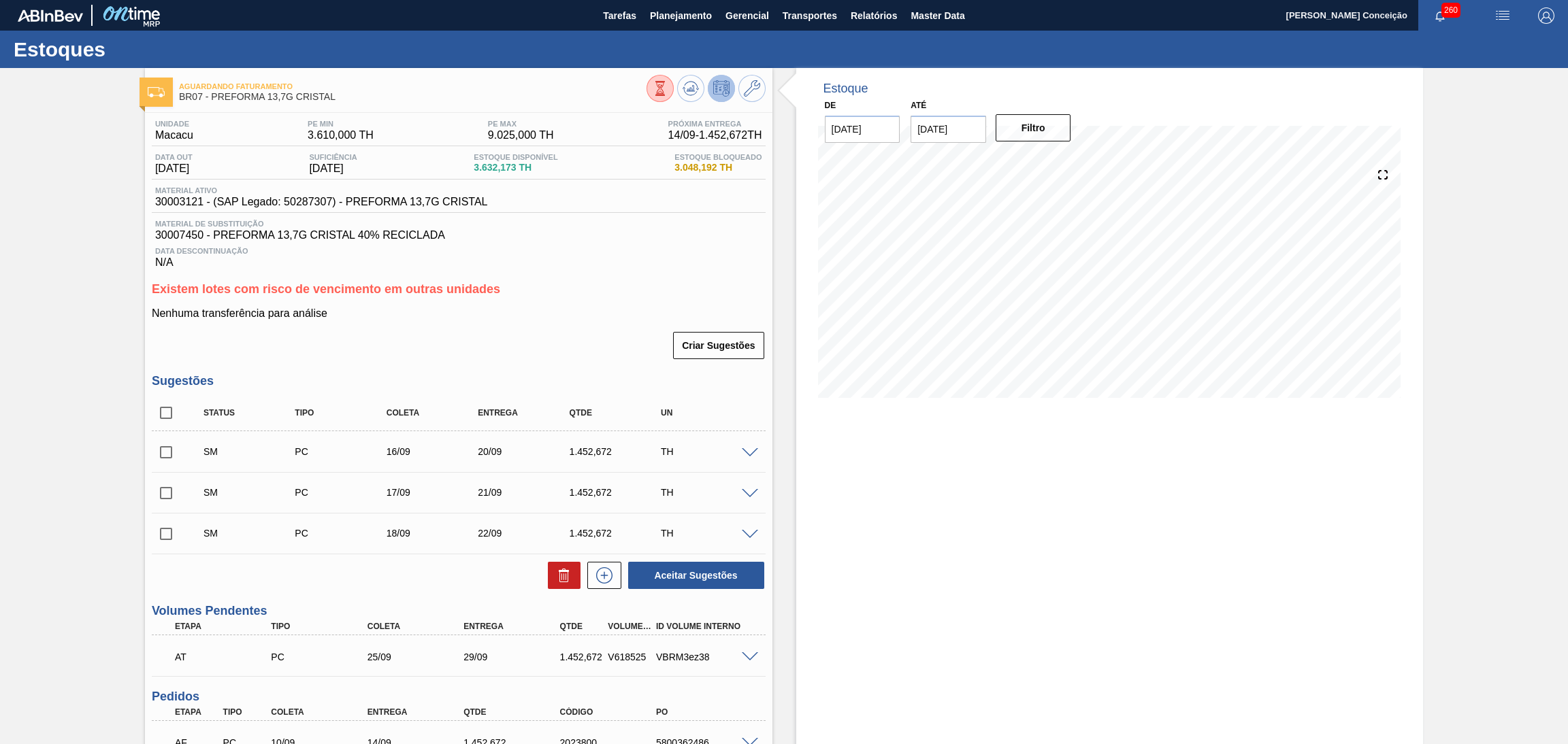
click at [534, 283] on h3 "Existem lotes com risco de vencimento em outras unidades" at bounding box center [459, 289] width 613 height 14
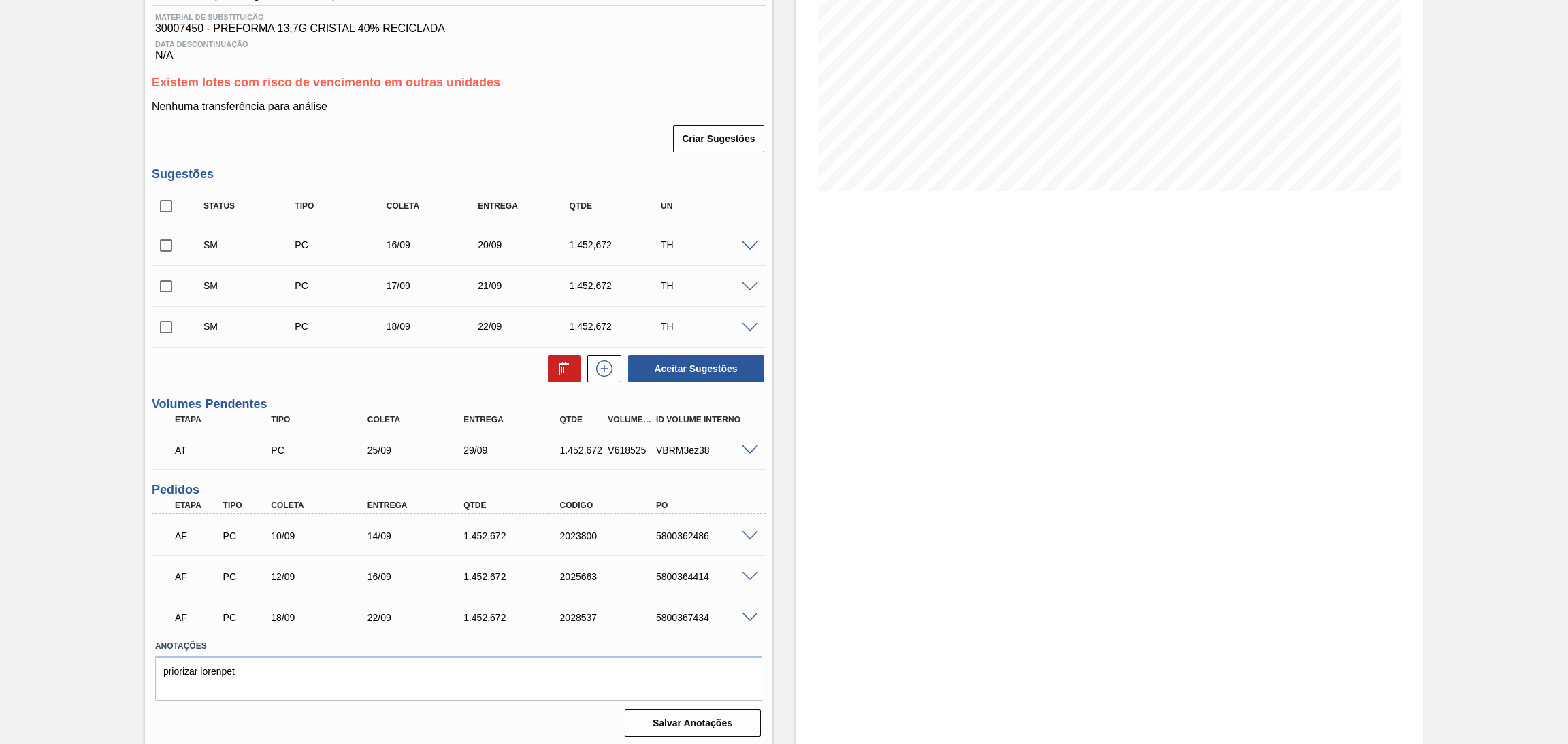
scroll to position [208, 0]
click at [802, 461] on div "Estoque De [DATE] Até [DATE] Filtro 20/09 Projeção de Estoque 5,890.189 [DOMAIN…" at bounding box center [1109, 303] width 628 height 887
click at [864, 512] on div "Estoque De [DATE] Até [DATE] Filtro 20/09 Projeção de Estoque 5,890.189 [DOMAIN…" at bounding box center [1109, 303] width 628 height 887
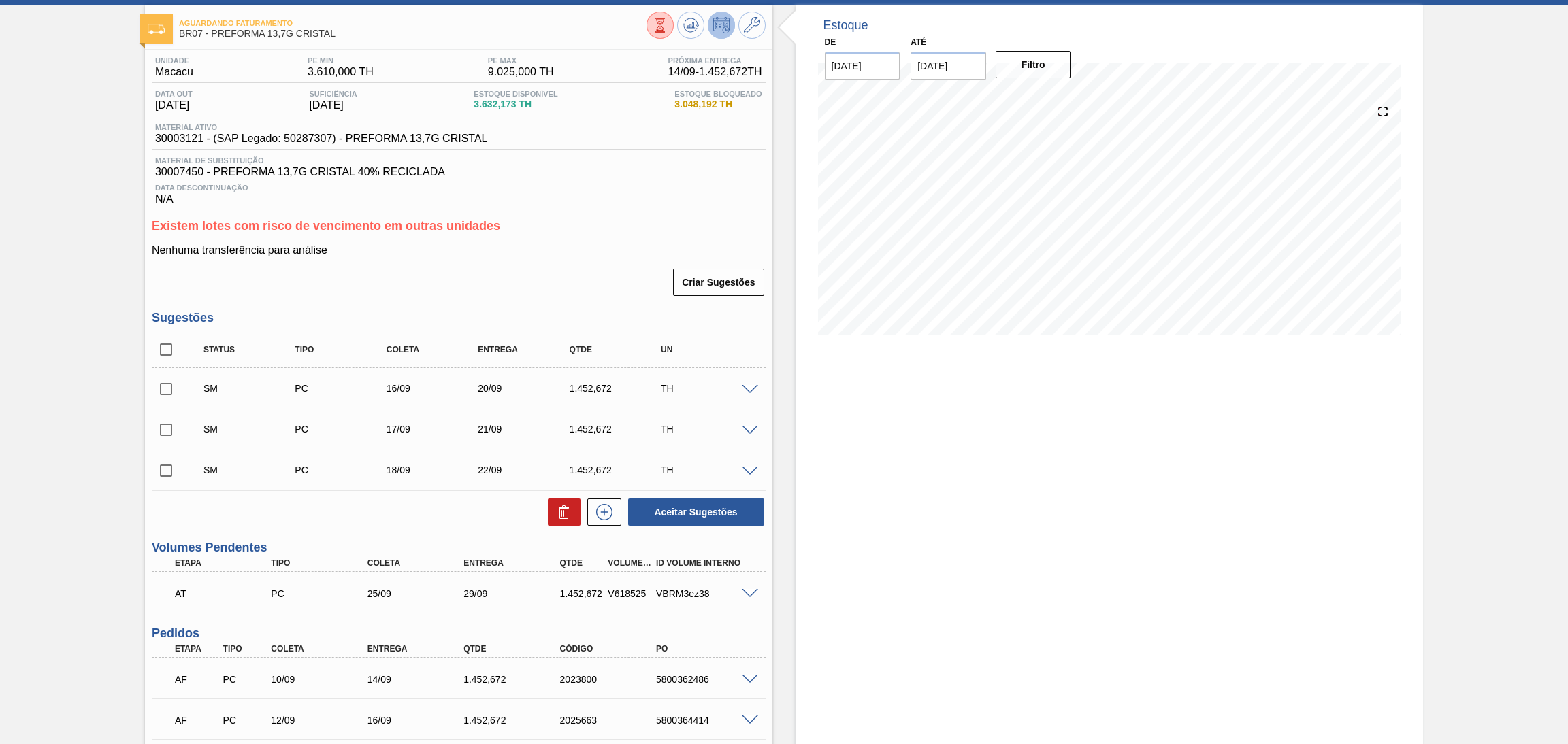
scroll to position [3, 0]
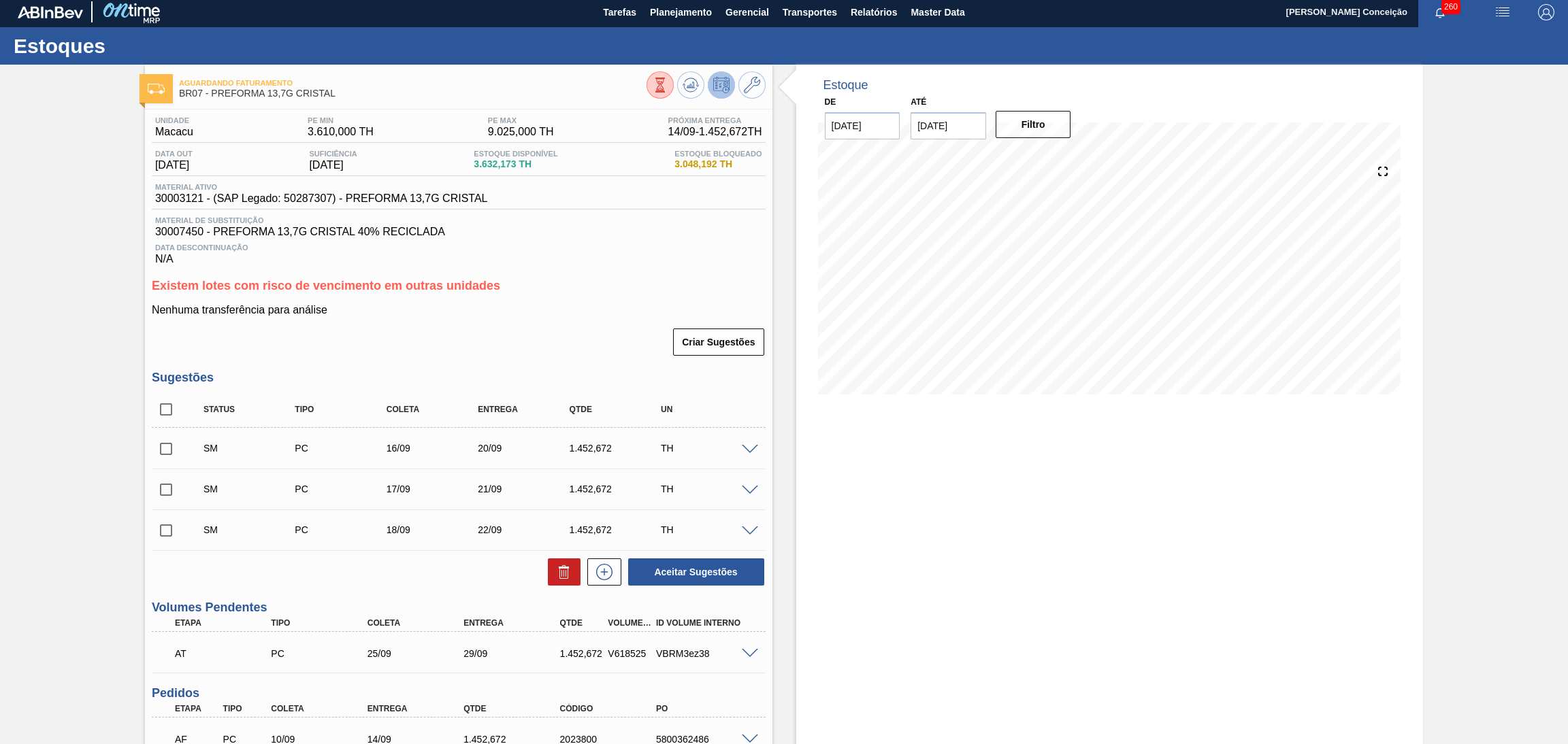
click at [837, 499] on div "Estoque De [DATE] Até [DATE] Filtro 20/09 Projeção de Estoque 5,890.189 [DOMAIN…" at bounding box center [1109, 508] width 628 height 887
click at [509, 352] on div "Criar Sugestões" at bounding box center [459, 341] width 613 height 30
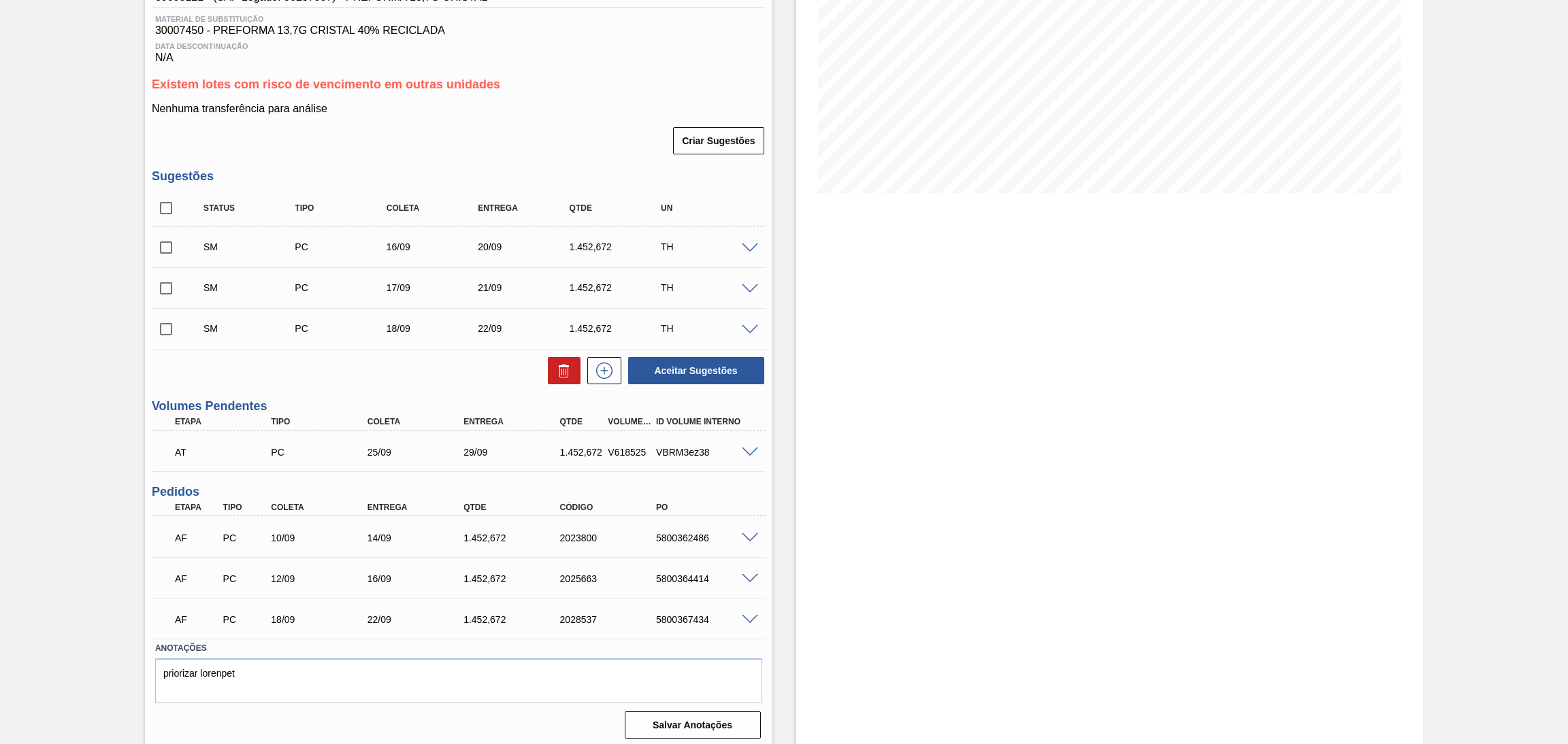
scroll to position [208, 0]
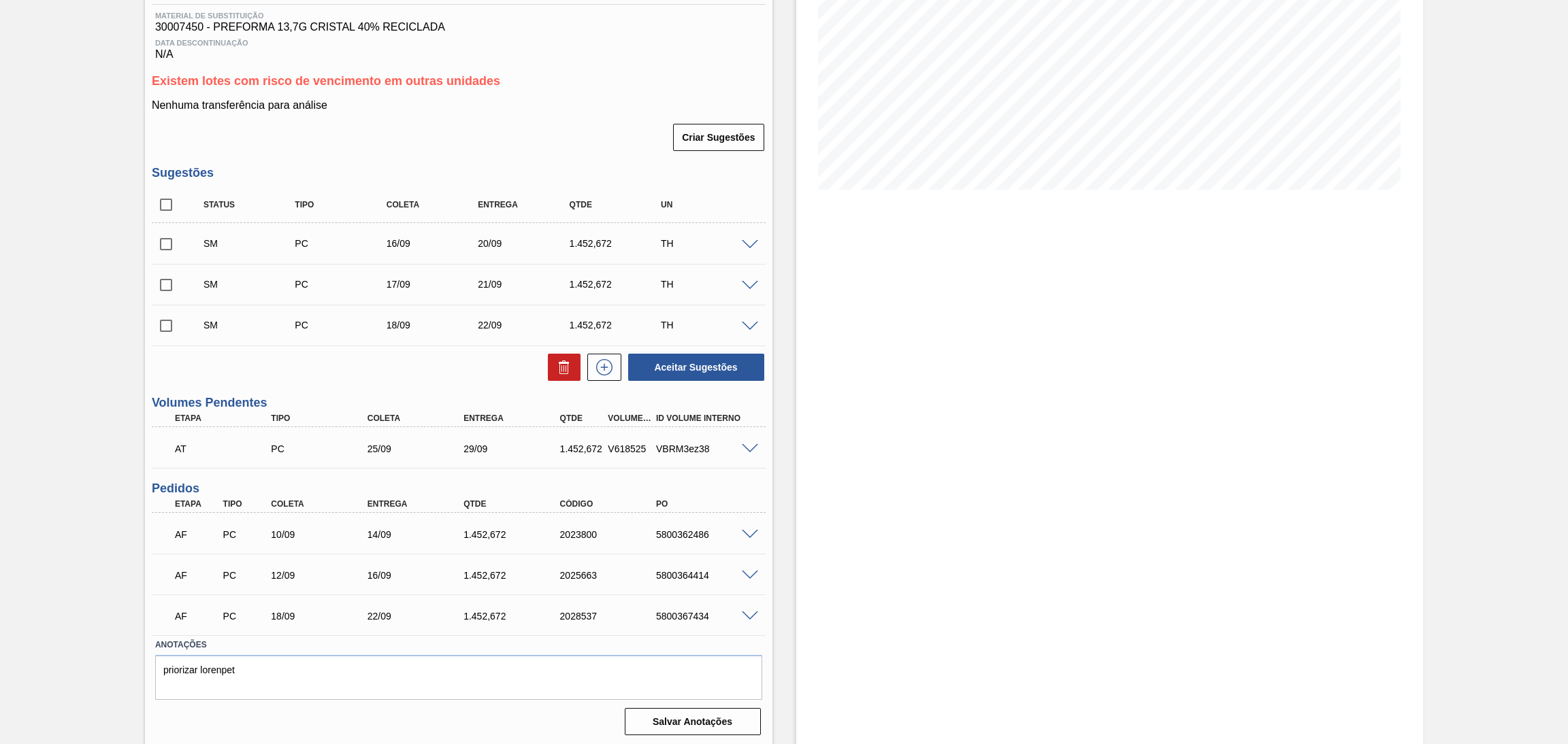
click at [811, 330] on div "Estoque De [DATE] Até [DATE] Filtro 20/09 Projeção de Estoque 5,890.189 [DOMAIN…" at bounding box center [1109, 303] width 628 height 887
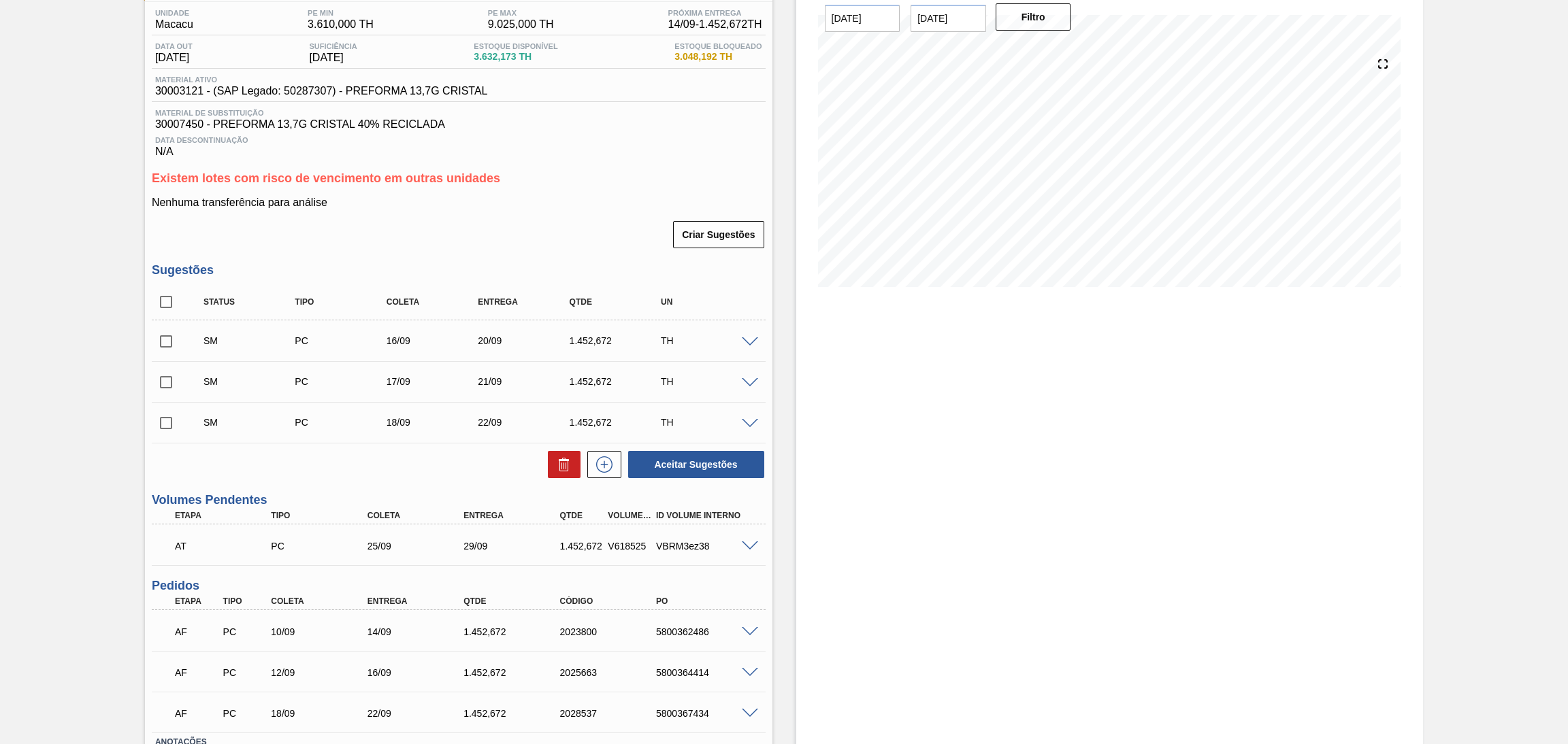
scroll to position [106, 0]
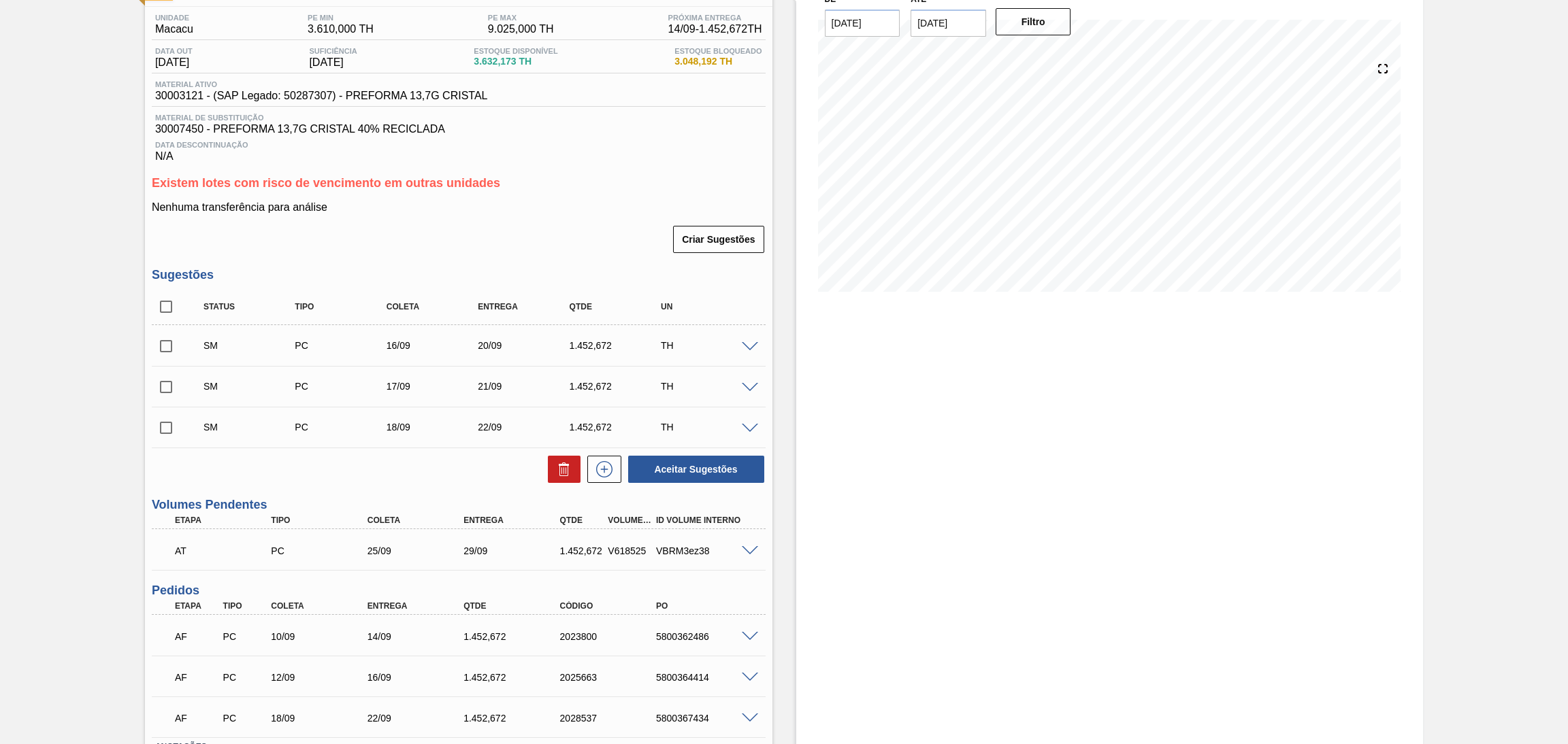
click at [185, 306] on span at bounding box center [189, 307] width 19 height 29
click at [165, 306] on input "checkbox" at bounding box center [166, 307] width 29 height 29
checkbox input "true"
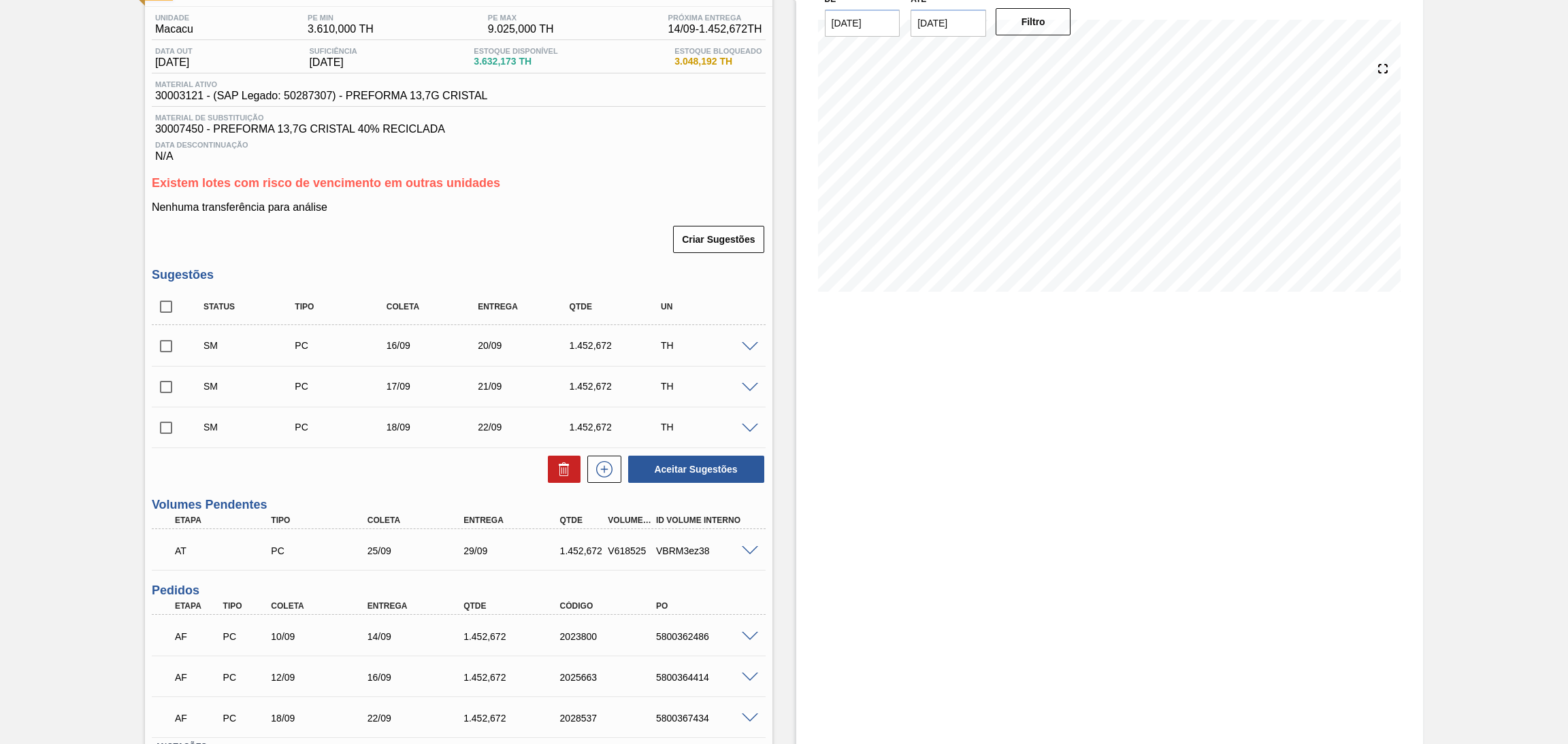
checkbox input "true"
click at [550, 463] on button at bounding box center [564, 470] width 33 height 27
checkbox input "false"
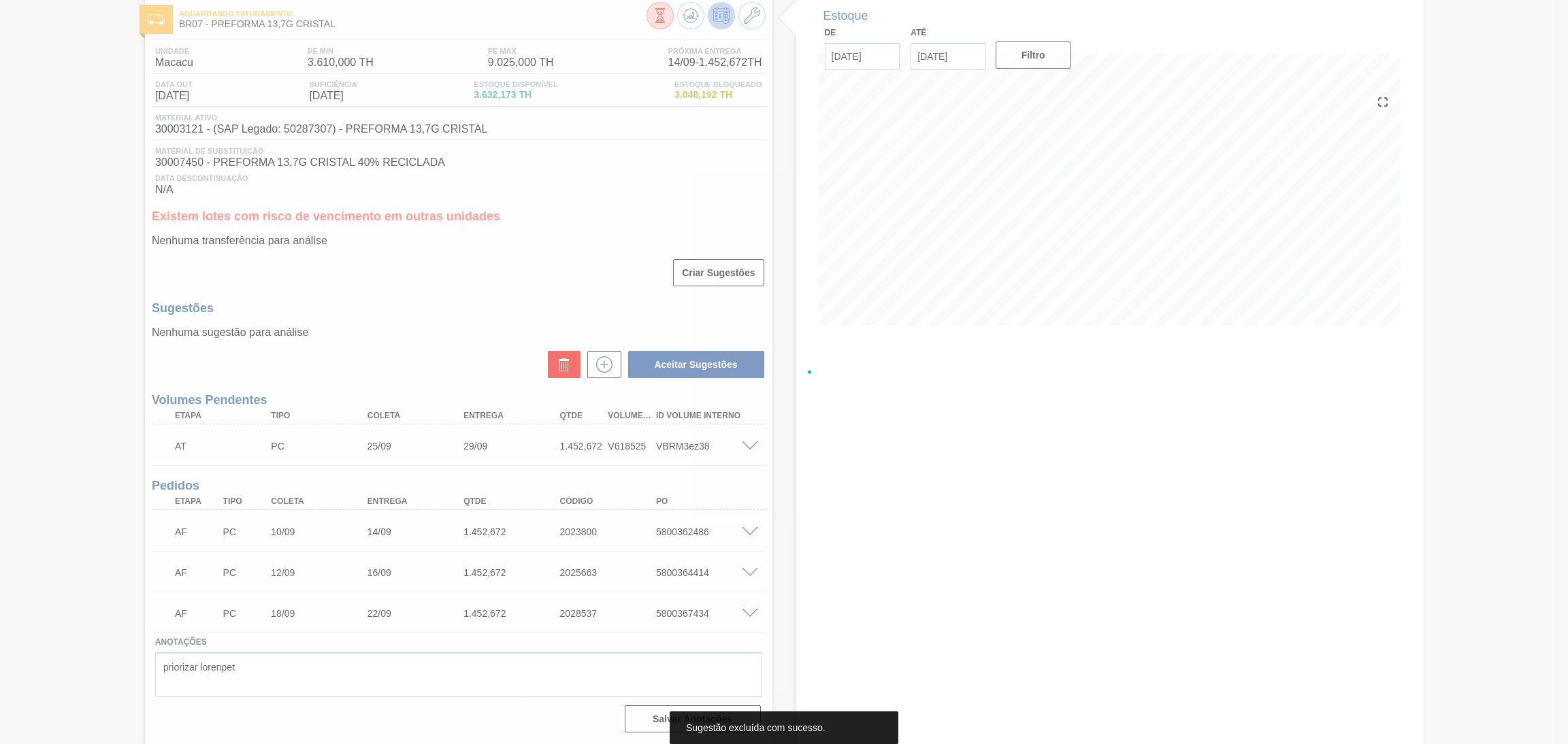
scroll to position [70, 0]
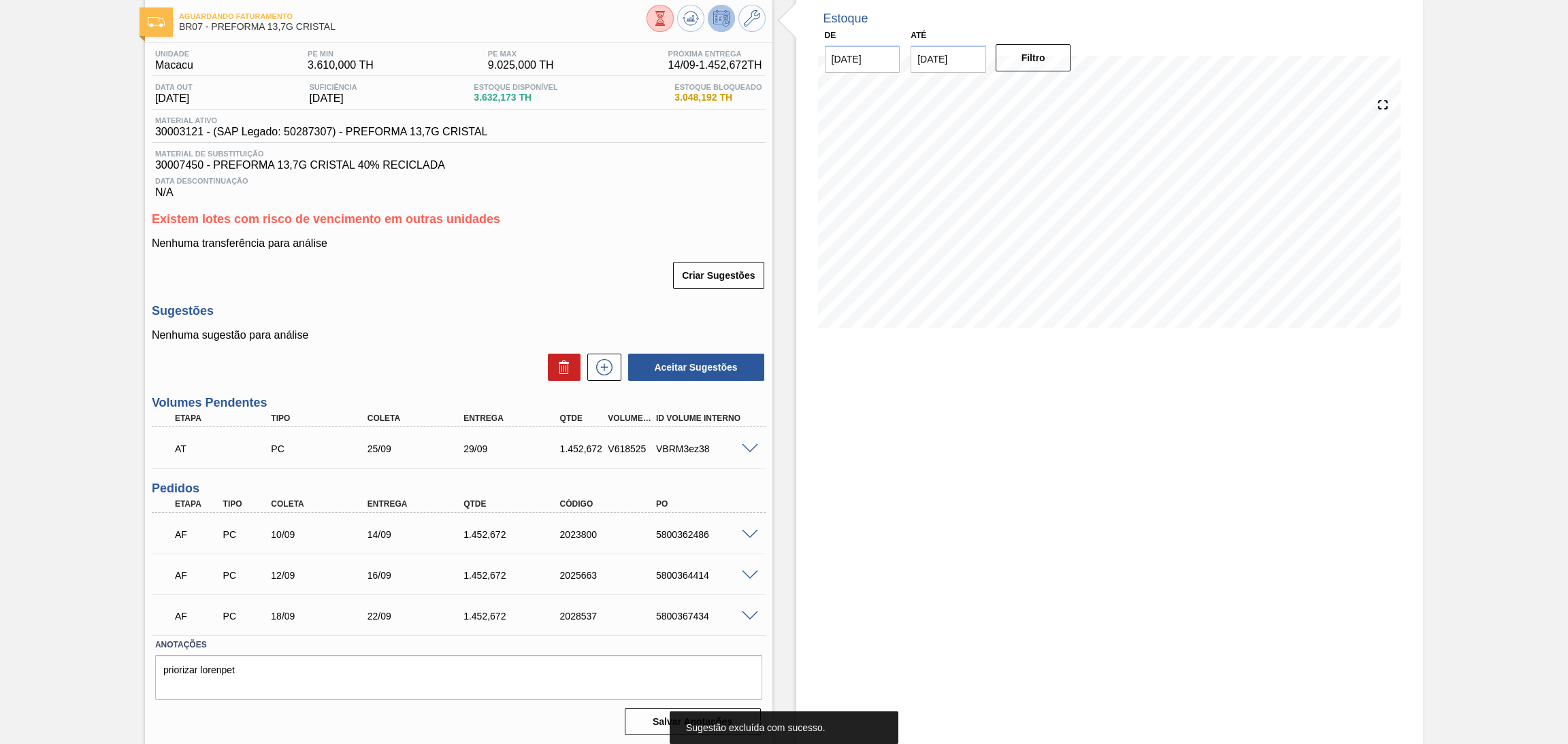
click at [552, 287] on div "Criar Sugestões" at bounding box center [459, 274] width 613 height 30
click at [544, 245] on p "Nenhuma transferência para análise" at bounding box center [459, 243] width 613 height 12
click at [596, 371] on icon at bounding box center [604, 367] width 22 height 16
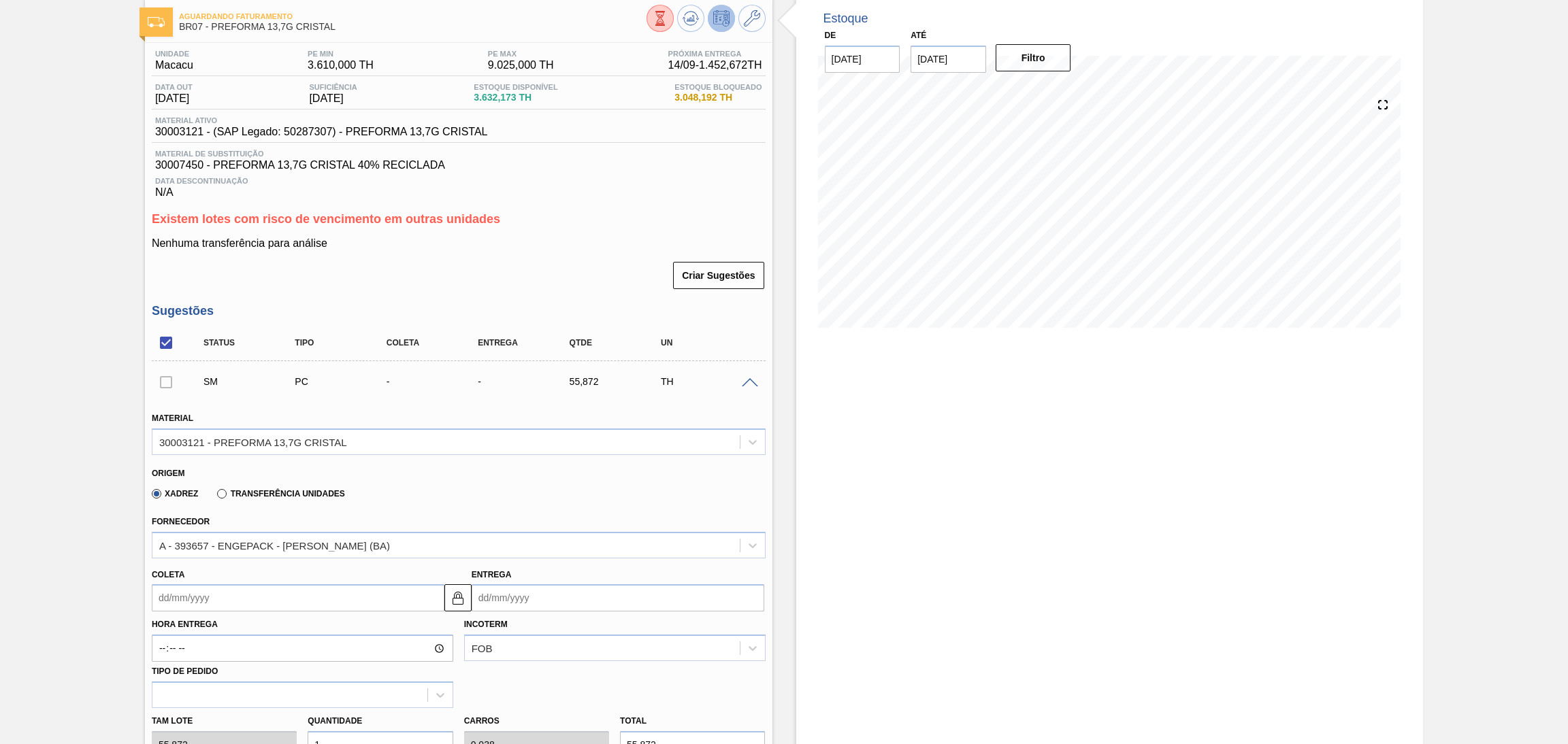
click at [188, 606] on input "Coleta" at bounding box center [298, 598] width 292 height 27
click at [194, 519] on div "15" at bounding box center [189, 514] width 19 height 19
type input "[DATE]"
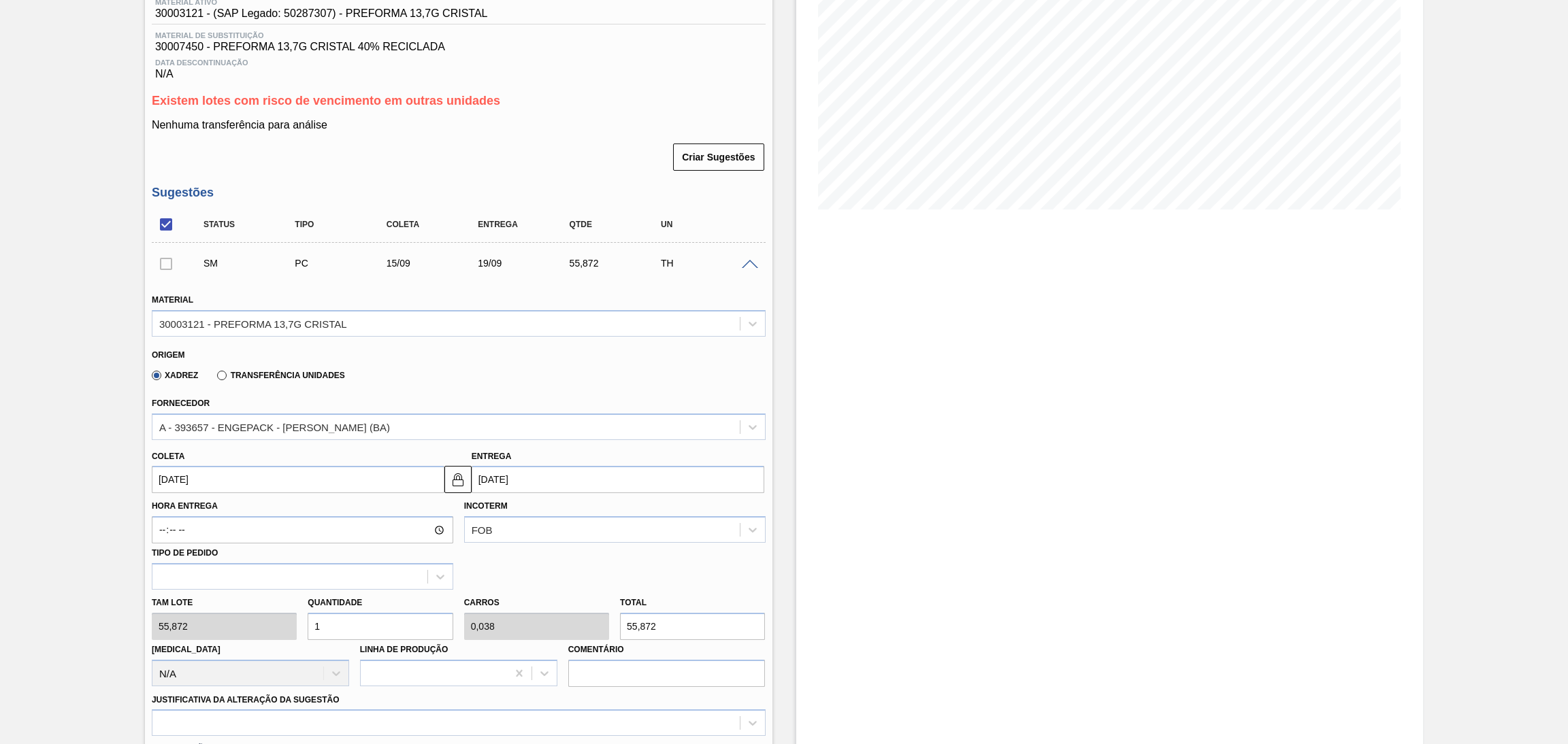
scroll to position [274, 0]
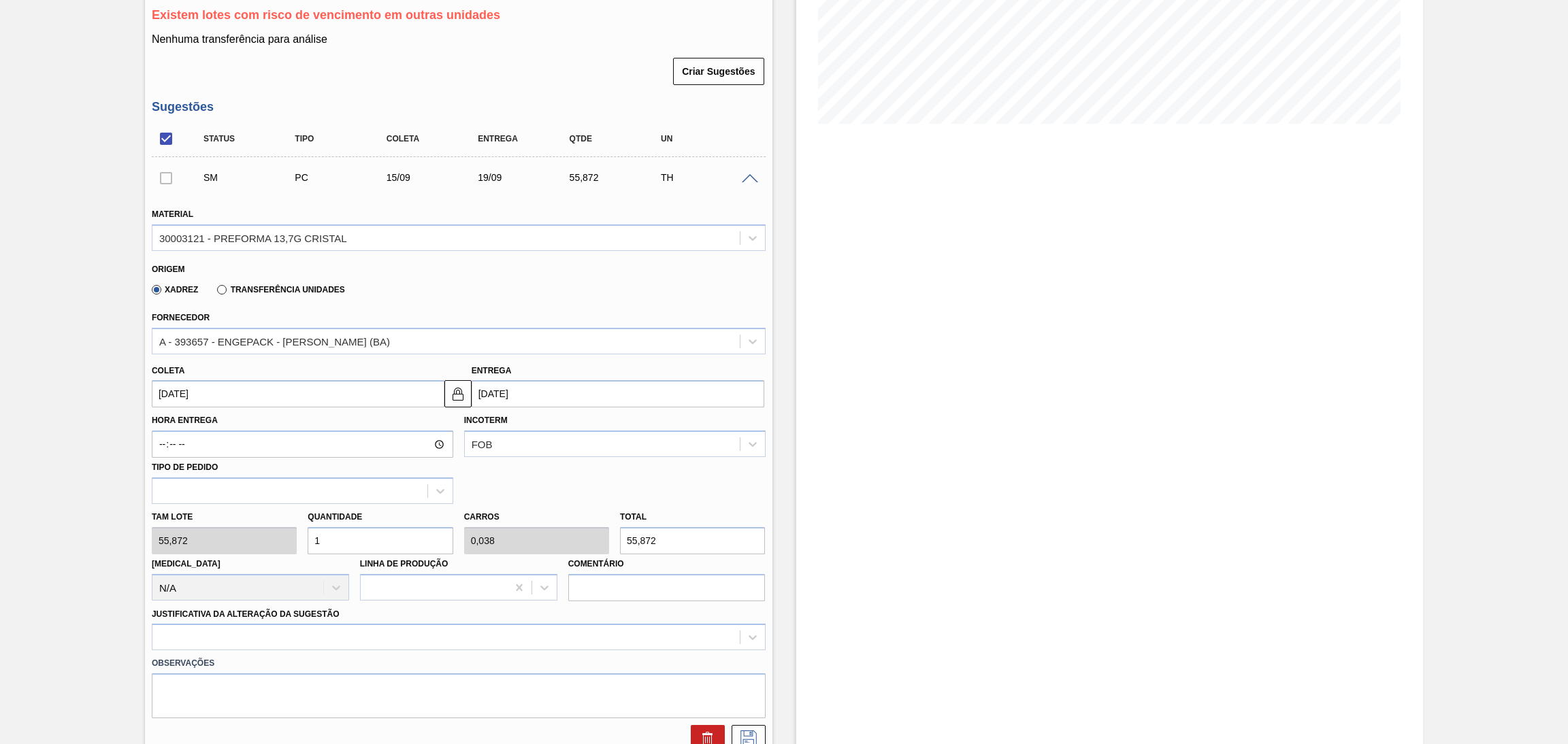
click at [233, 530] on div "Tam lote 55,872 Quantidade 1 Carros 0,038 Total 55,872 [MEDICAL_DATA] N/A Linha…" at bounding box center [458, 552] width 624 height 97
type input "2"
type input "0,077"
type input "111,744"
type input "26"
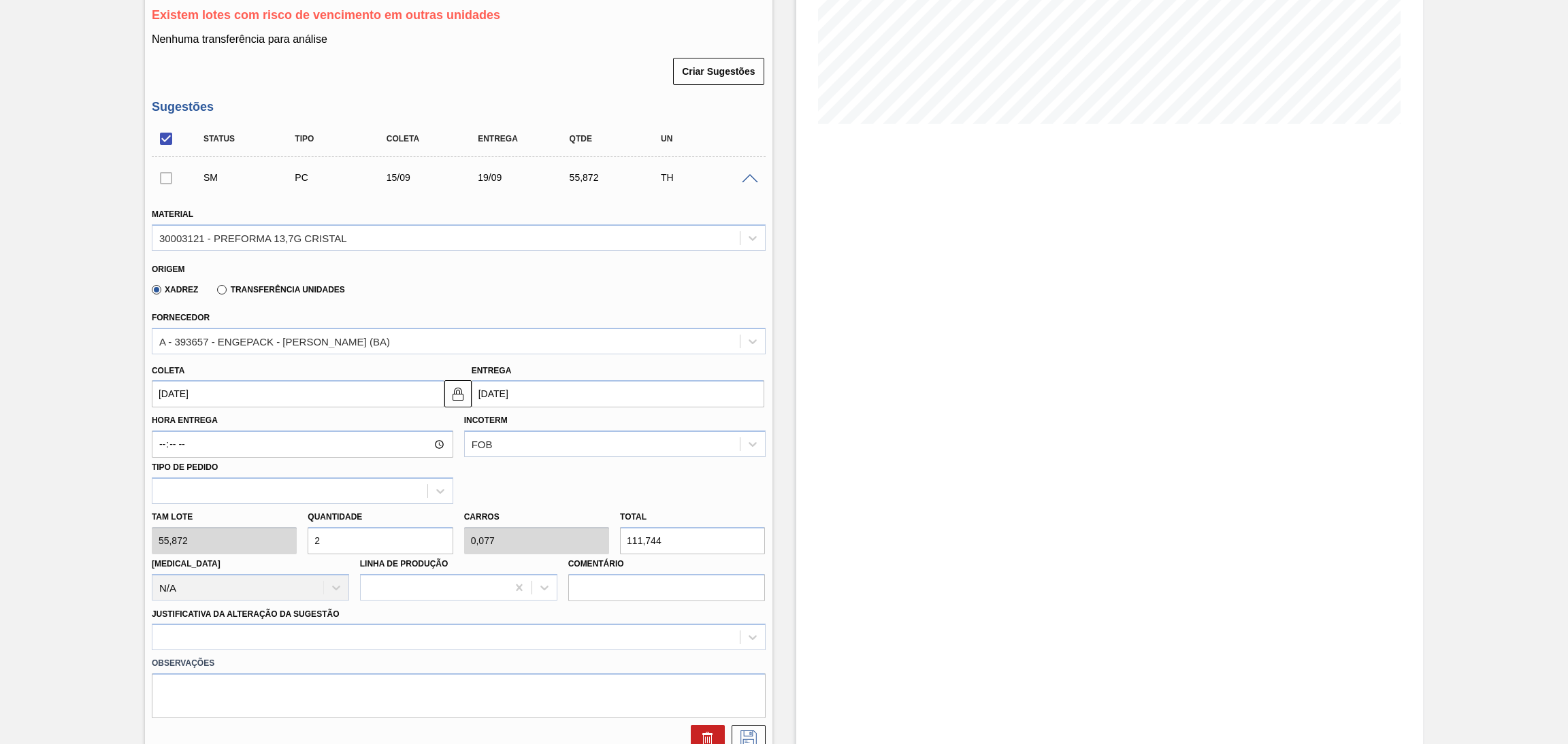
type input "1"
type input "1.452,672"
type input "26"
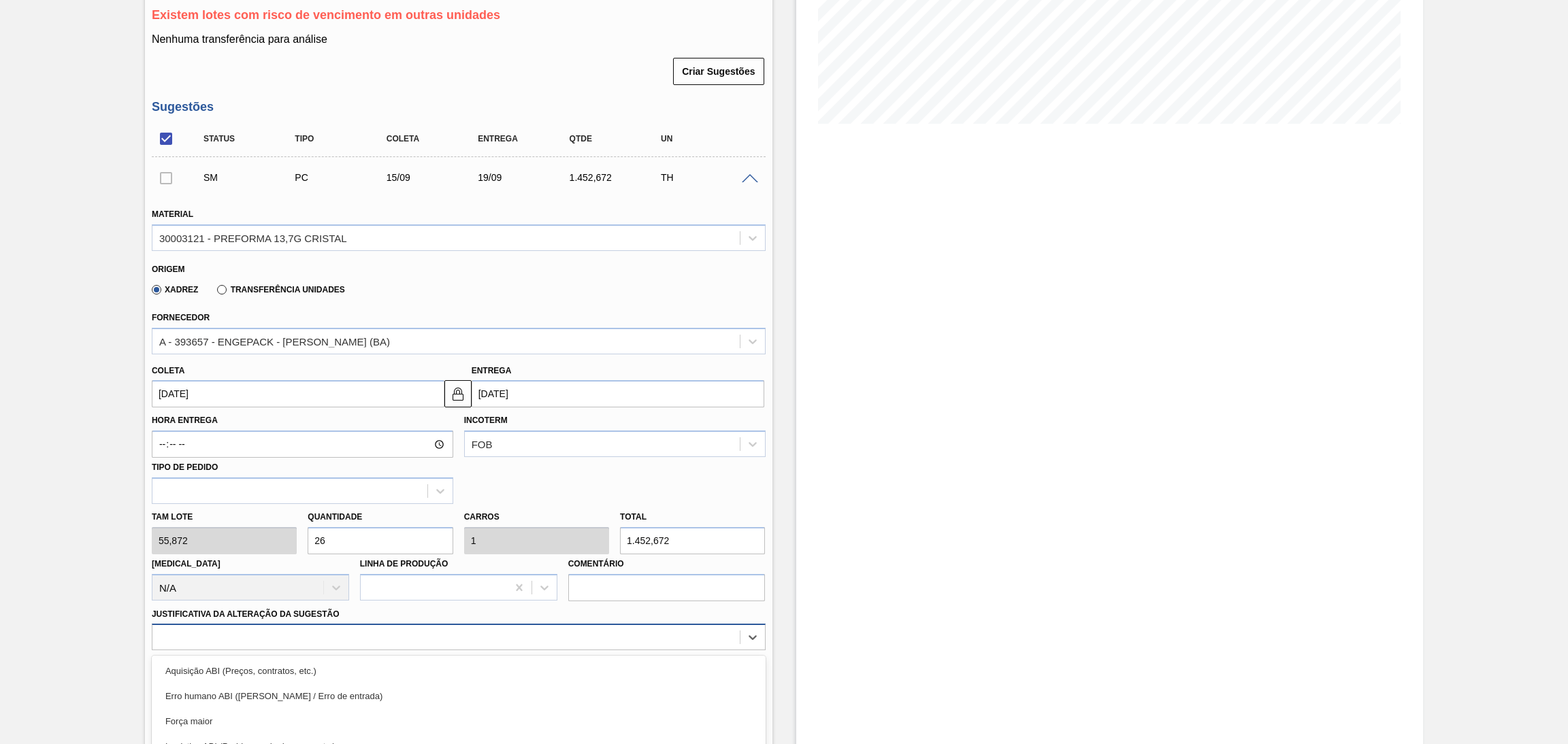
click at [238, 626] on div "option Logística ABI (Problemas de descarga etc.) focused, 4 of 18. 18 results …" at bounding box center [459, 637] width 613 height 26
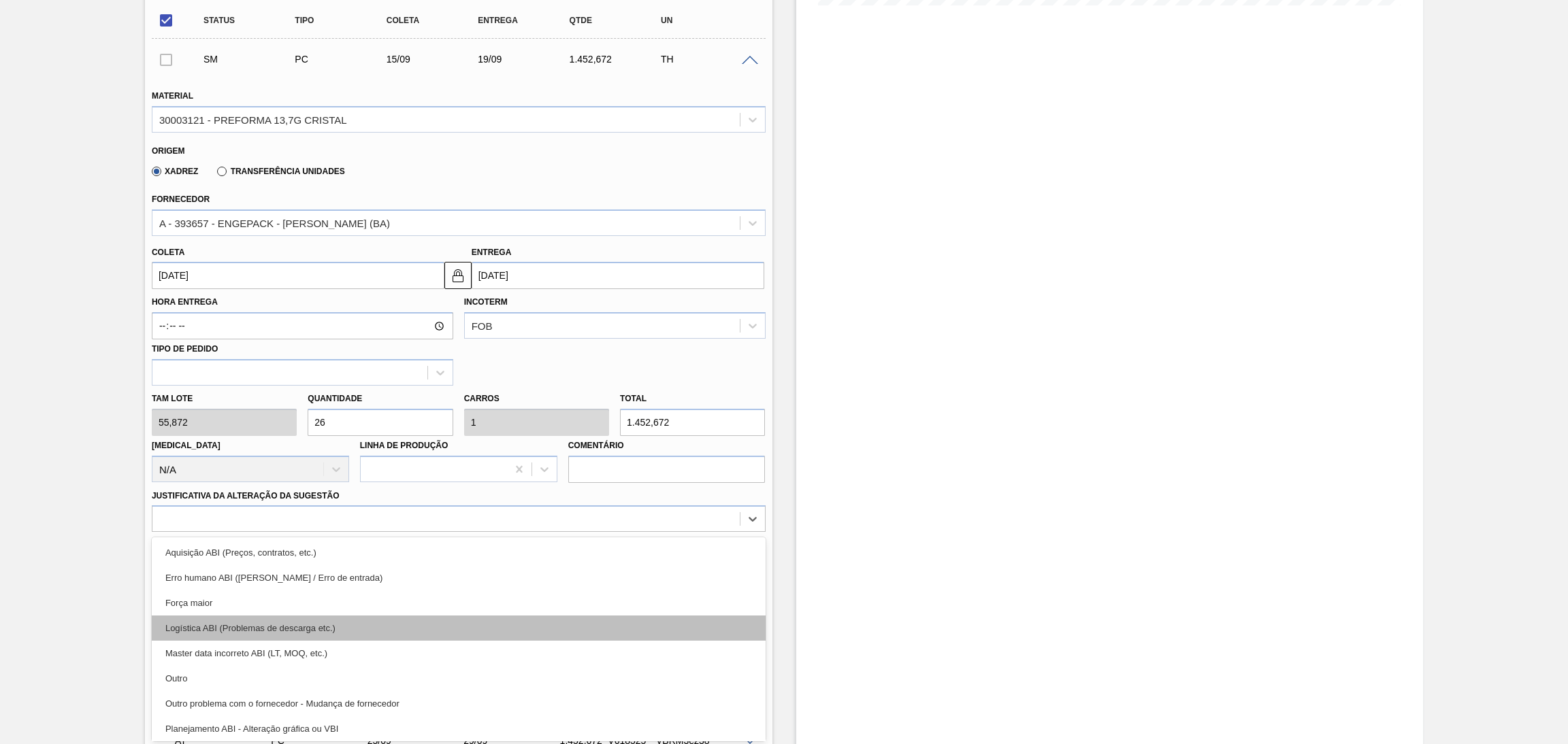
scroll to position [102, 0]
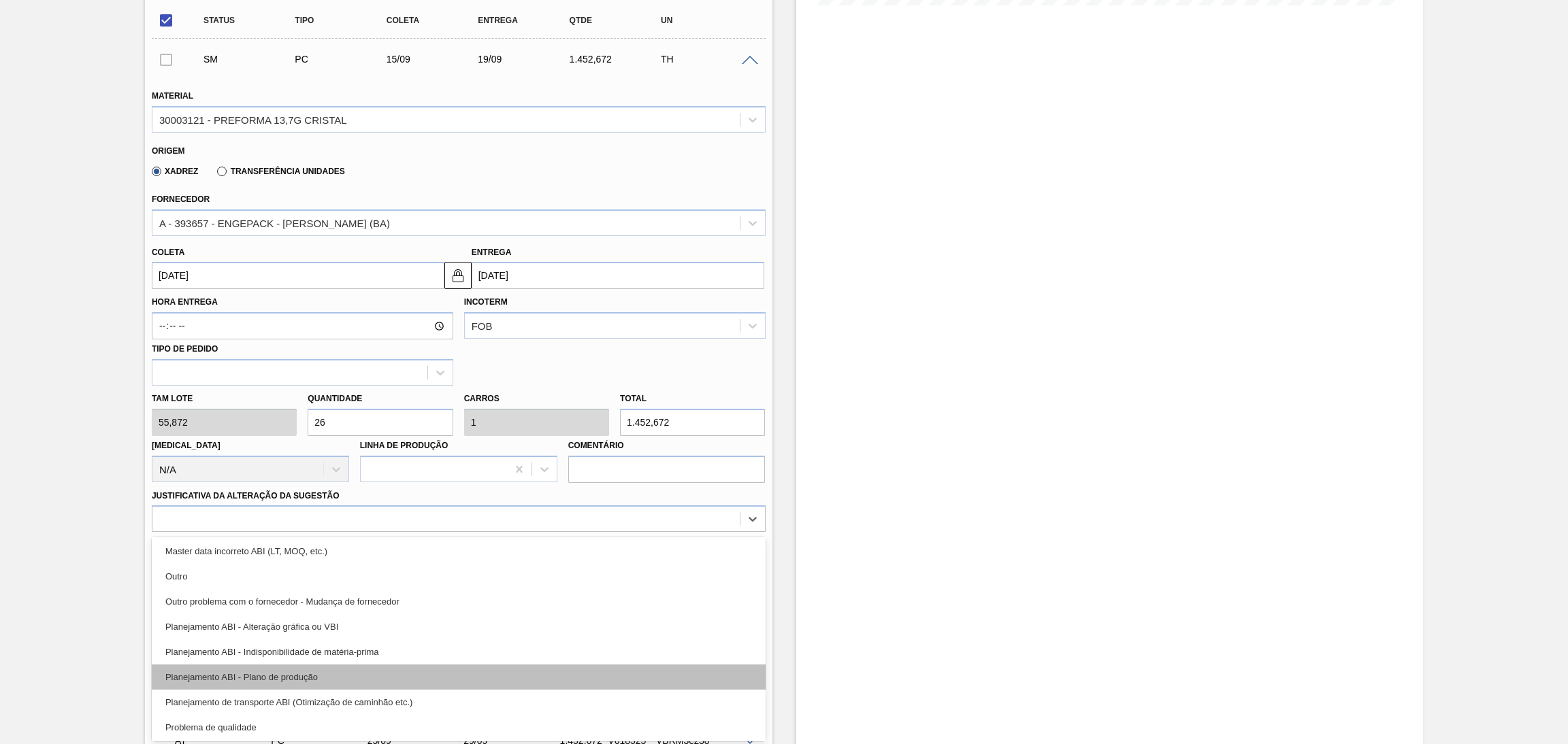
click at [361, 671] on div "Planejamento ABI - Plano de produção" at bounding box center [459, 677] width 613 height 25
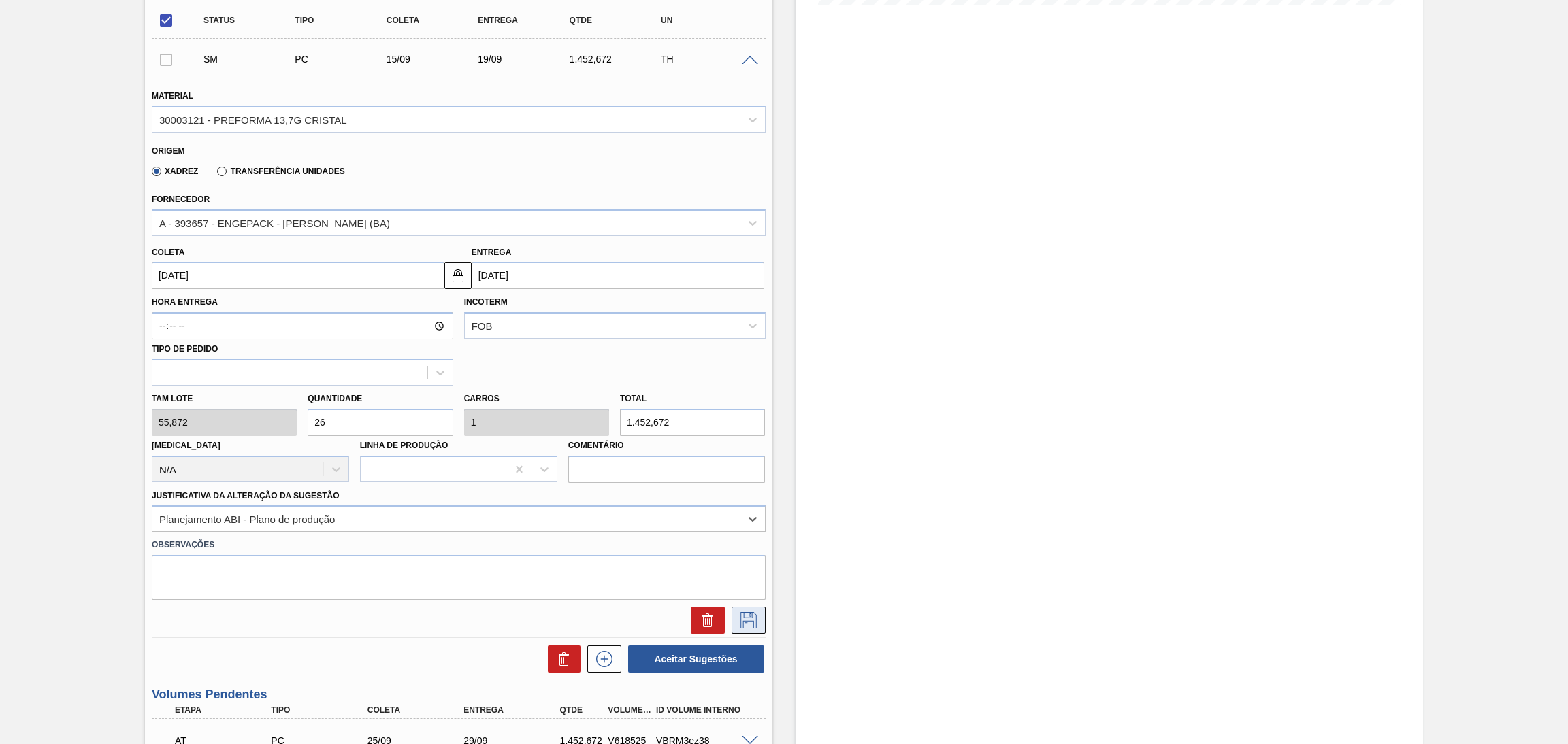
click at [754, 616] on icon at bounding box center [749, 620] width 22 height 16
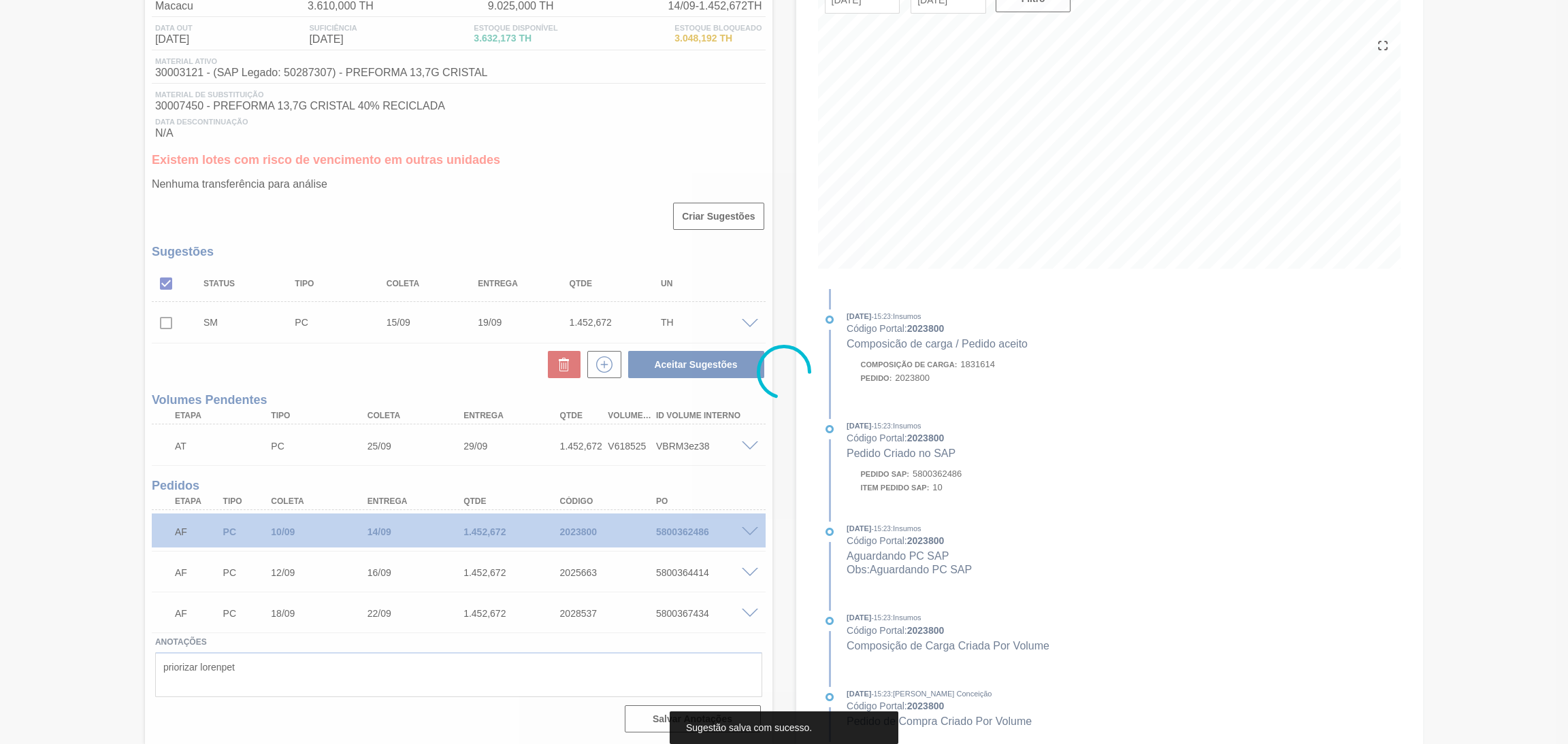
scroll to position [126, 0]
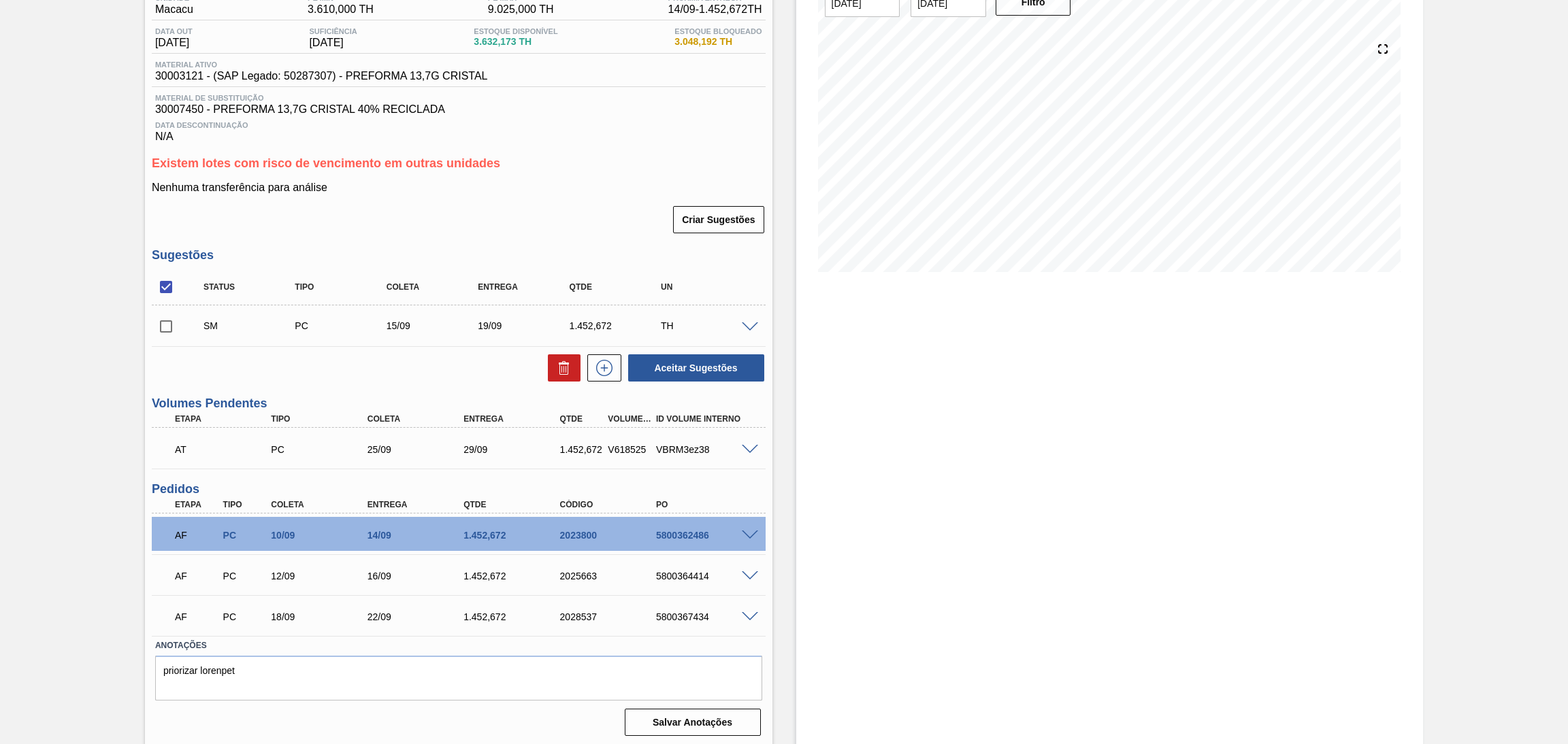
click at [164, 326] on input "checkbox" at bounding box center [166, 327] width 29 height 29
checkbox input "true"
click at [721, 372] on button "Aceitar Sugestões" at bounding box center [695, 368] width 136 height 27
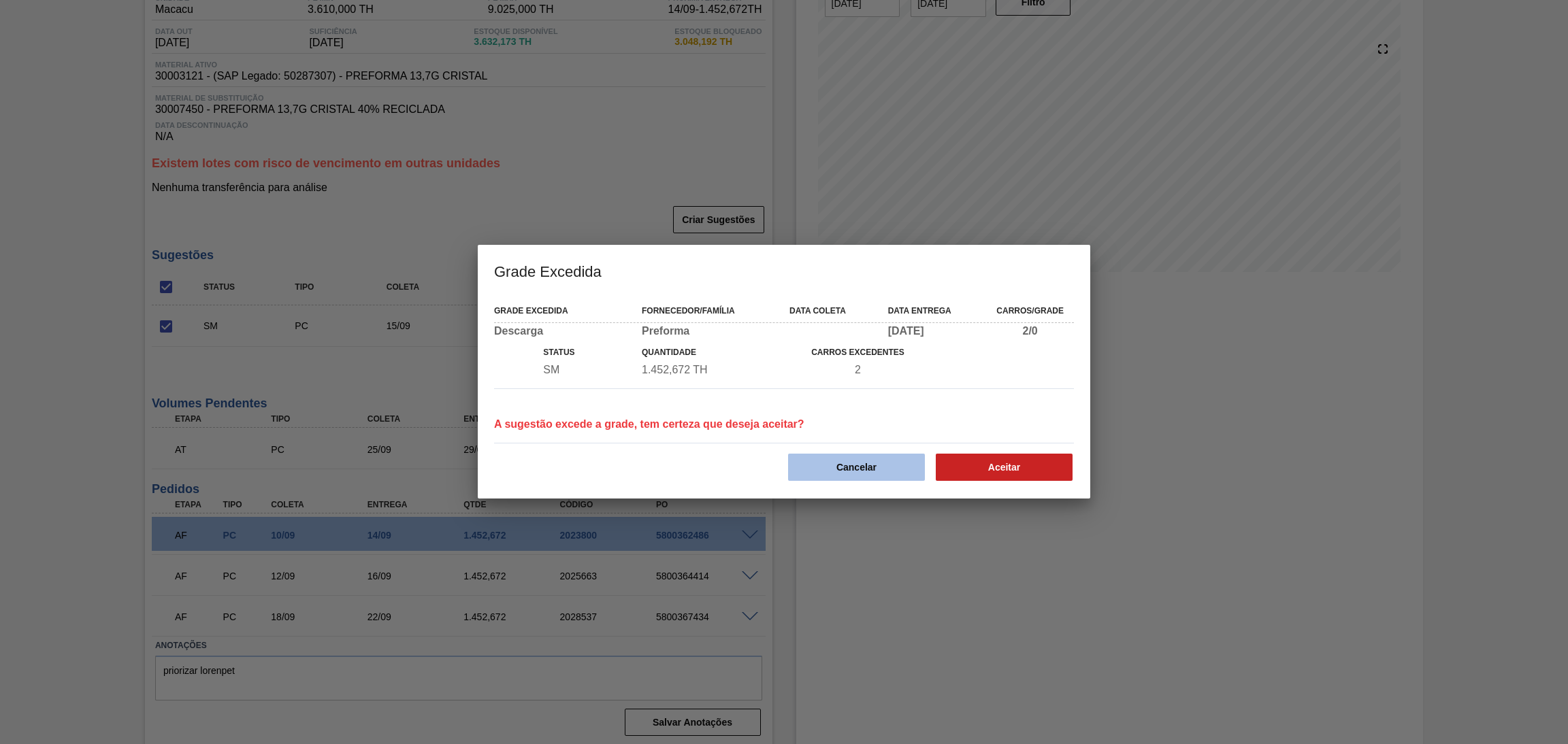
click at [832, 459] on button "Cancelar" at bounding box center [857, 467] width 137 height 27
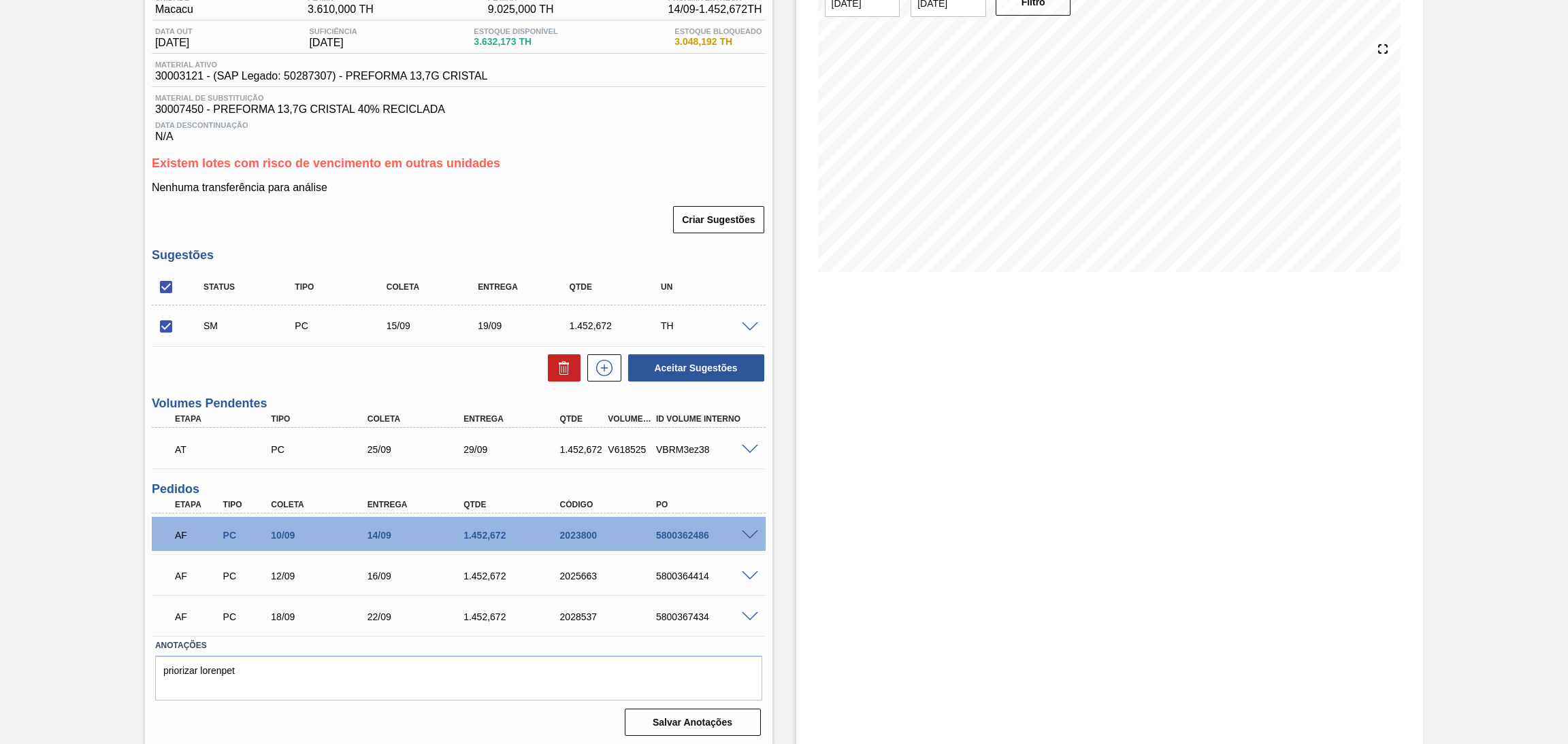
click at [166, 281] on input "checkbox" at bounding box center [166, 287] width 29 height 29
checkbox input "false"
click at [749, 324] on span at bounding box center [749, 328] width 16 height 10
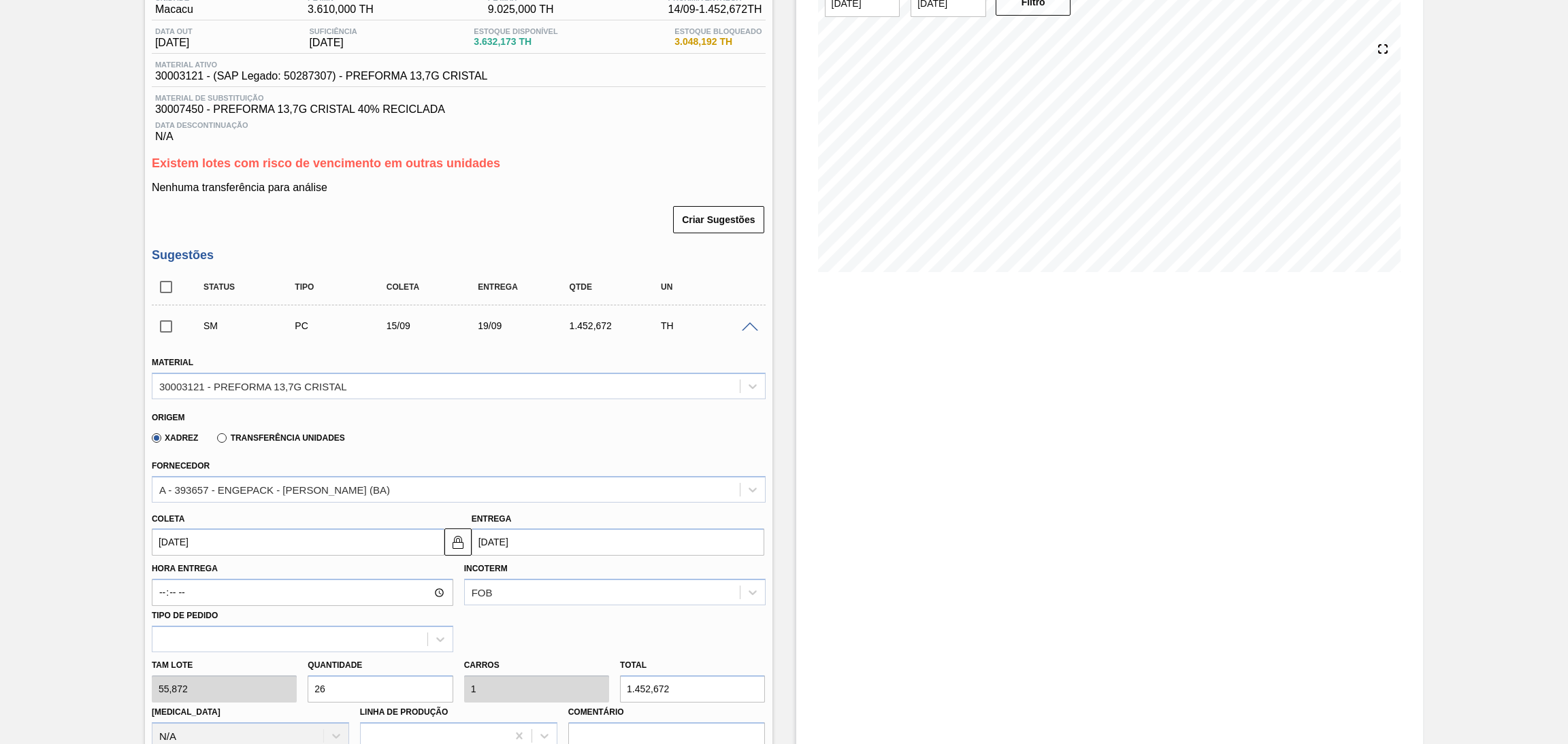
click at [204, 540] on input "[DATE]" at bounding box center [298, 542] width 292 height 27
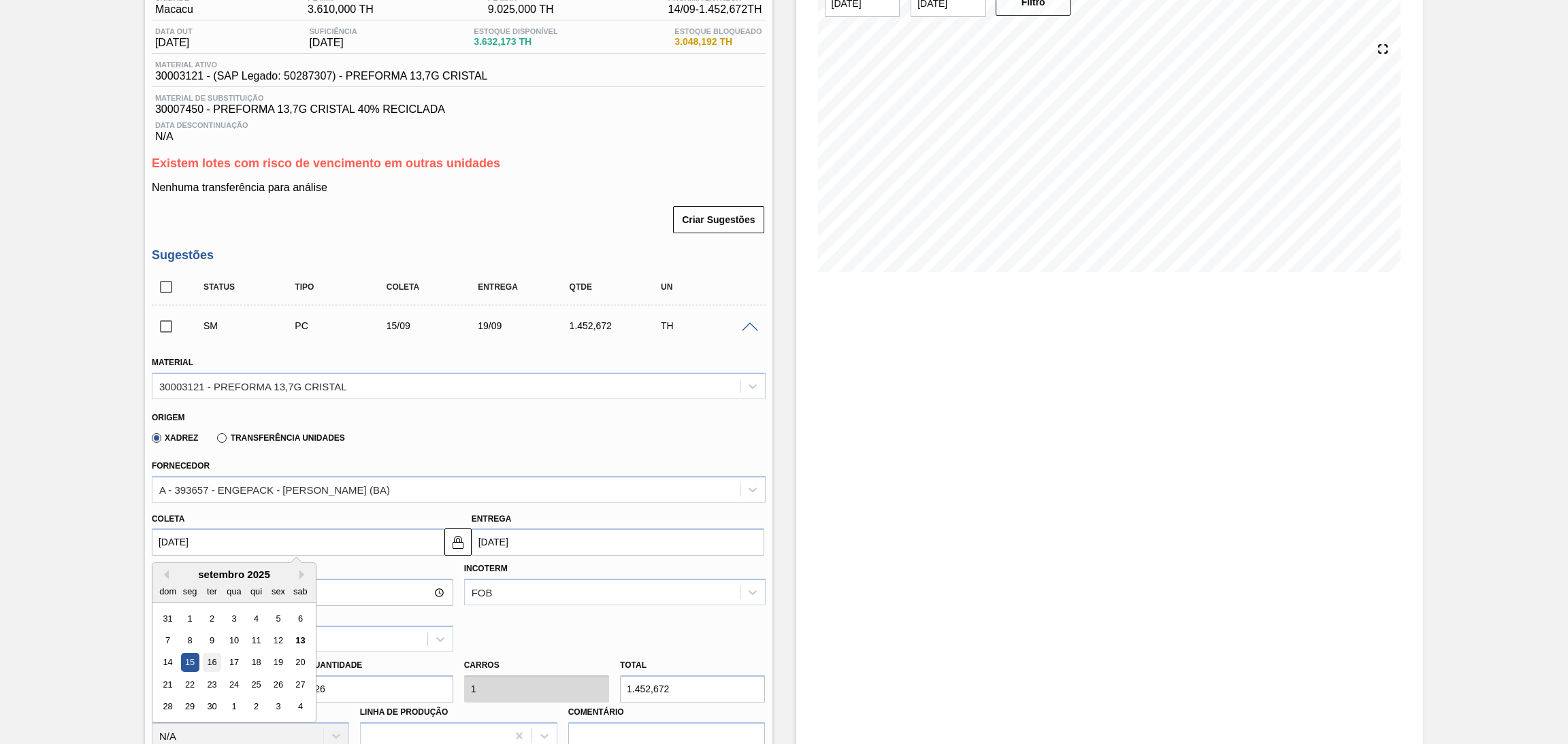
click at [217, 659] on div "16" at bounding box center [212, 663] width 19 height 19
type input "[DATE]"
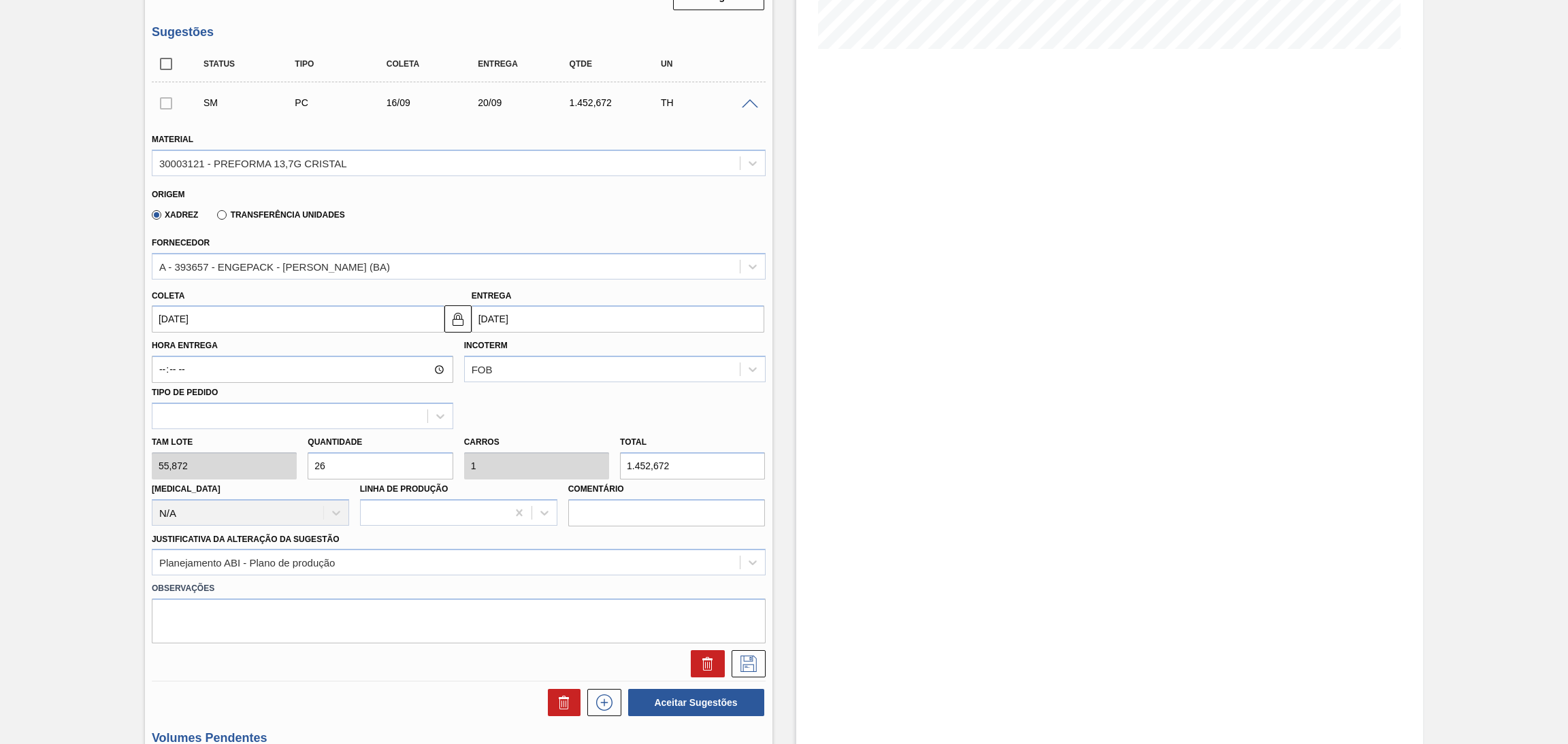
scroll to position [432, 0]
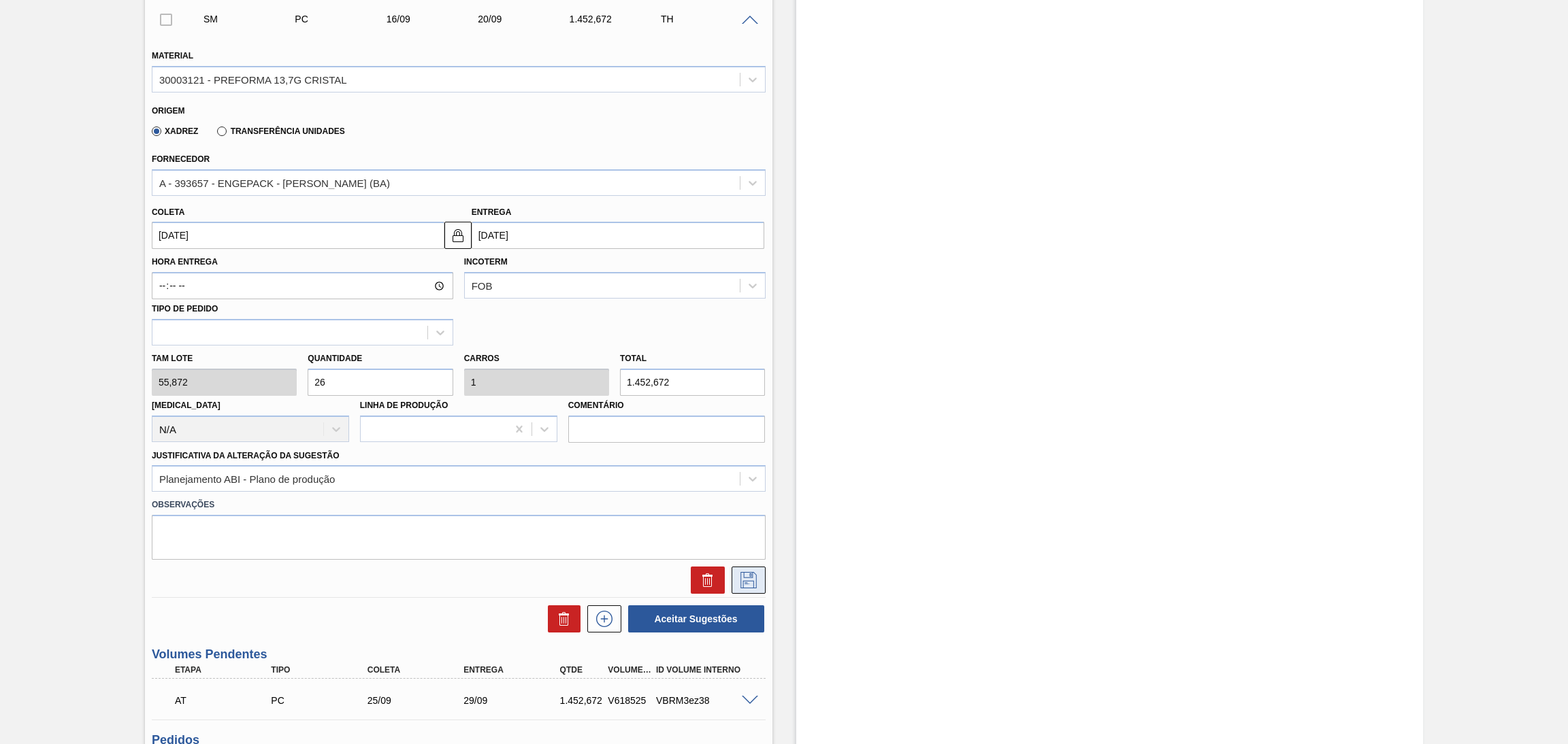
click at [746, 578] on icon at bounding box center [749, 579] width 22 height 16
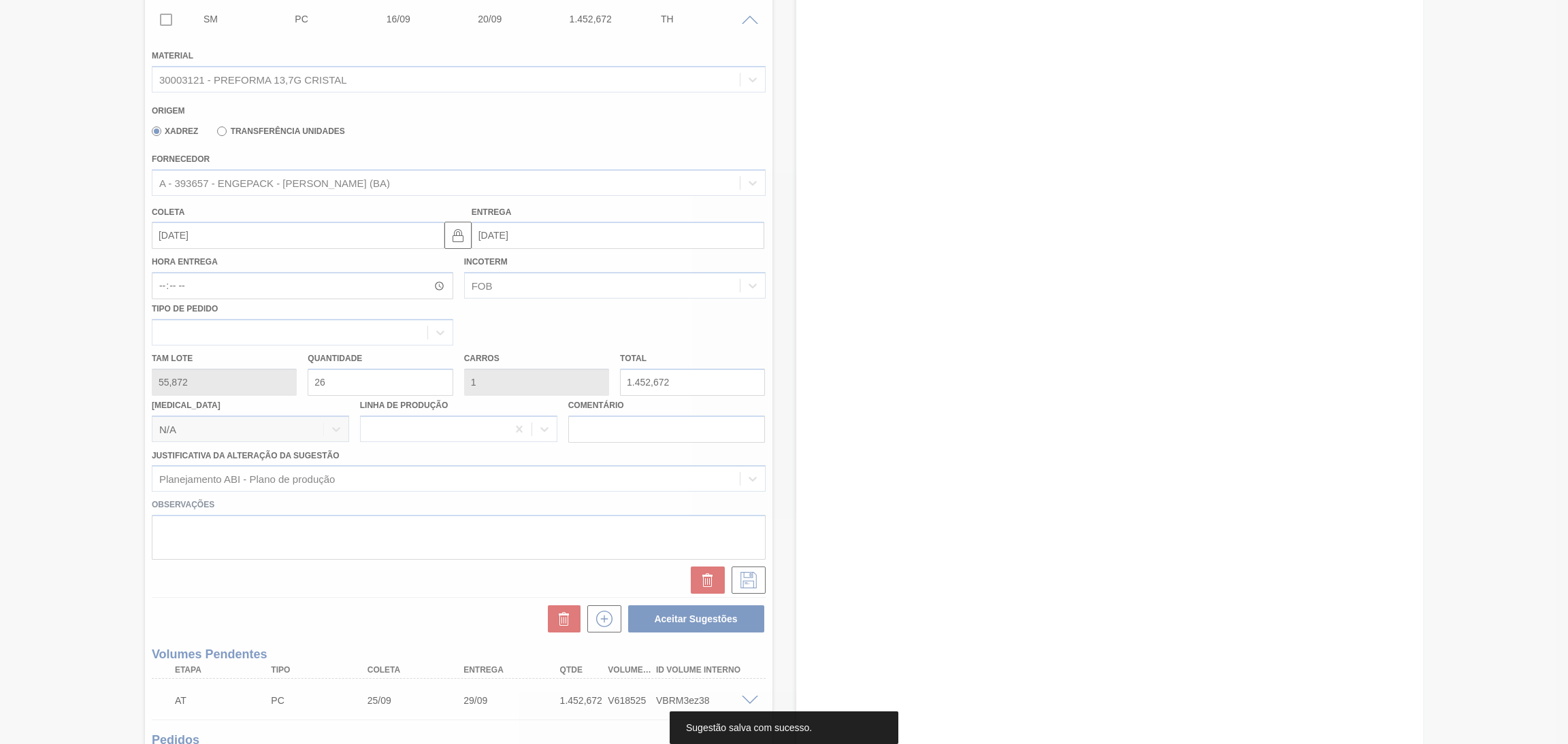
scroll to position [126, 0]
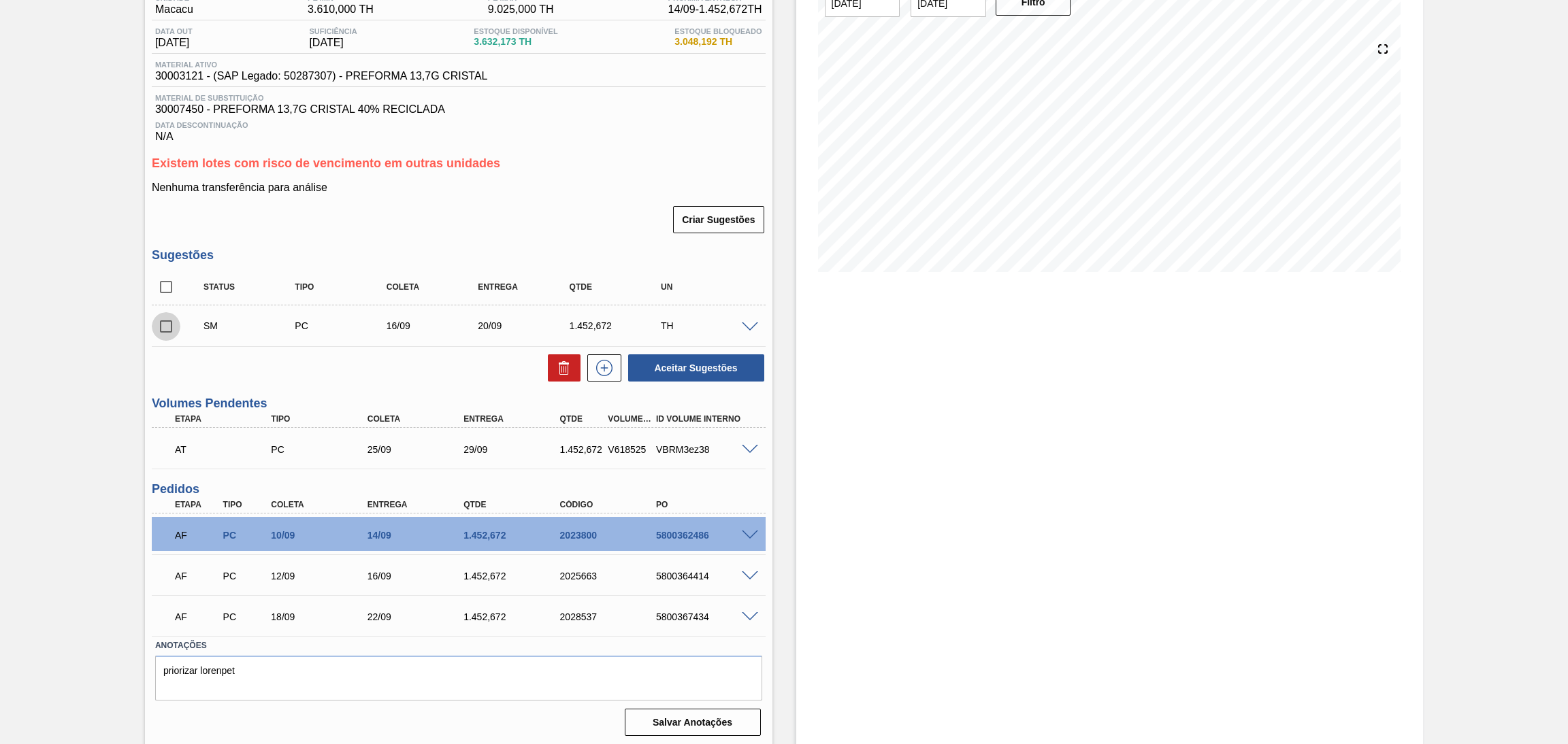
click at [155, 338] on input "checkbox" at bounding box center [166, 327] width 29 height 29
click at [703, 369] on button "Aceitar Sugestões" at bounding box center [695, 368] width 136 height 27
checkbox input "false"
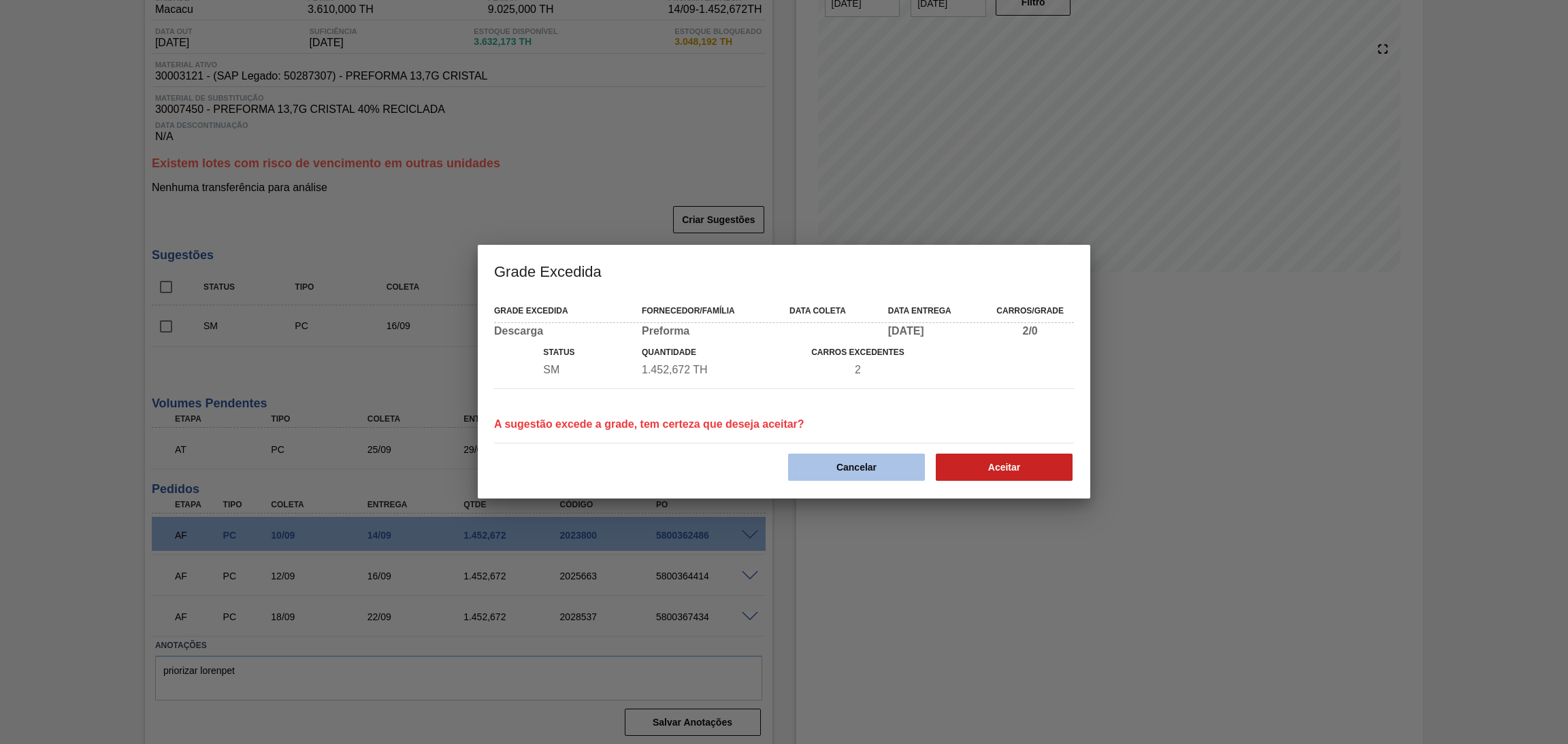
click at [847, 463] on button "Cancelar" at bounding box center [857, 467] width 137 height 27
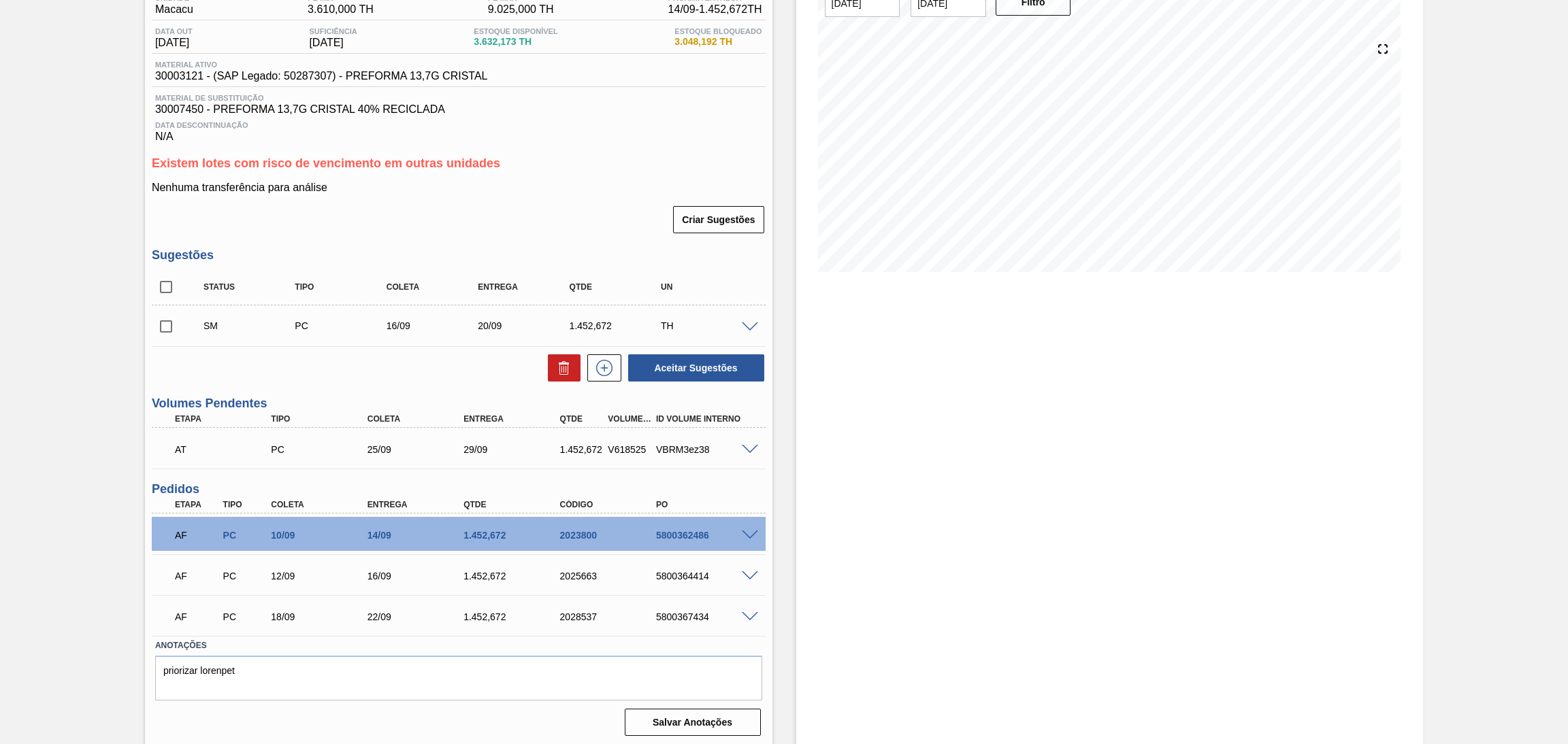
click at [752, 323] on span at bounding box center [749, 328] width 16 height 10
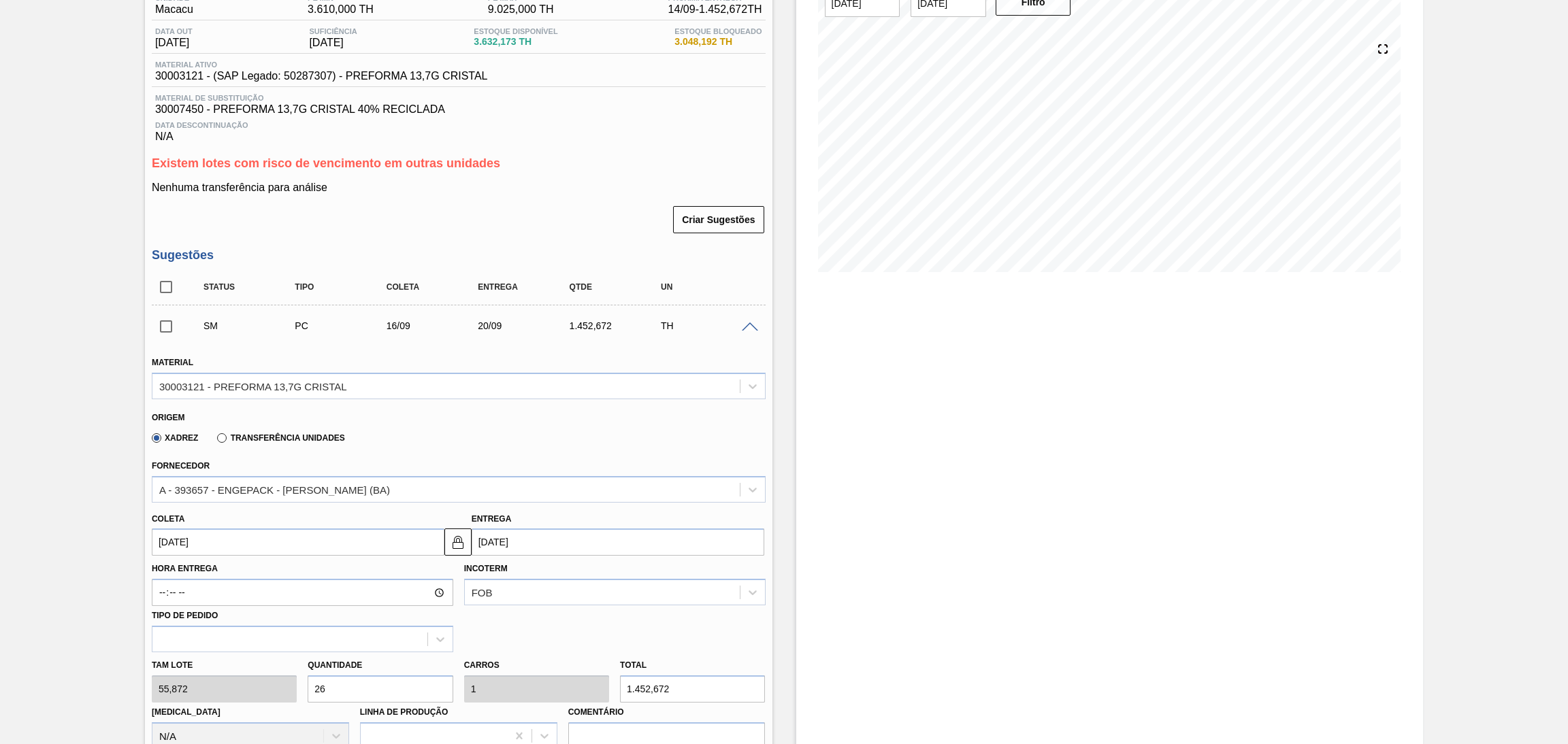
click at [219, 534] on input "[DATE]" at bounding box center [298, 542] width 292 height 27
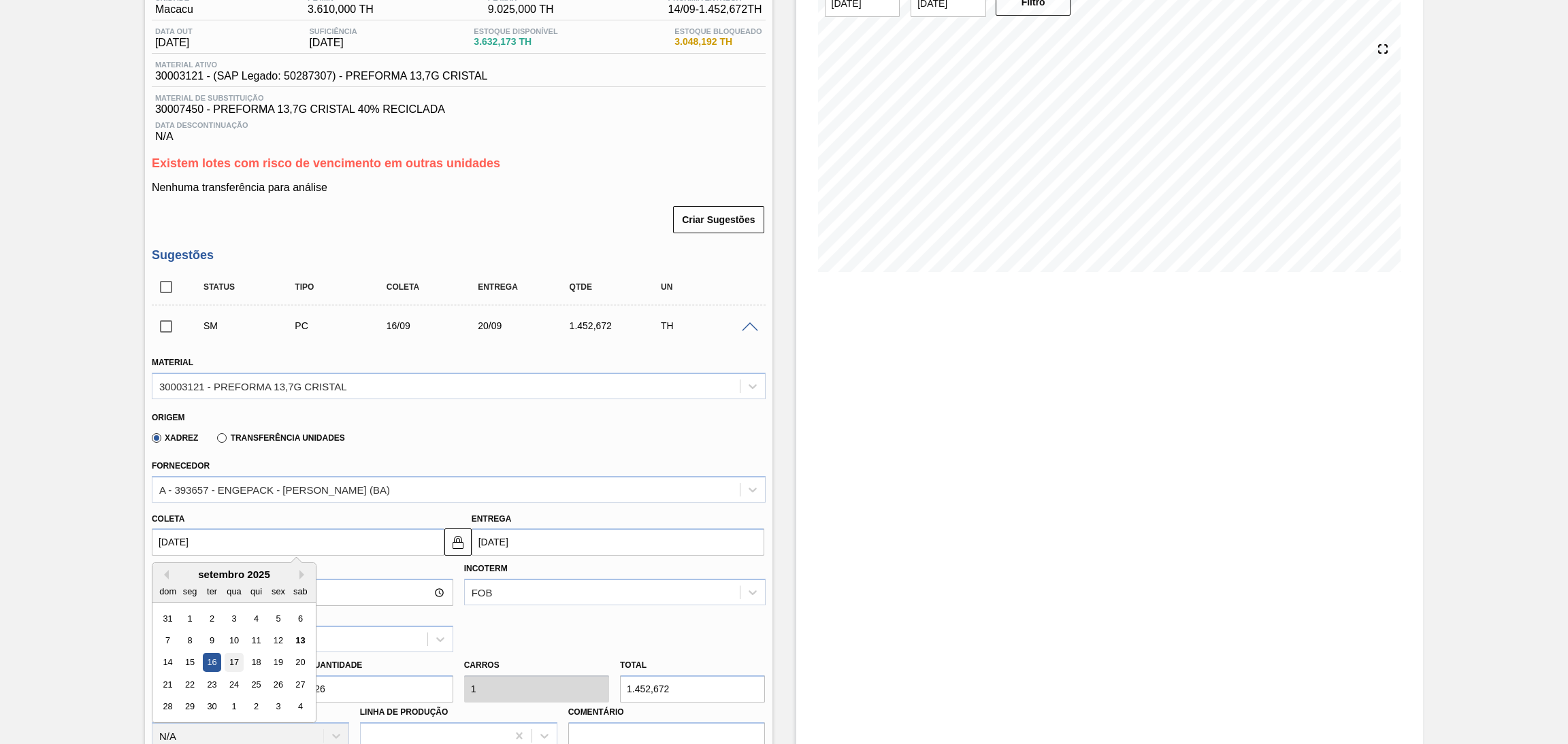
click at [233, 654] on div "17" at bounding box center [234, 663] width 19 height 19
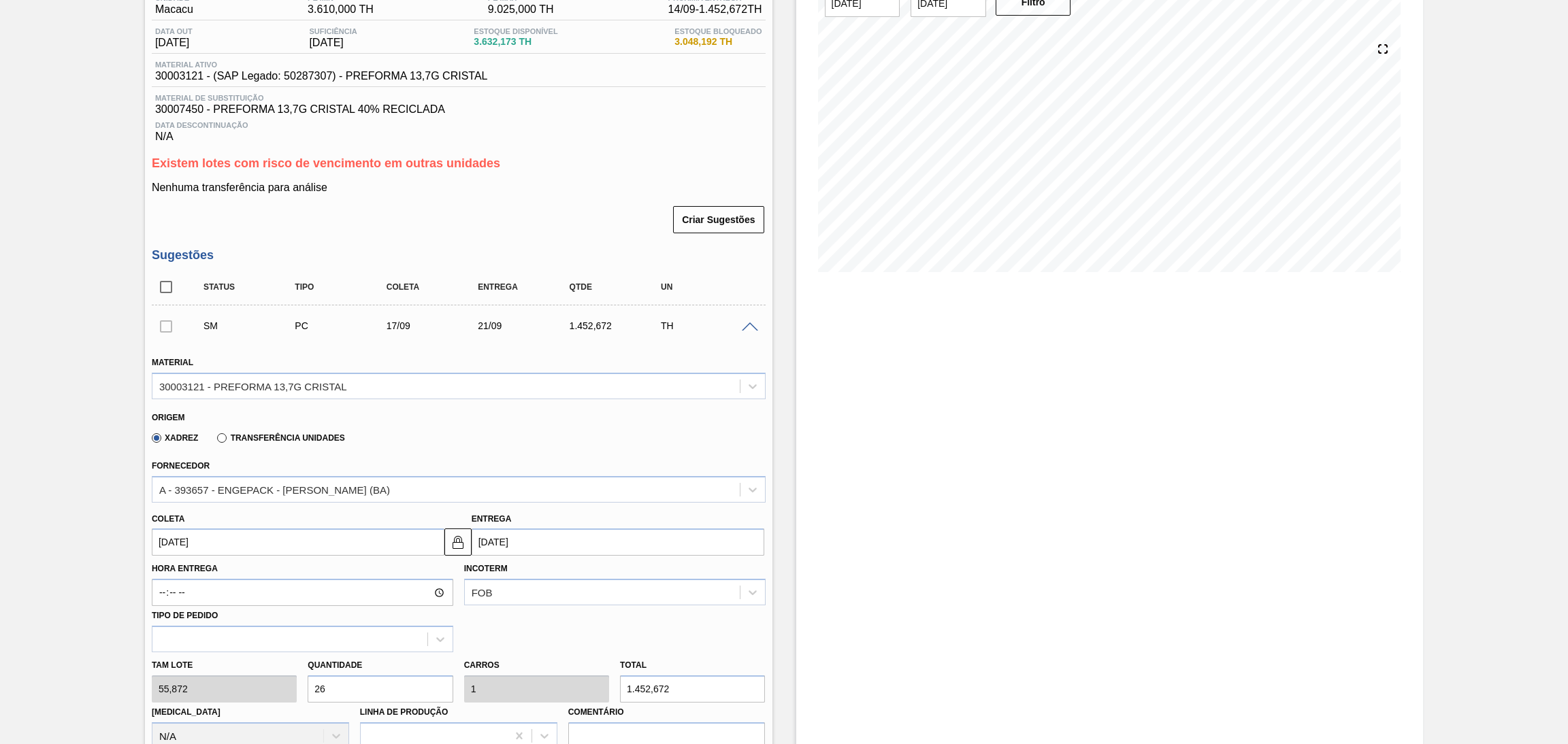
type input "[DATE]"
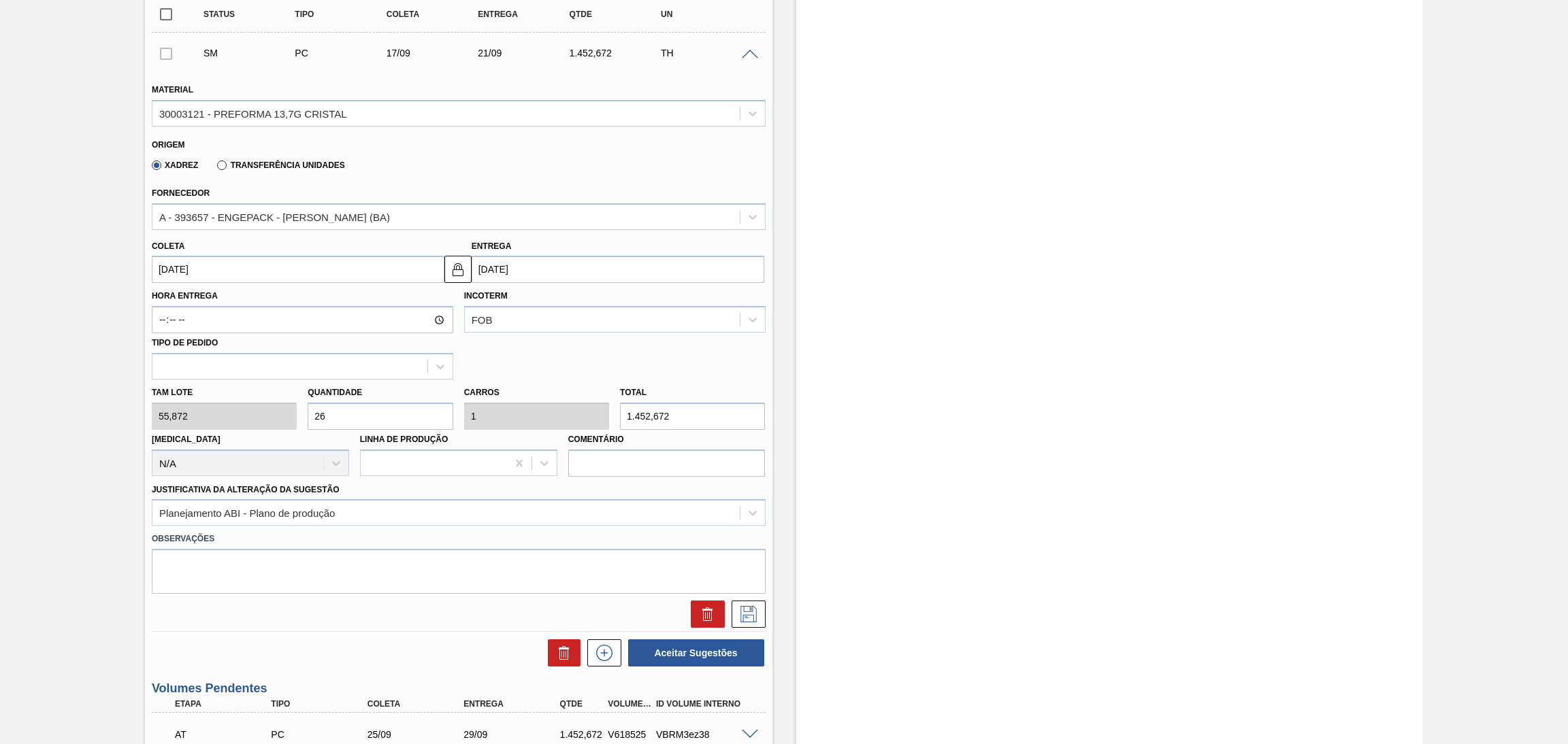
scroll to position [432, 0]
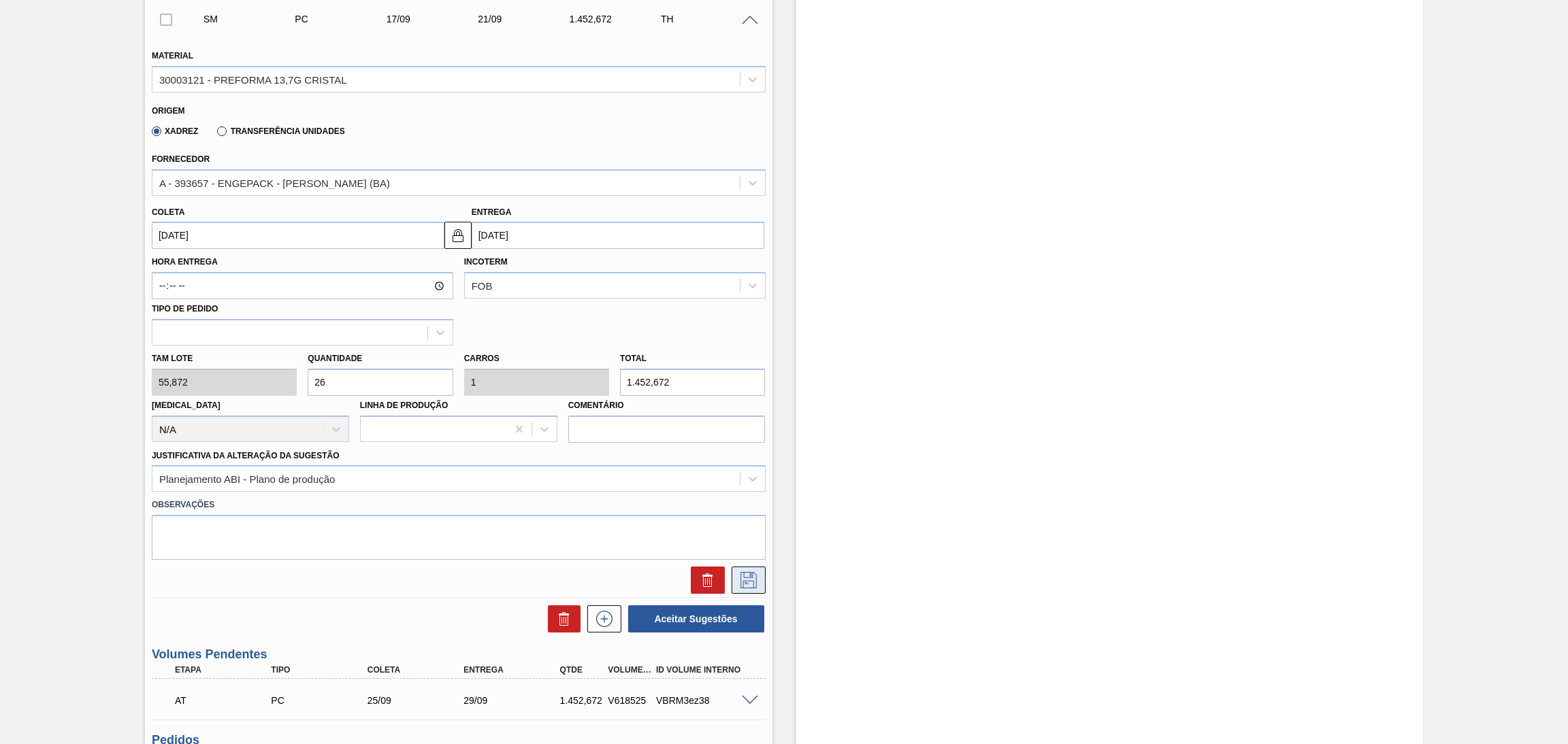
click at [738, 575] on icon at bounding box center [749, 579] width 22 height 16
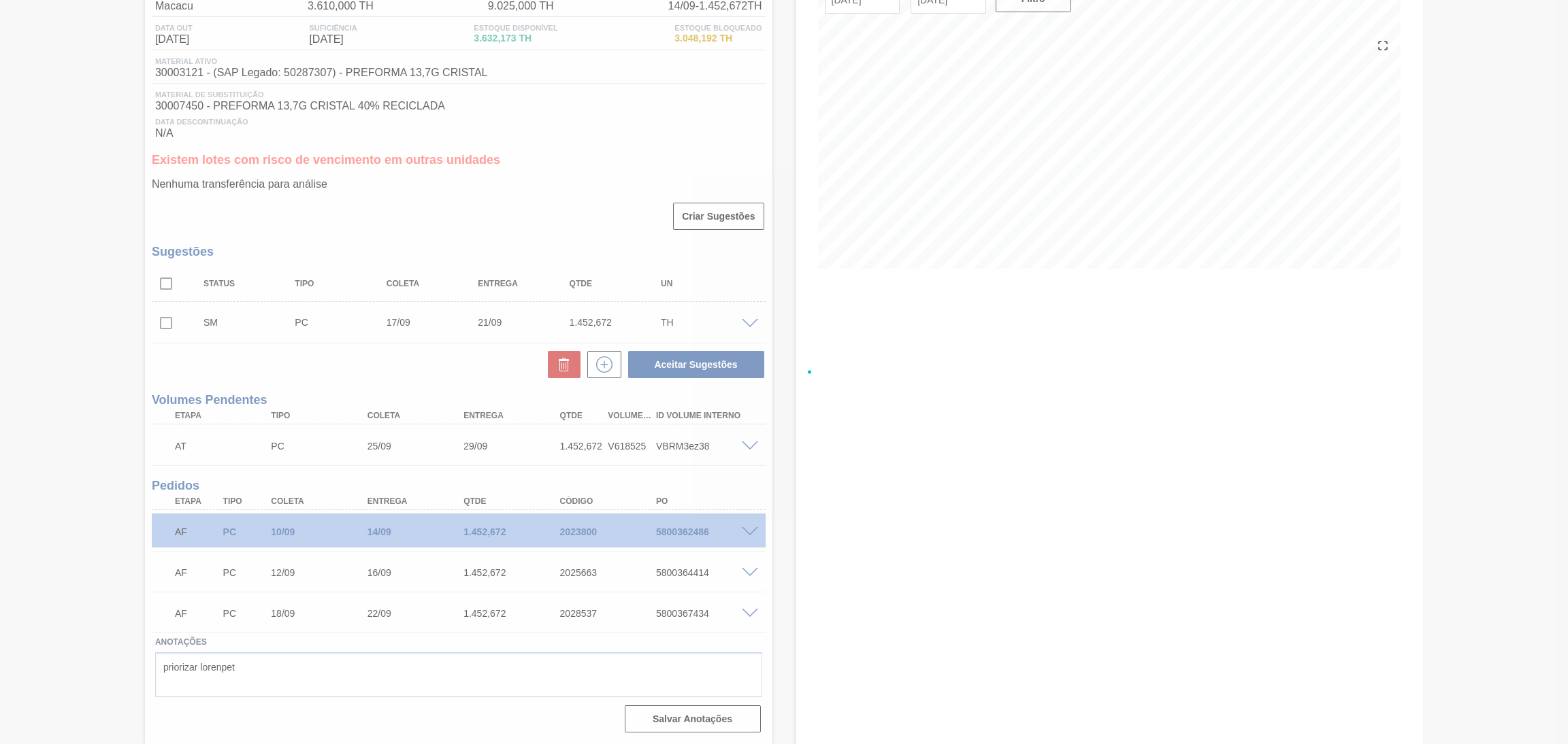
scroll to position [126, 0]
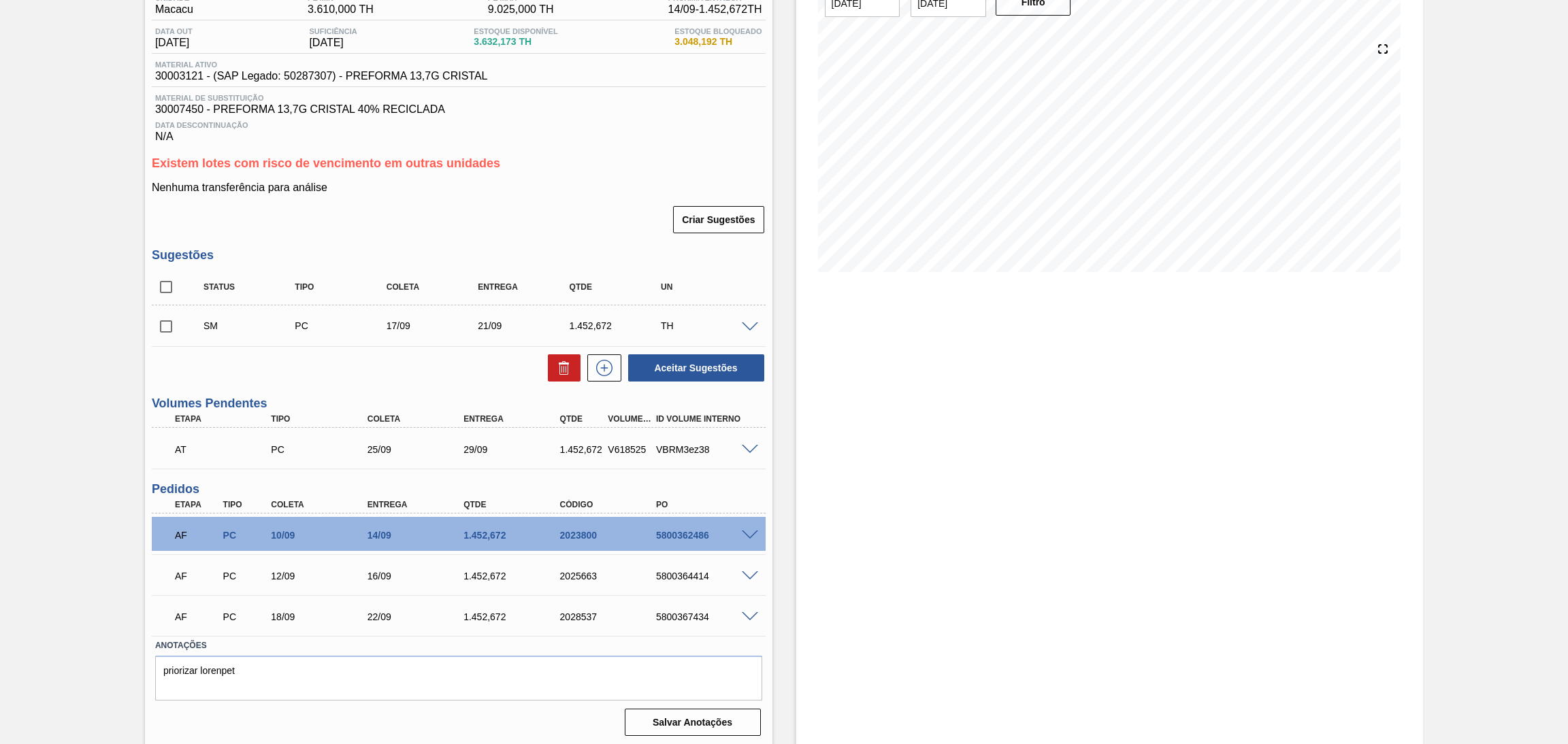
click at [161, 323] on input "checkbox" at bounding box center [166, 327] width 29 height 29
click at [709, 367] on button "Aceitar Sugestões" at bounding box center [695, 368] width 136 height 27
checkbox input "false"
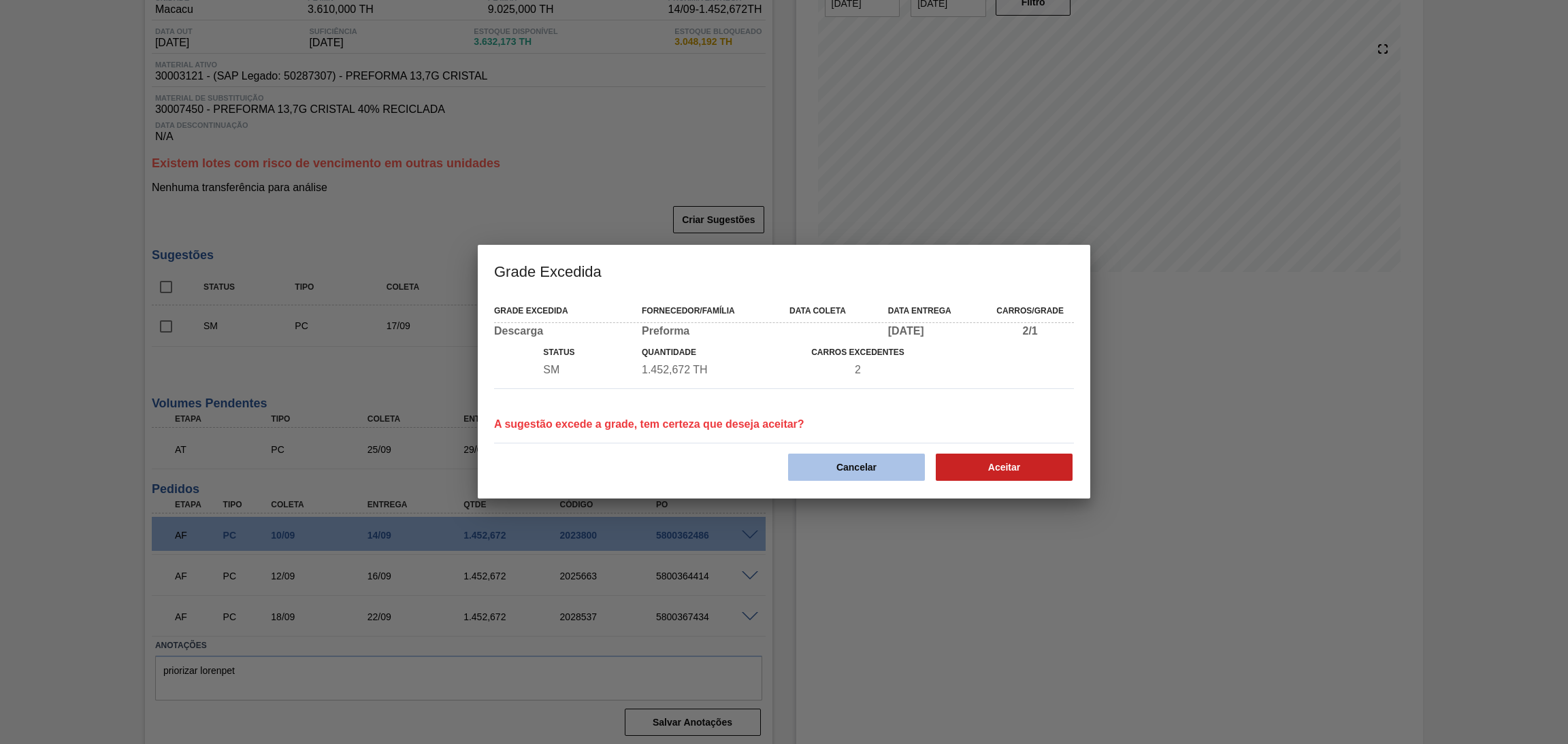
click at [852, 453] on button "Cancelar" at bounding box center [857, 467] width 137 height 27
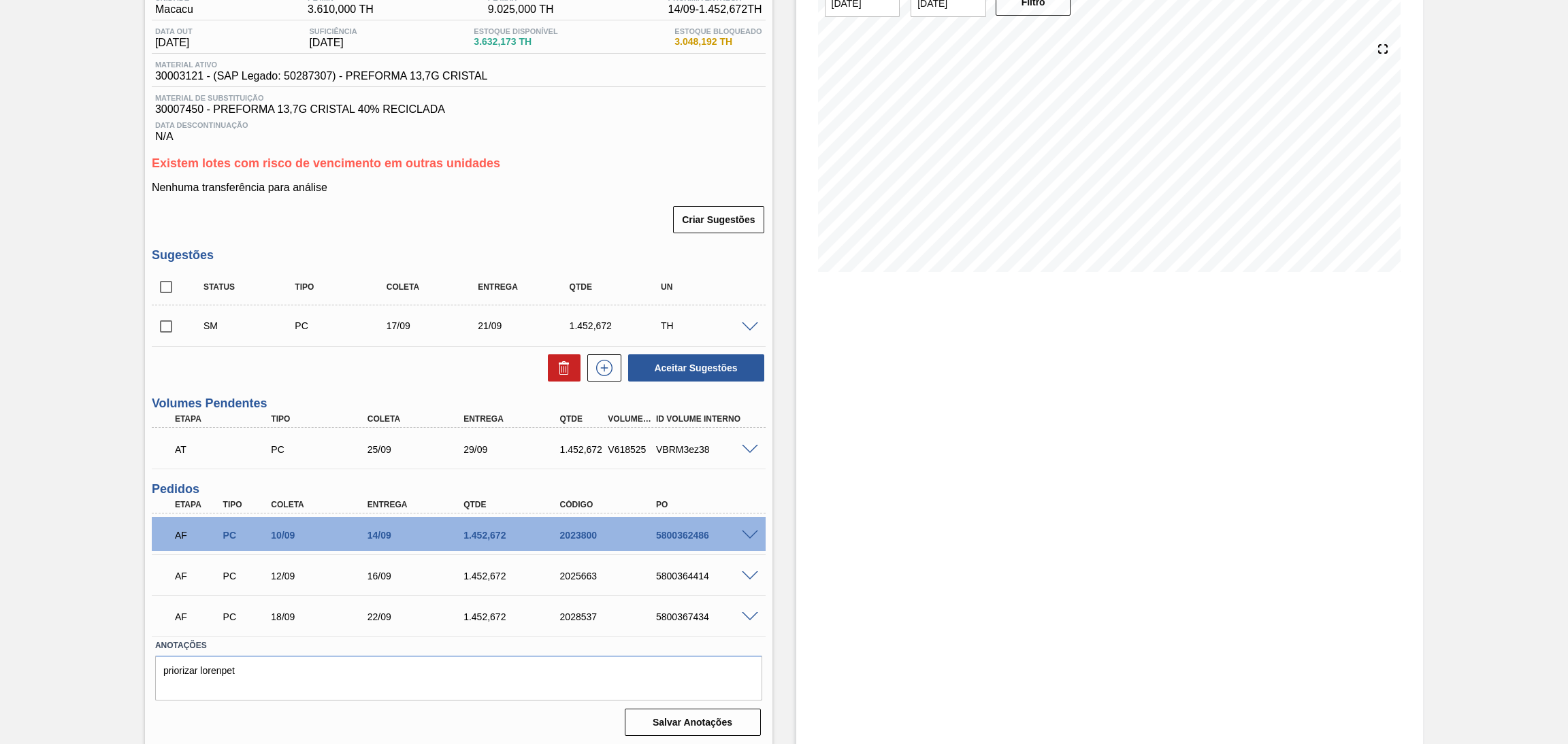
click at [566, 225] on div "Criar Sugestões" at bounding box center [459, 219] width 613 height 30
click at [55, 512] on div "Aguardando Faturamento BR07 - PREFORMA 13,7G CRISTAL Unidade Macacu PE MIN 3.61…" at bounding box center [784, 345] width 1568 height 806
click at [47, 516] on div "Aguardando Faturamento BR07 - PREFORMA 13,7G CRISTAL Unidade Macacu PE MIN 3.61…" at bounding box center [784, 345] width 1568 height 806
click at [785, 502] on div "Estoque De [DATE] Até [DATE] Filtro" at bounding box center [1097, 345] width 651 height 806
click at [90, 544] on div "Aguardando Faturamento BR07 - PREFORMA 13,7G CRISTAL Unidade Macacu PE MIN 3.61…" at bounding box center [784, 345] width 1568 height 806
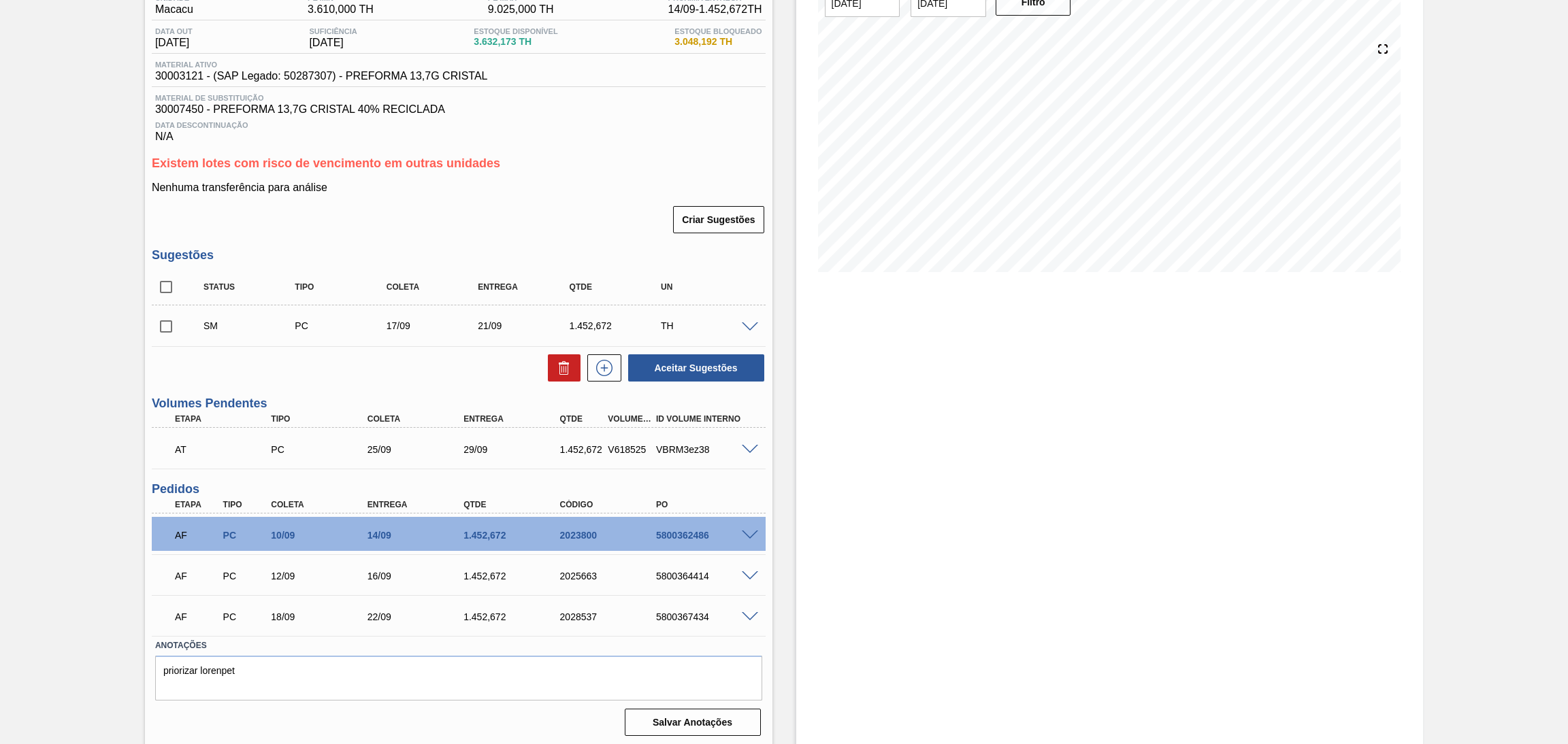
click at [565, 209] on div "Criar Sugestões" at bounding box center [459, 219] width 613 height 30
click at [624, 157] on h3 "Existem lotes com risco de vencimento em outras unidades" at bounding box center [459, 163] width 613 height 14
